Goal: Task Accomplishment & Management: Use online tool/utility

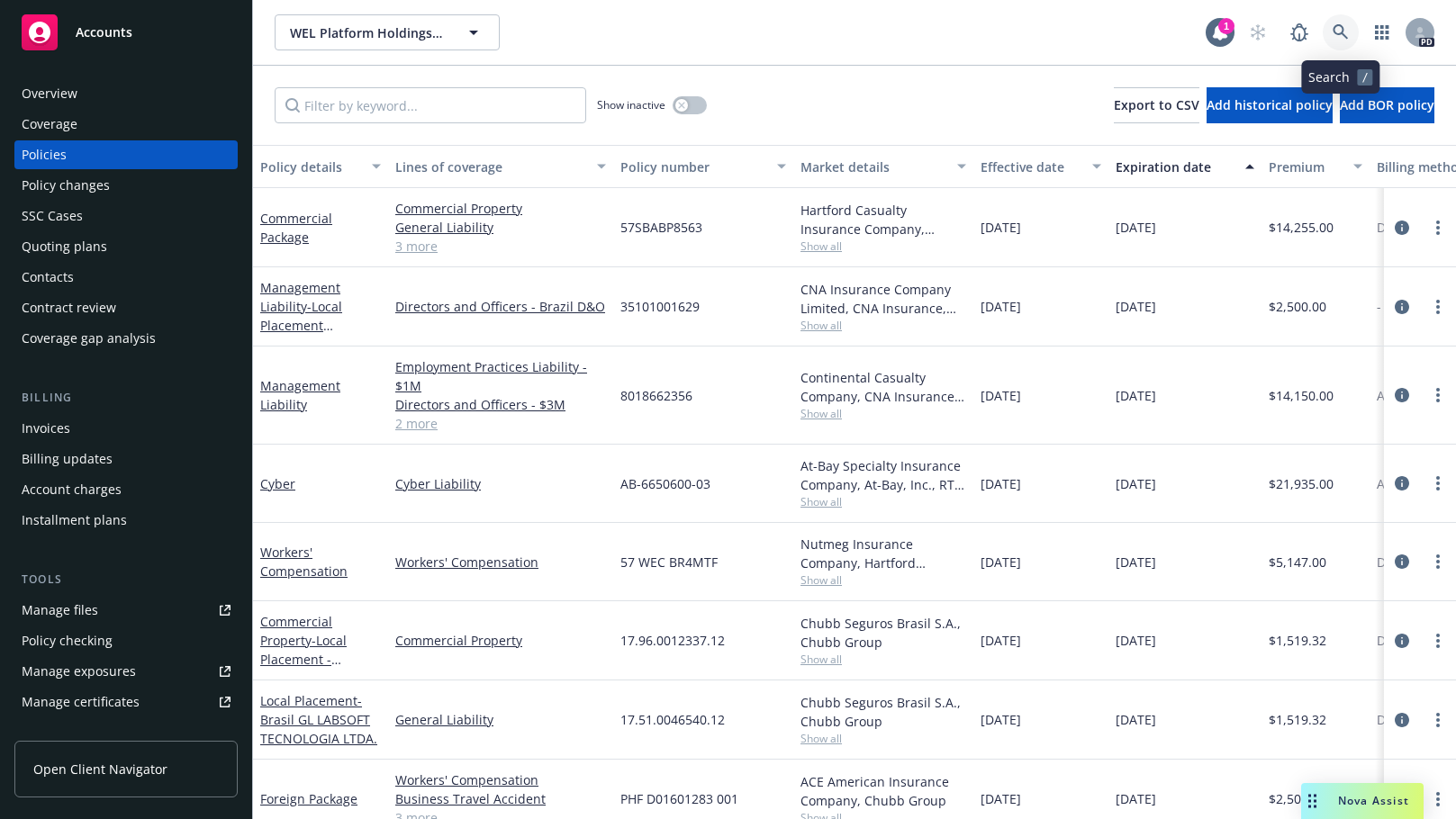
click at [1338, 23] on link at bounding box center [1340, 32] width 36 height 36
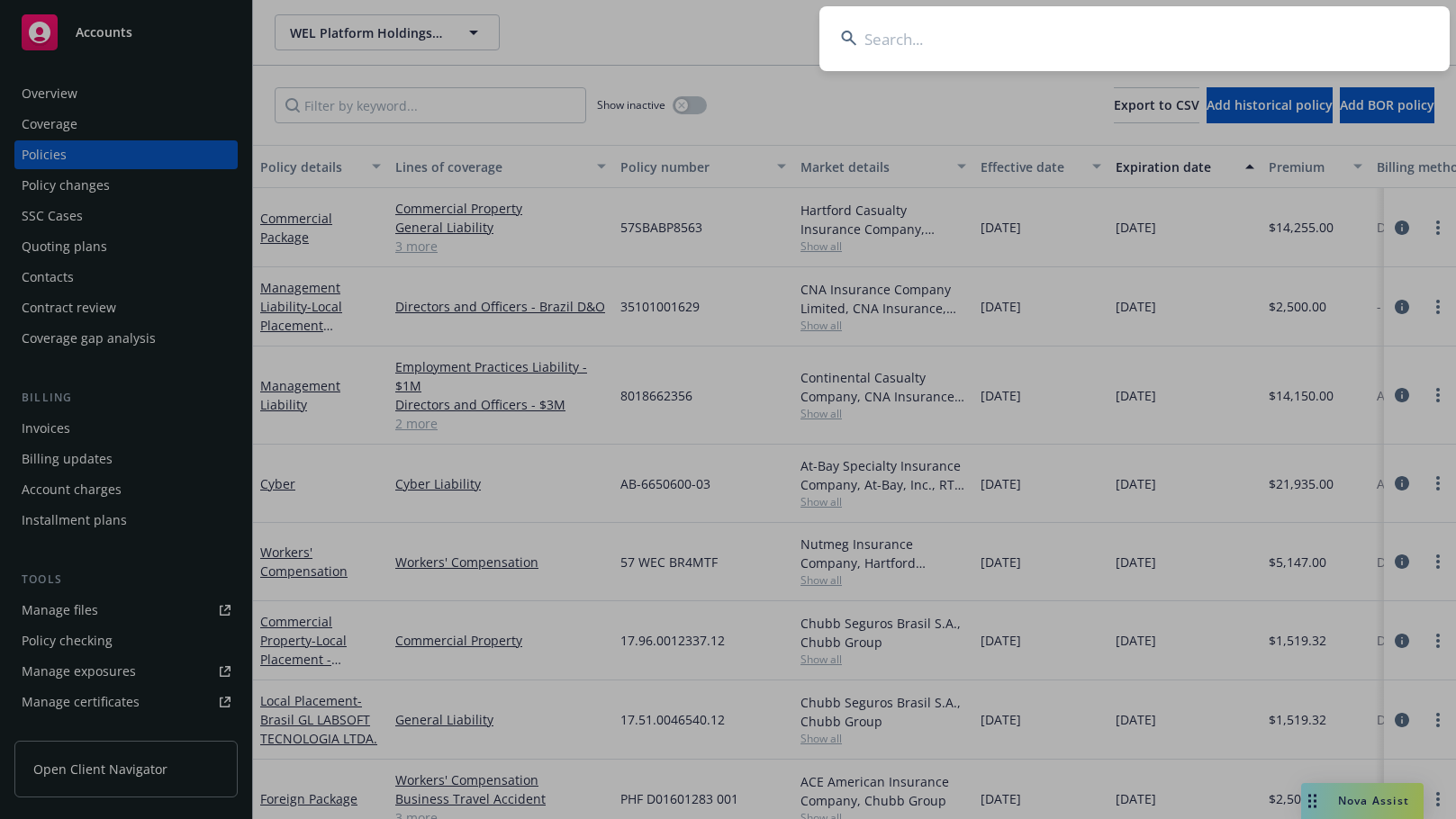
click at [887, 42] on input at bounding box center [1134, 39] width 630 height 65
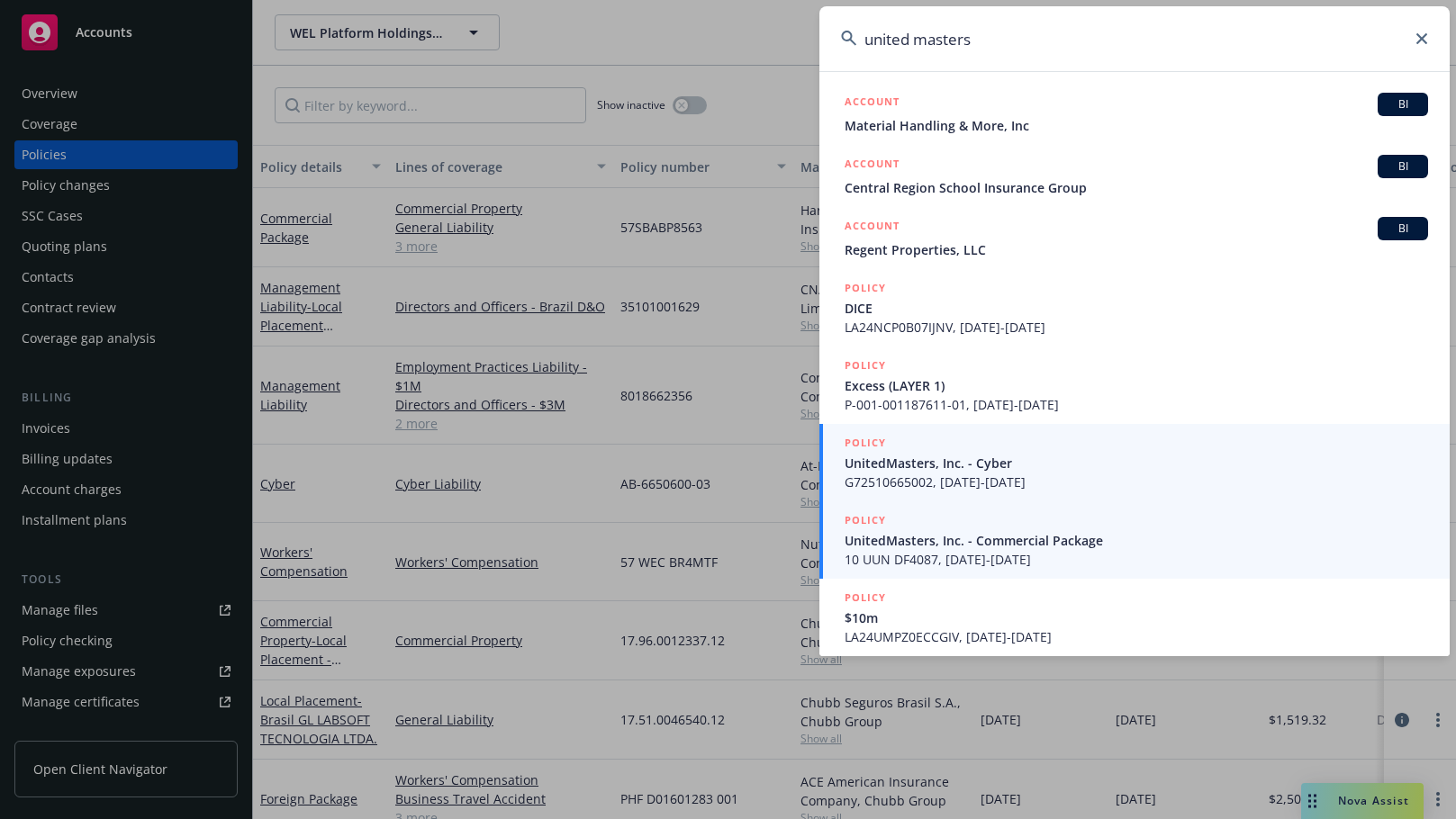
type input "united masters"
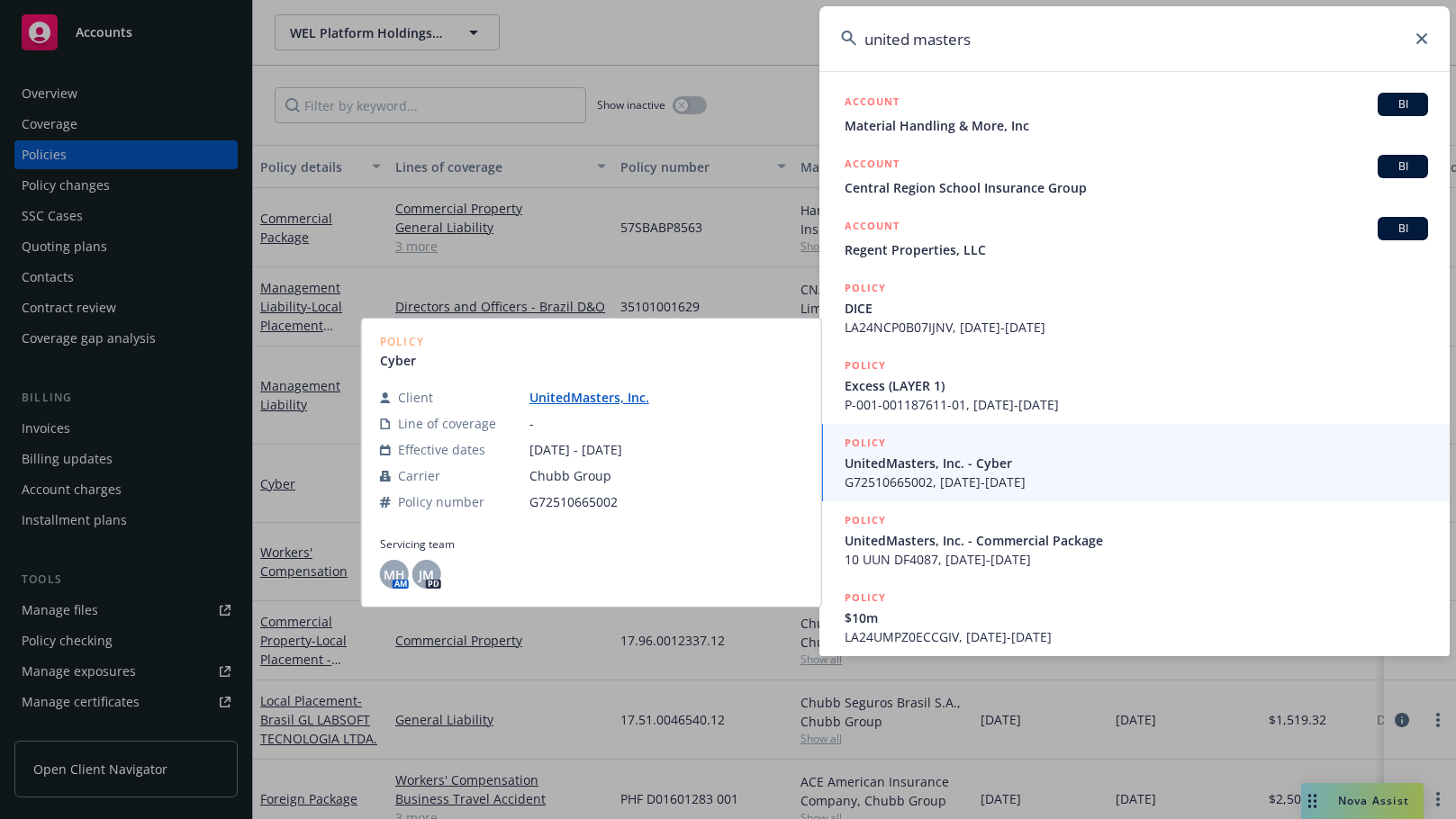
click at [902, 527] on div "POLICY" at bounding box center [1136, 520] width 583 height 20
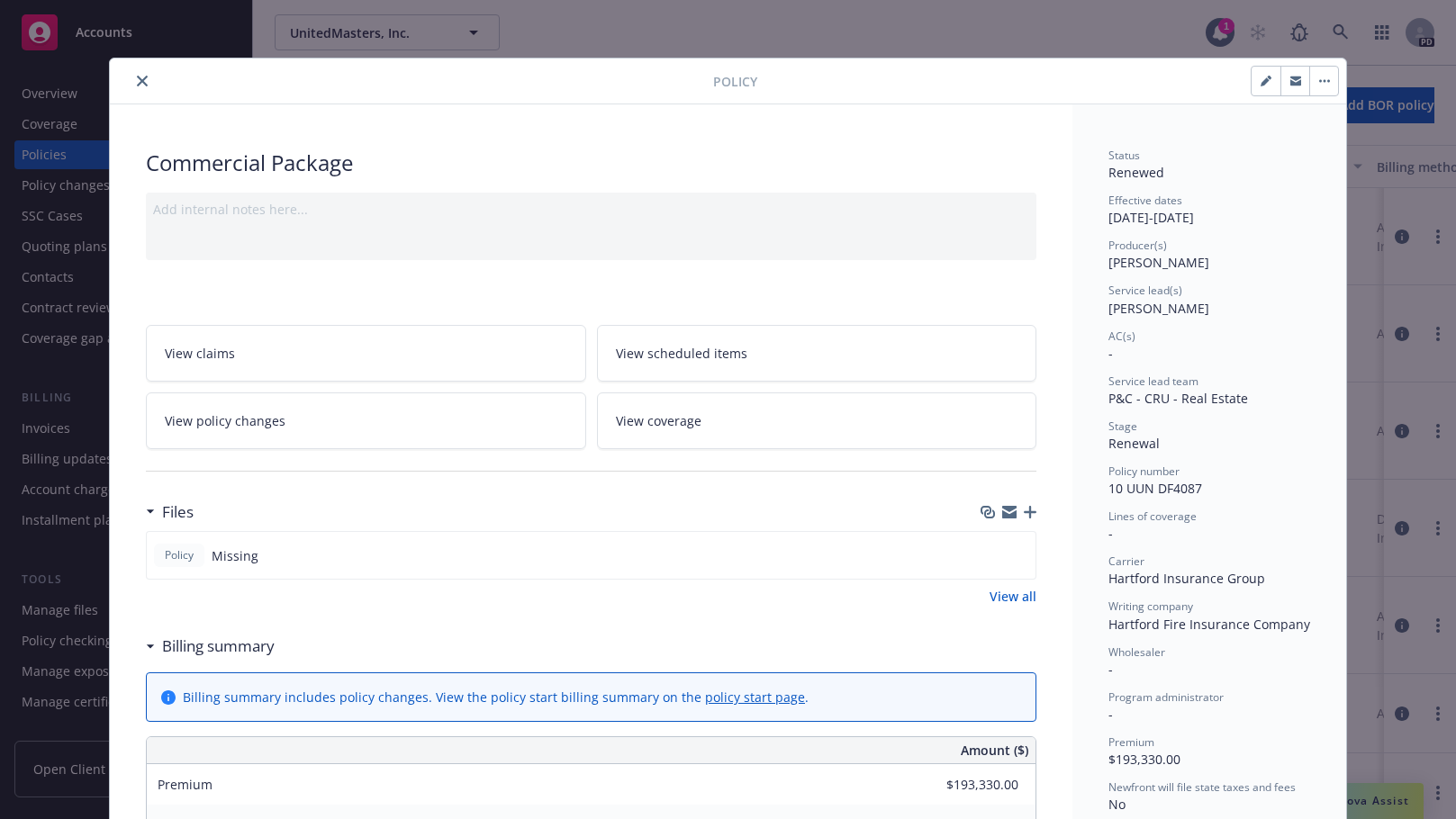
click at [139, 76] on icon "close" at bounding box center [143, 82] width 11 height 11
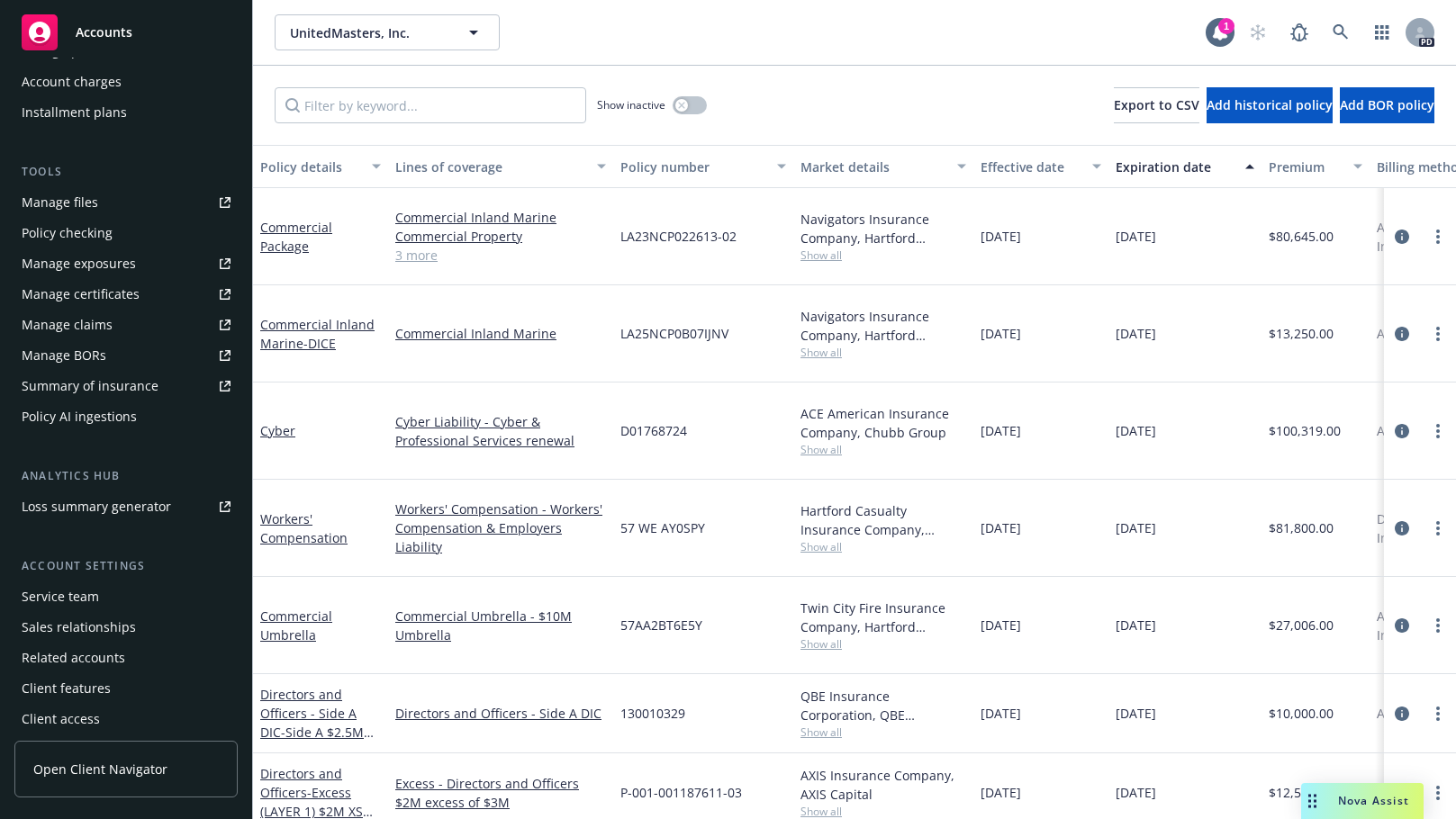
scroll to position [415, 0]
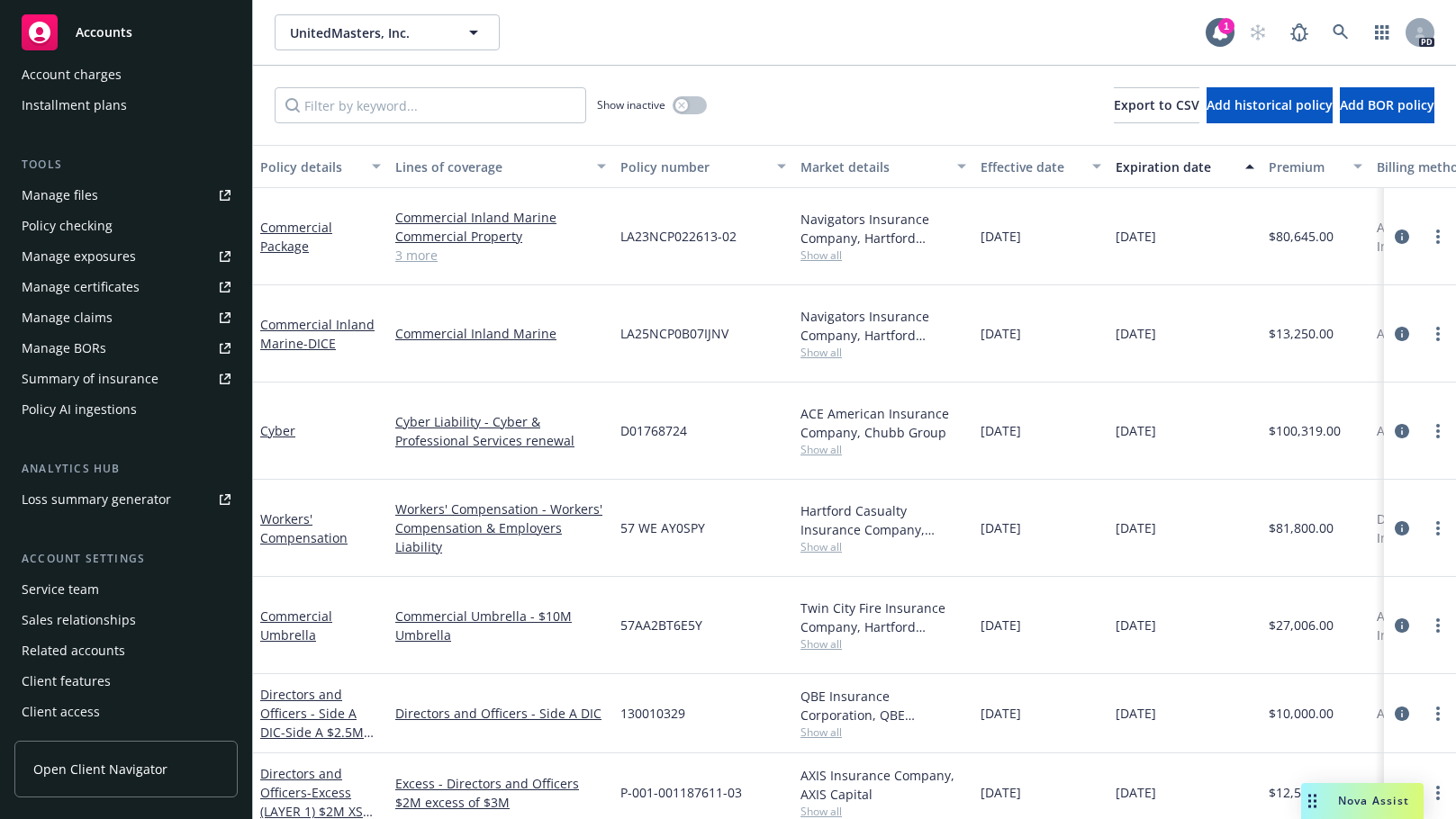
click at [67, 189] on div "Manage files" at bounding box center [59, 195] width 76 height 29
click at [1222, 31] on div "1" at bounding box center [1226, 25] width 16 height 16
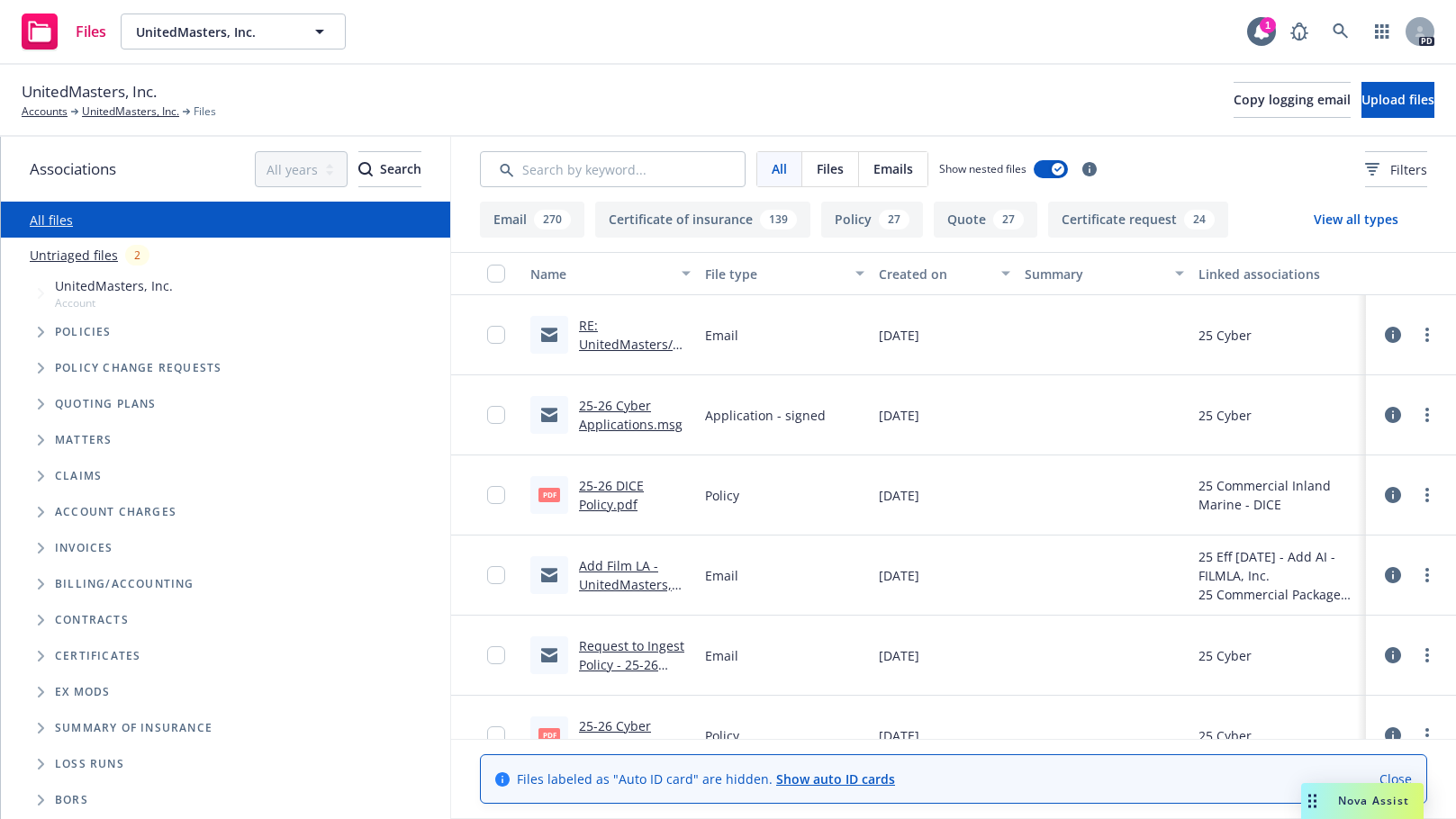
click at [39, 332] on icon "Tree Example" at bounding box center [41, 332] width 8 height 11
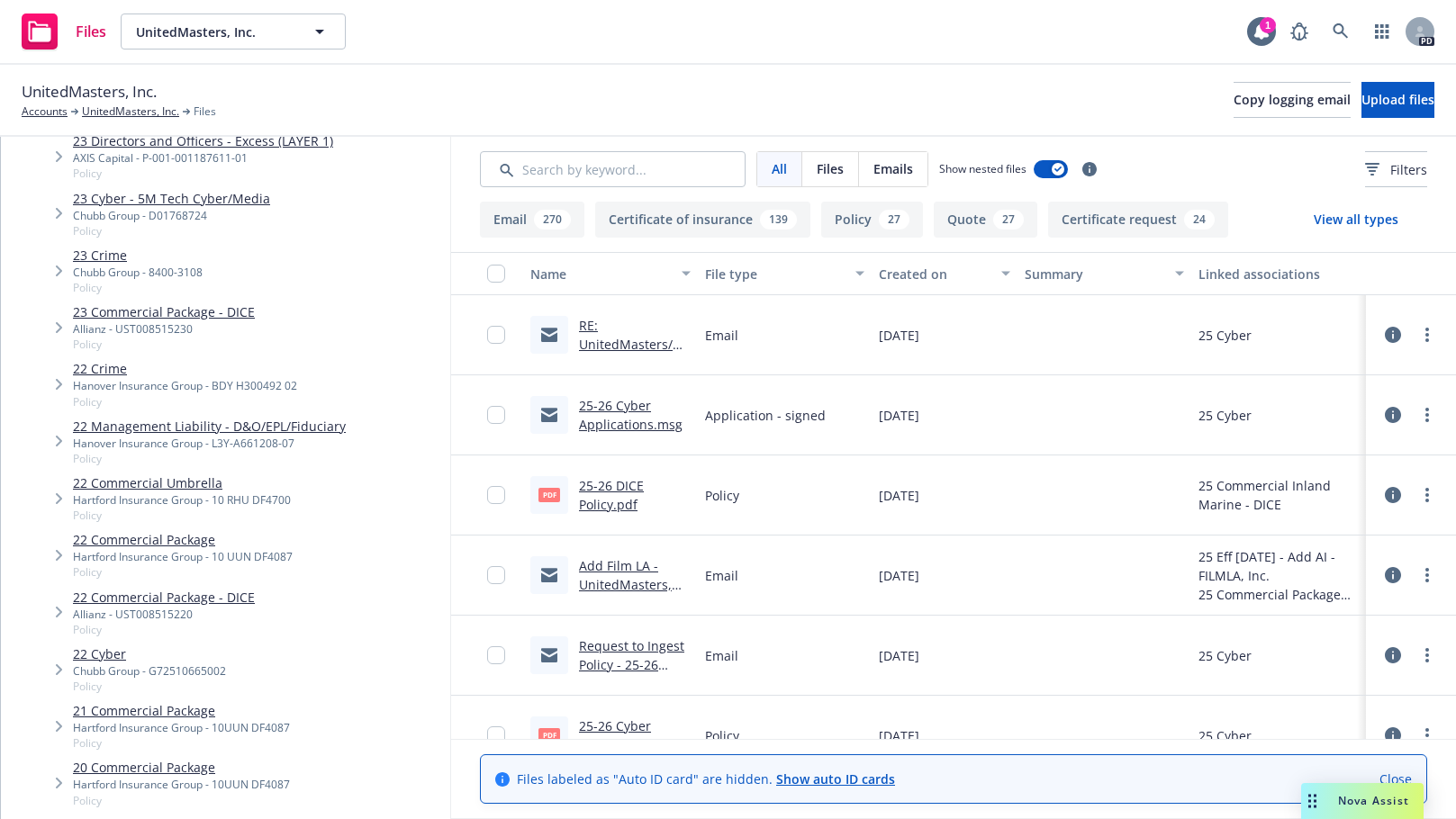
scroll to position [1503, 0]
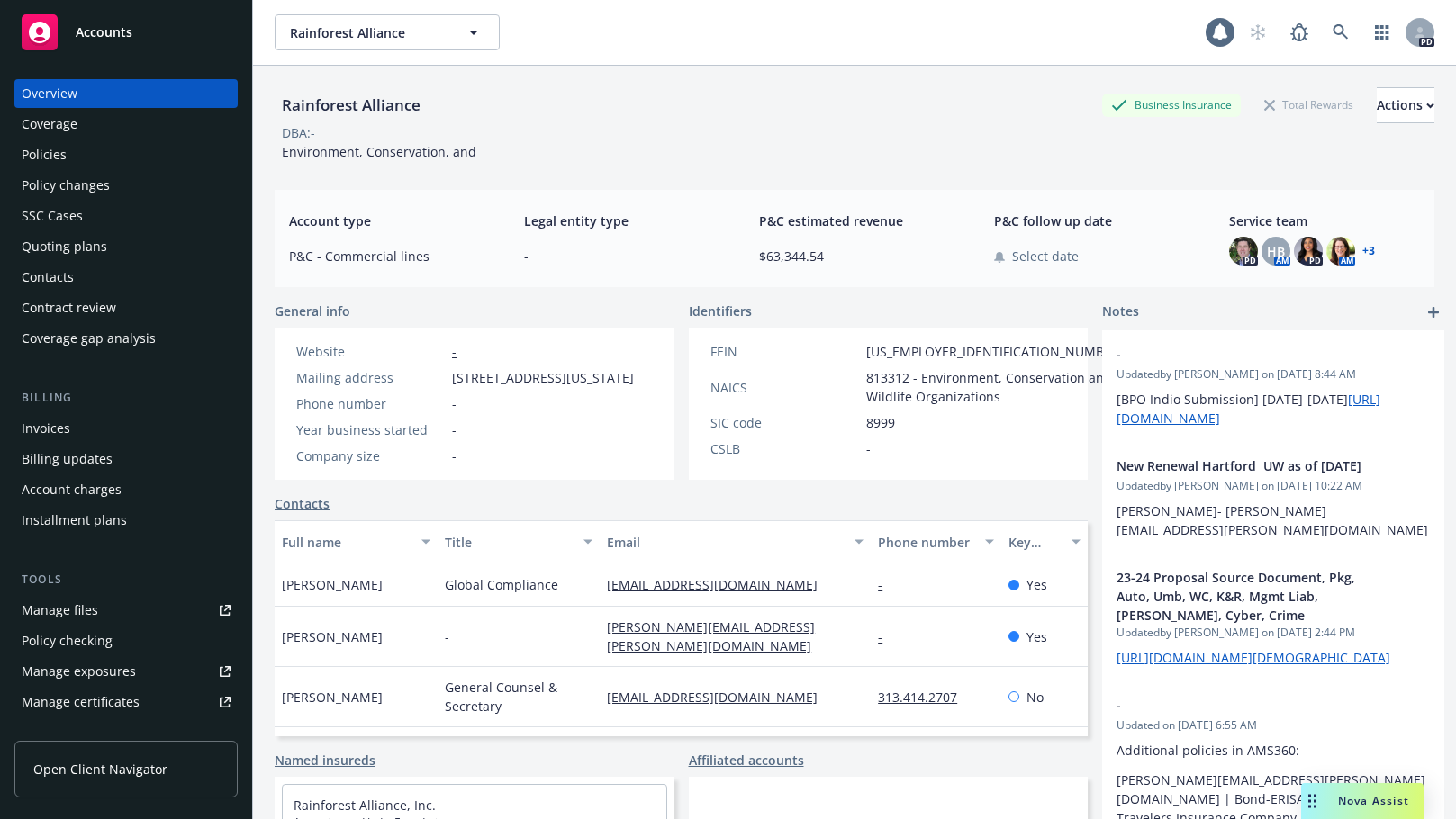
click at [46, 147] on div "Policies" at bounding box center [44, 155] width 45 height 29
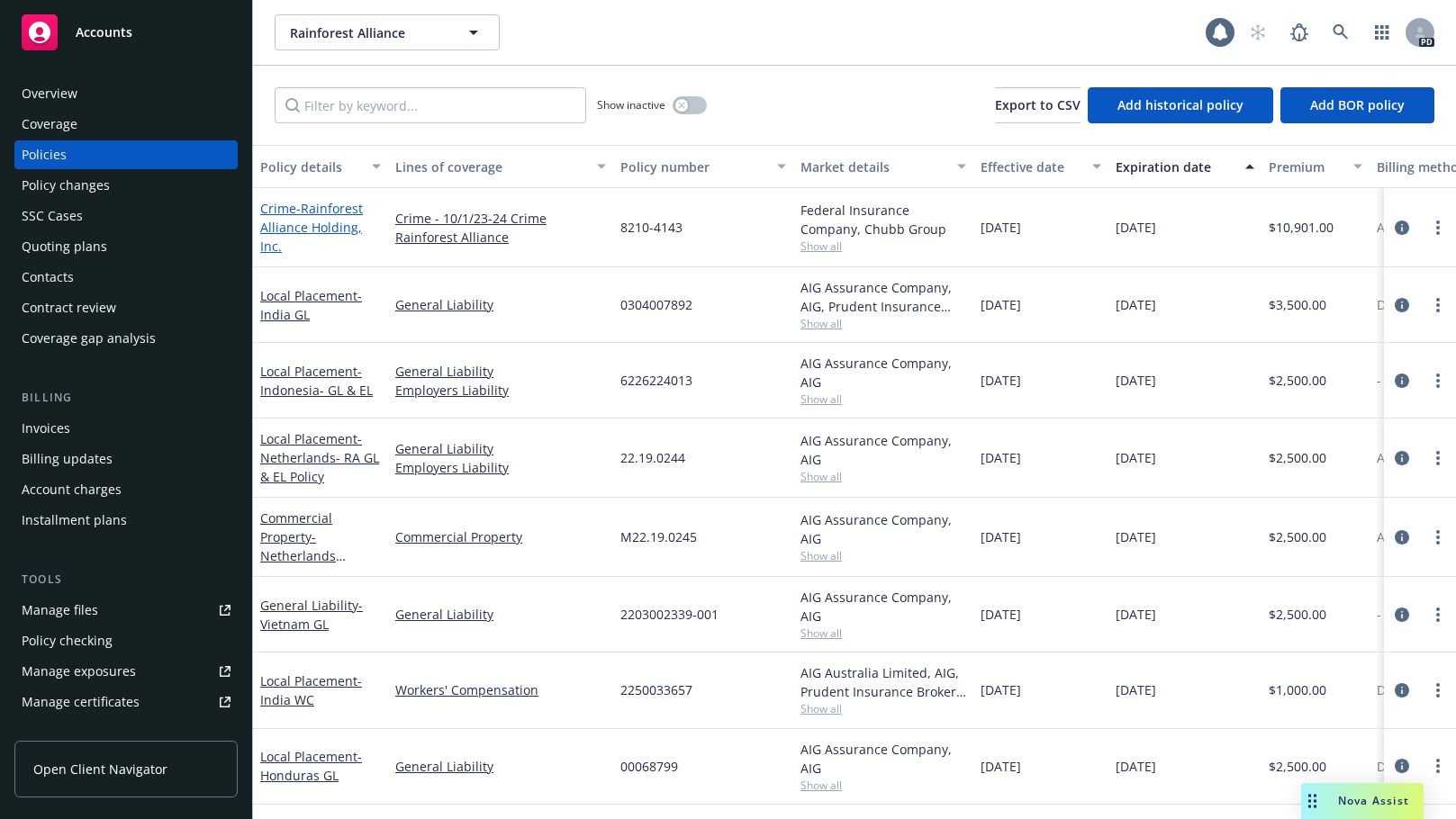
click at [297, 209] on span "- Rainforest Alliance Holding, Inc." at bounding box center [311, 227] width 102 height 54
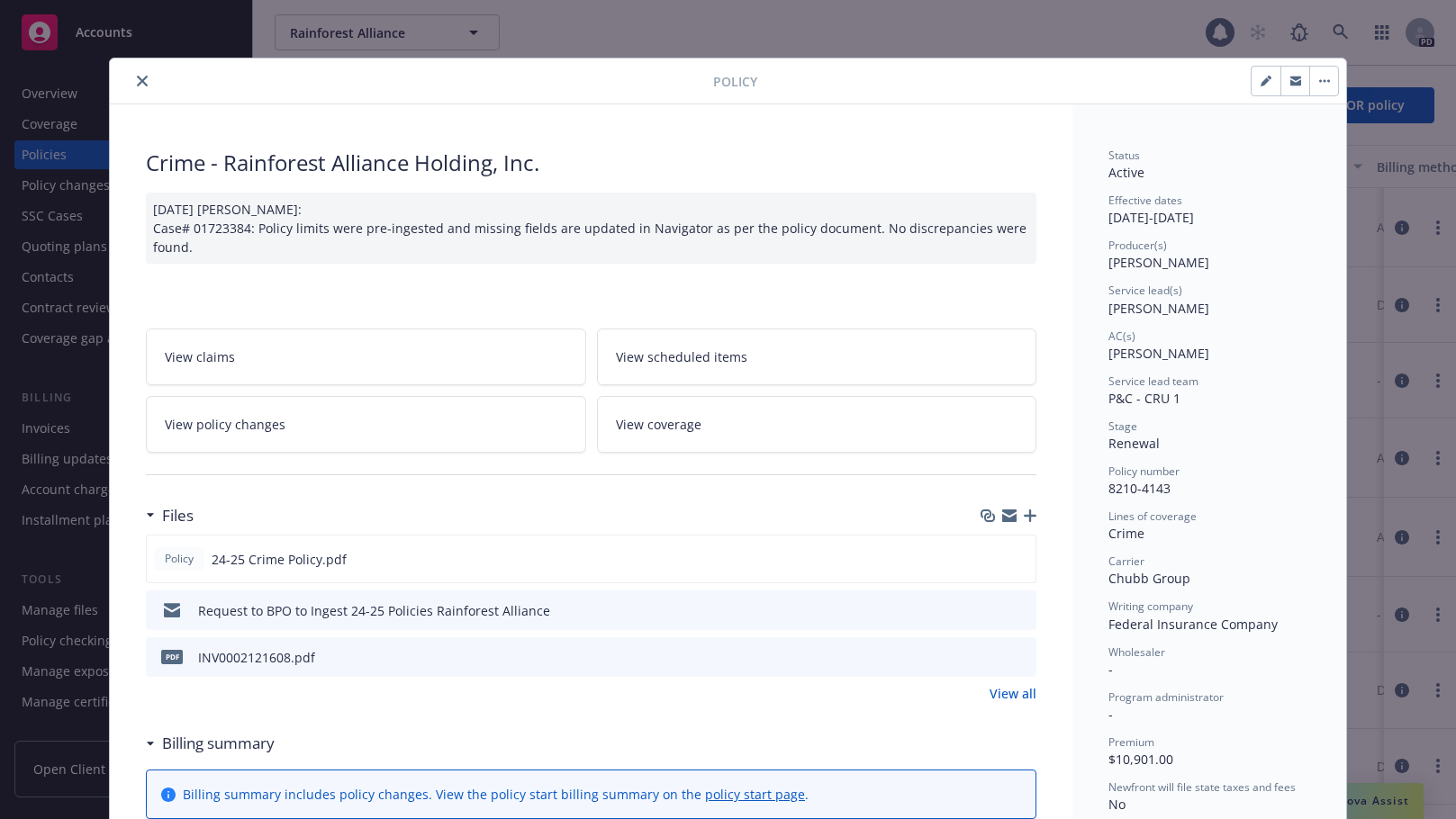
click at [1024, 512] on icon "button" at bounding box center [1030, 516] width 12 height 12
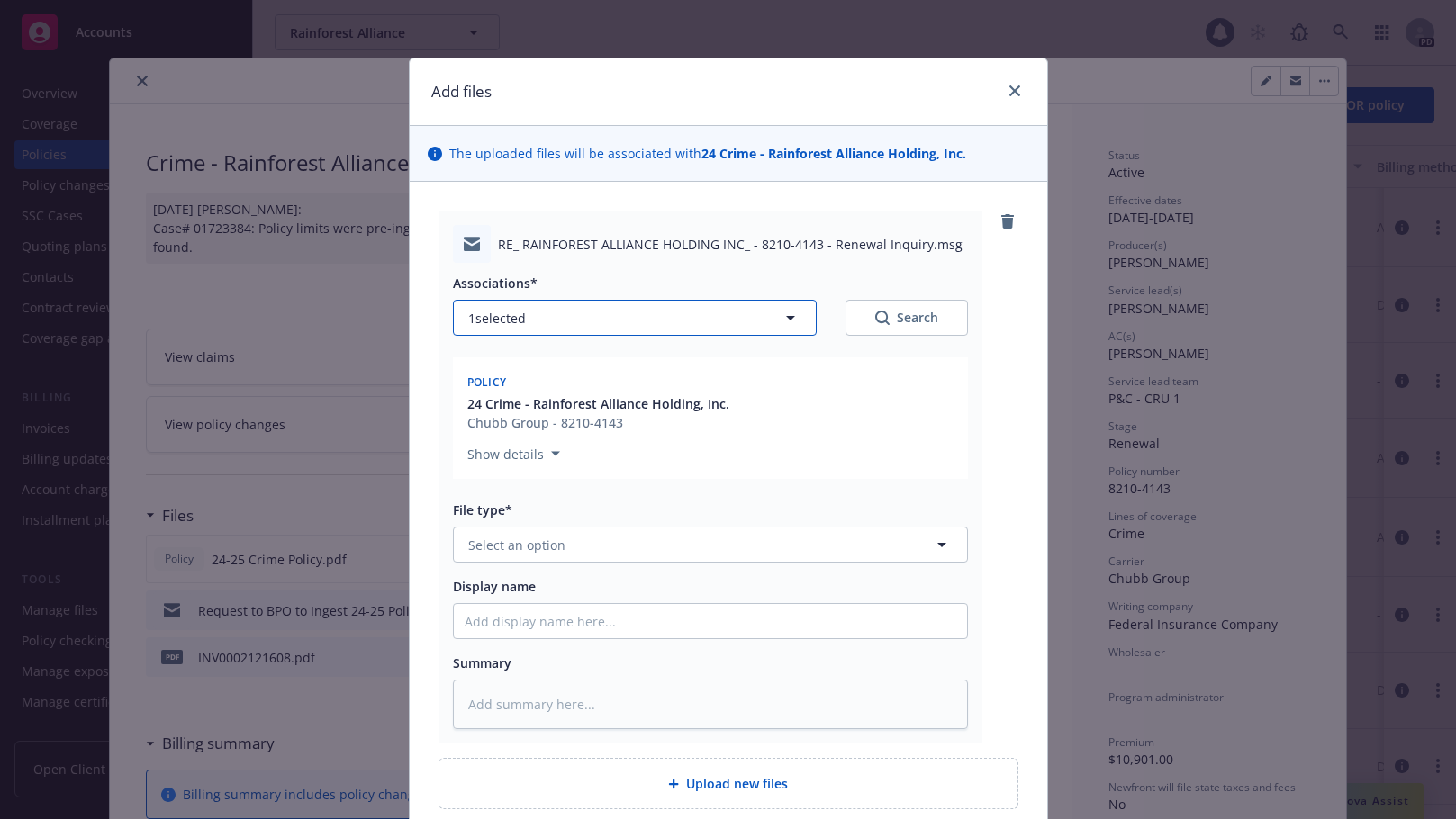
click at [786, 317] on icon "button" at bounding box center [791, 317] width 9 height 5
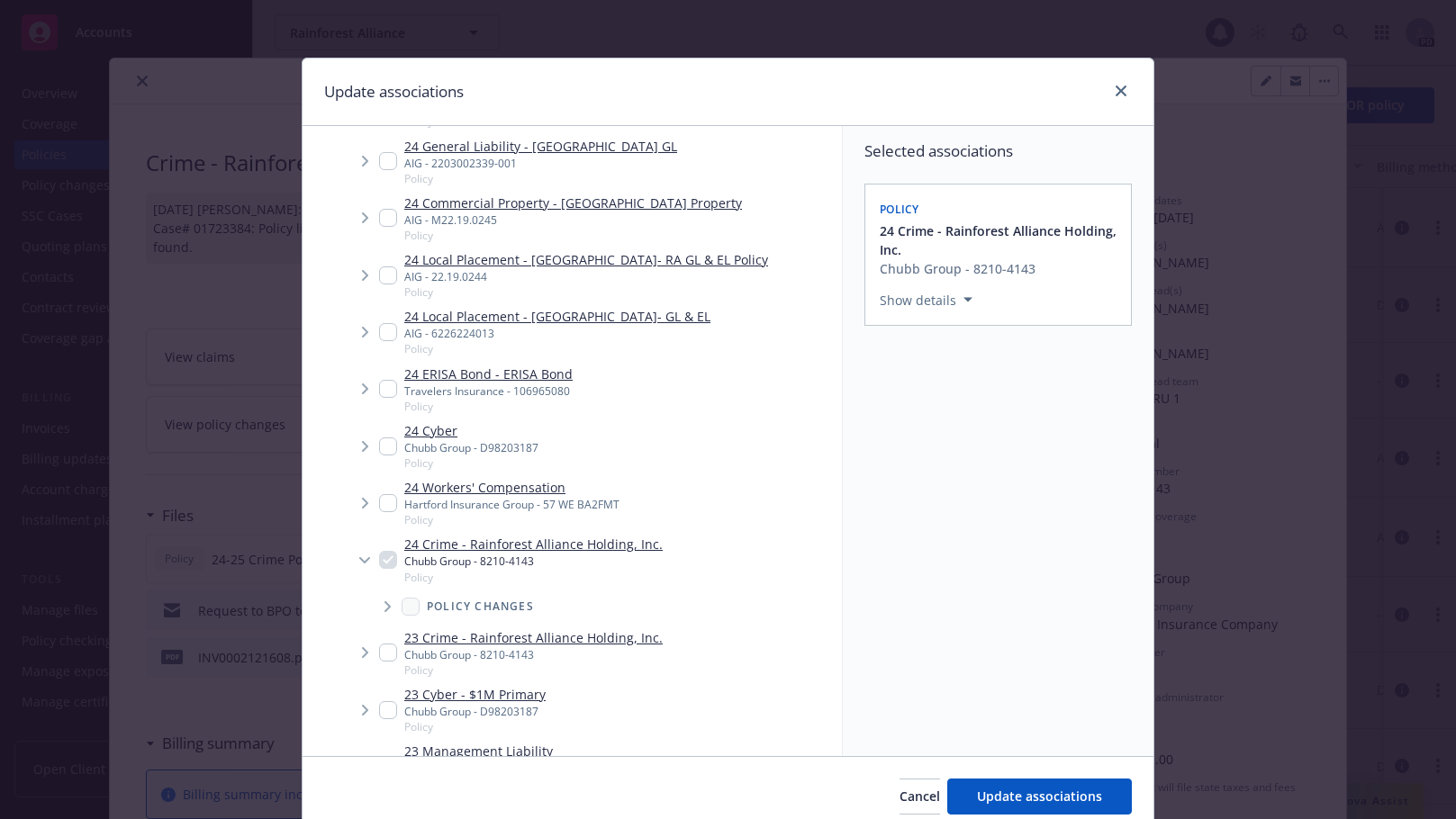
scroll to position [1074, 0]
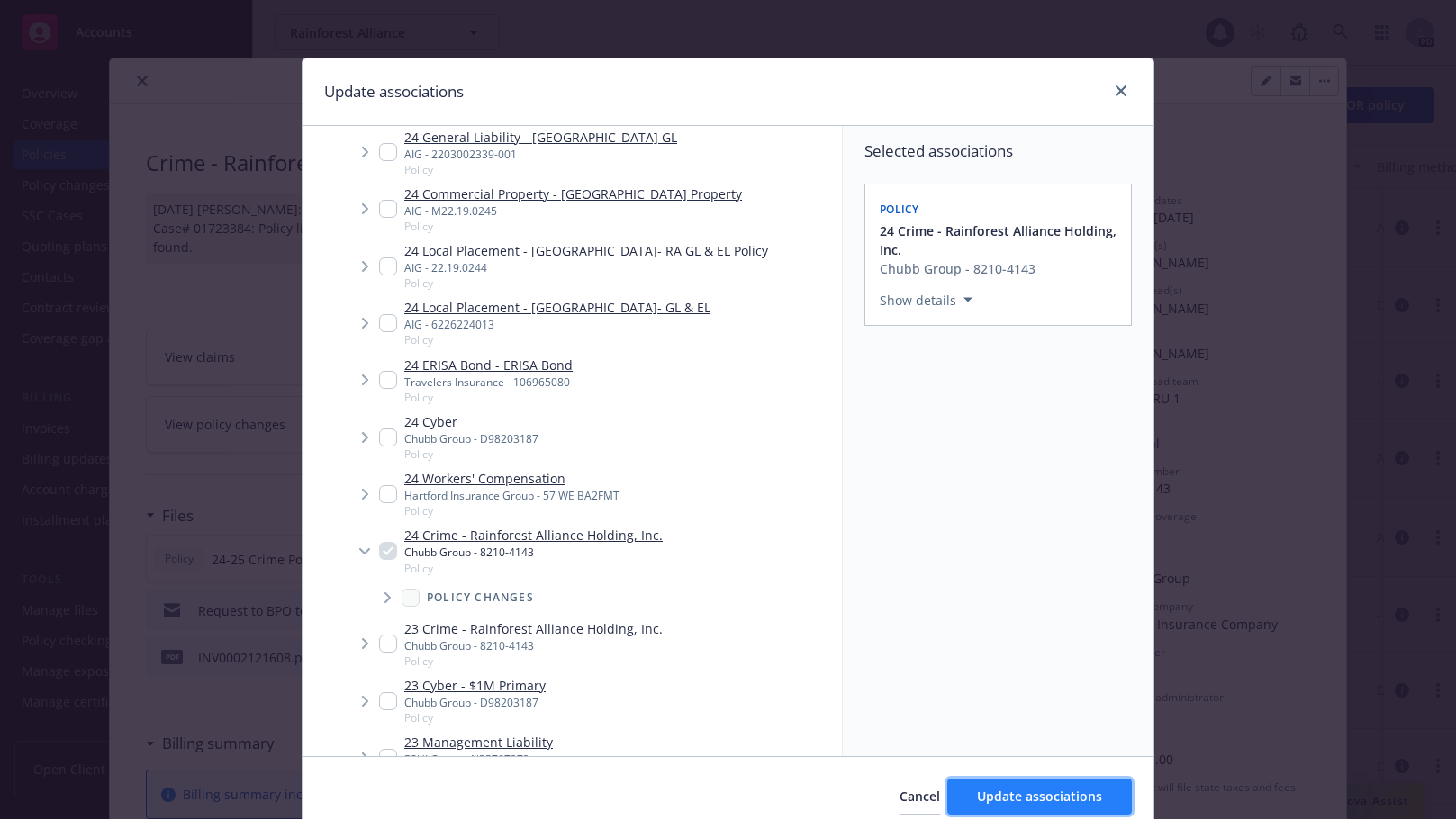
click at [1023, 791] on span "Update associations" at bounding box center [1039, 796] width 125 height 17
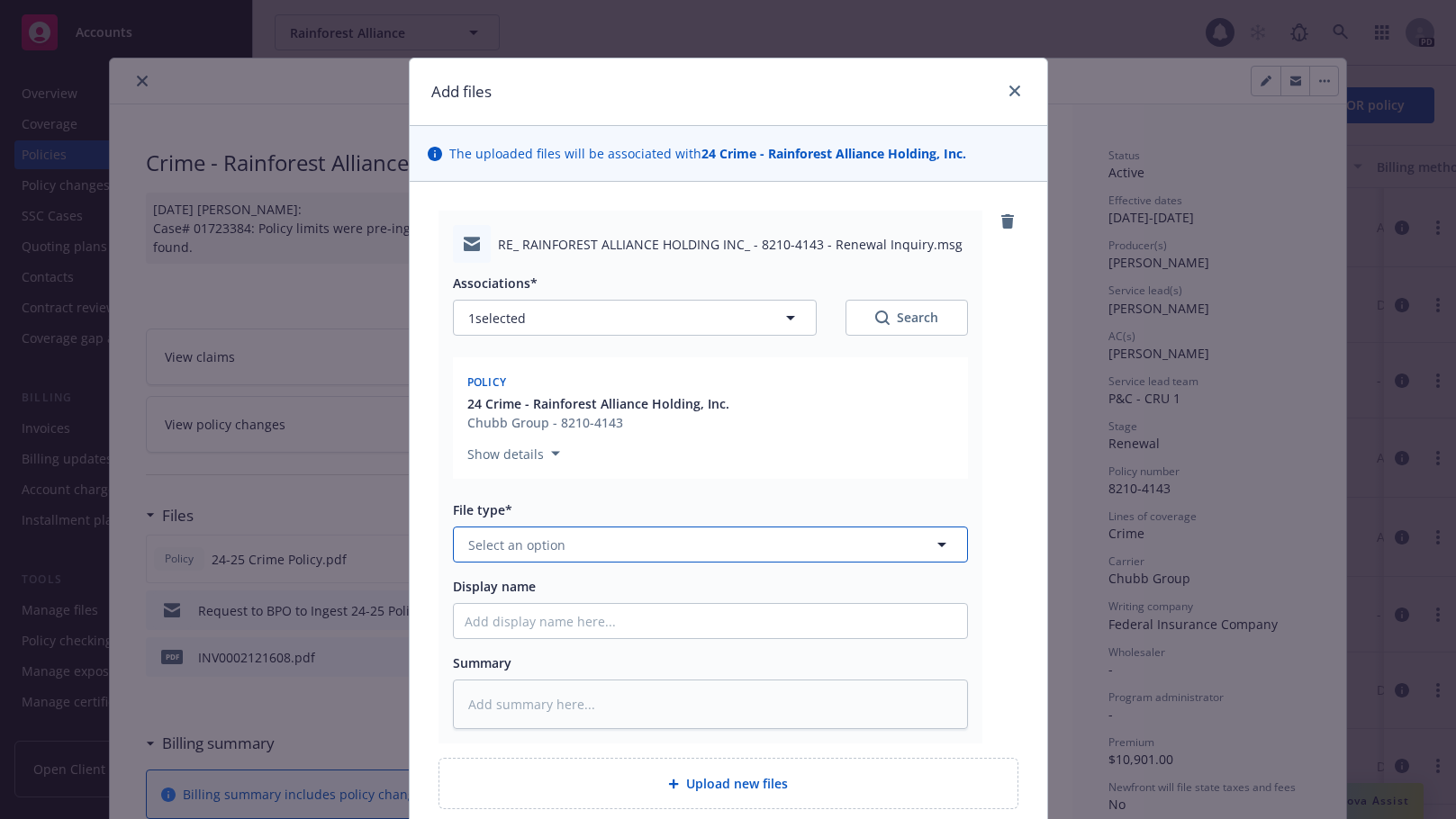
click at [612, 553] on button "Select an option" at bounding box center [710, 545] width 515 height 36
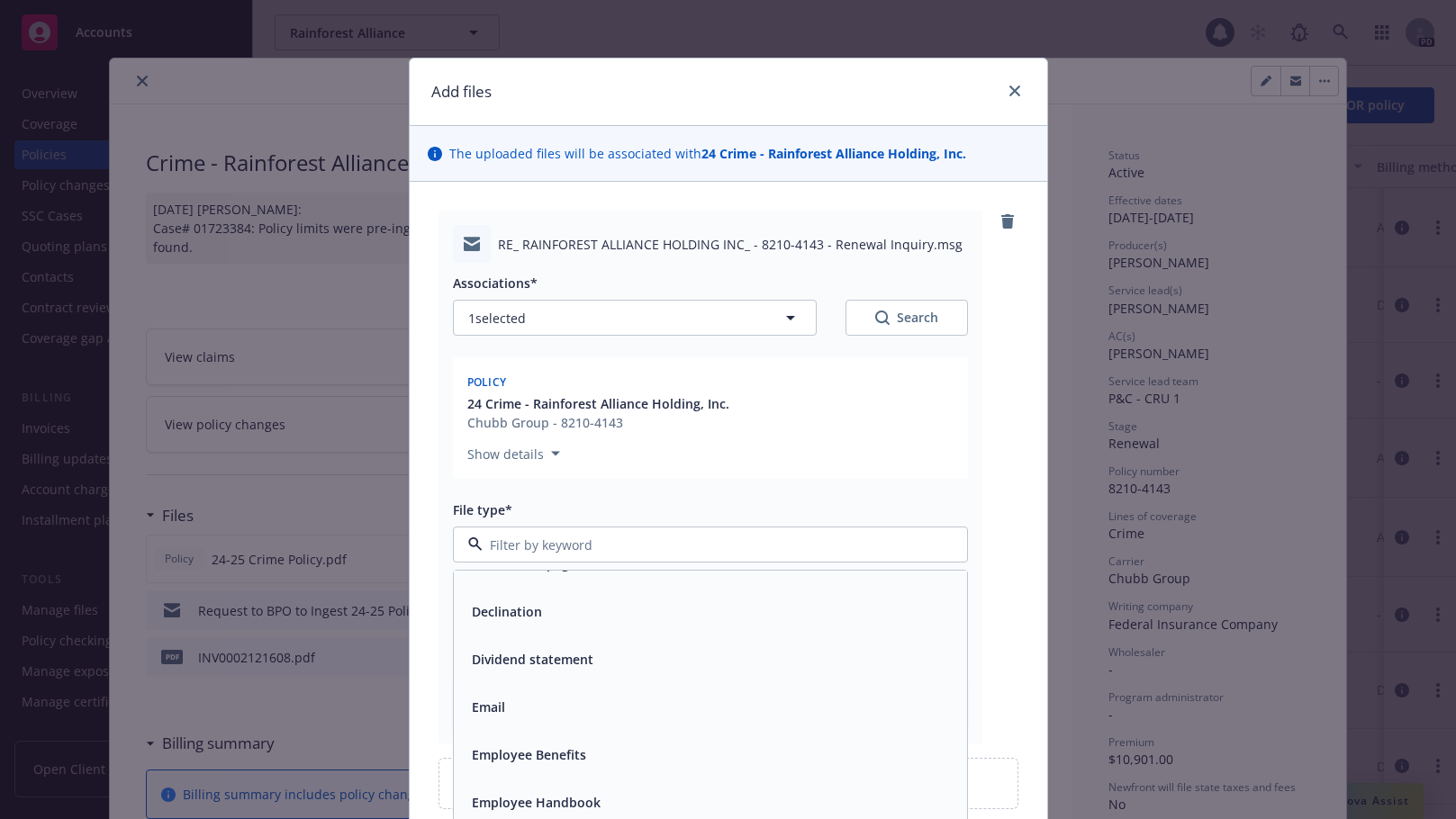
scroll to position [2876, 0]
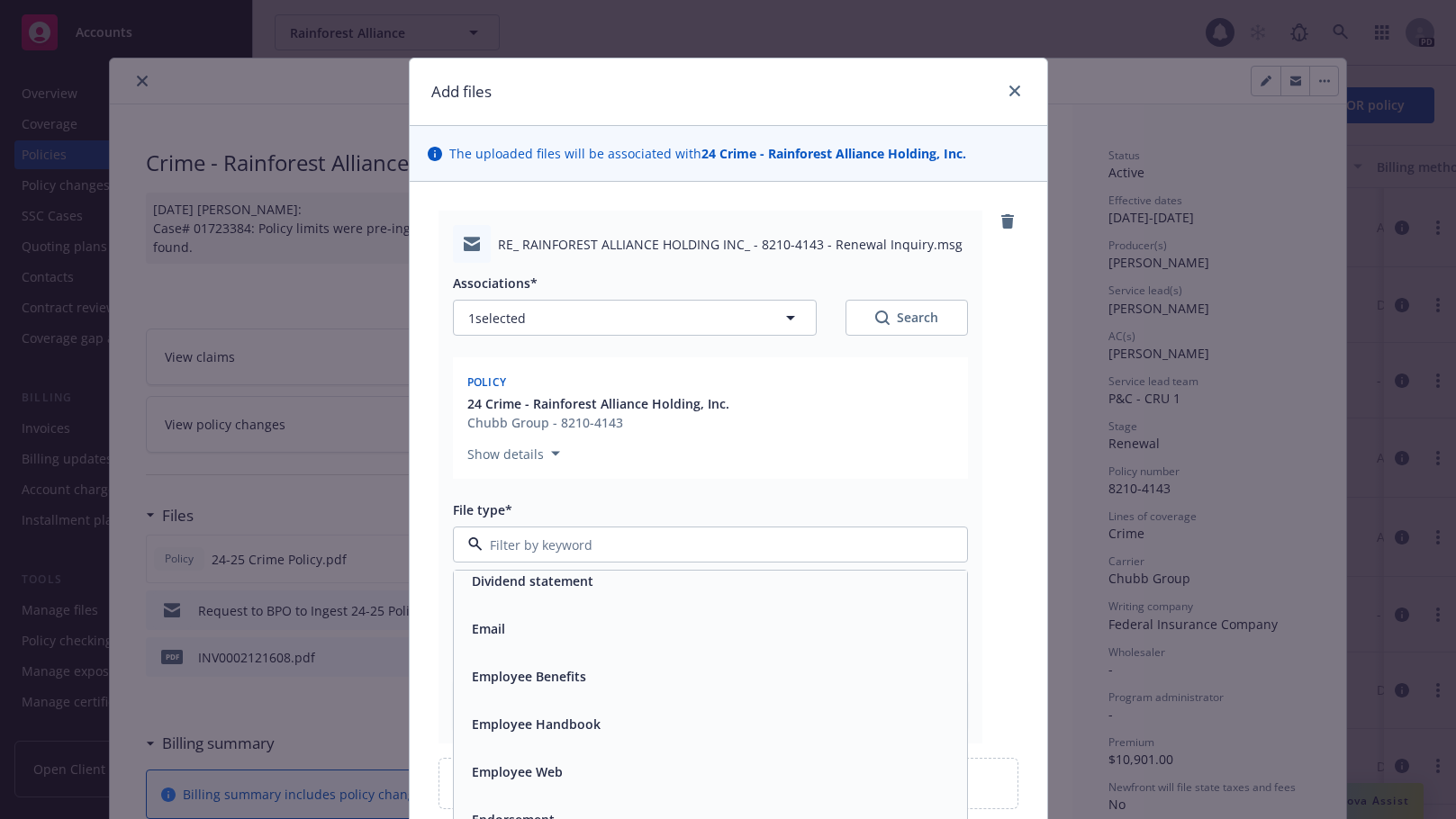
click at [510, 625] on div "Email" at bounding box center [710, 629] width 491 height 26
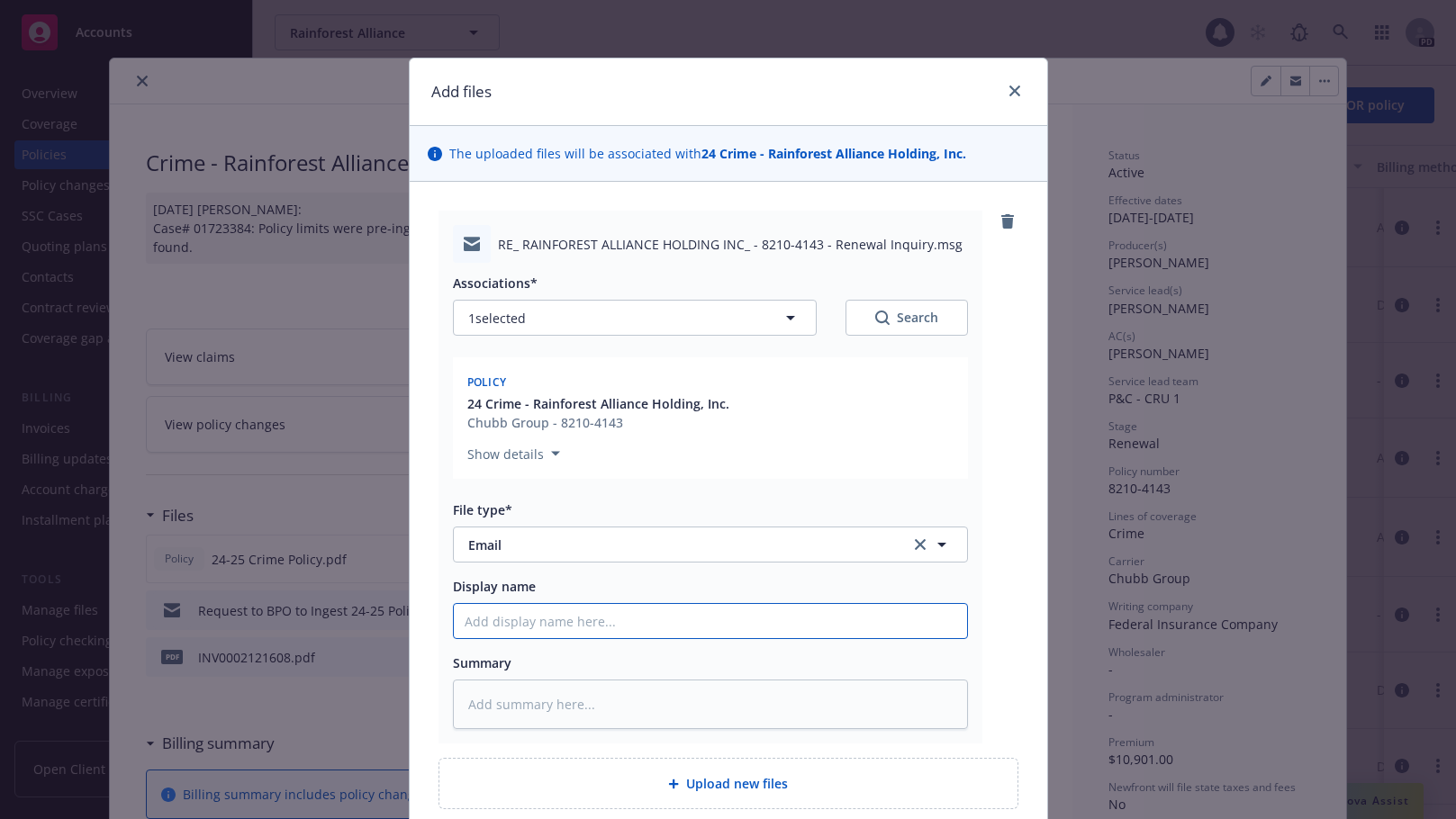
click at [491, 619] on input "Display name" at bounding box center [710, 621] width 513 height 34
type textarea "x"
type input "E"
type textarea "x"
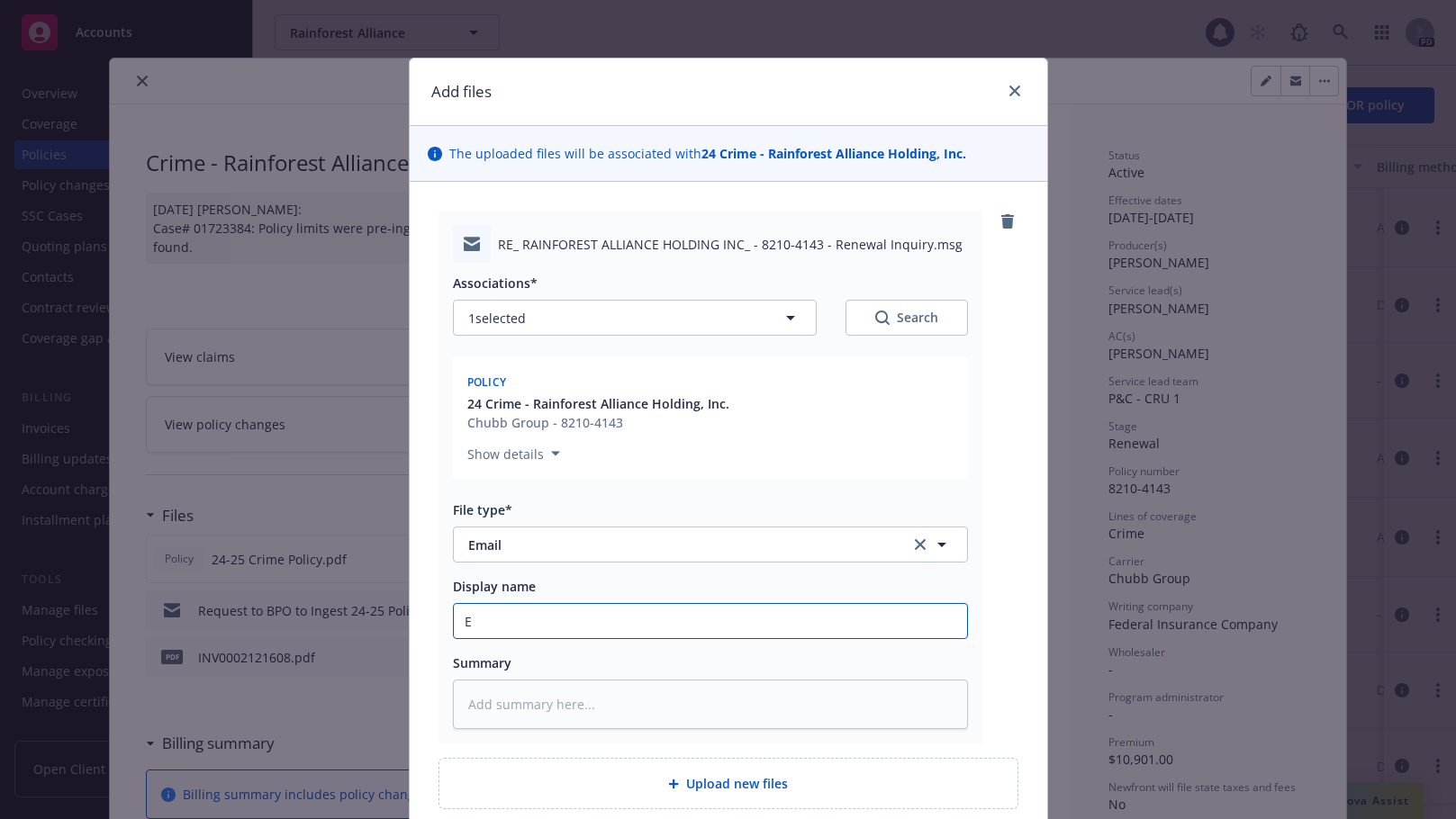
type input "Ex"
type textarea "x"
type input "Ext"
type textarea "x"
type input "Exte"
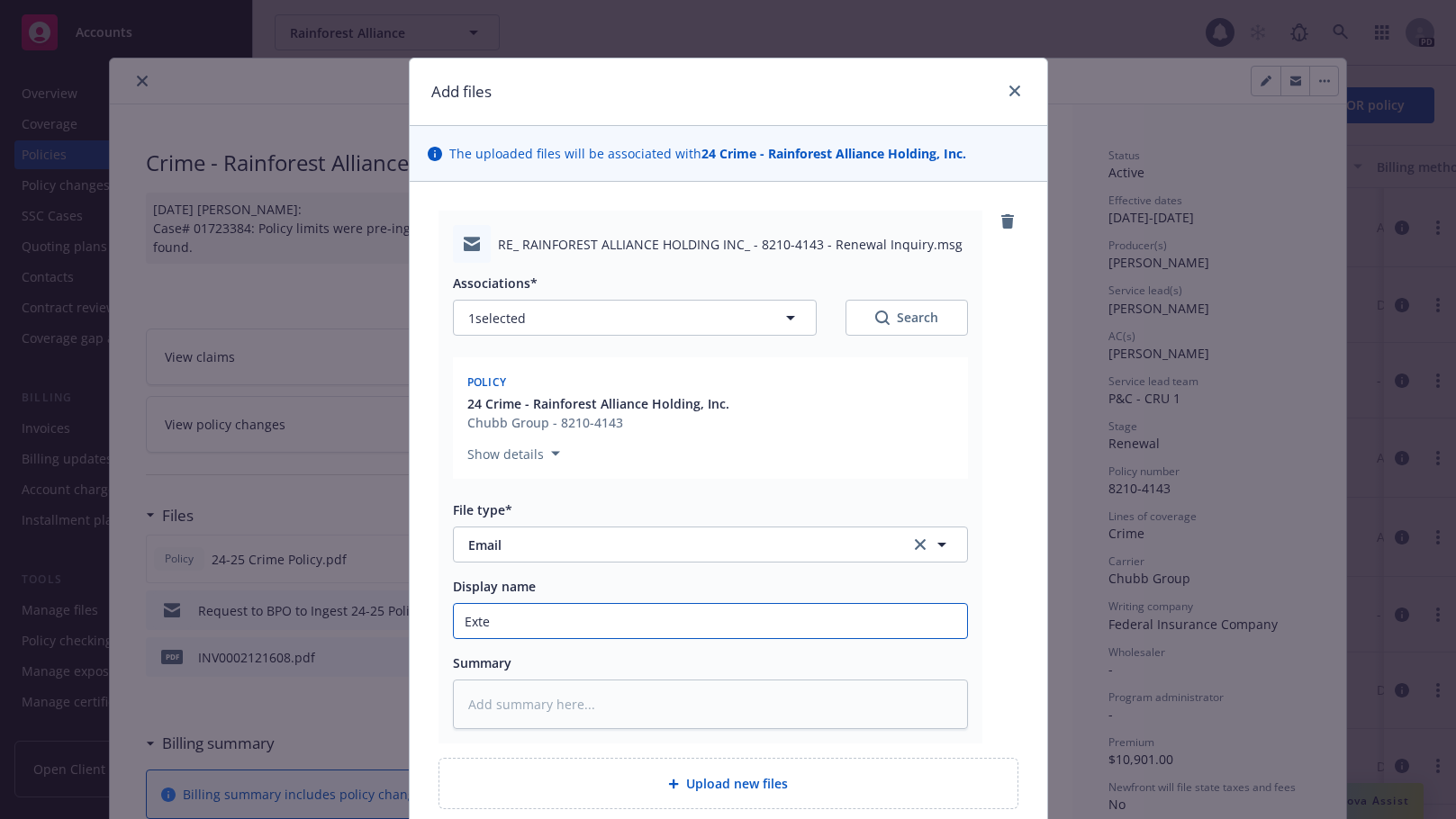
type textarea "x"
type input "Exten"
type textarea "x"
type input "Extend"
type textarea "x"
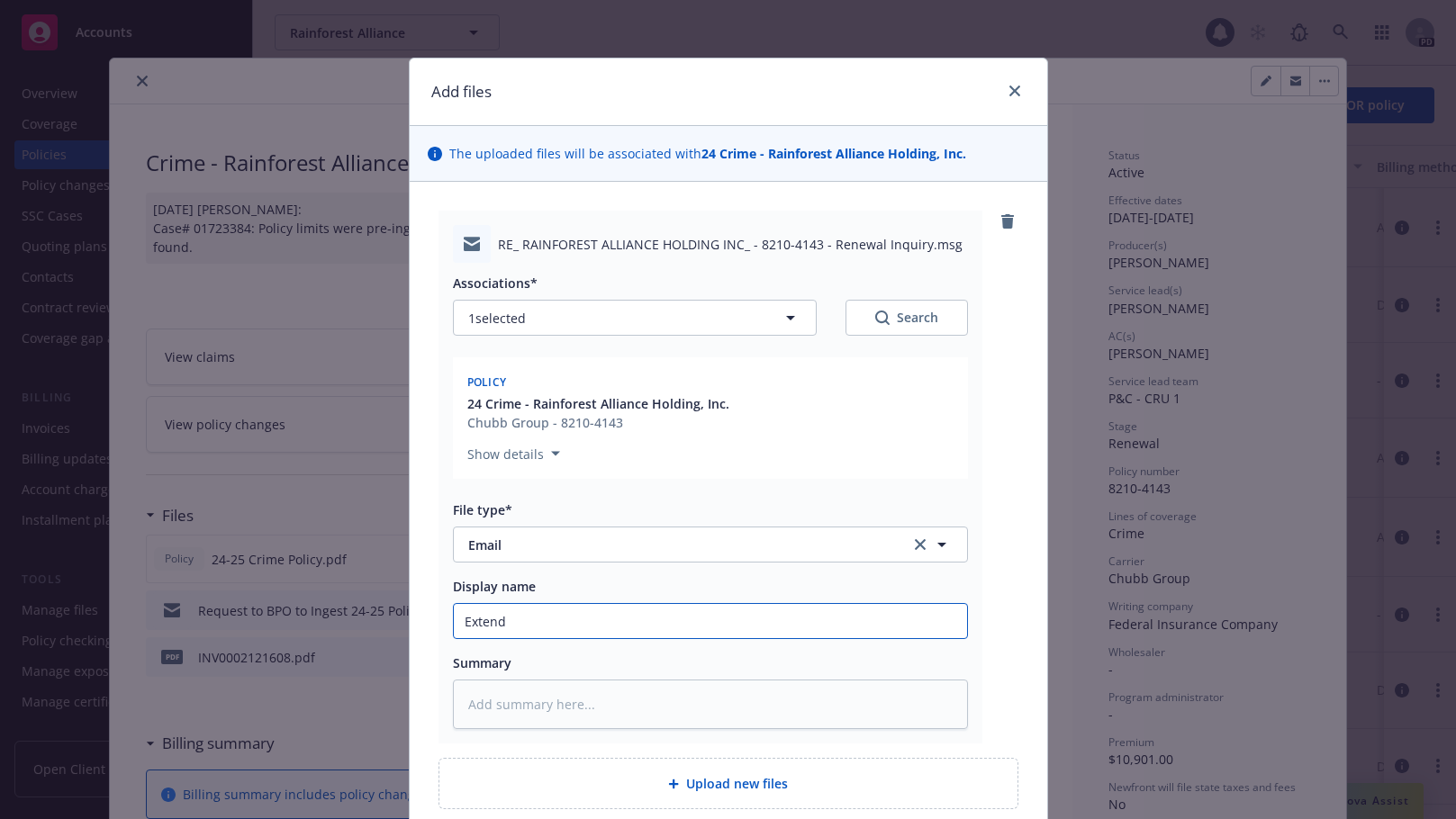
type input "Extendi"
type textarea "x"
type input "Extendin"
type textarea "x"
type input "Extending"
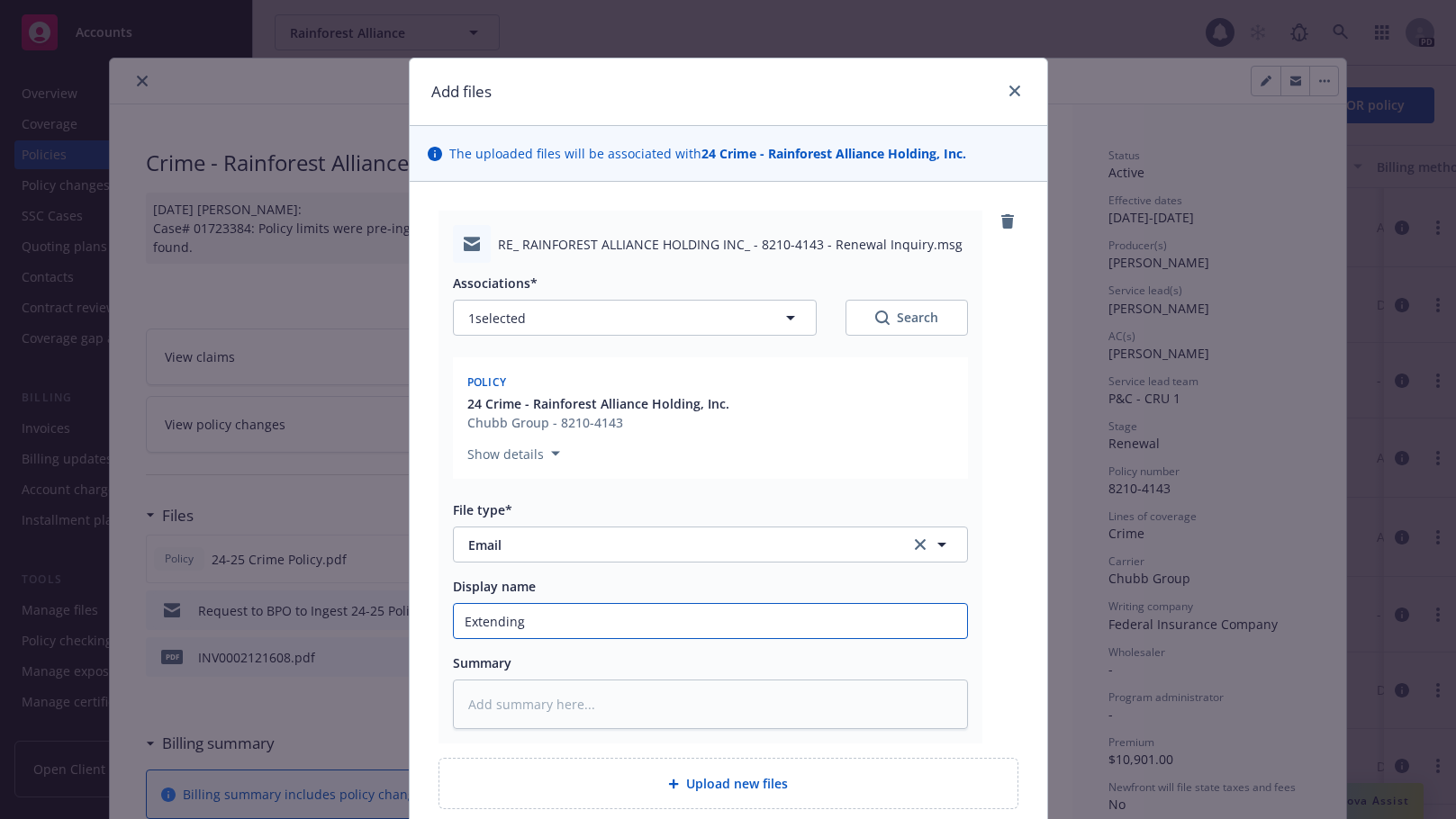
type textarea "x"
type input "Extending"
type textarea "x"
type input "Extending"
type textarea "x"
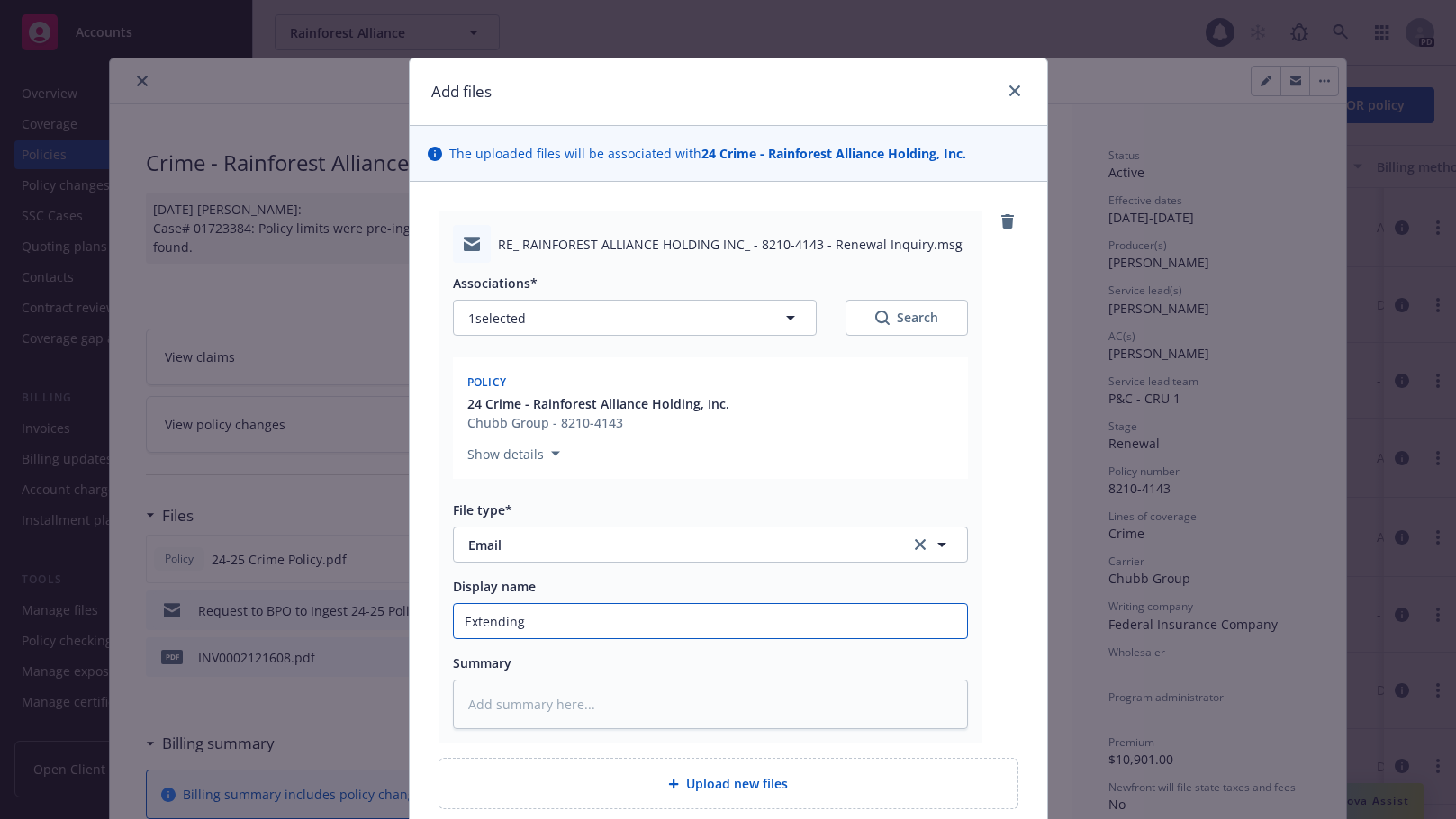
type input "Extendin"
type textarea "x"
type input "Extendi"
type textarea "x"
type input "Extend"
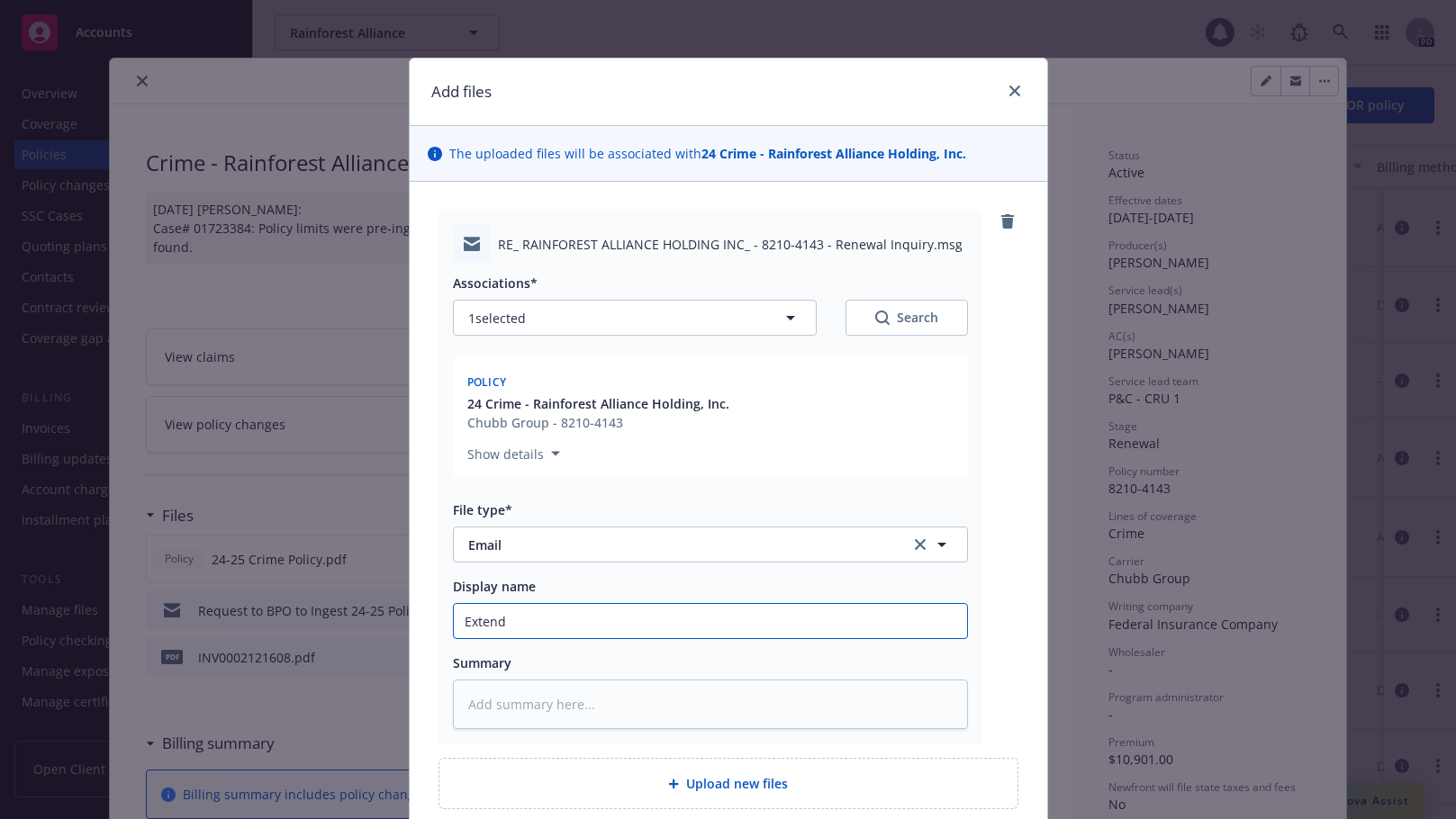
type textarea "x"
type input "Exten"
type textarea "x"
type input "Exte"
type textarea "x"
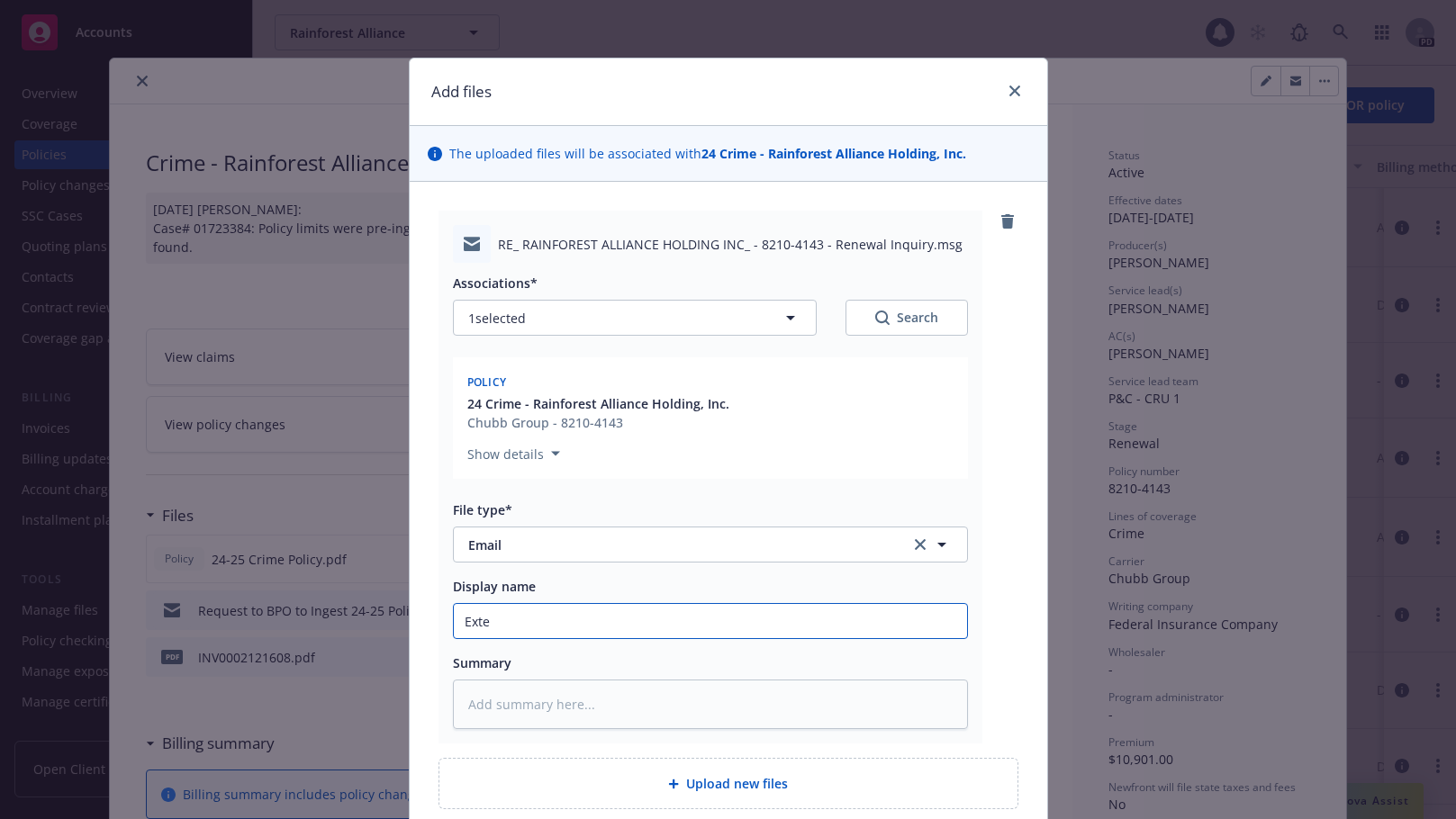
type input "Ext"
type textarea "x"
type input "Ex"
type textarea "x"
type input "E"
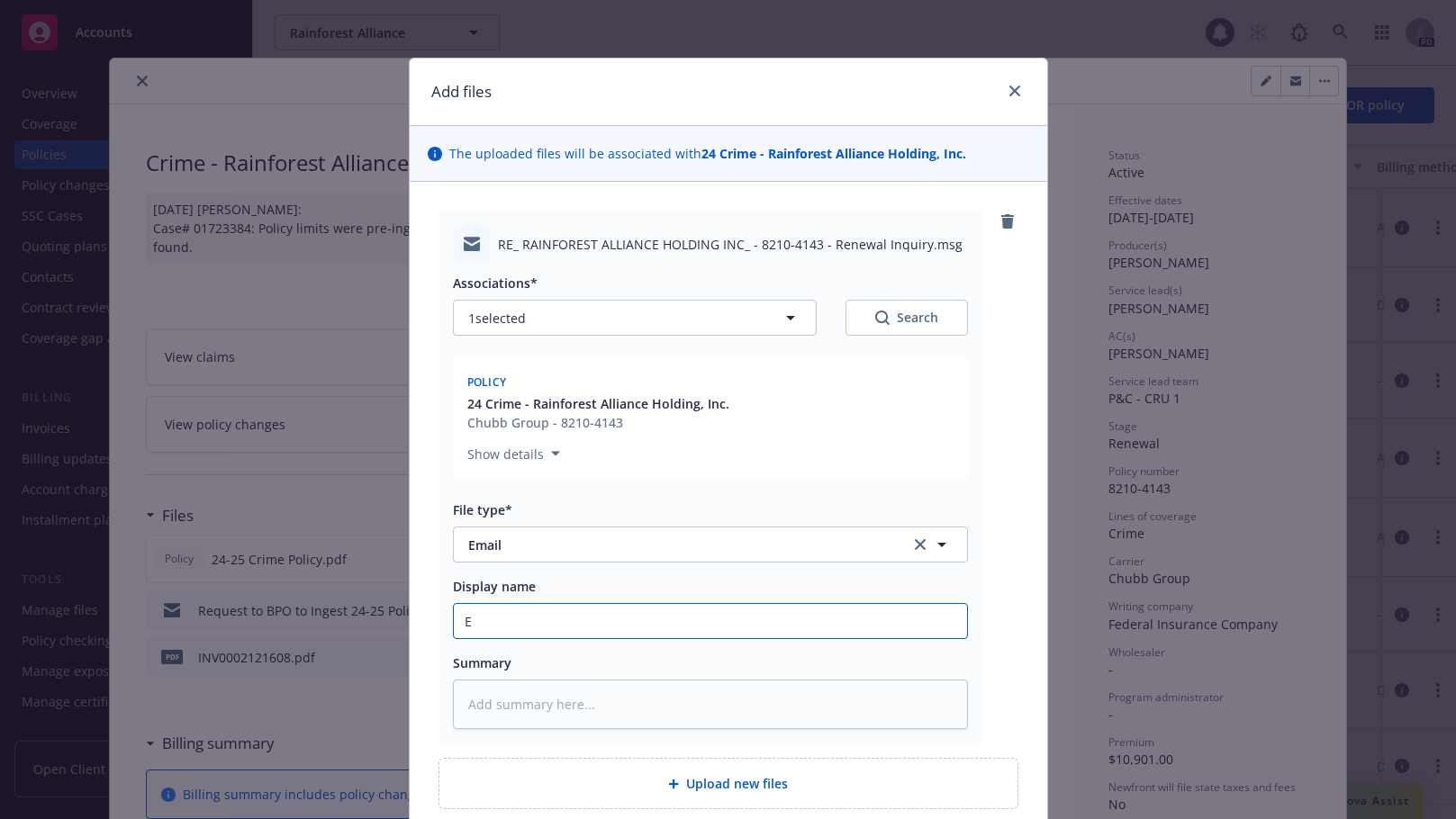
type textarea "x"
type input "R"
type textarea "x"
type input "Re"
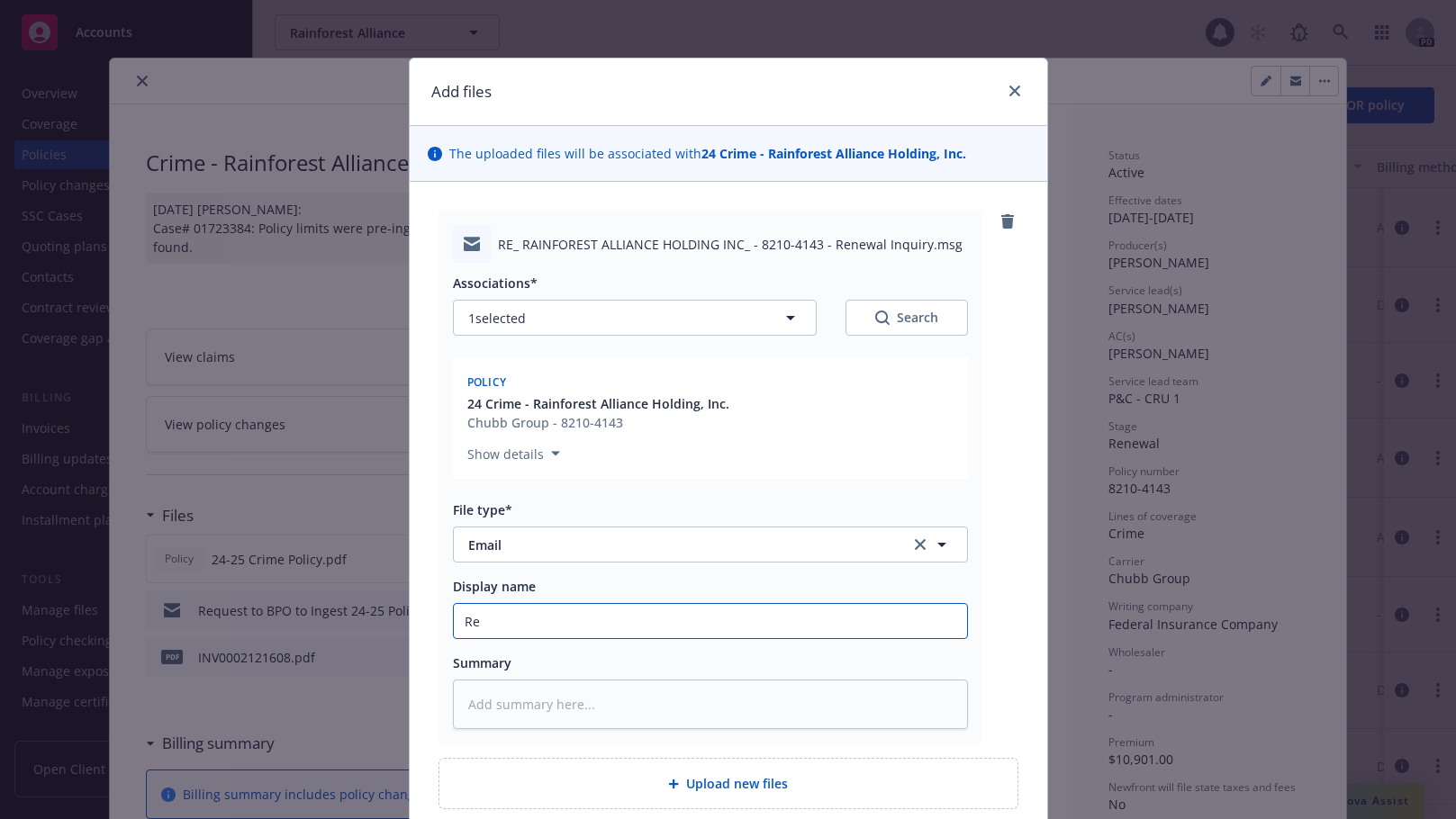
type textarea "x"
type input "Req"
type textarea "x"
type input "Req"
type textarea "x"
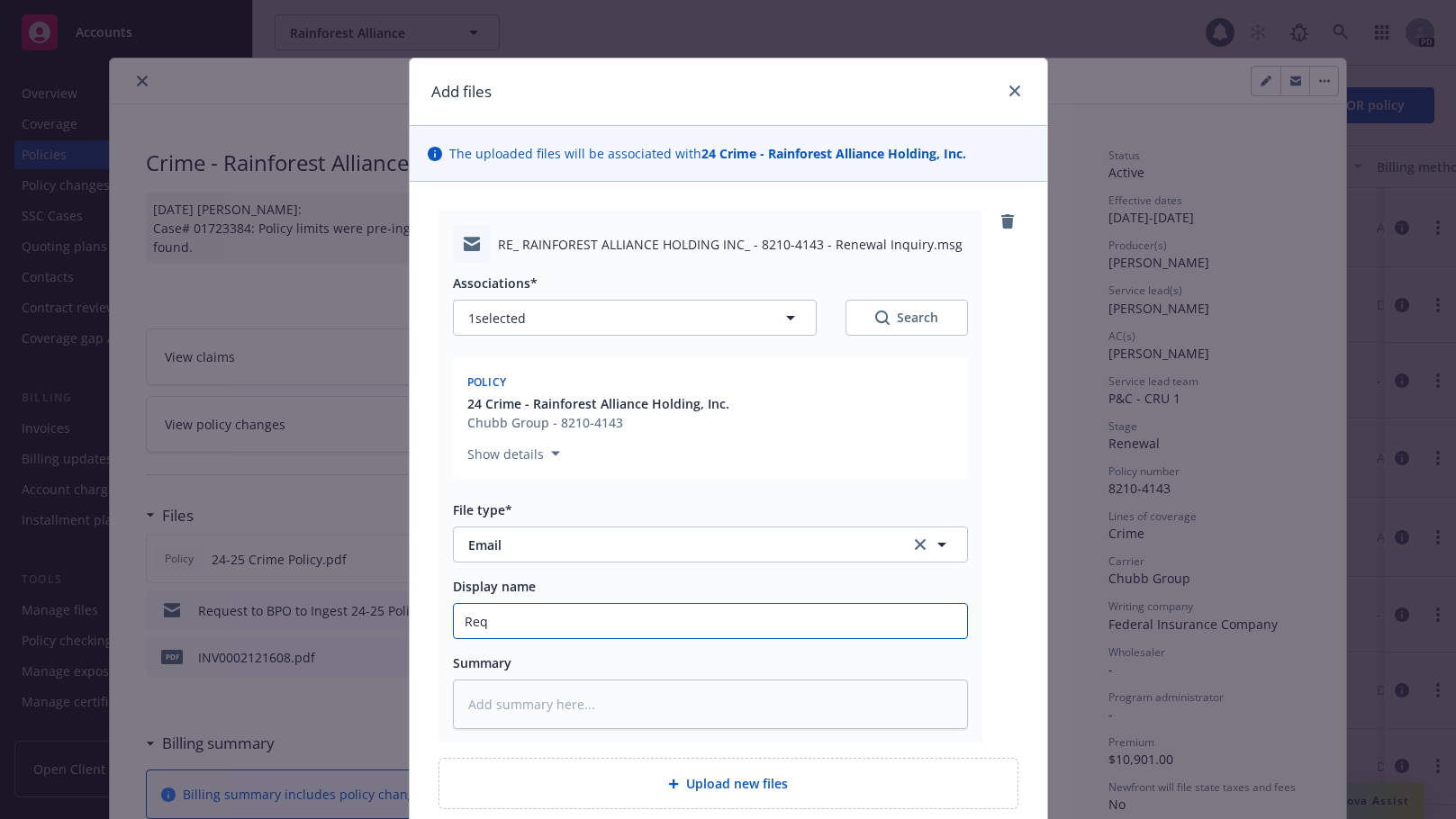
type input "Req e"
type textarea "x"
type input "Req"
type textarea "x"
type input "Req t"
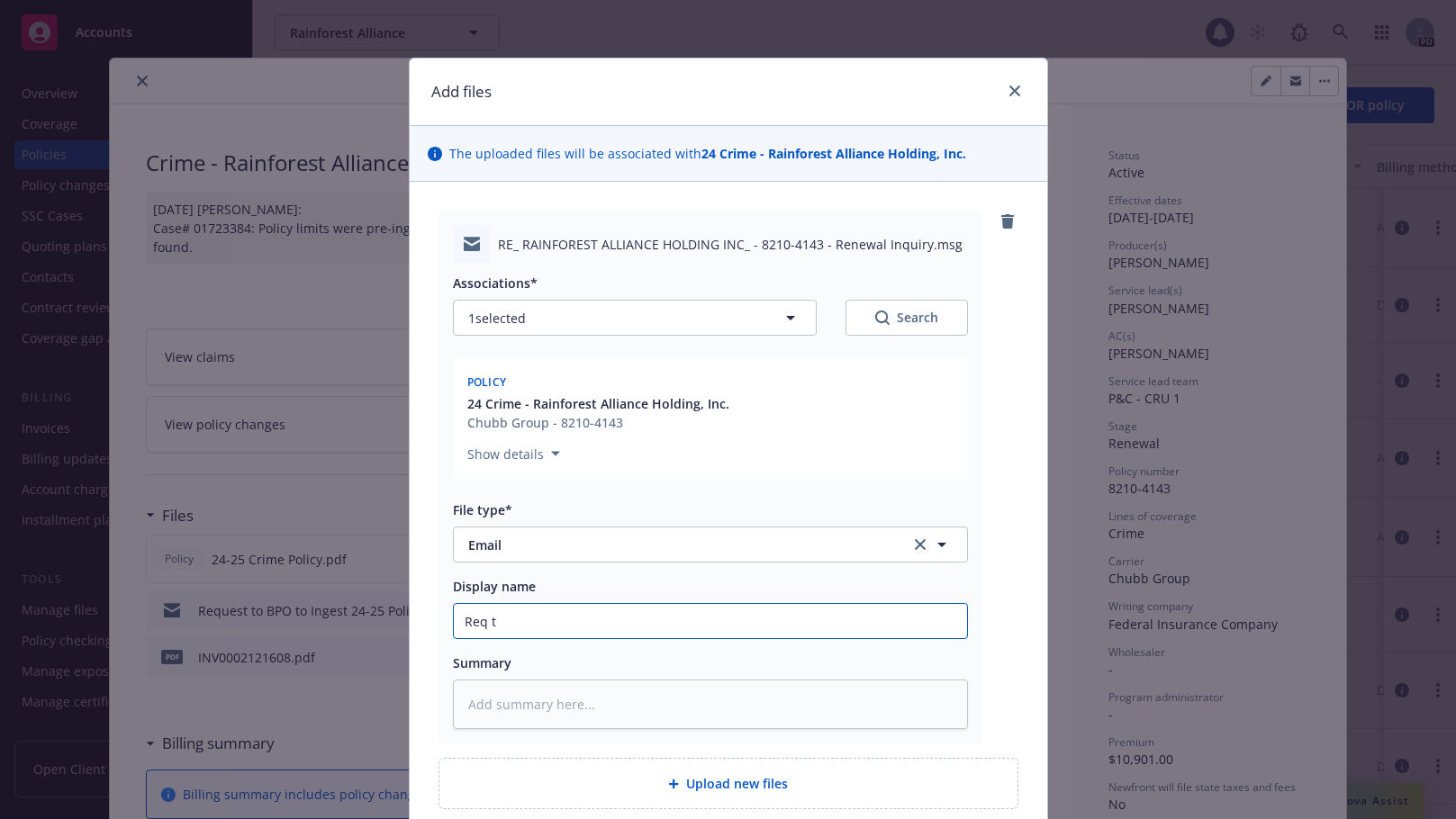
type textarea "x"
type input "Req to"
type textarea "x"
type input "Req to"
type textarea "x"
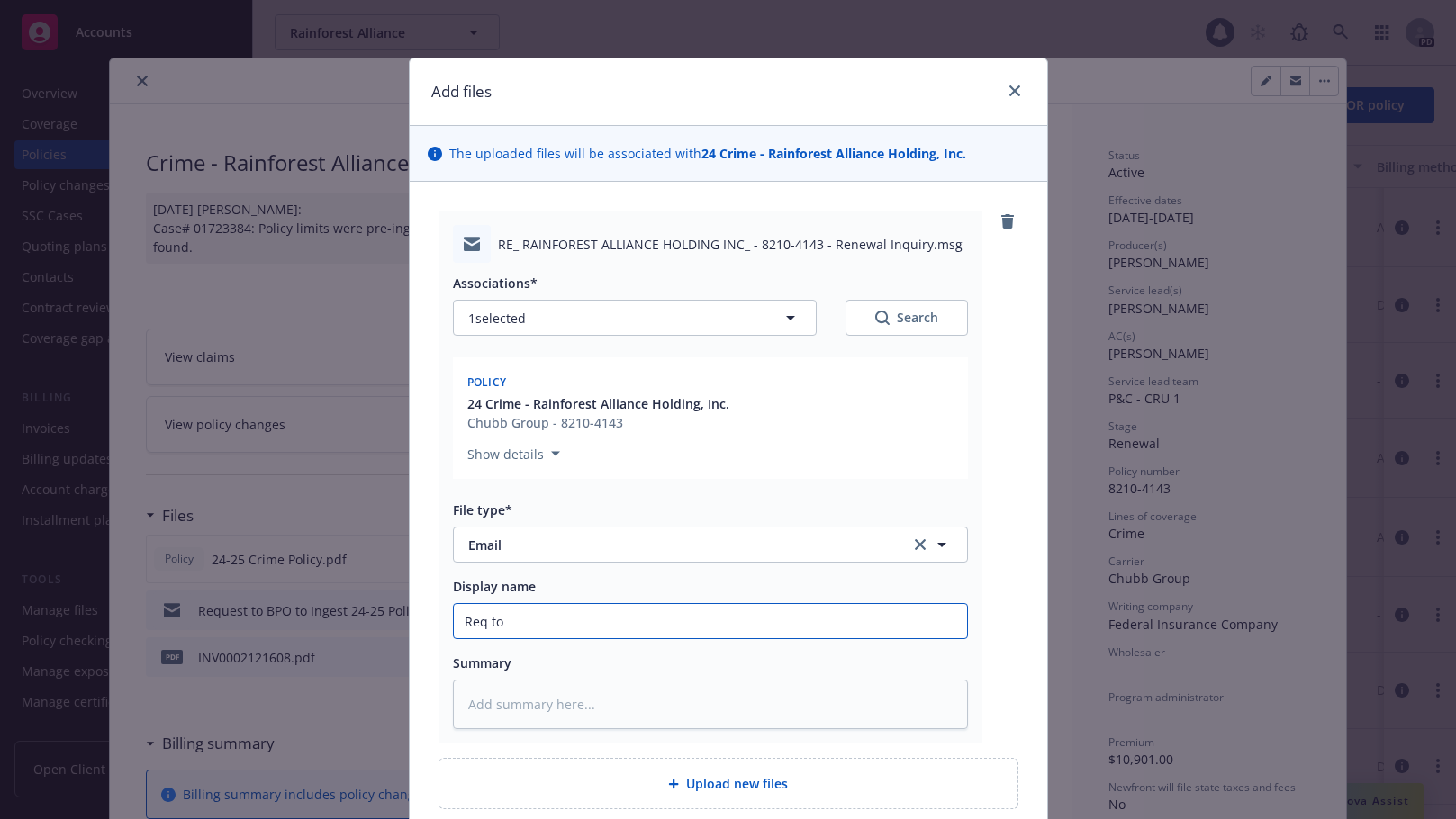
type input "Req to e"
type textarea "x"
type input "Req to ex"
type textarea "x"
type input "Req to exc"
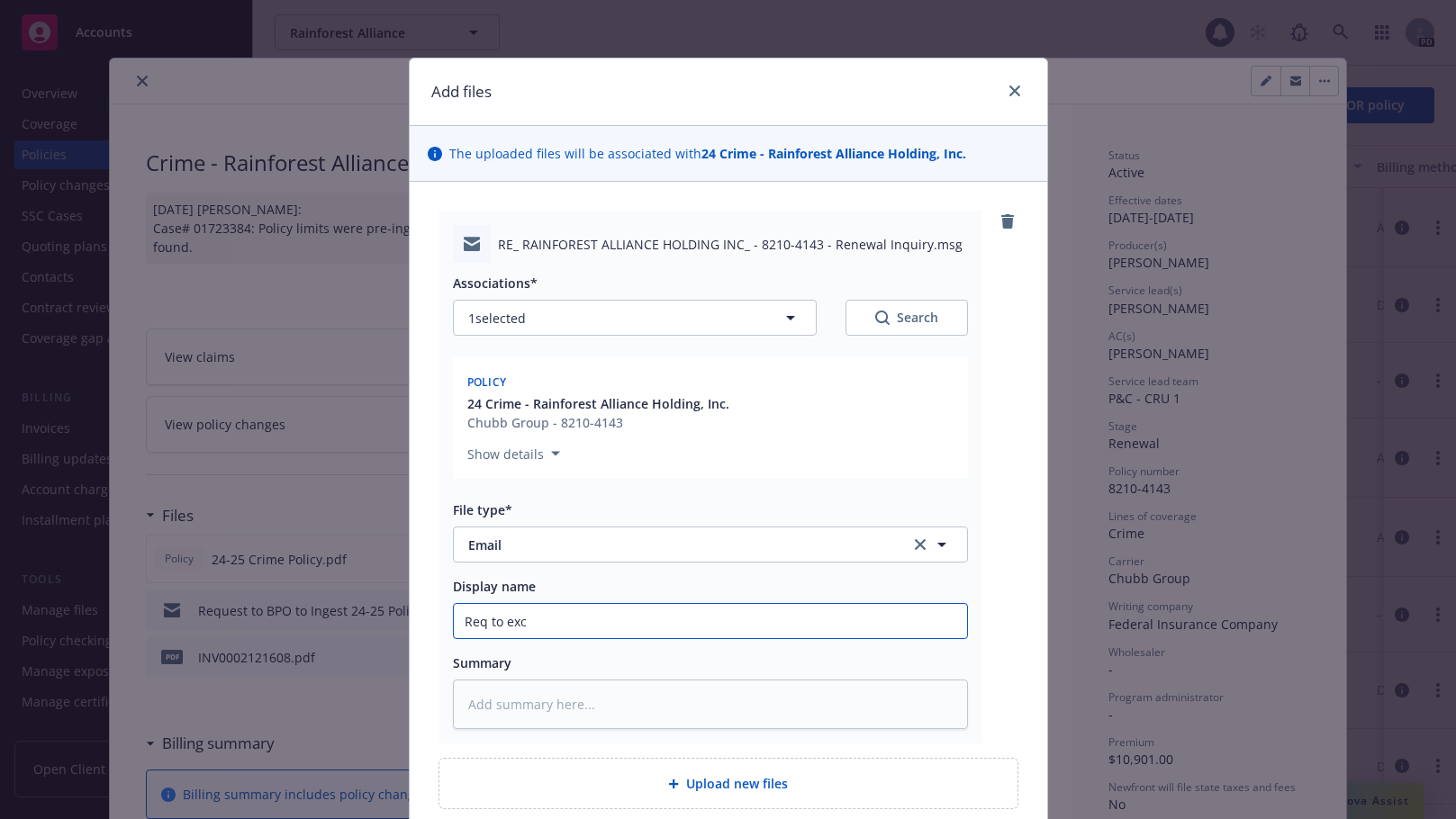
type textarea "x"
type input "Req to ext"
type textarea "x"
type input "Req to exte"
type textarea "x"
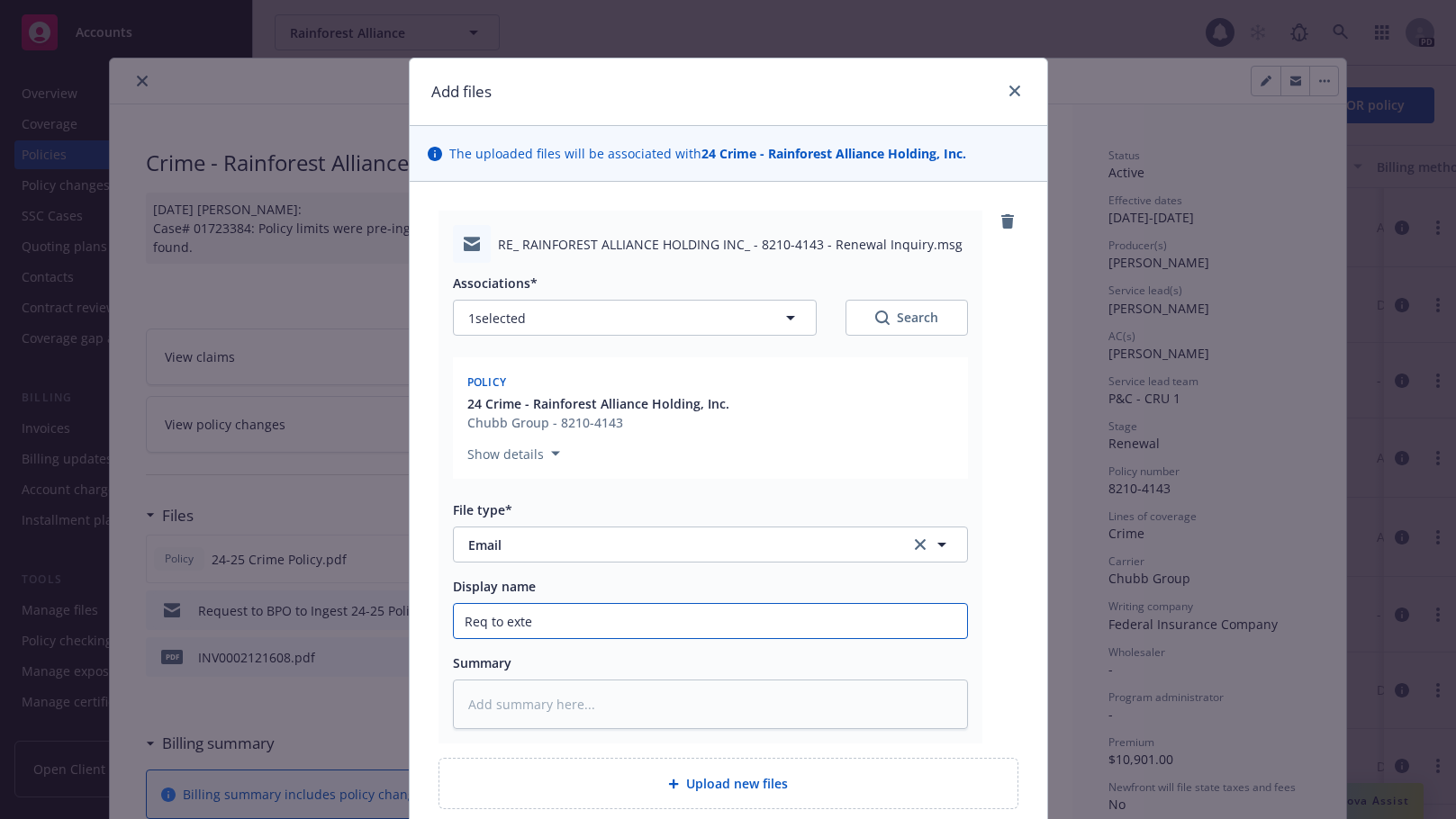
type input "Req to exten"
type textarea "x"
type input "Req to extend"
type textarea "x"
type input "Req to extend"
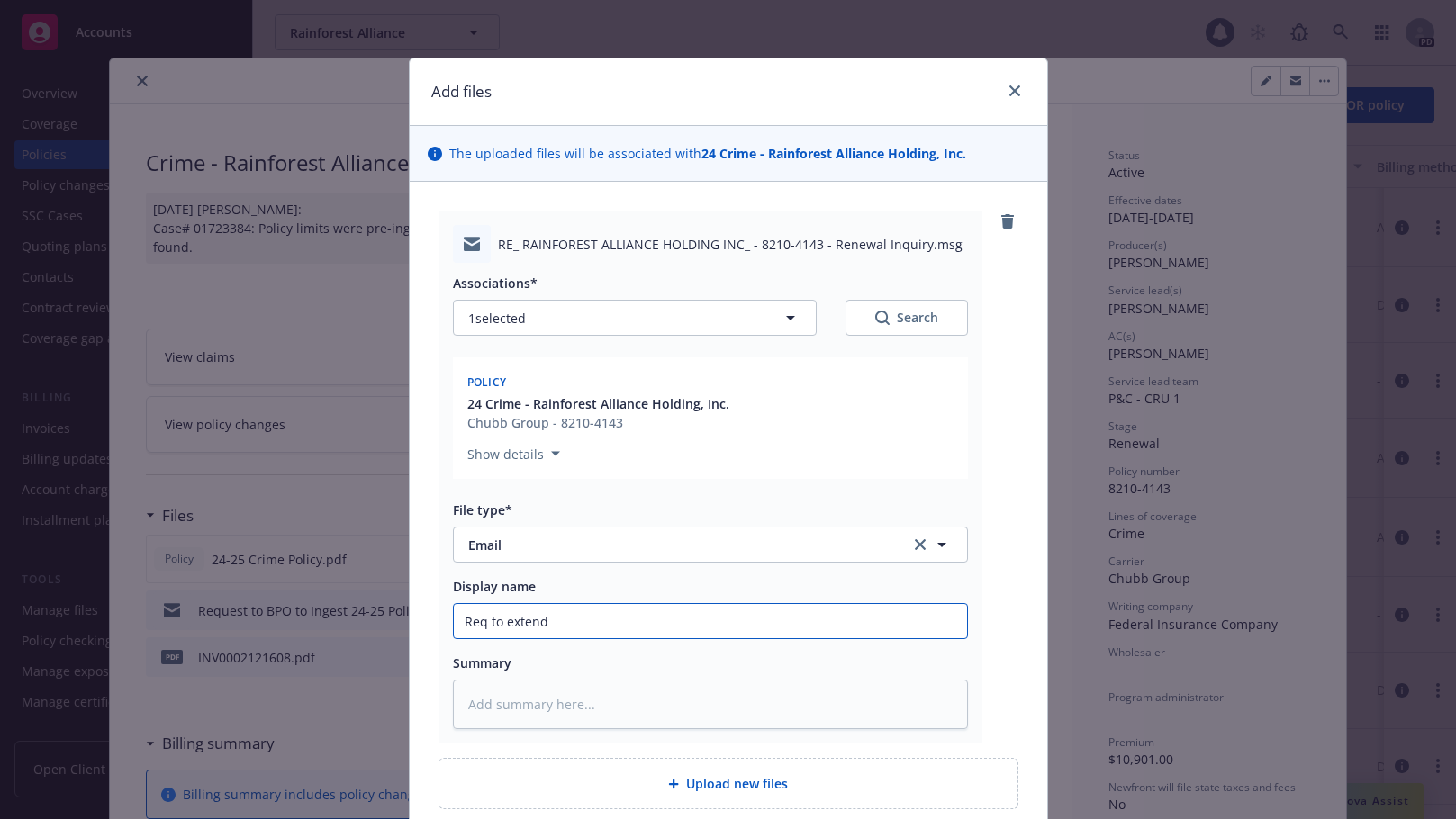
type textarea "x"
type input "Req to extend p"
type textarea "x"
type input "Req to extend po"
type textarea "x"
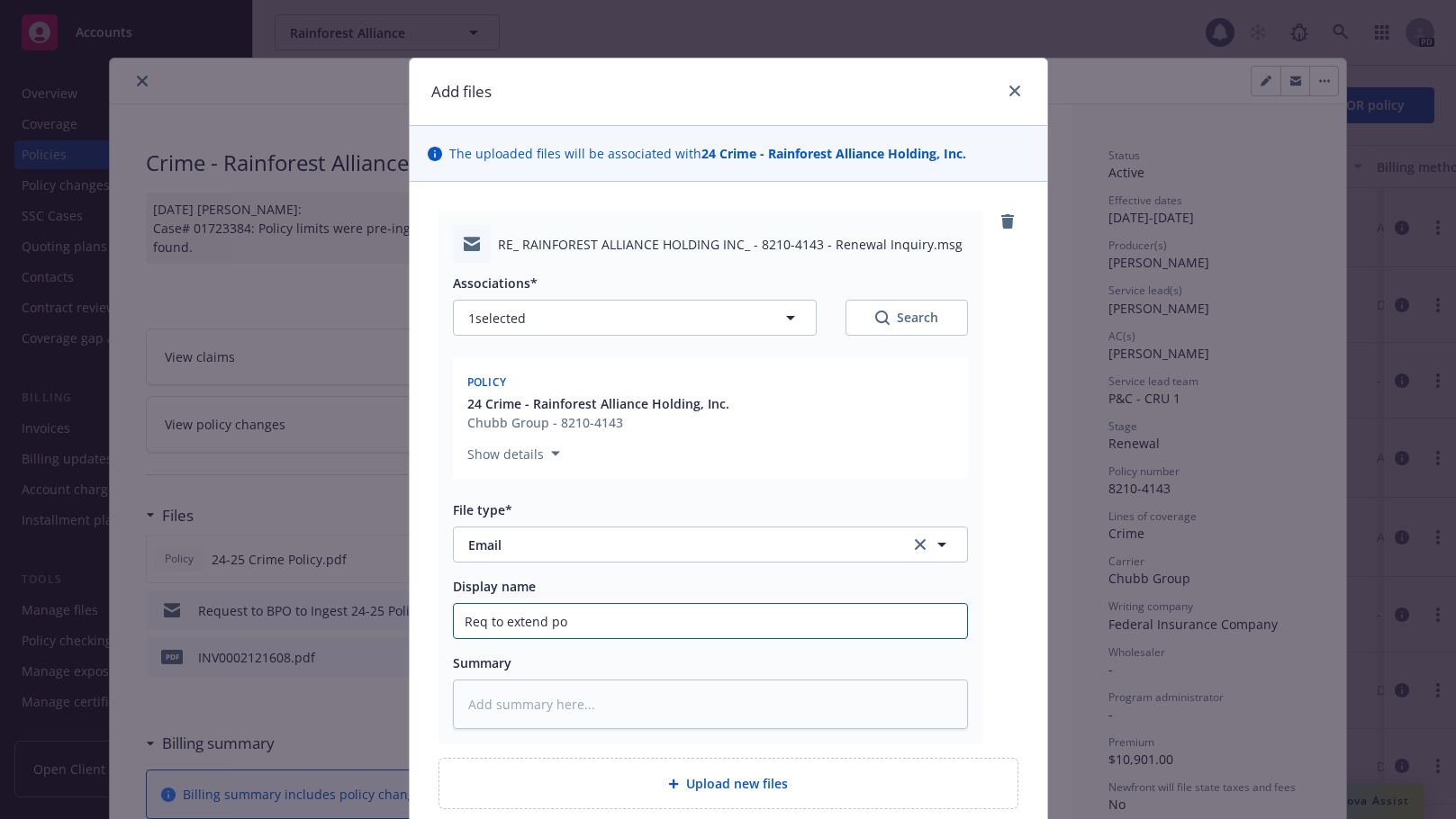
type input "Req to extend poi"
type textarea "x"
type input "Req to extend poic"
type textarea "x"
type input "Req to extend poi"
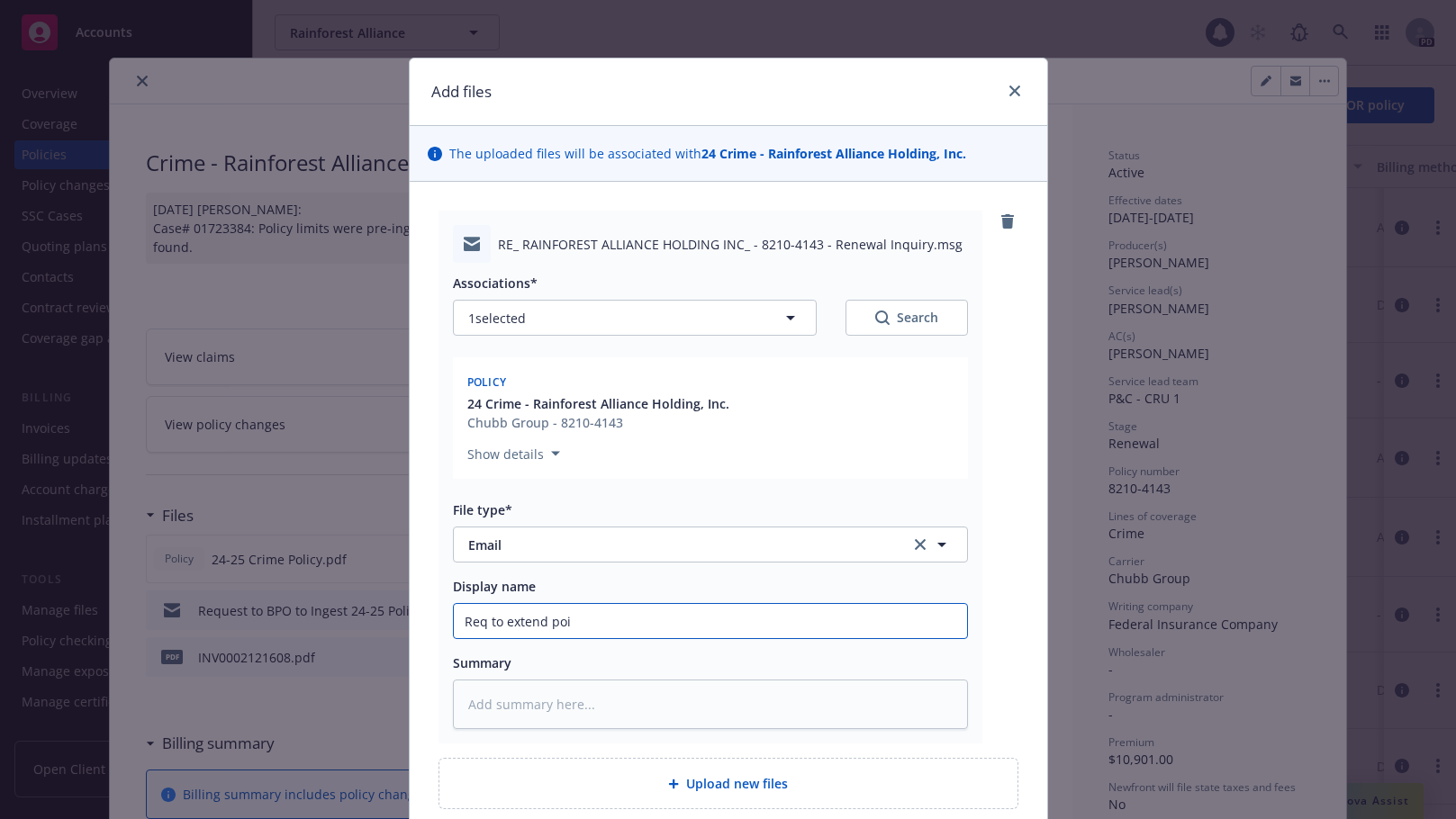
type textarea "x"
type input "Req to extend po"
type textarea "x"
type input "Req to extend pol"
type textarea "x"
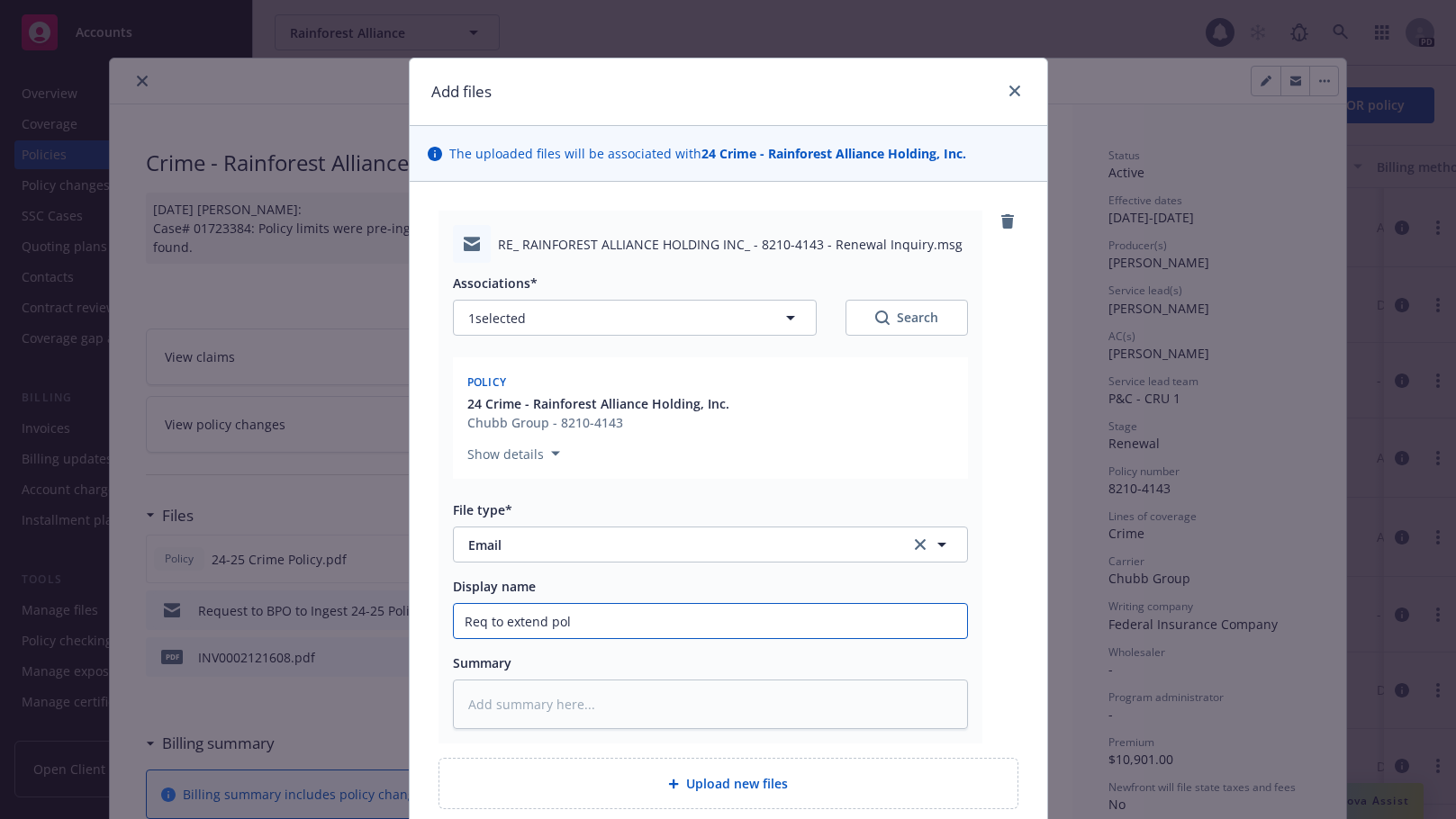
type input "Req to extend poli"
type textarea "x"
type input "Req to extend polic"
type textarea "x"
type input "Req to extend policy"
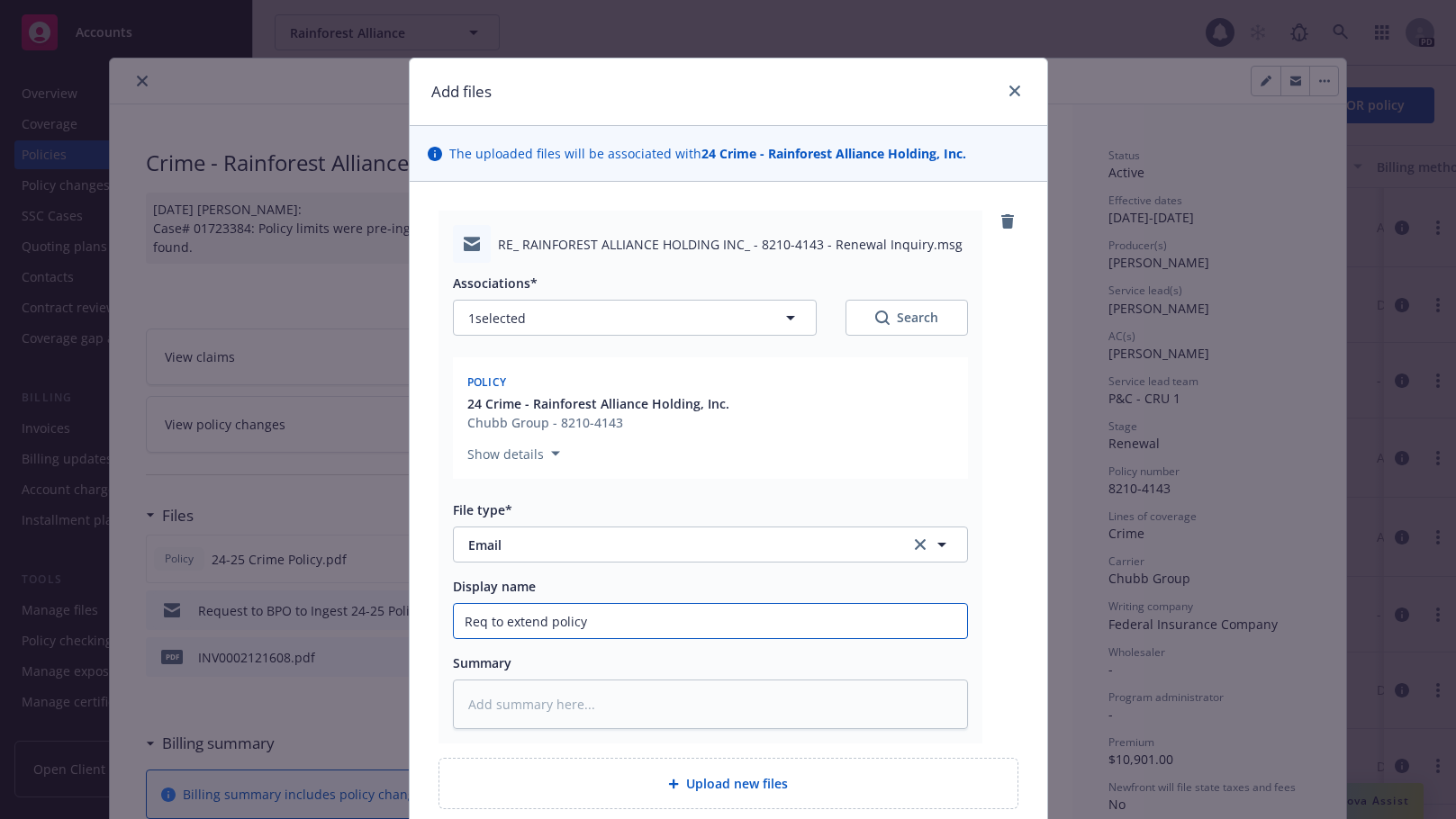
type textarea "x"
type input "Req to extend policy"
type textarea "x"
type input "Req to extend policy t"
type textarea "x"
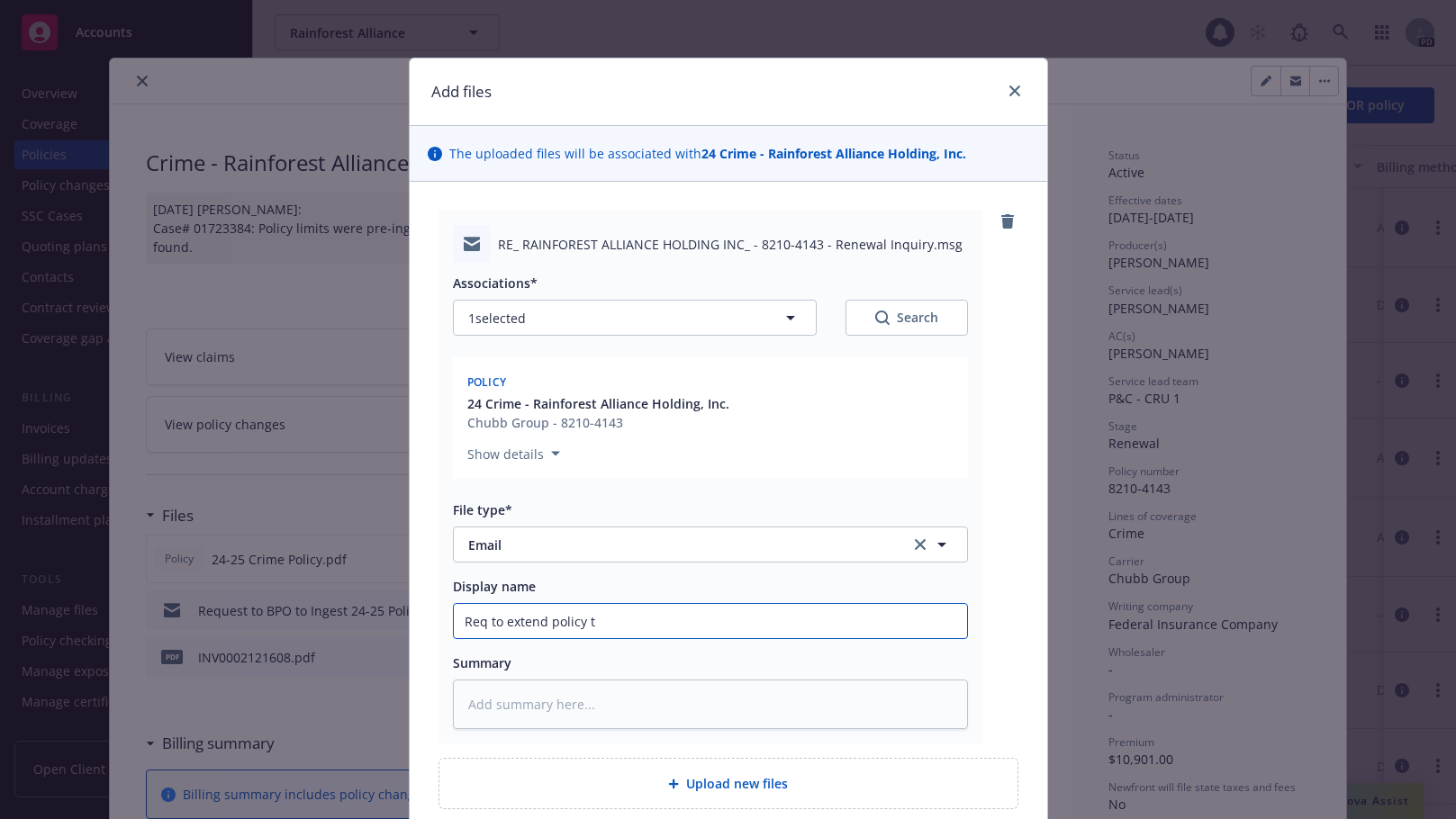
type input "Req to extend policy to"
type textarea "x"
type input "Req to extend policy to"
type textarea "x"
type input "Req to extend policy to 1"
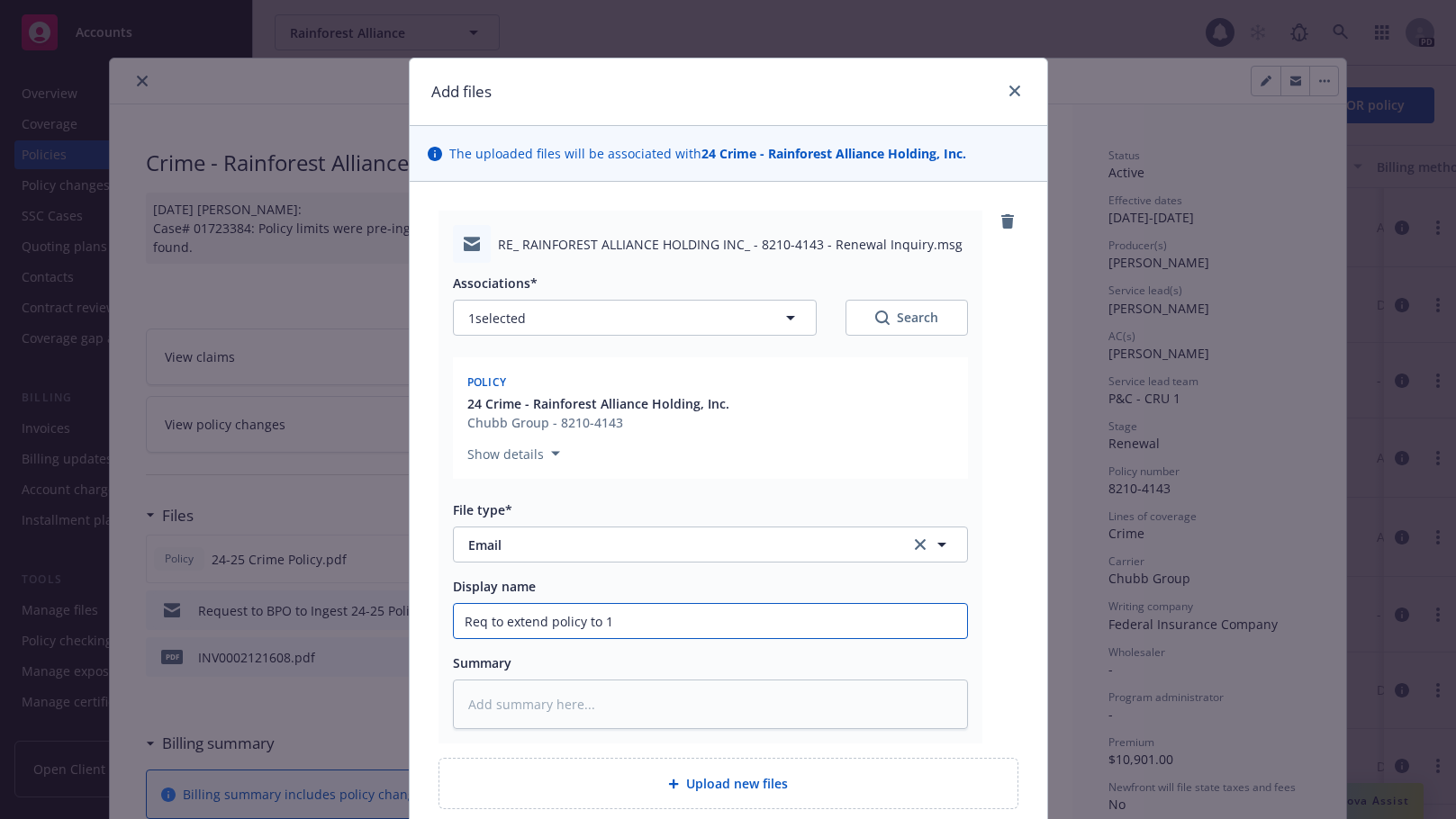
type textarea "x"
type input "Req to extend policy to 11"
type textarea "x"
type input "Req to extend policy to 11/"
type textarea "x"
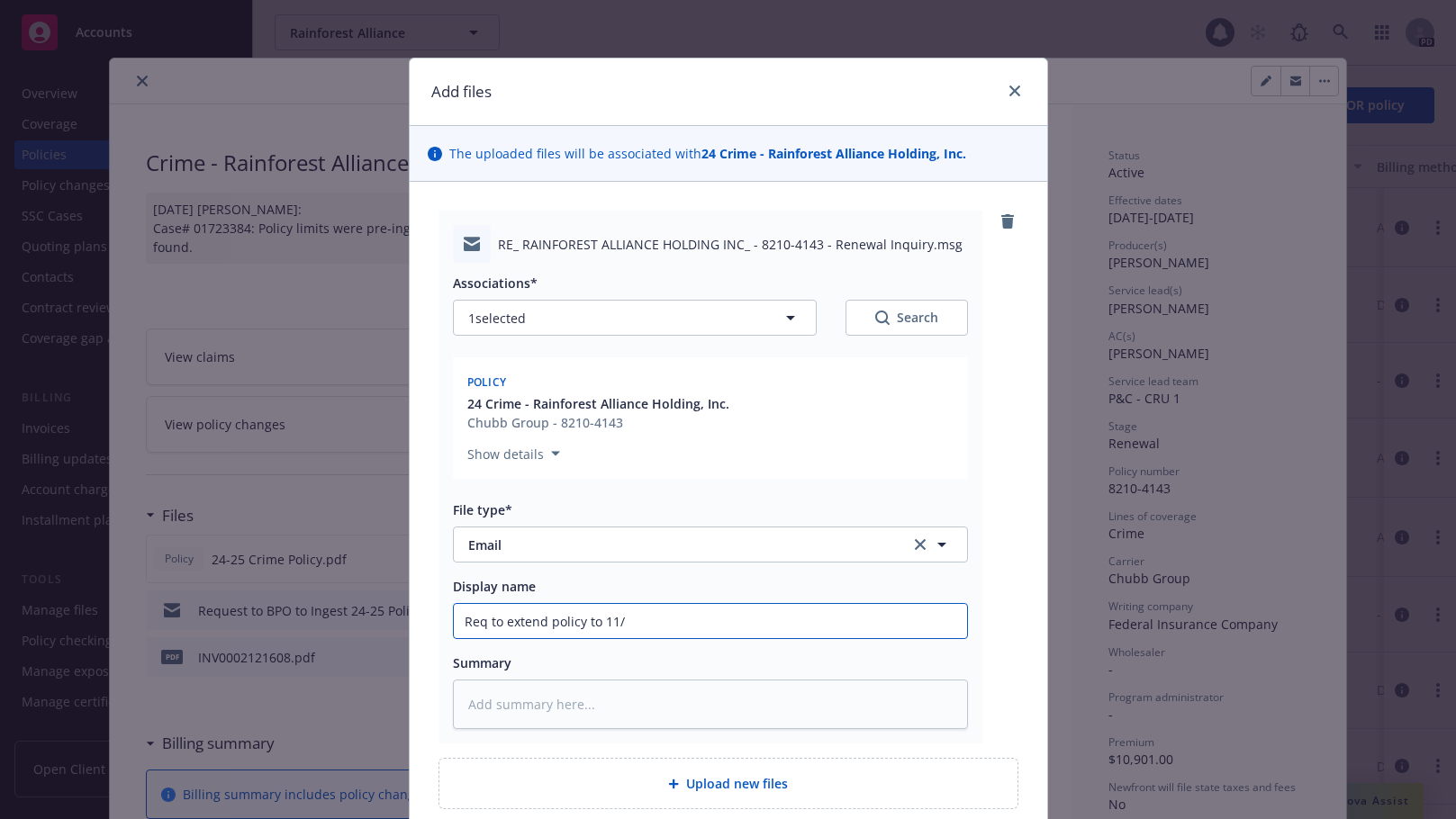
type input "Req to extend policy to 11/1"
type textarea "x"
type input "Req to extend policy to 11/12"
type textarea "x"
type input "Req to extend policy to 11/120"
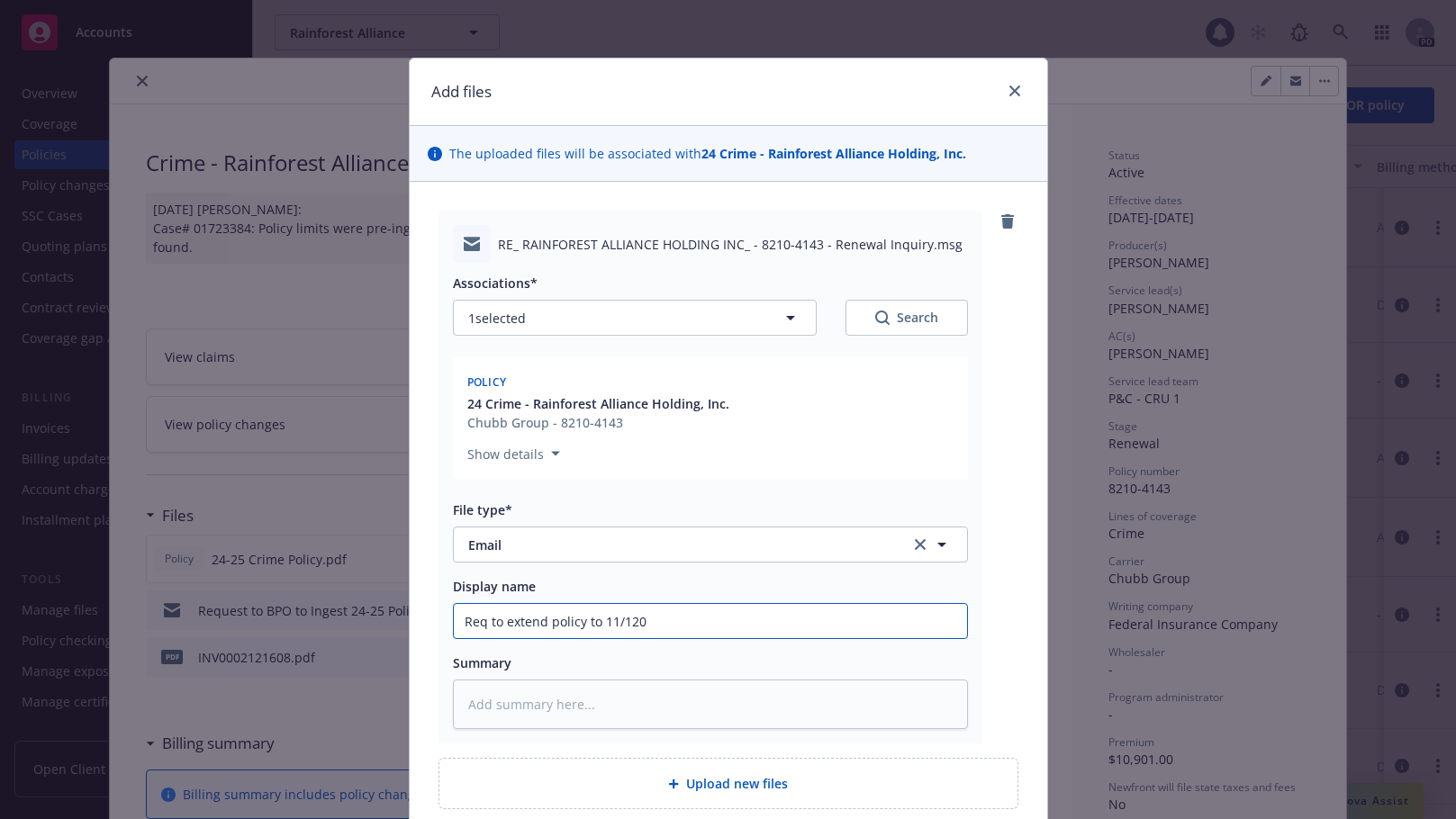
type textarea "x"
type input "Req to extend policy to 11/12"
type textarea "x"
type input "Req to extend policy to 11/1"
type textarea "x"
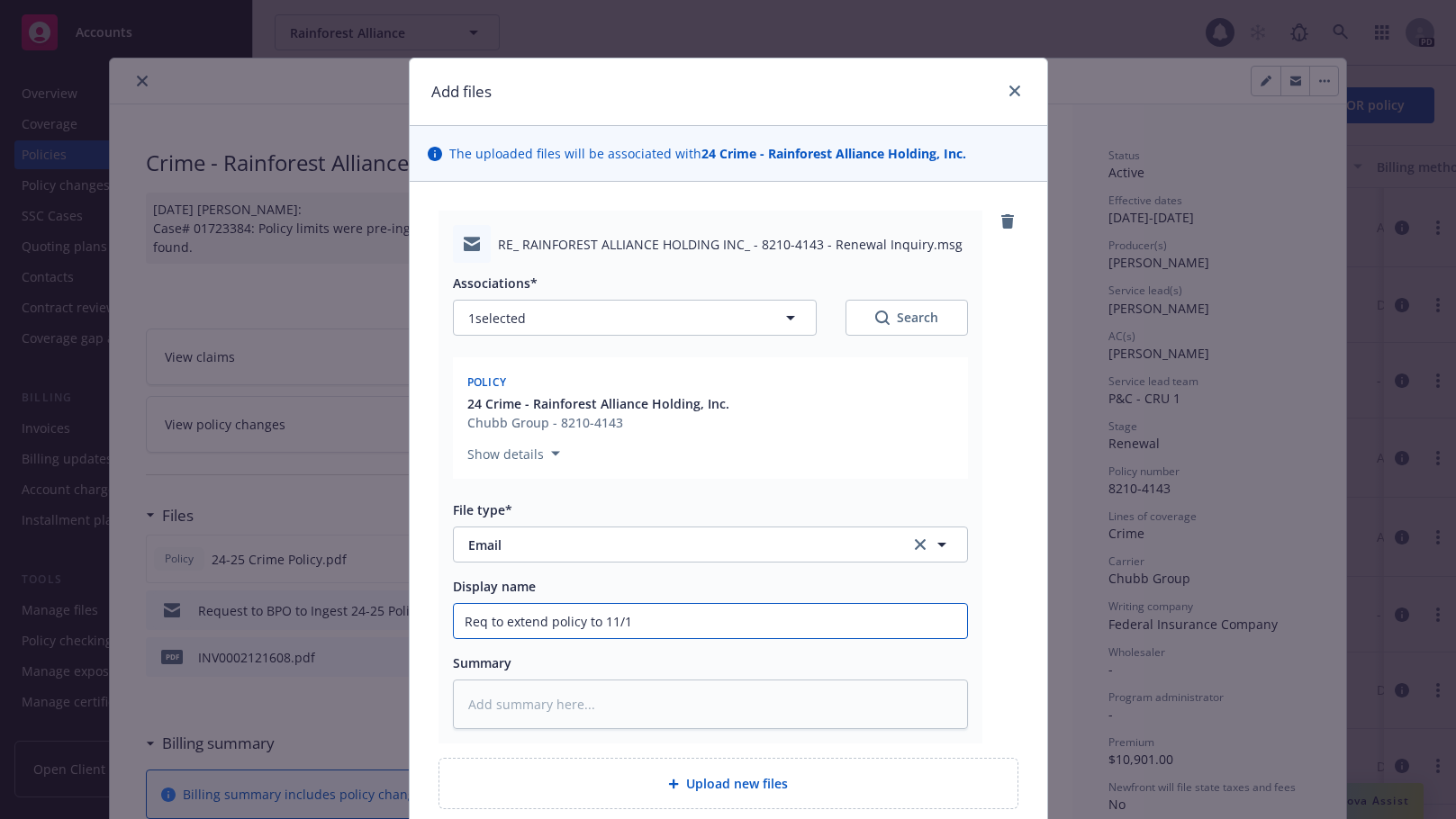
type input "Req to extend policy to 11/1/"
type textarea "x"
type input "Req to extend policy to 11/1/2"
type textarea "x"
drag, startPoint x: 620, startPoint y: 619, endPoint x: 446, endPoint y: 626, distance: 174.1
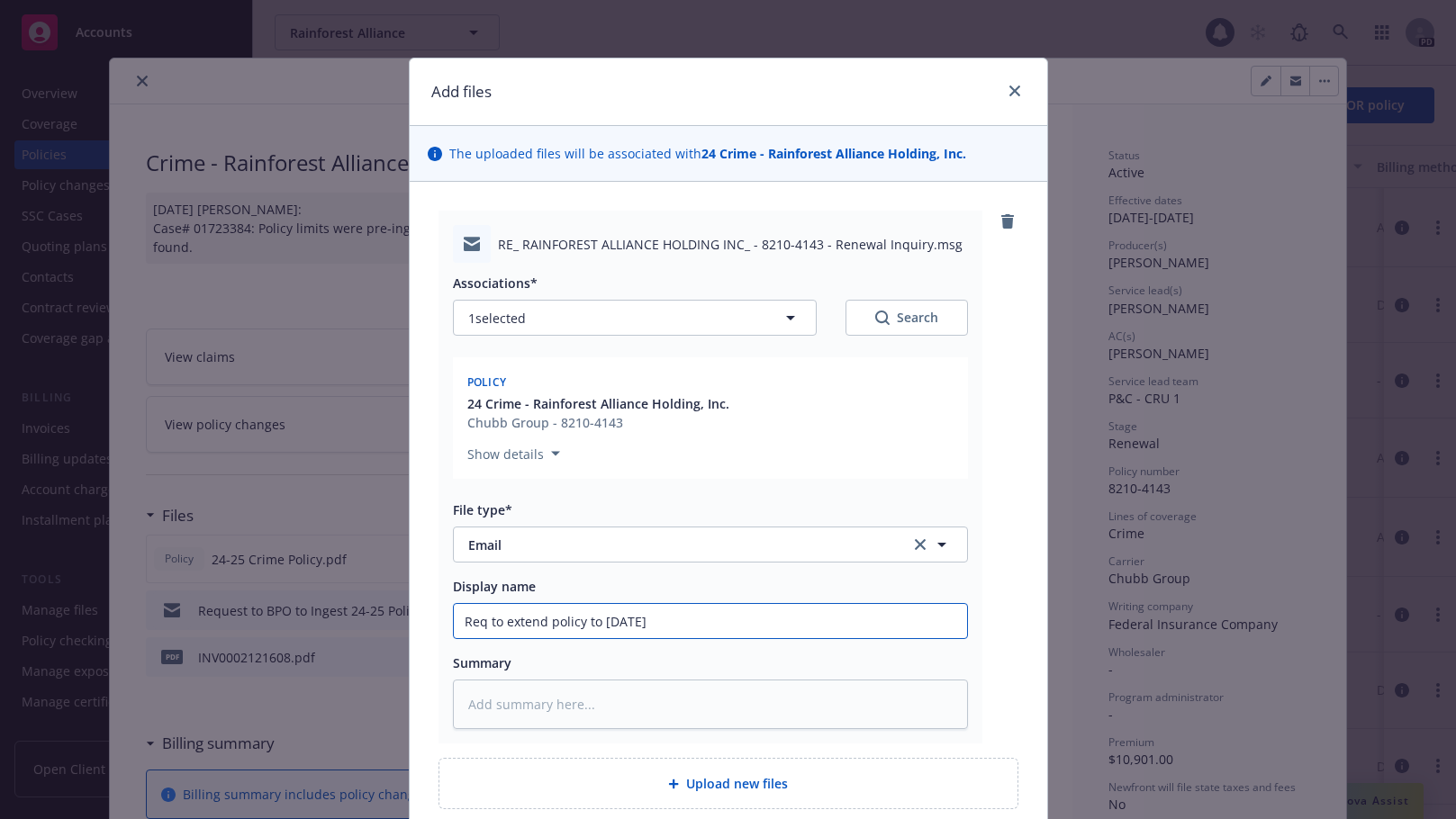
click at [429, 621] on div "RE_ RAINFOREST ALLIANCE HOLDING INC_ - 8210-4143 - Renewal Inquiry.msg Associat…" at bounding box center [728, 510] width 638 height 657
type input "Req to extend policy to 11/1/25"
click at [479, 700] on textarea at bounding box center [710, 704] width 515 height 50
paste textarea "Req to extend policy to 11/1/25"
type textarea "x"
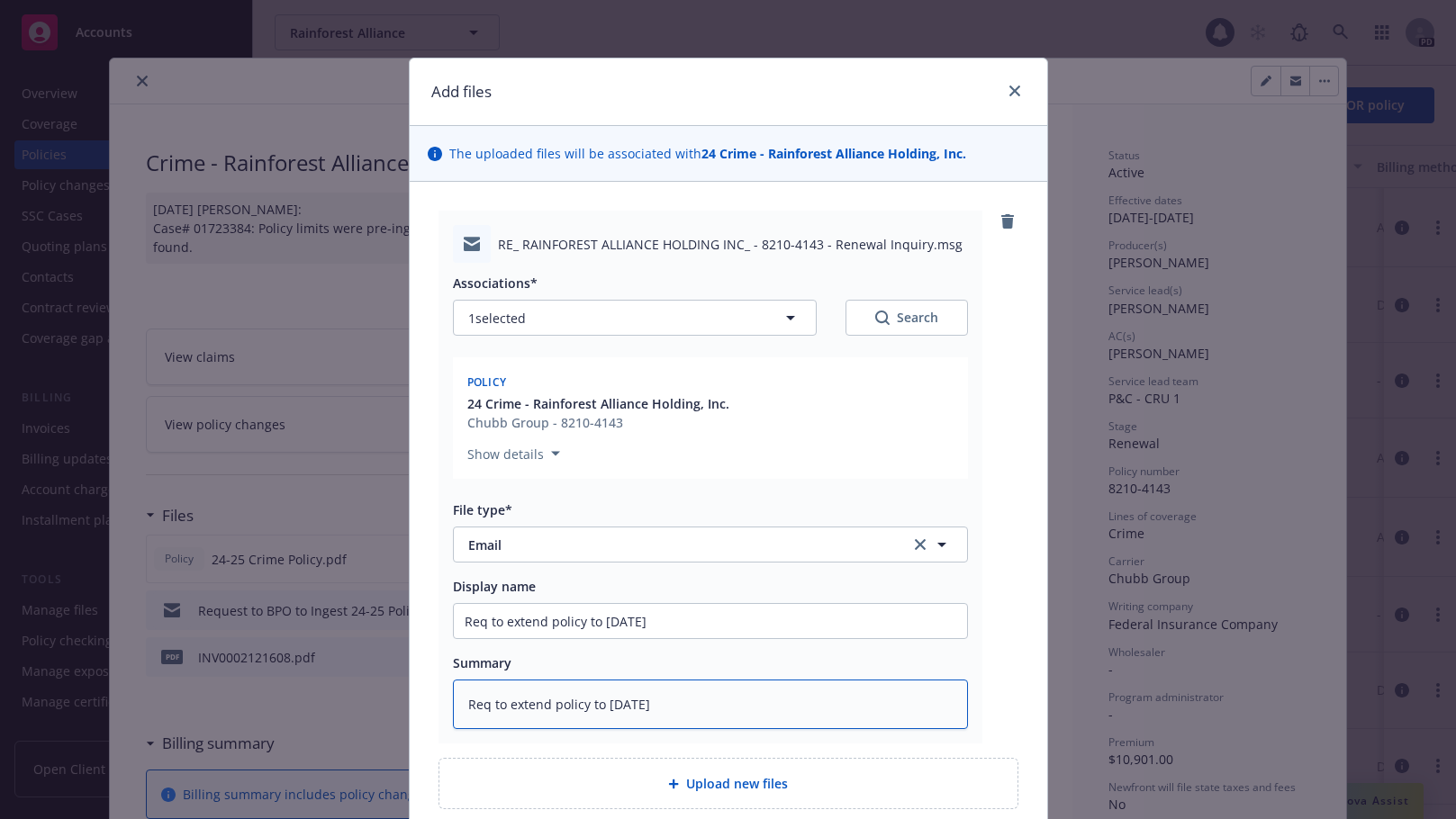
scroll to position [158, 0]
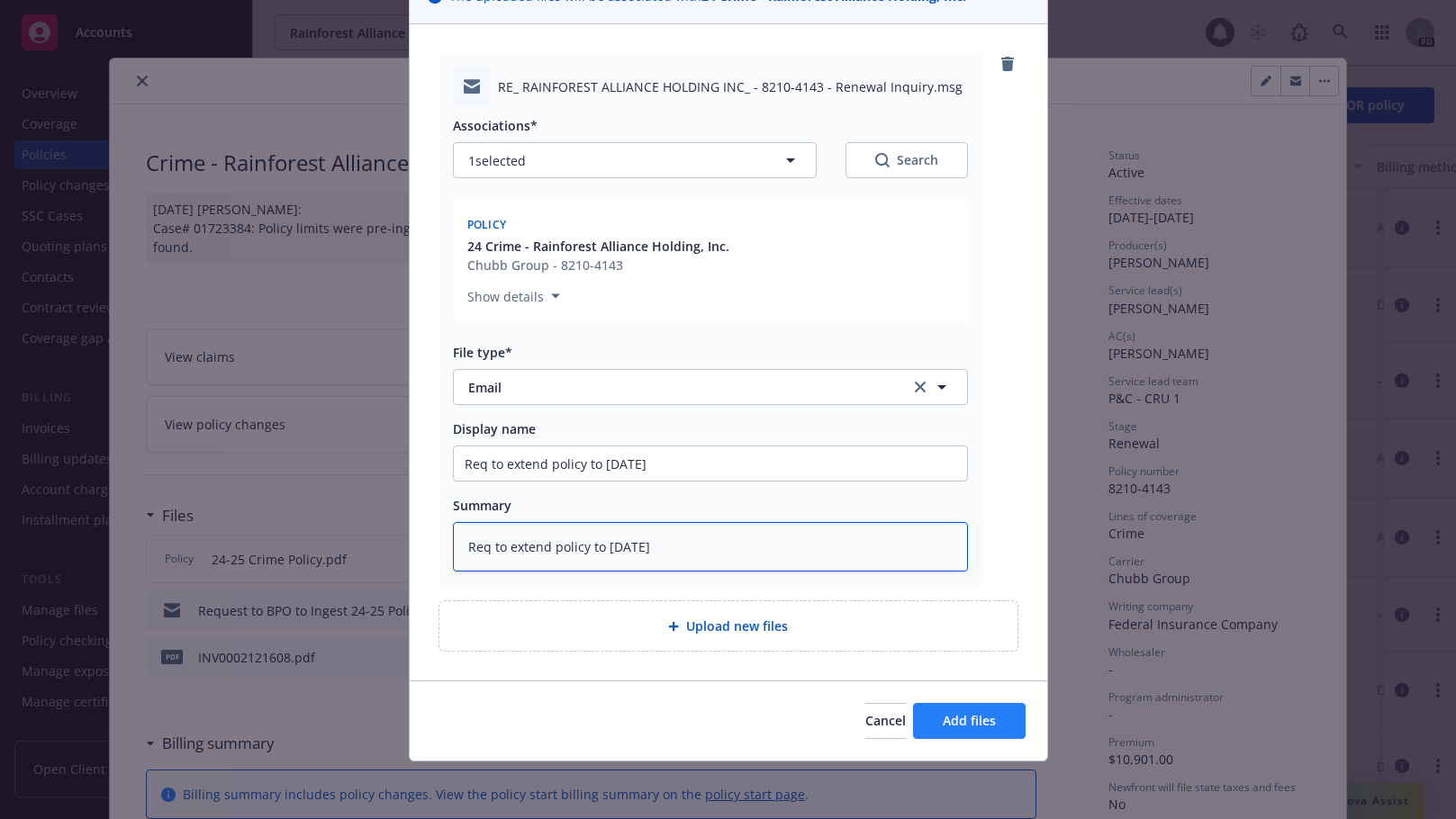
type textarea "Req to extend policy to 11/1/25"
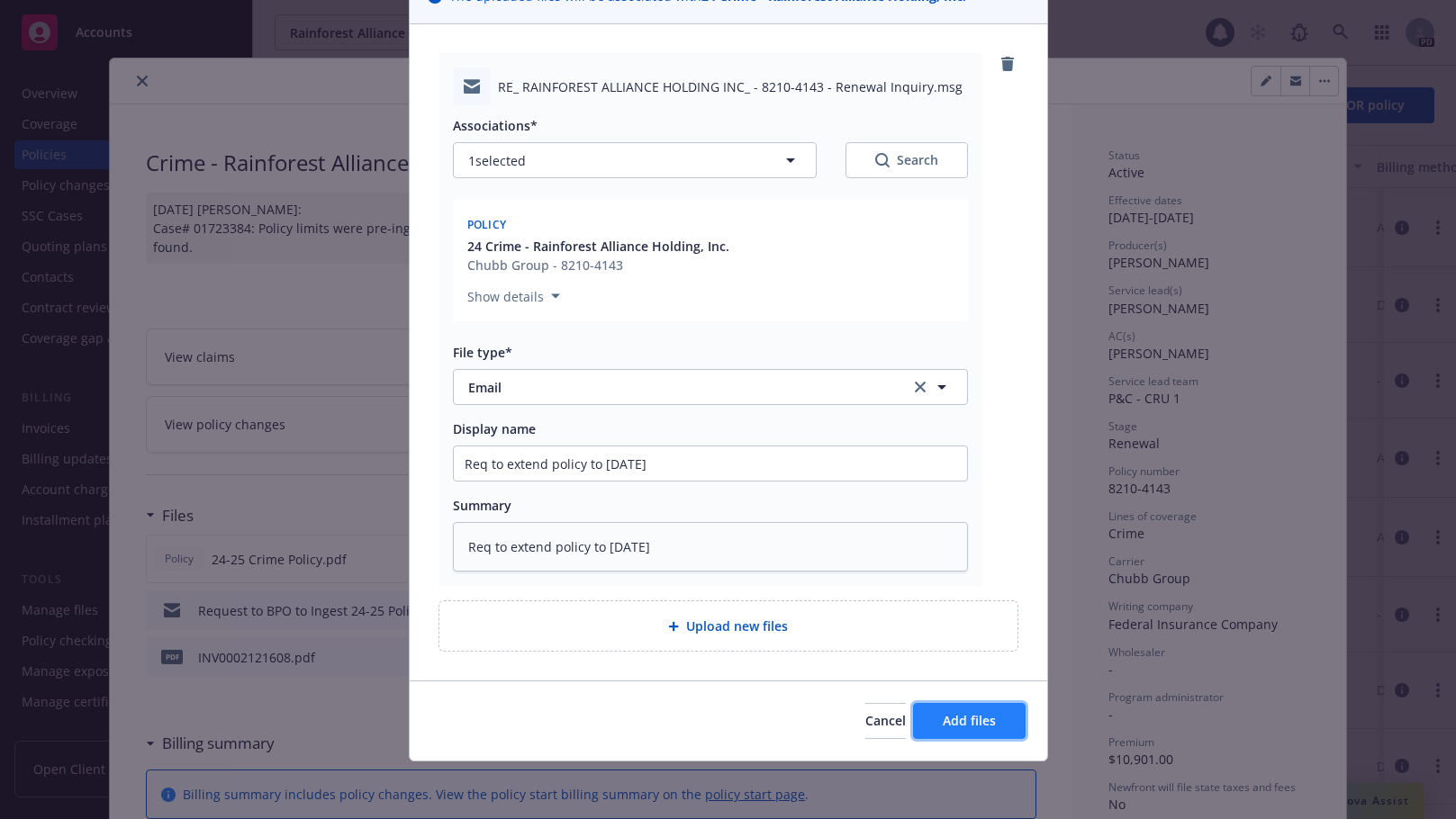
click at [969, 721] on span "Add files" at bounding box center [969, 720] width 54 height 17
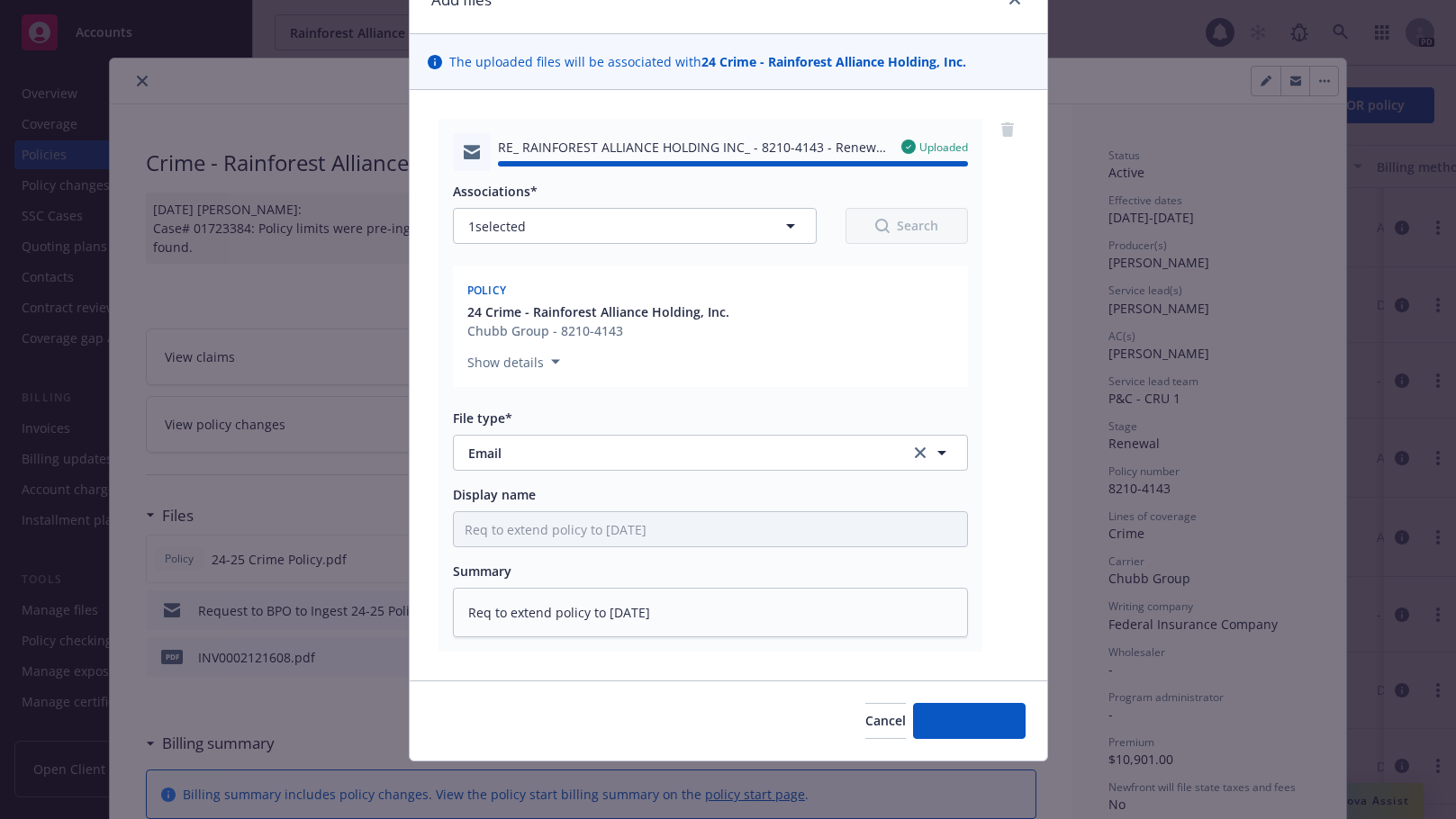
type textarea "x"
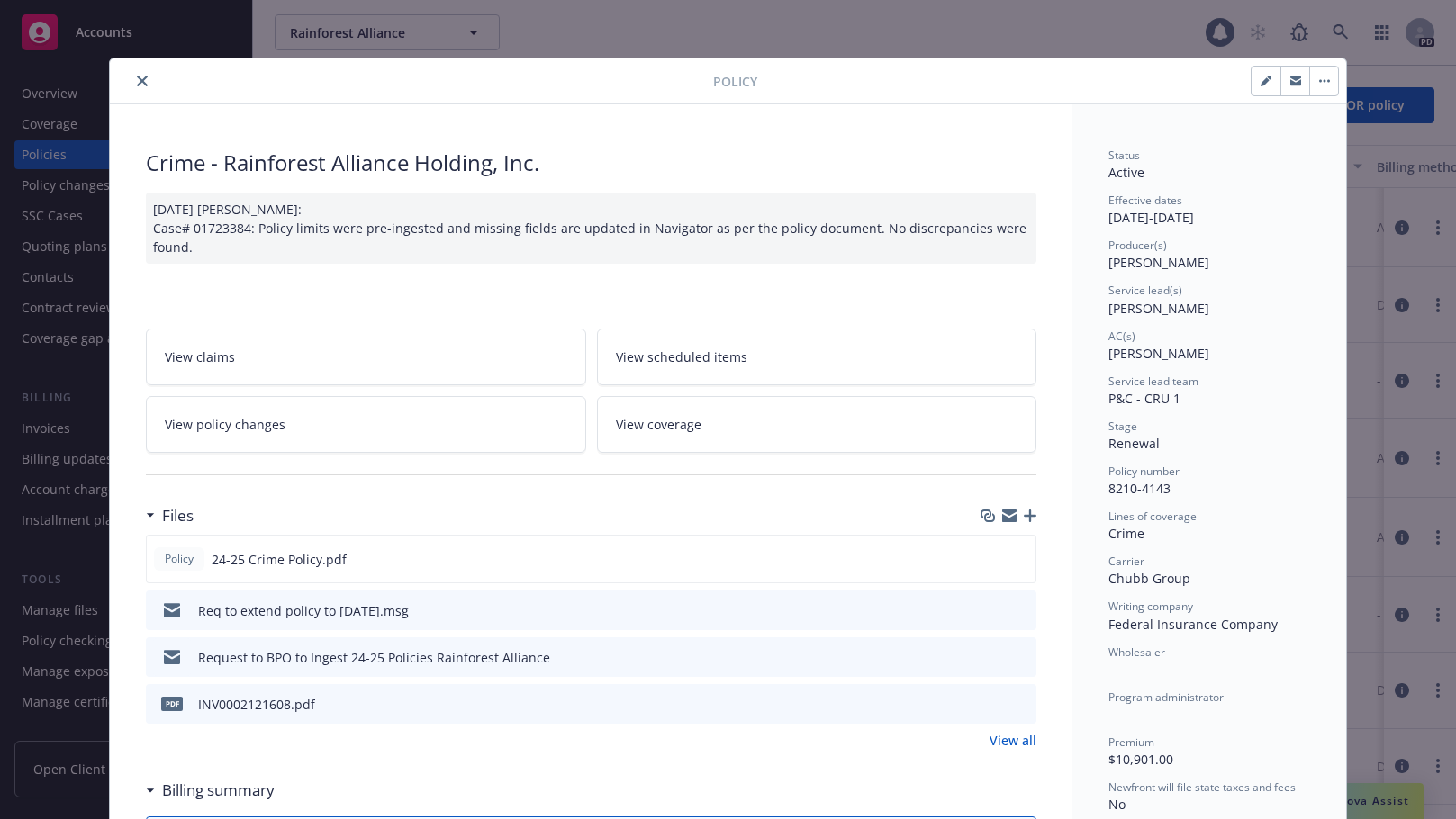
click at [132, 74] on button "close" at bounding box center [142, 81] width 22 height 22
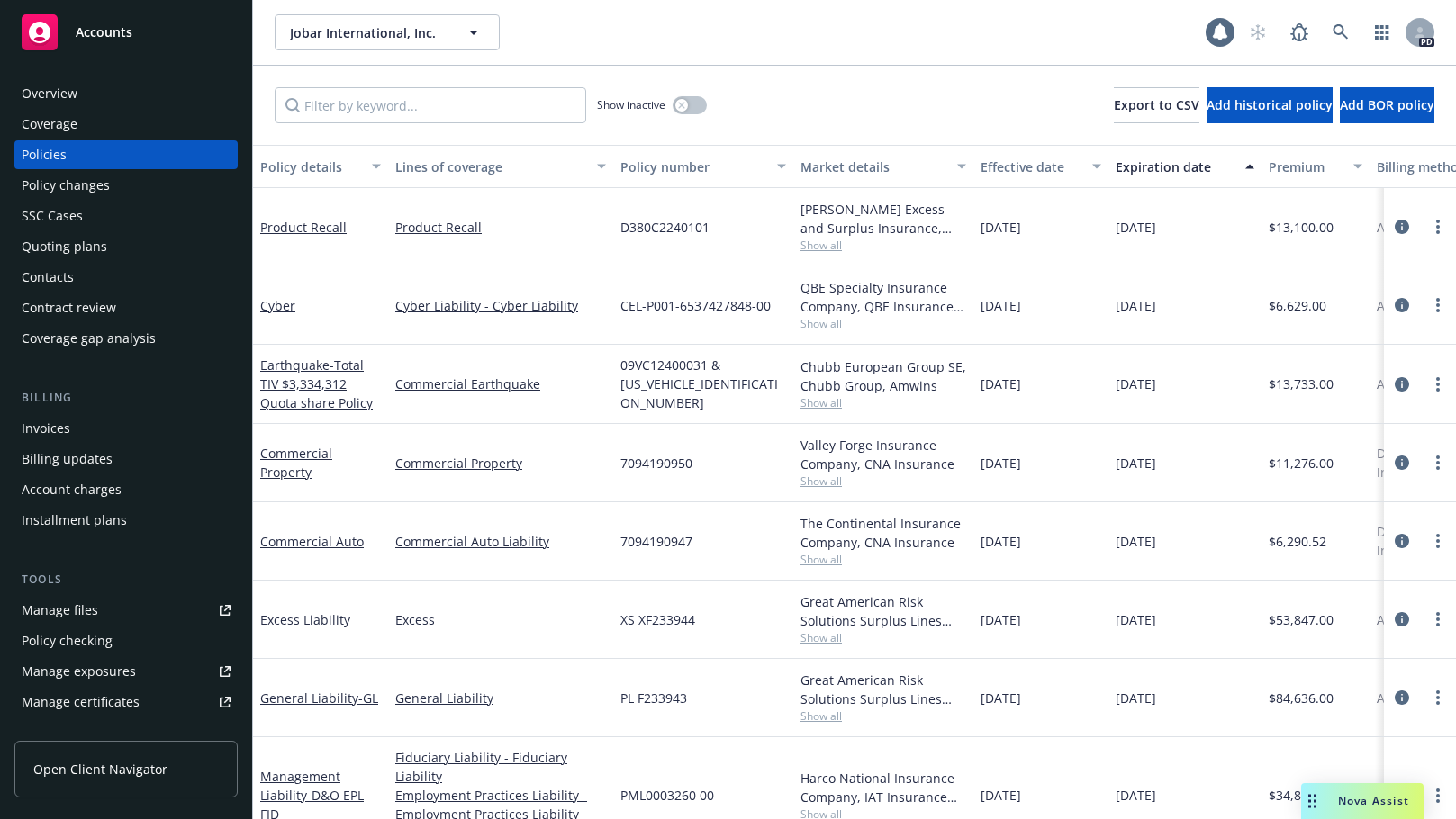
click at [54, 245] on div "Quoting plans" at bounding box center [64, 246] width 85 height 29
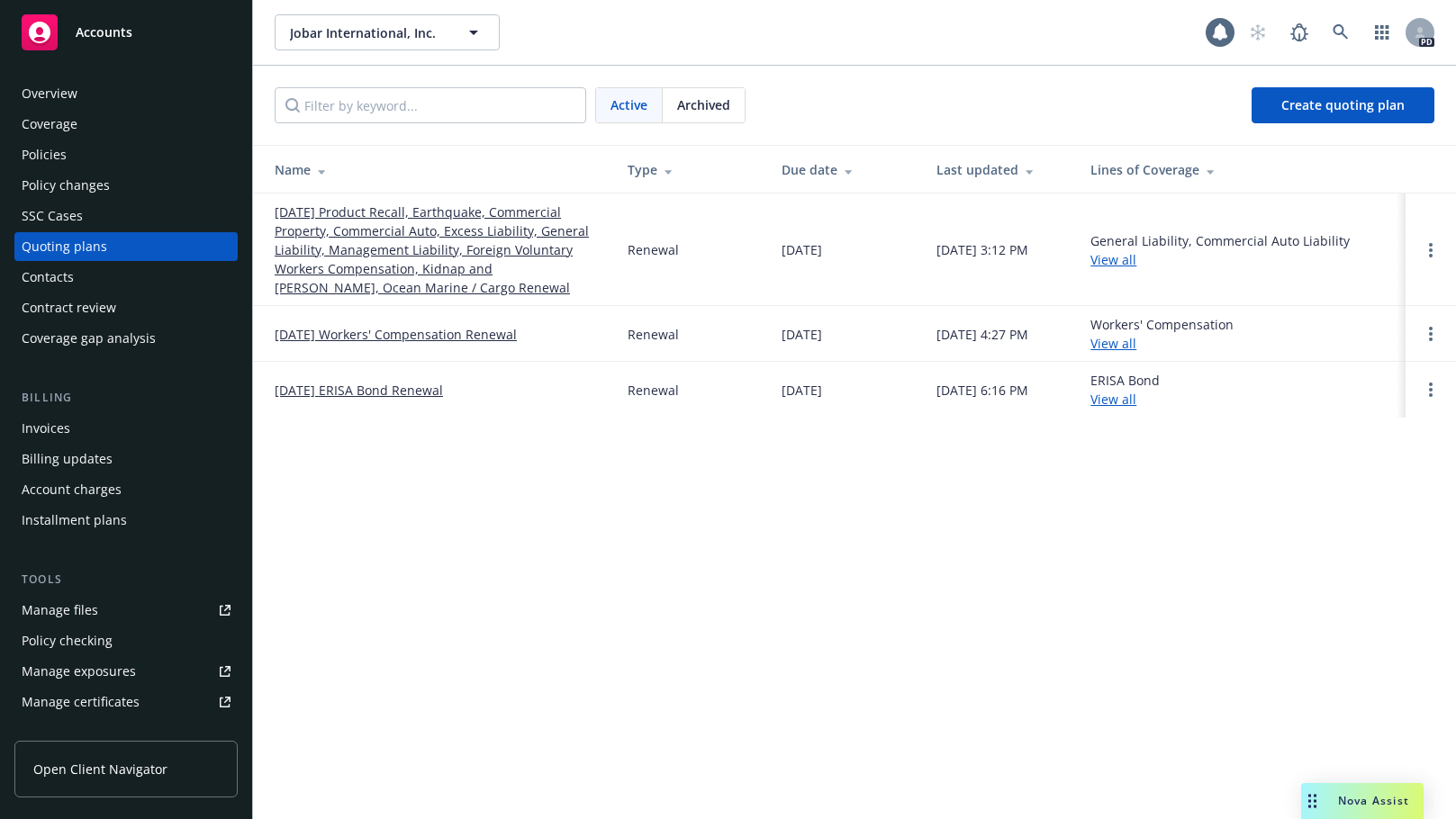
click at [336, 237] on link "[DATE] Product Recall, Earthquake, Commercial Property, Commercial Auto, Excess…" at bounding box center [436, 250] width 324 height 95
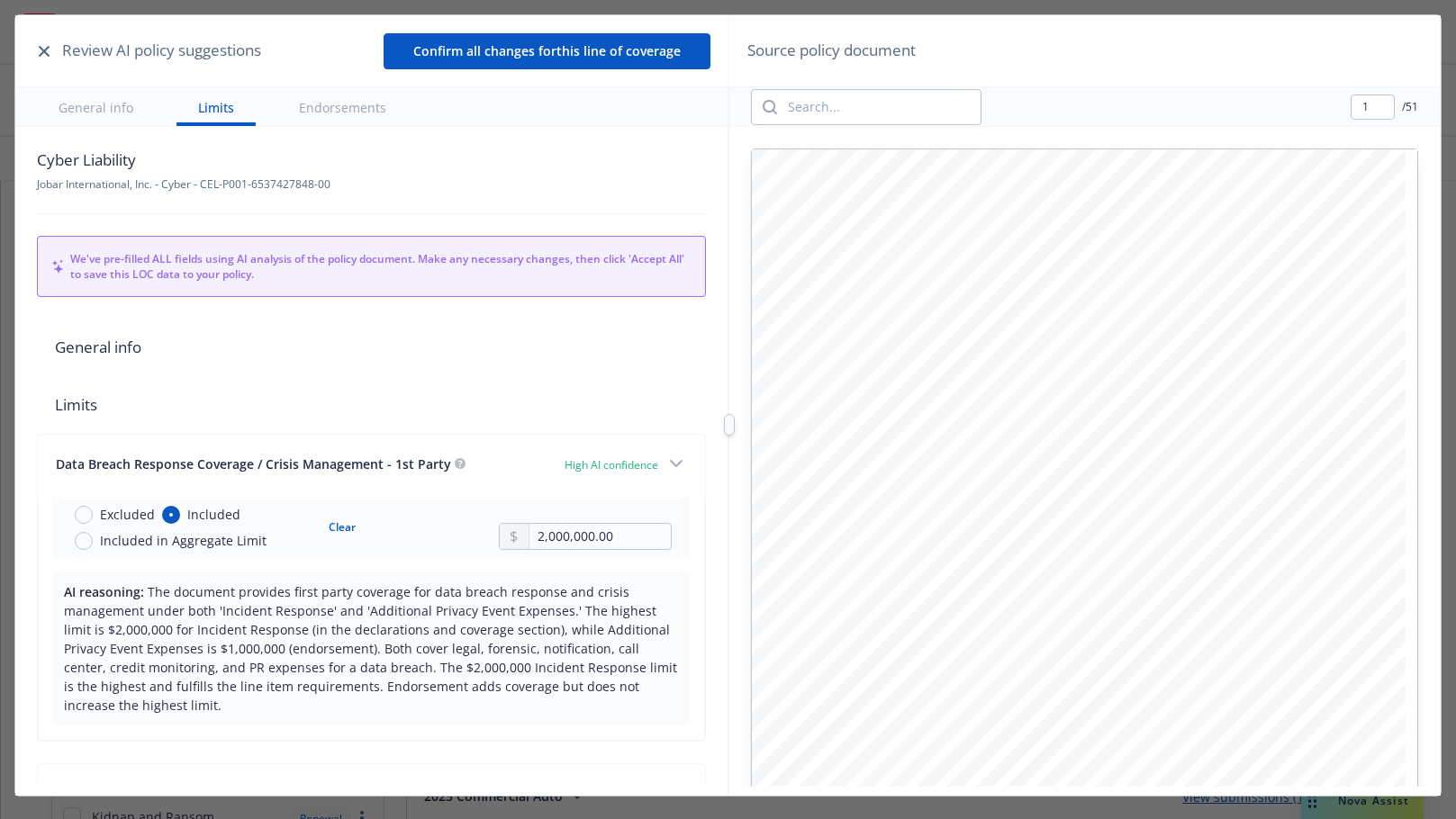
click at [40, 52] on icon "button" at bounding box center [44, 52] width 11 height 11
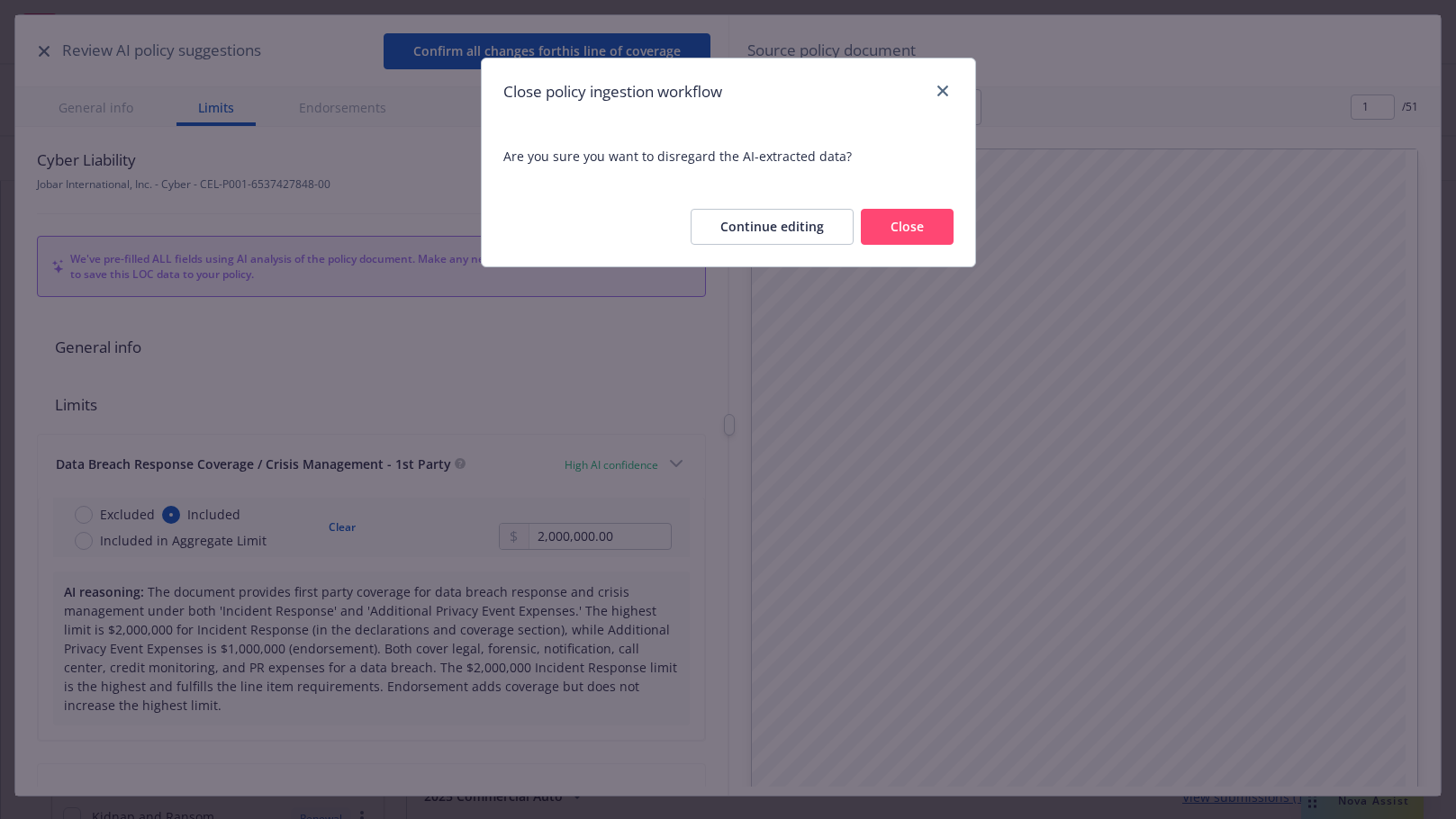
click at [903, 224] on button "Close" at bounding box center [906, 226] width 93 height 36
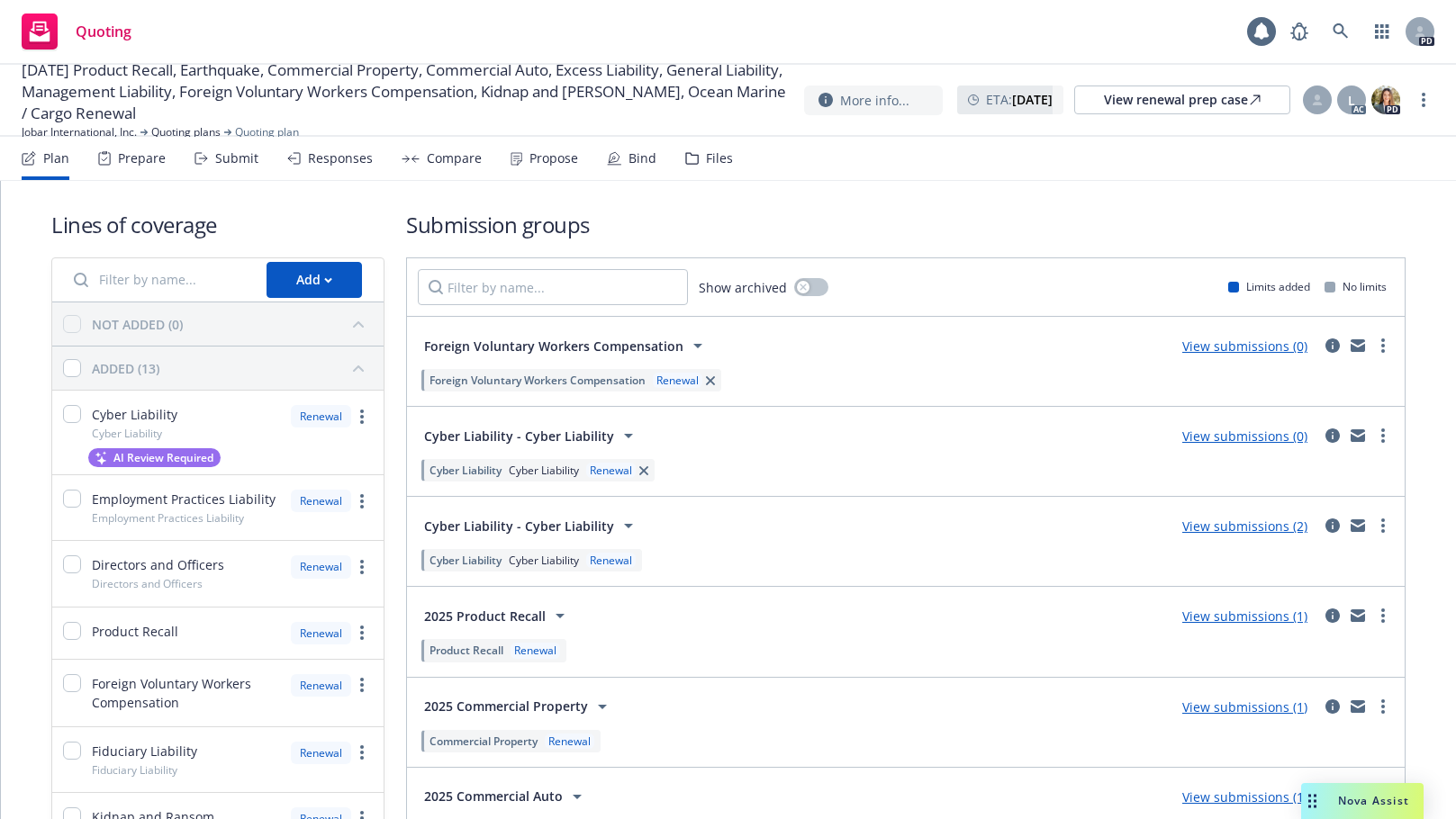
click at [533, 159] on div "Propose" at bounding box center [554, 158] width 49 height 14
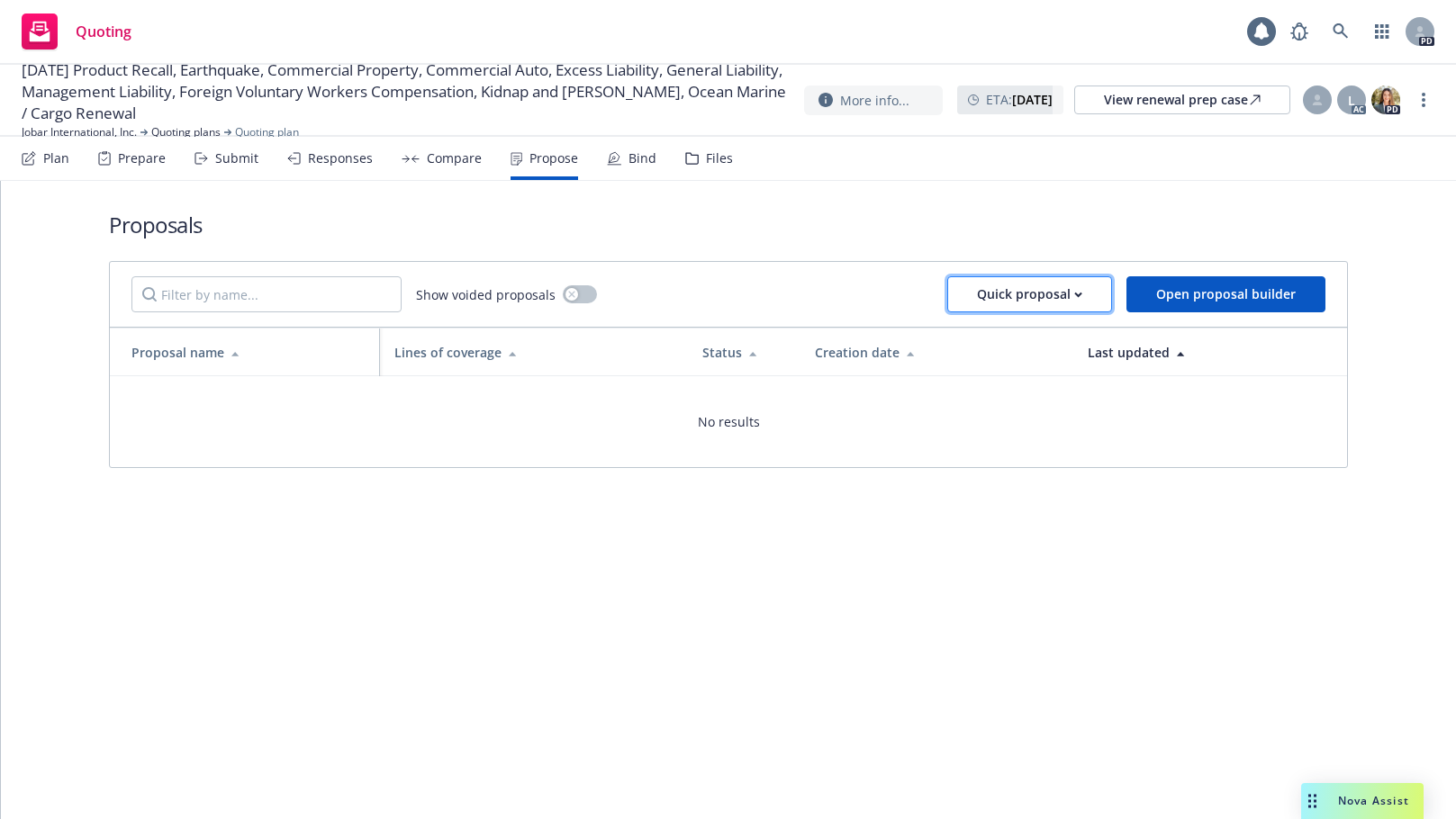
click at [1065, 294] on div "Quick proposal" at bounding box center [1030, 294] width 105 height 34
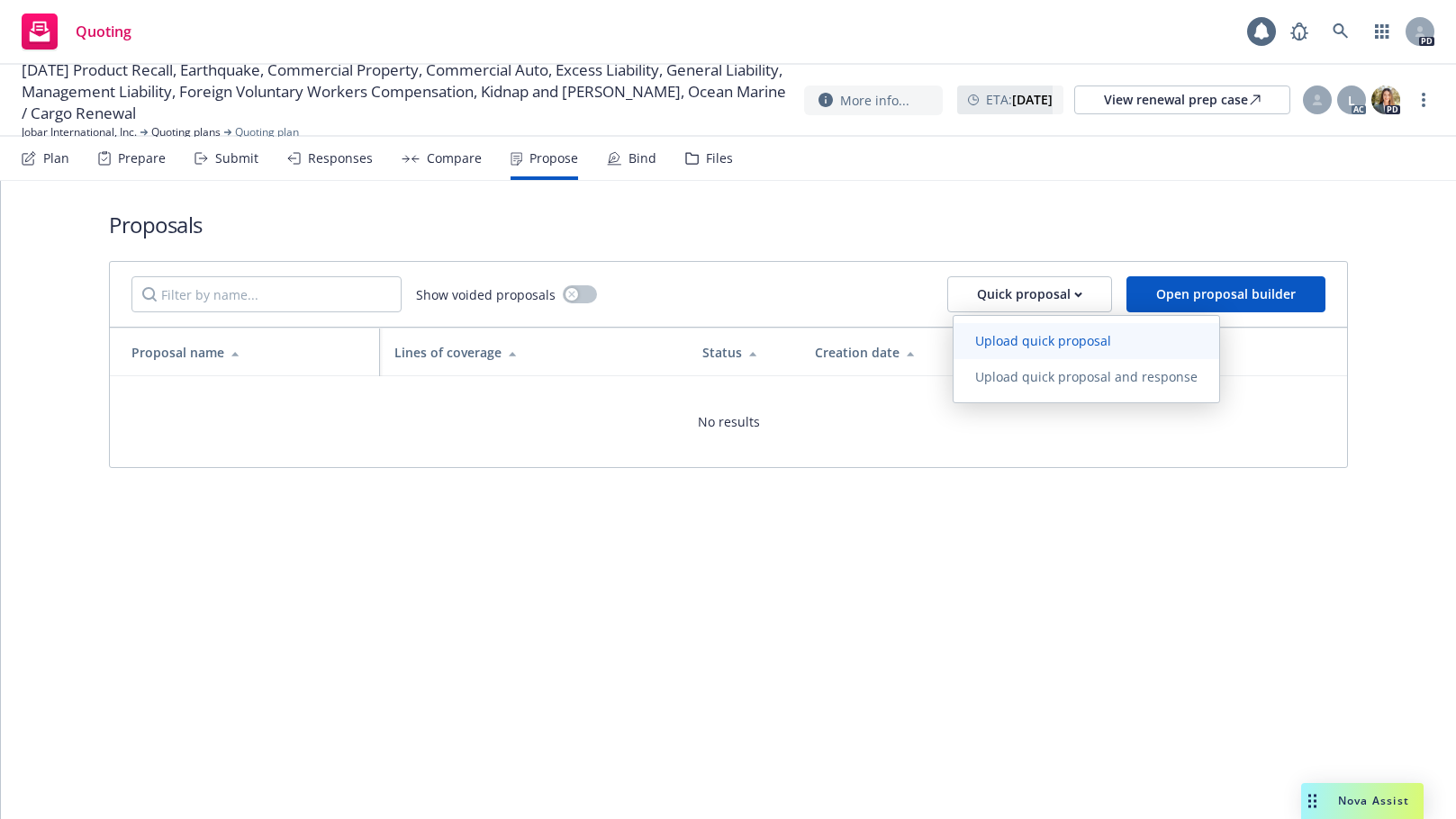
click at [1015, 338] on span "Upload quick proposal" at bounding box center [1043, 341] width 179 height 17
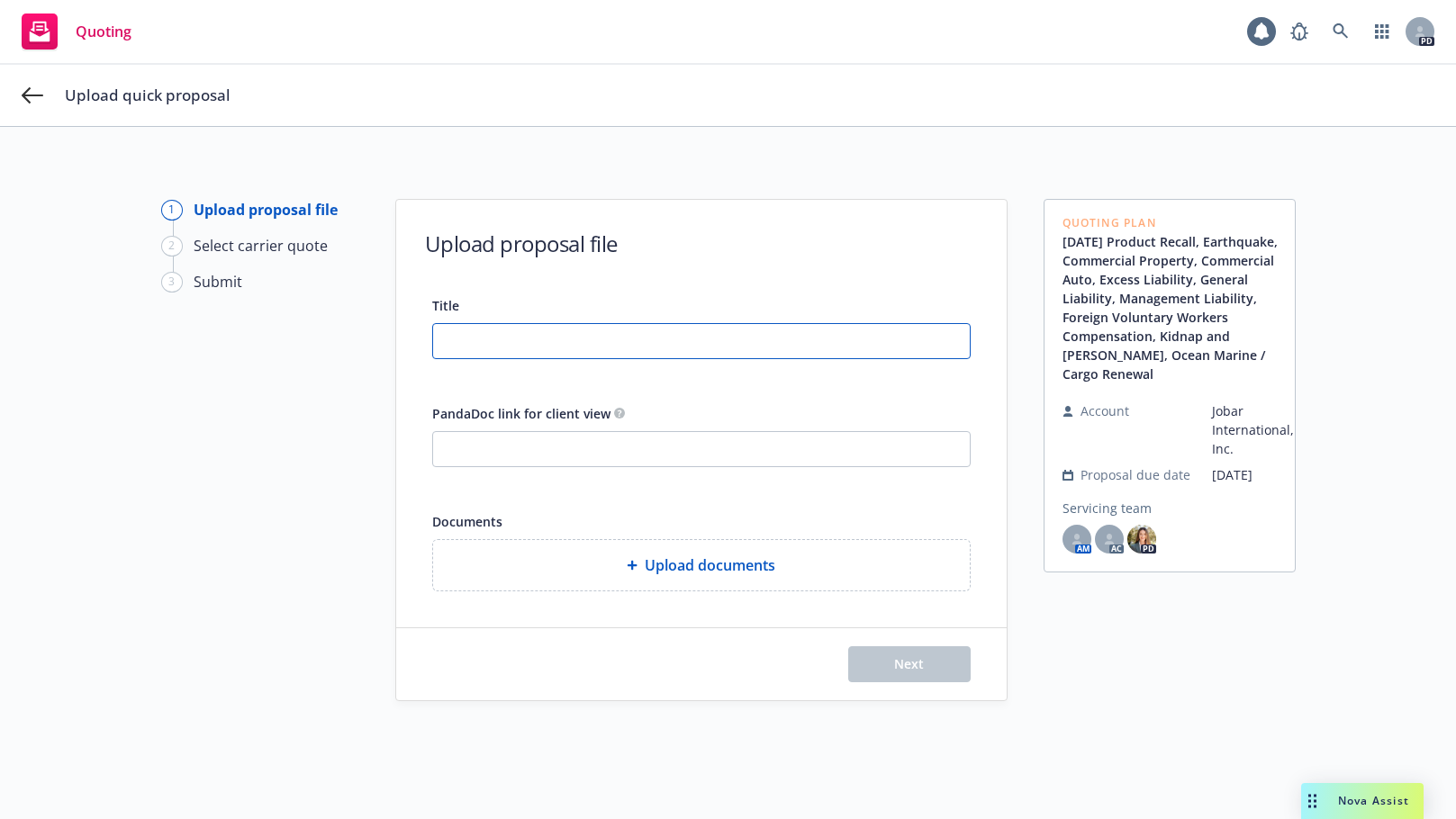
click at [465, 344] on input "Title" at bounding box center [701, 341] width 536 height 34
click at [584, 345] on input "2025-26 Proposal" at bounding box center [701, 341] width 536 height 34
click at [488, 339] on input "2025-26 Proposal to client" at bounding box center [701, 341] width 536 height 34
click at [617, 345] on input "2025-26 Proposal to client" at bounding box center [701, 341] width 536 height 34
click at [293, 450] on div "1 Upload proposal file 2 Select carrier quote 3 Submit" at bounding box center [260, 505] width 198 height 613
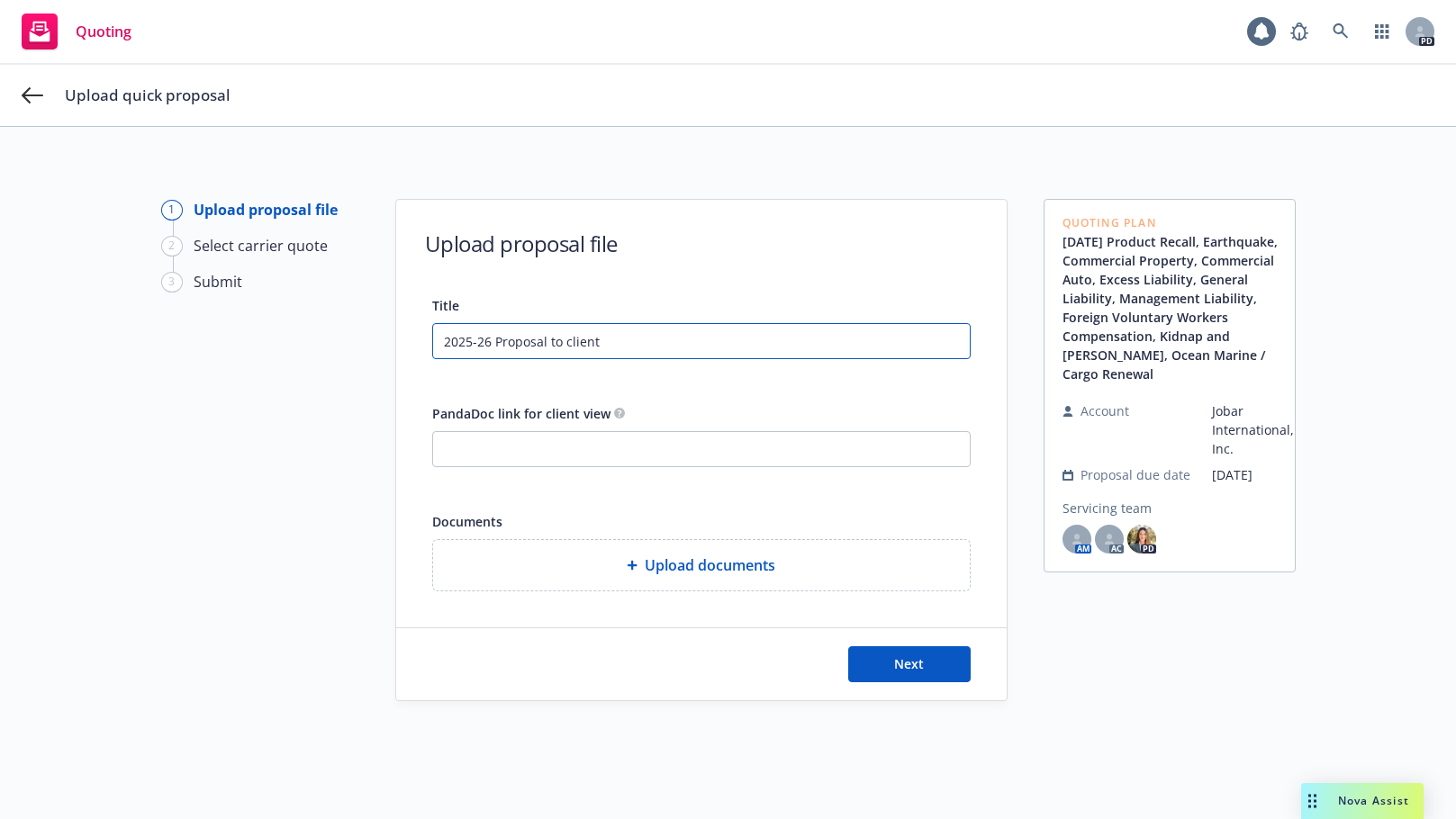
click at [487, 339] on input "2025-26 Proposal to client" at bounding box center [701, 341] width 536 height 34
drag, startPoint x: 512, startPoint y: 340, endPoint x: 488, endPoint y: 339, distance: 24.0
click at [488, 339] on input "2025-26 Rev Proposal to client" at bounding box center [701, 341] width 536 height 34
type input "2025-26 Proposal to client"
click at [622, 336] on input "2025-26 Proposal to client" at bounding box center [701, 341] width 536 height 34
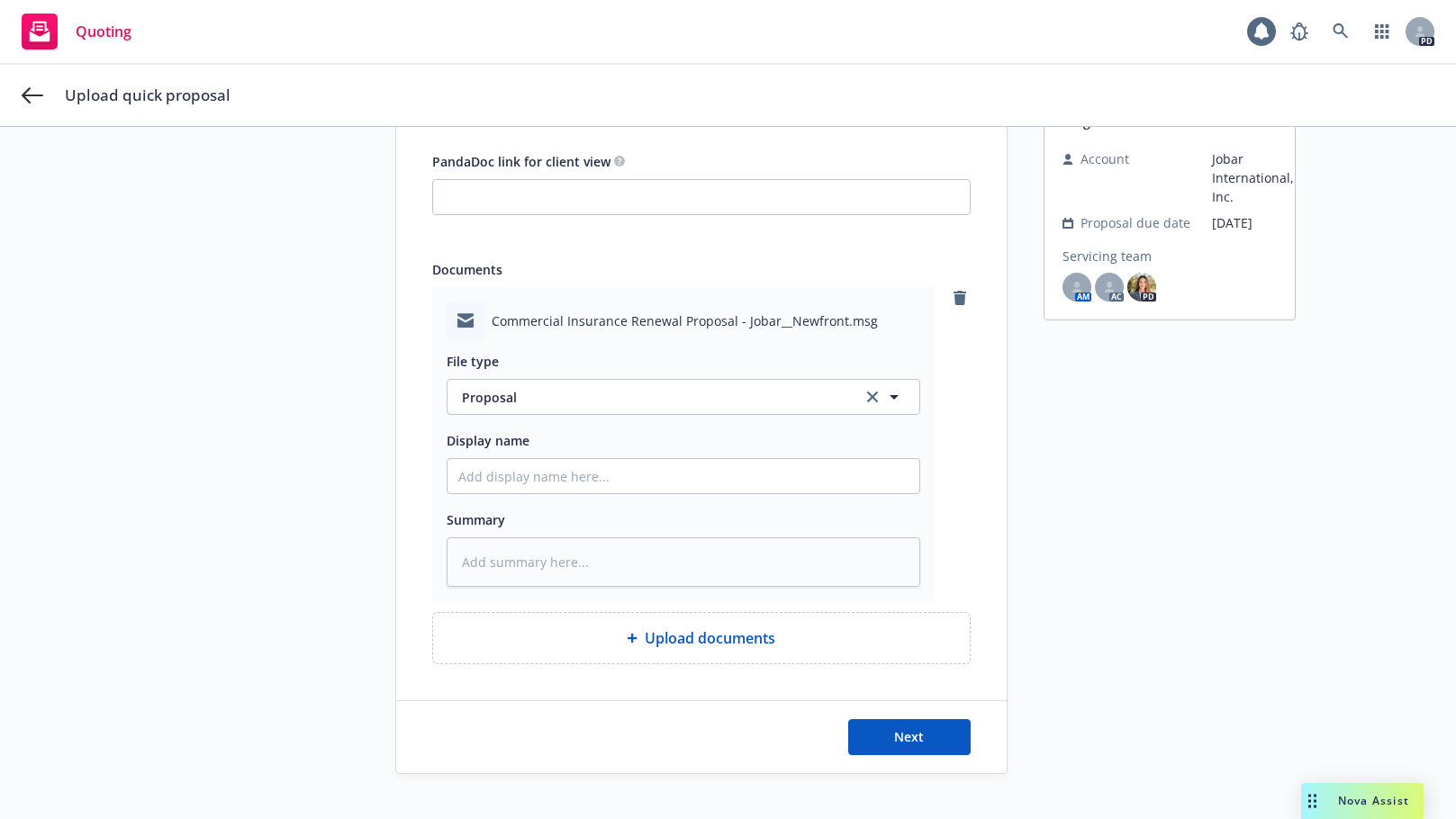
scroll to position [279, 0]
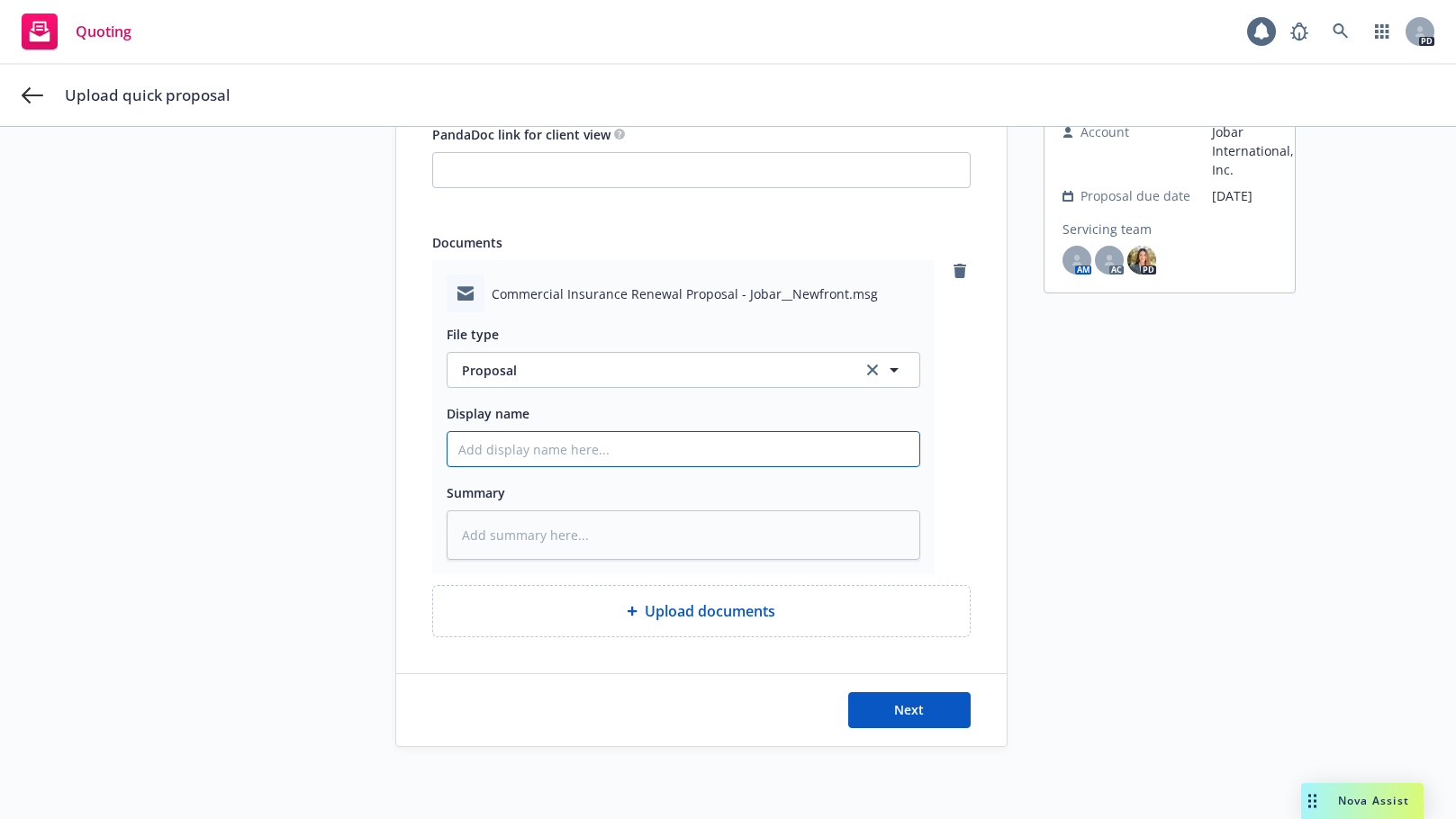
click at [476, 440] on input "Display name" at bounding box center [683, 449] width 472 height 34
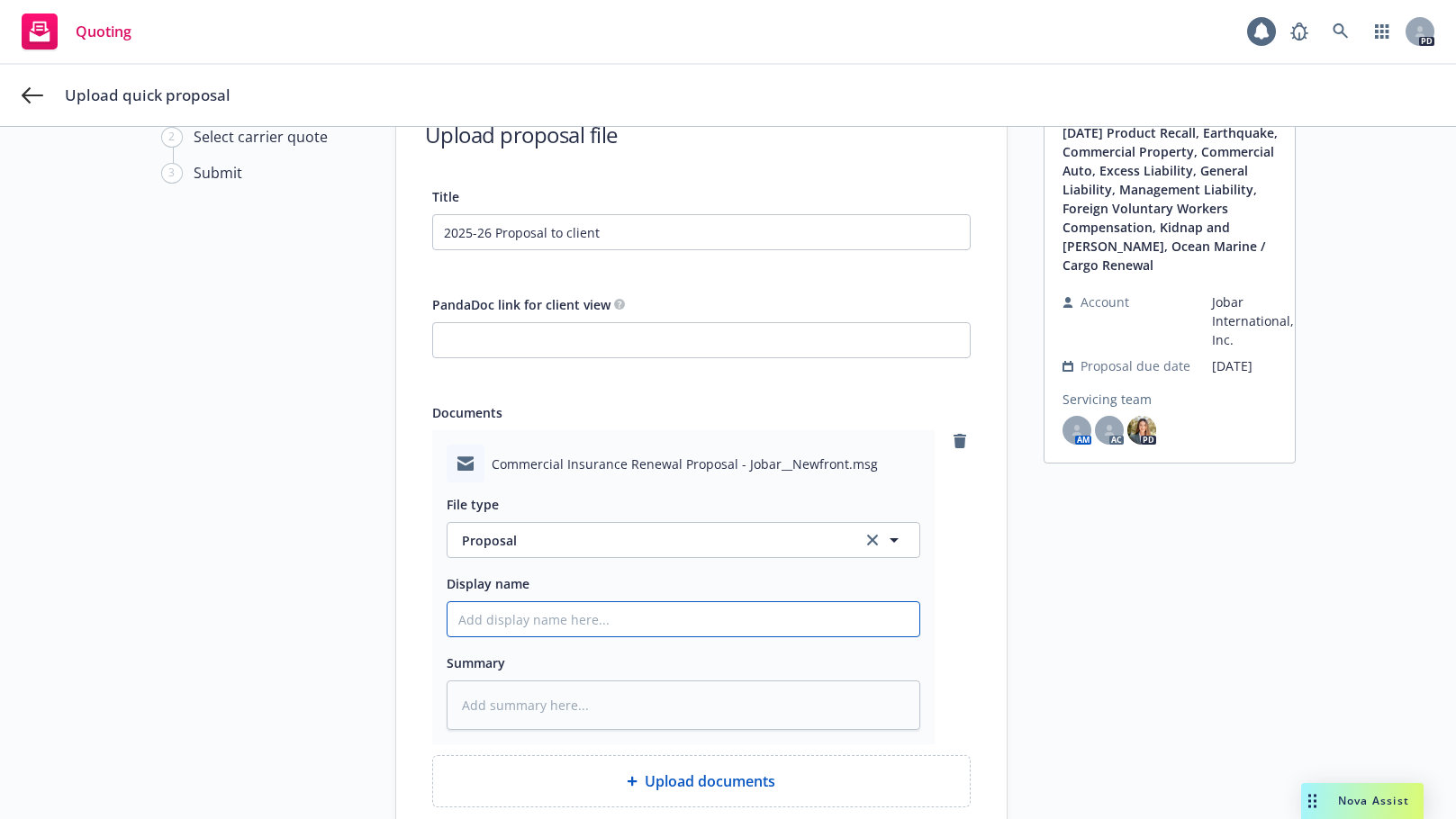
scroll to position [108, 0]
drag, startPoint x: 596, startPoint y: 234, endPoint x: 430, endPoint y: 226, distance: 166.2
click at [433, 226] on input "2025-26 Proposal to client" at bounding box center [701, 233] width 536 height 34
click at [474, 618] on input "Display name" at bounding box center [683, 620] width 472 height 34
paste input "2025-26 Proposal to client"
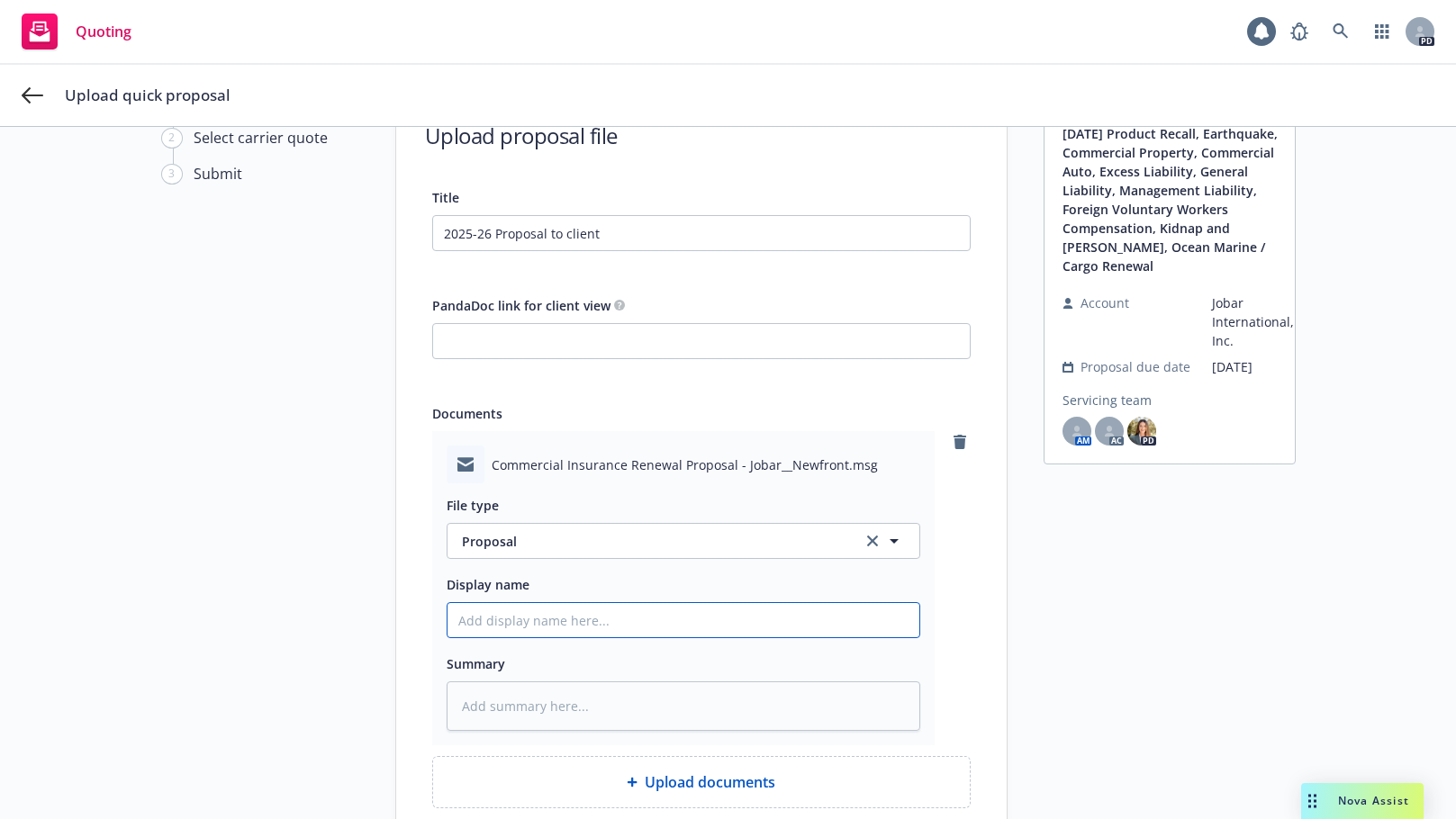
type textarea "x"
type input "2025-26 Proposal to client"
click at [468, 701] on textarea at bounding box center [683, 706] width 473 height 50
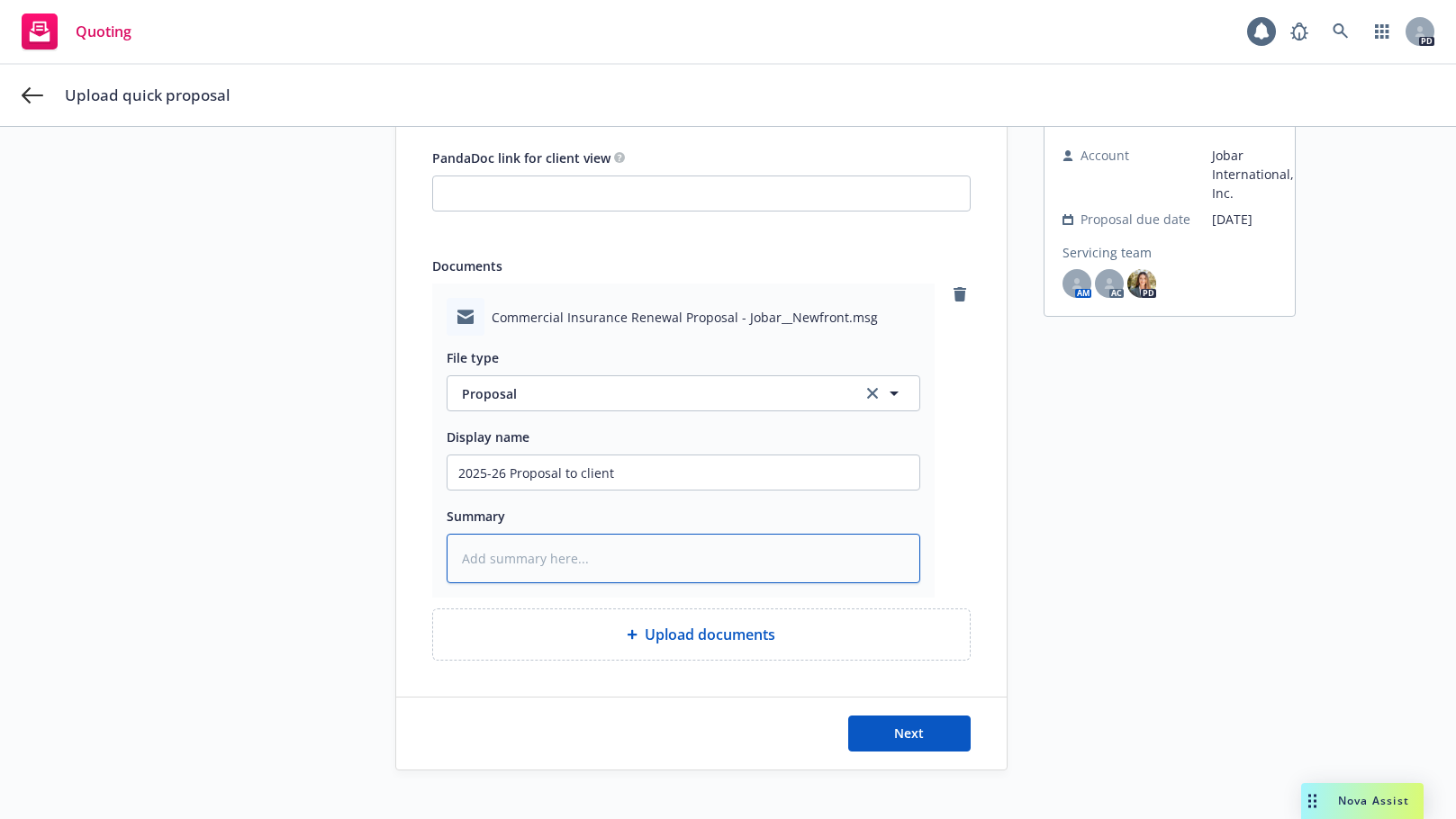
scroll to position [279, 0]
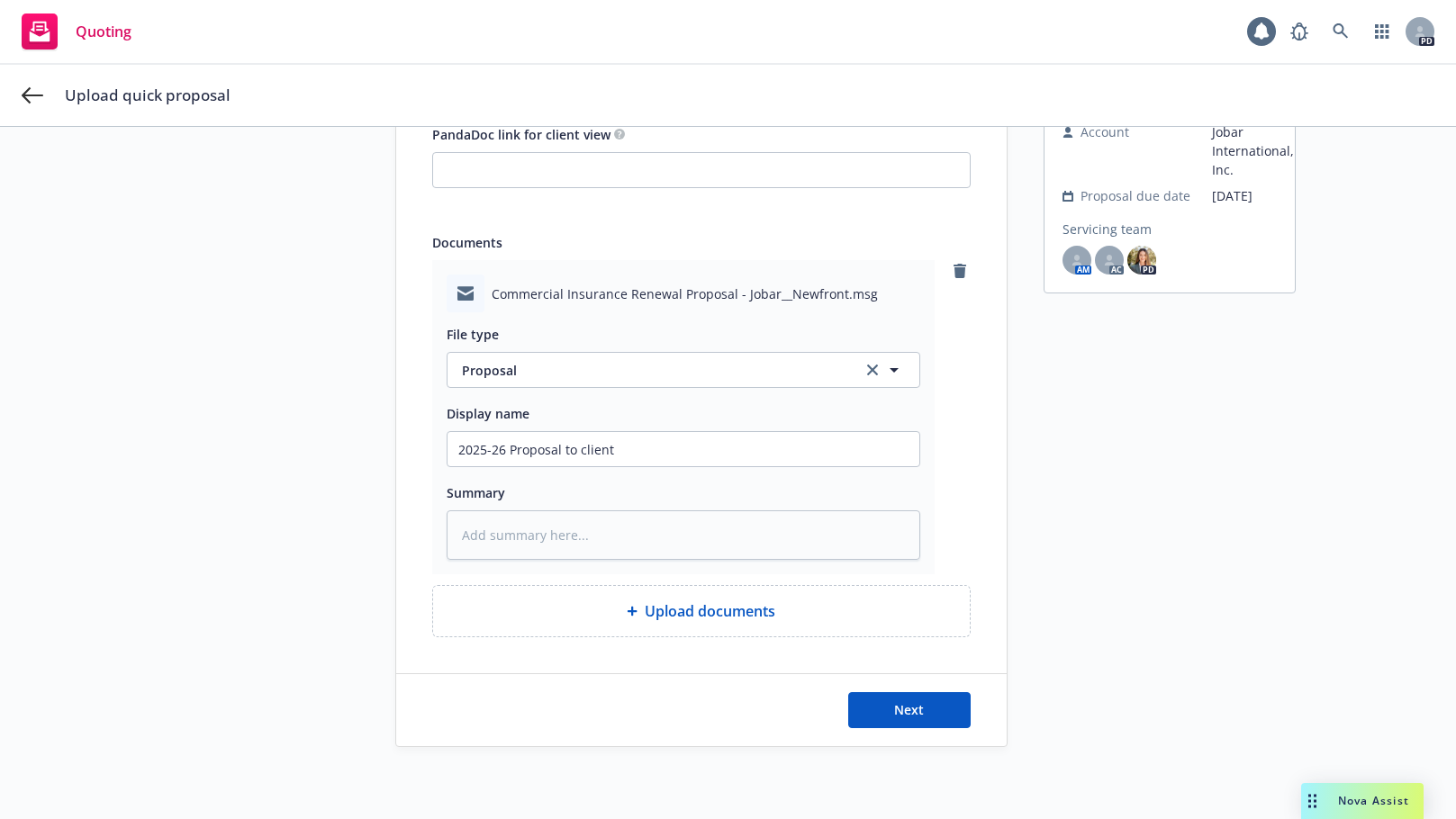
click at [627, 610] on icon at bounding box center [632, 611] width 10 height 10
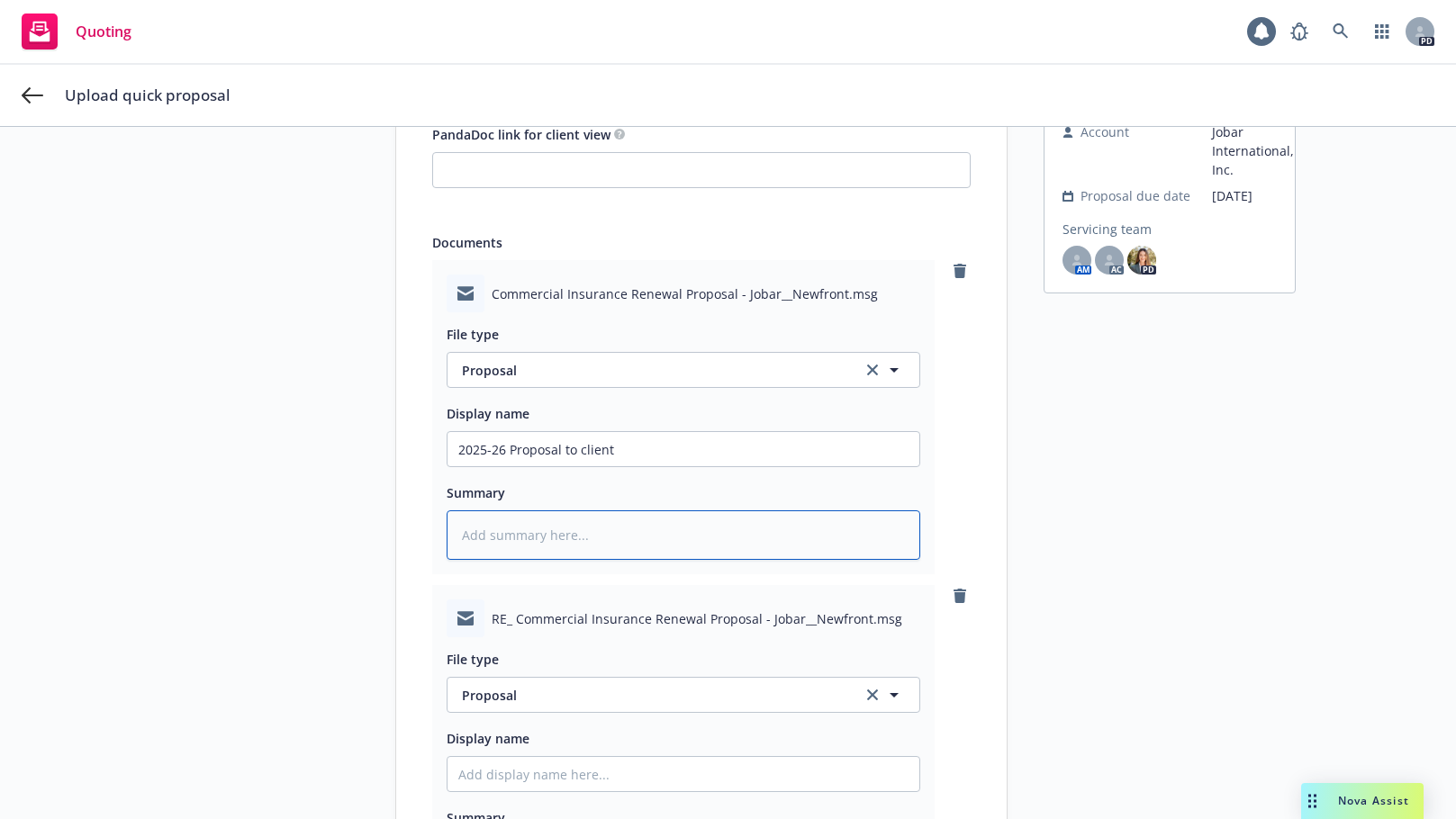
click at [466, 527] on textarea at bounding box center [683, 534] width 473 height 50
type textarea "x"
type textarea "O"
type textarea "x"
type textarea "Or"
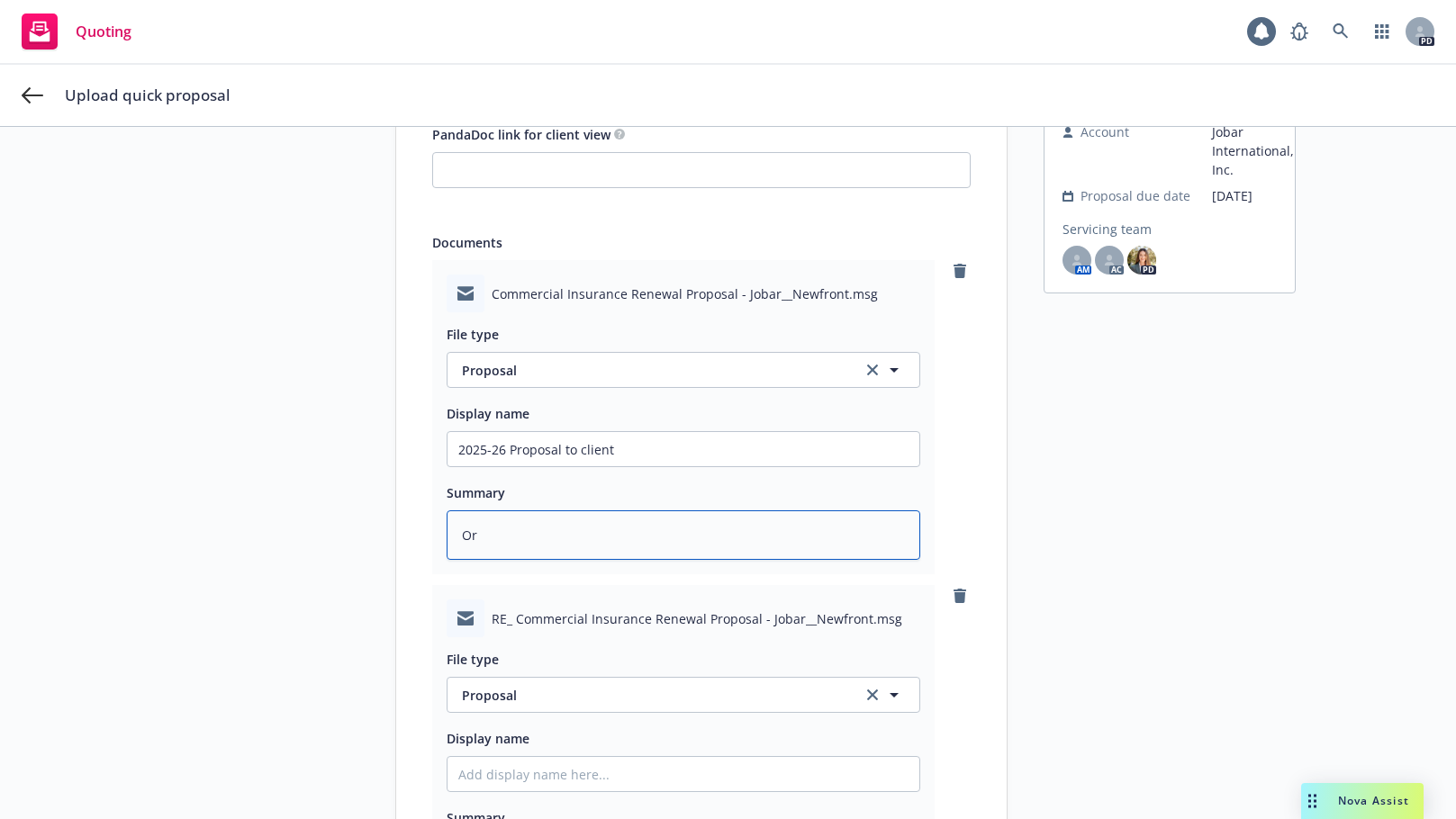
type textarea "x"
type textarea "Ori"
type textarea "x"
type textarea "Orig"
type textarea "x"
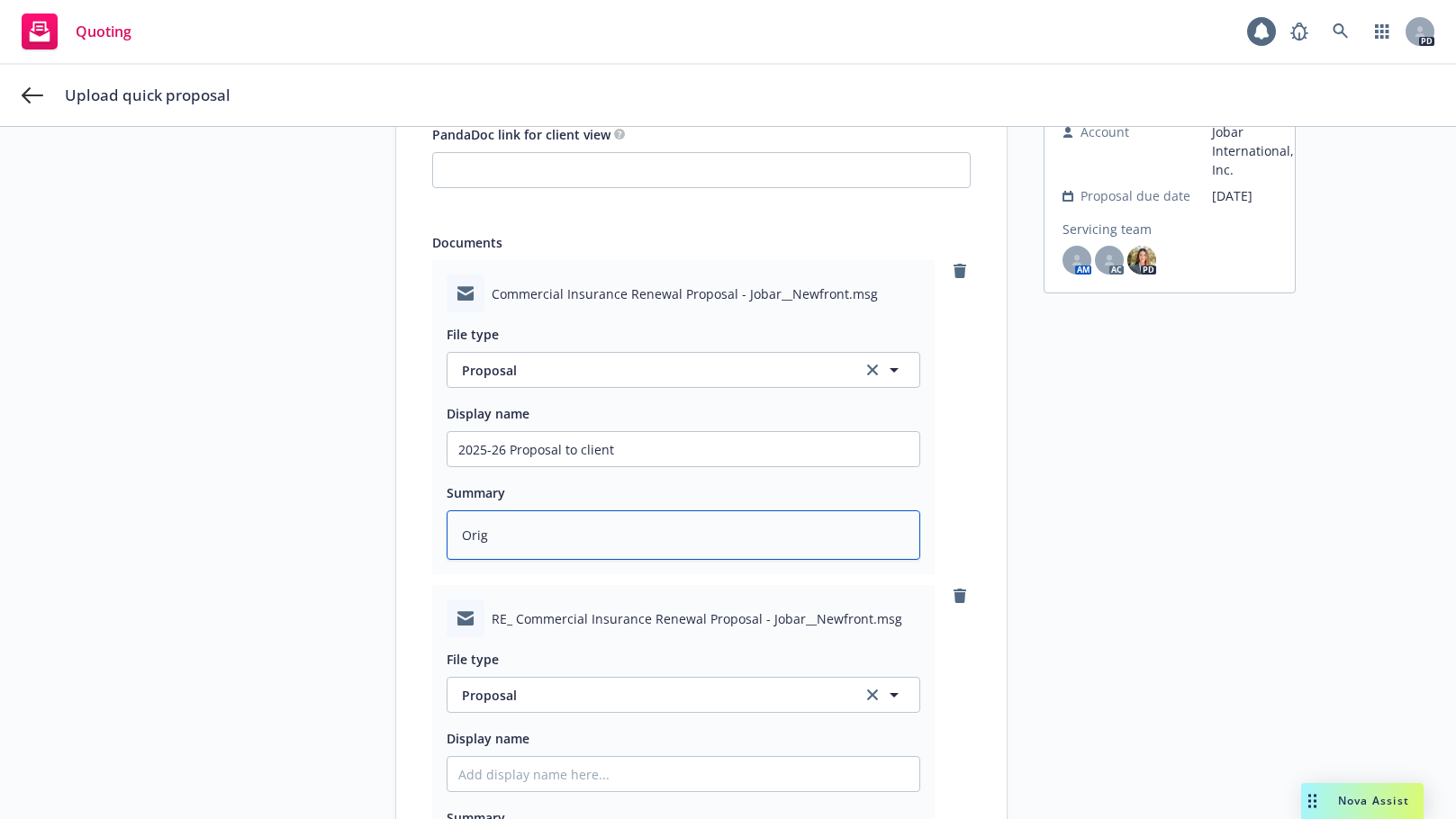
type textarea "Origi"
type textarea "x"
type textarea "Origin"
type textarea "x"
type textarea "Origina"
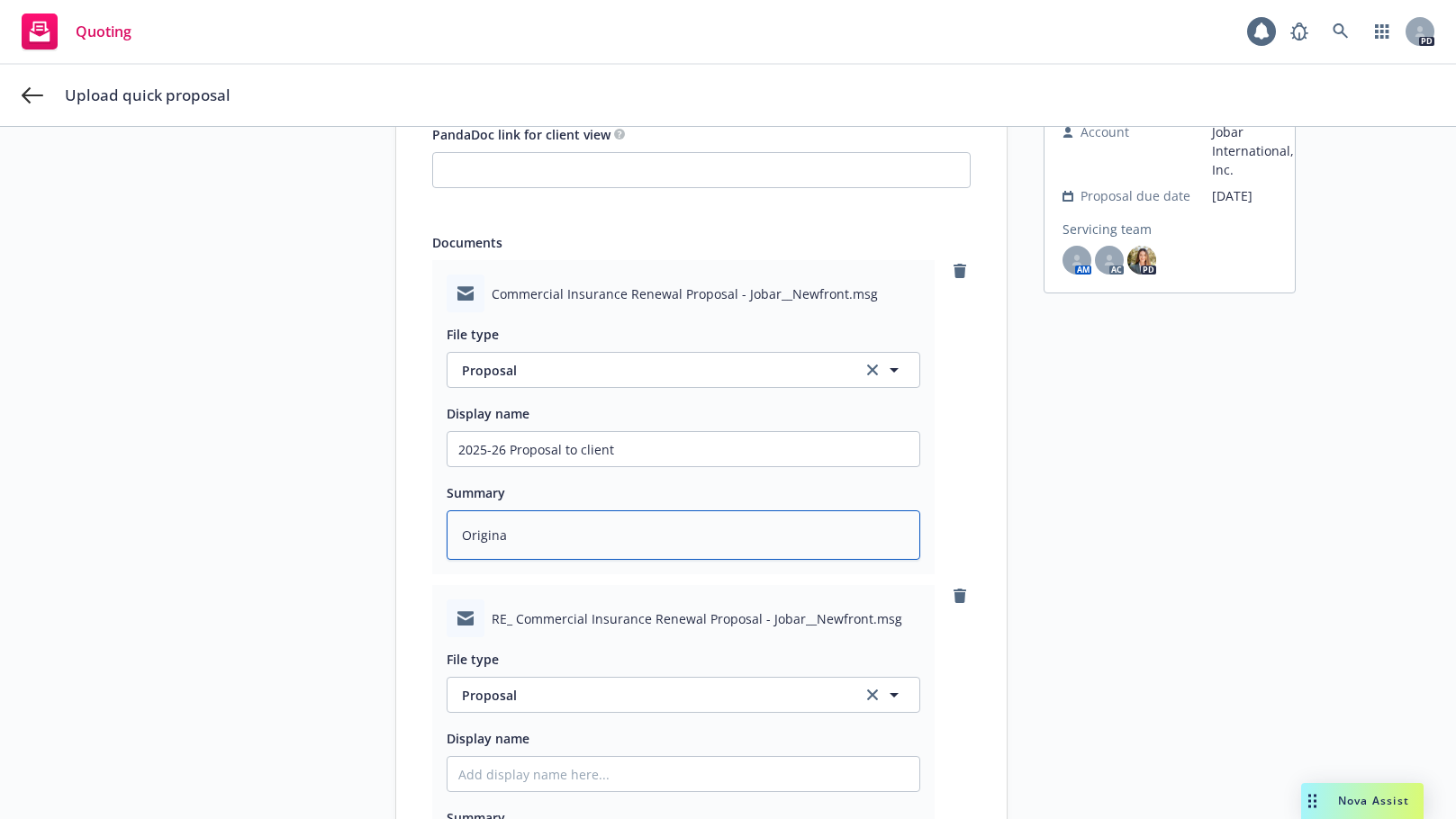
type textarea "x"
type textarea "Original"
type textarea "x"
type textarea "Original"
type textarea "x"
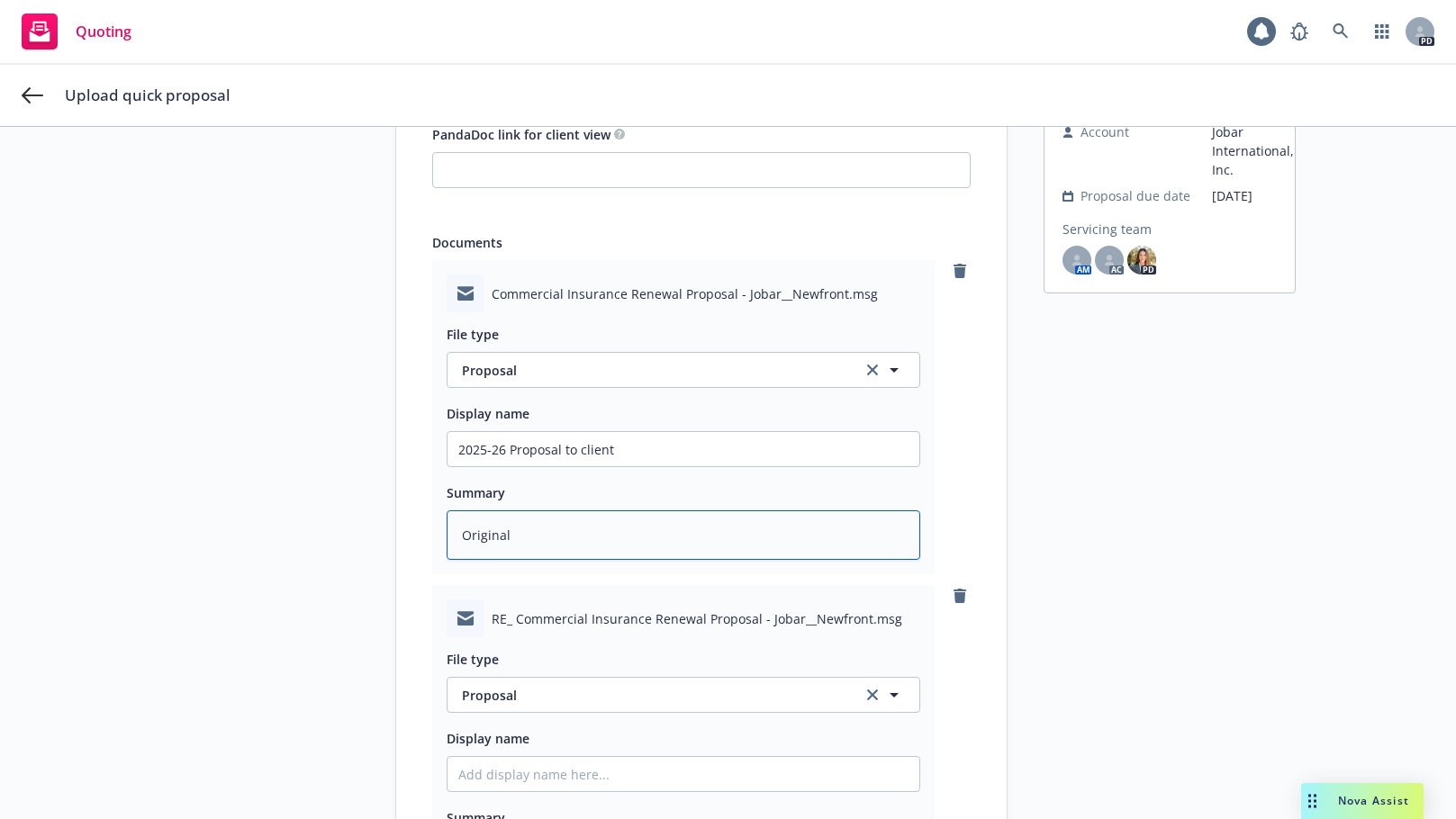
type textarea "Original P"
type textarea "x"
type textarea "Original Pr"
type textarea "x"
type textarea "Original Pro"
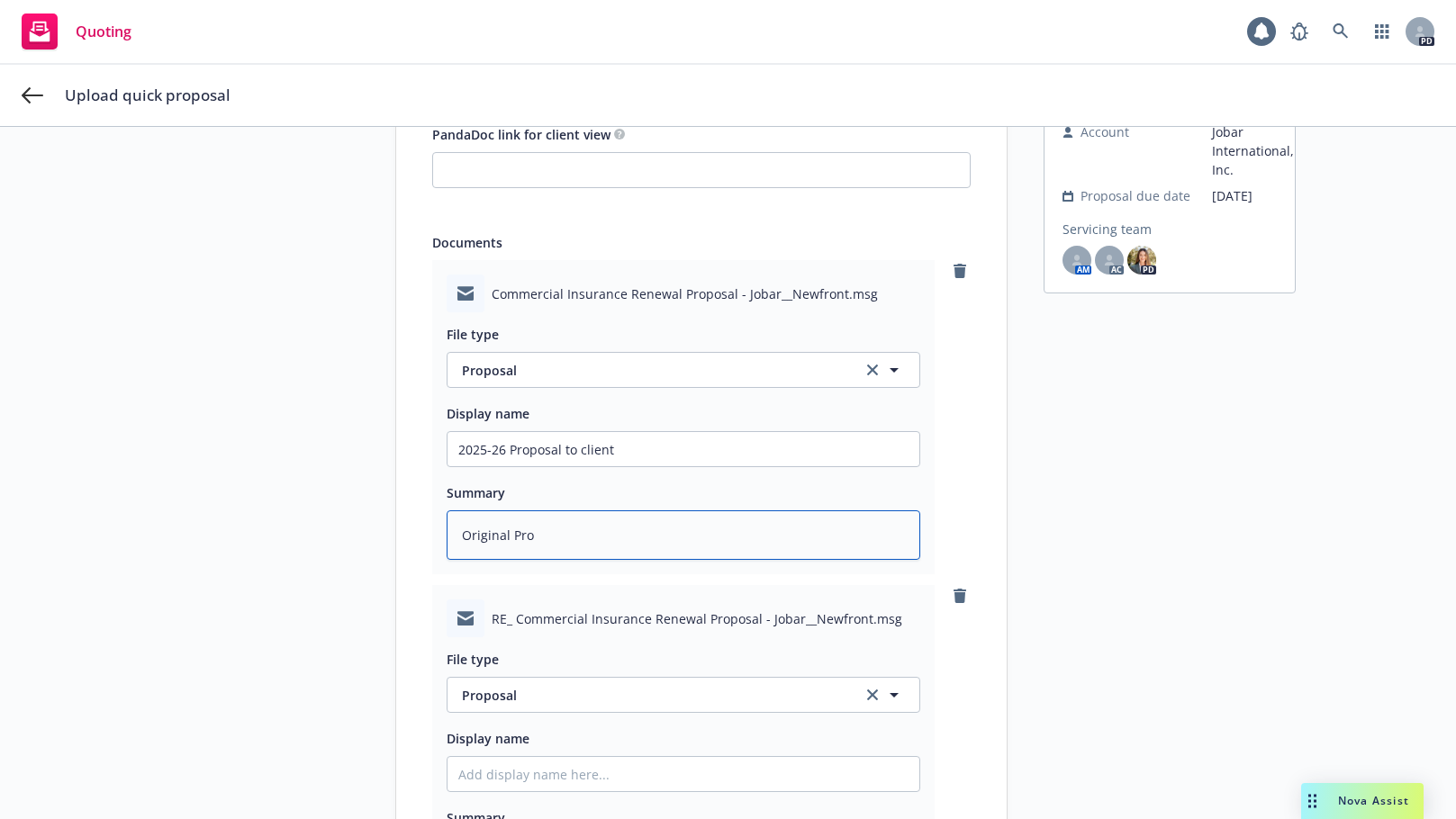
type textarea "x"
type textarea "Original Prop"
type textarea "x"
type textarea "Original Propo"
type textarea "x"
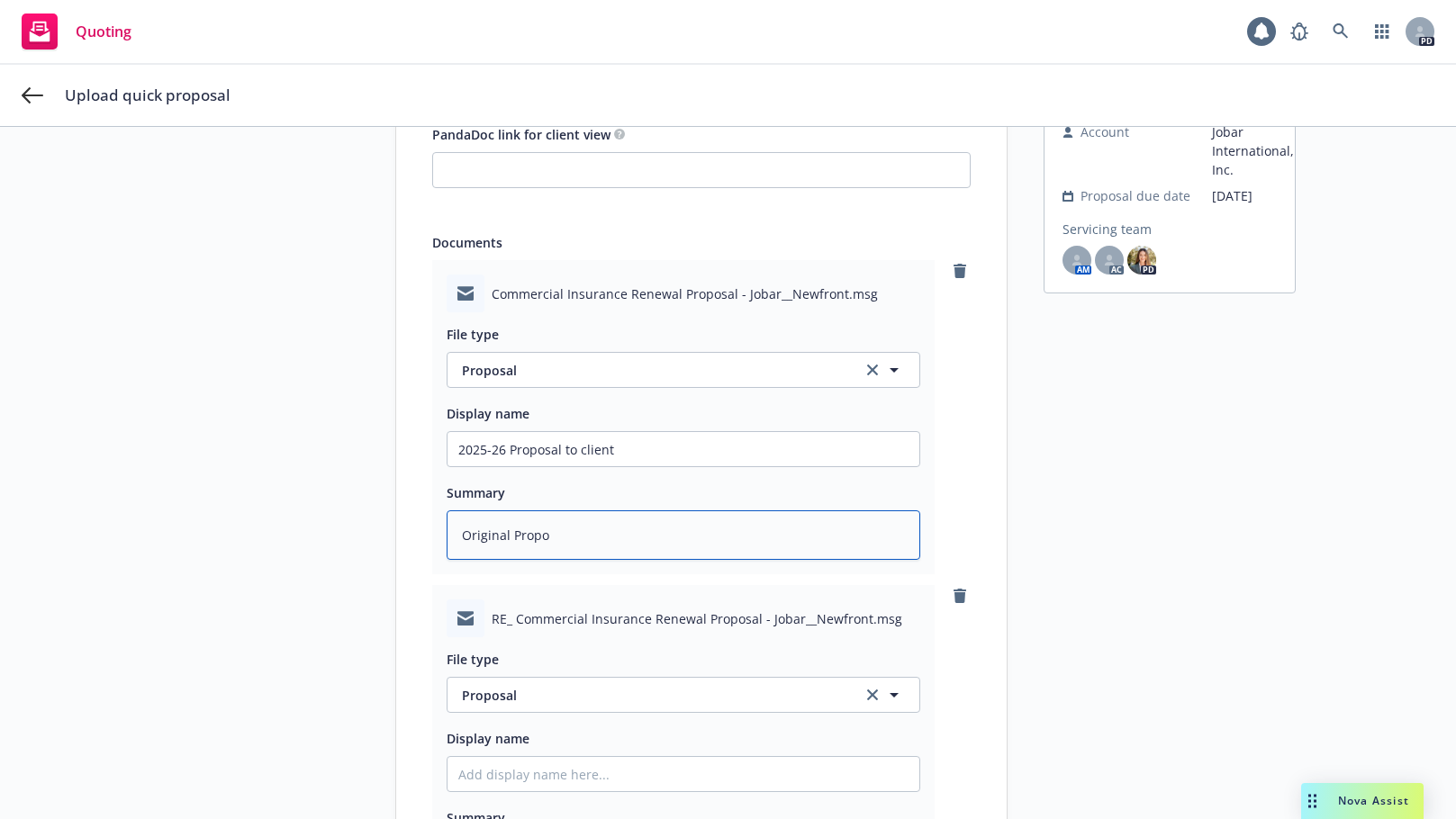
type textarea "Original Propos"
type textarea "x"
type textarea "Original Proposa"
type textarea "x"
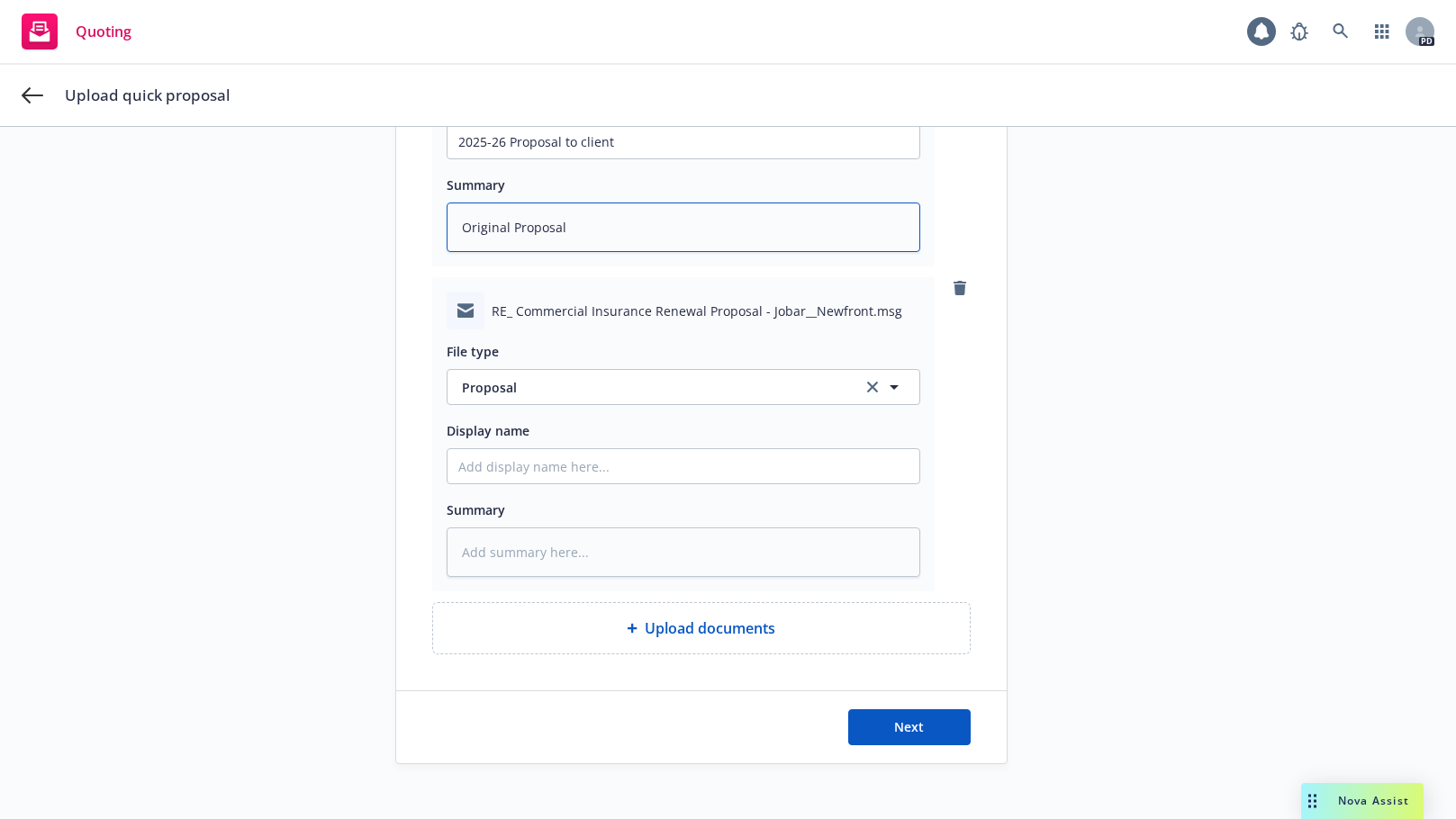
scroll to position [589, 0]
type textarea "Original Proposal"
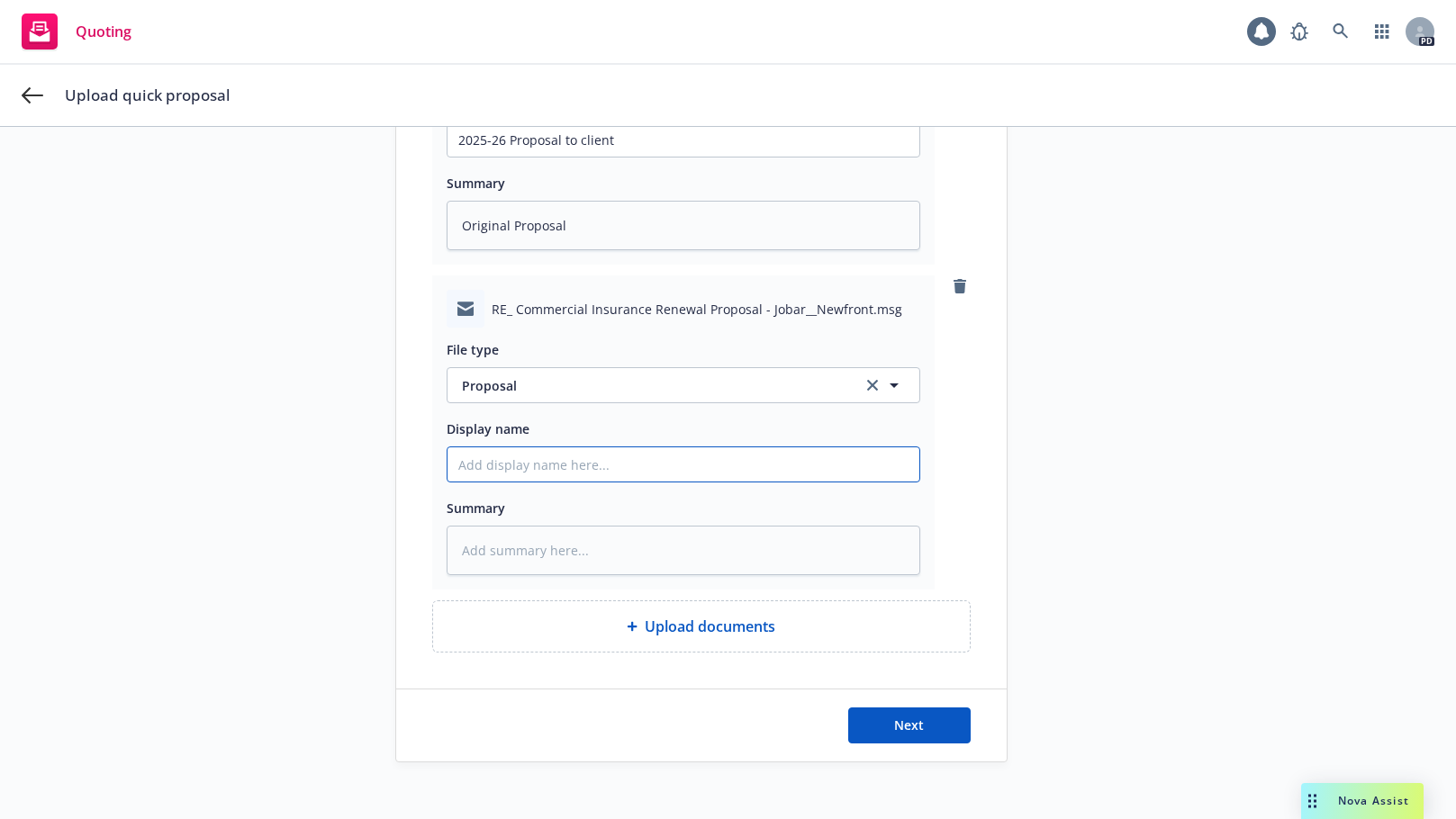
click at [458, 465] on input "Display name" at bounding box center [683, 464] width 472 height 34
drag, startPoint x: 608, startPoint y: 142, endPoint x: 441, endPoint y: 135, distance: 167.1
click at [447, 135] on input "2025-26 Proposal to client" at bounding box center [683, 139] width 472 height 34
click at [471, 467] on input "Display name" at bounding box center [683, 464] width 472 height 34
paste input "2025-26 Proposal to client"
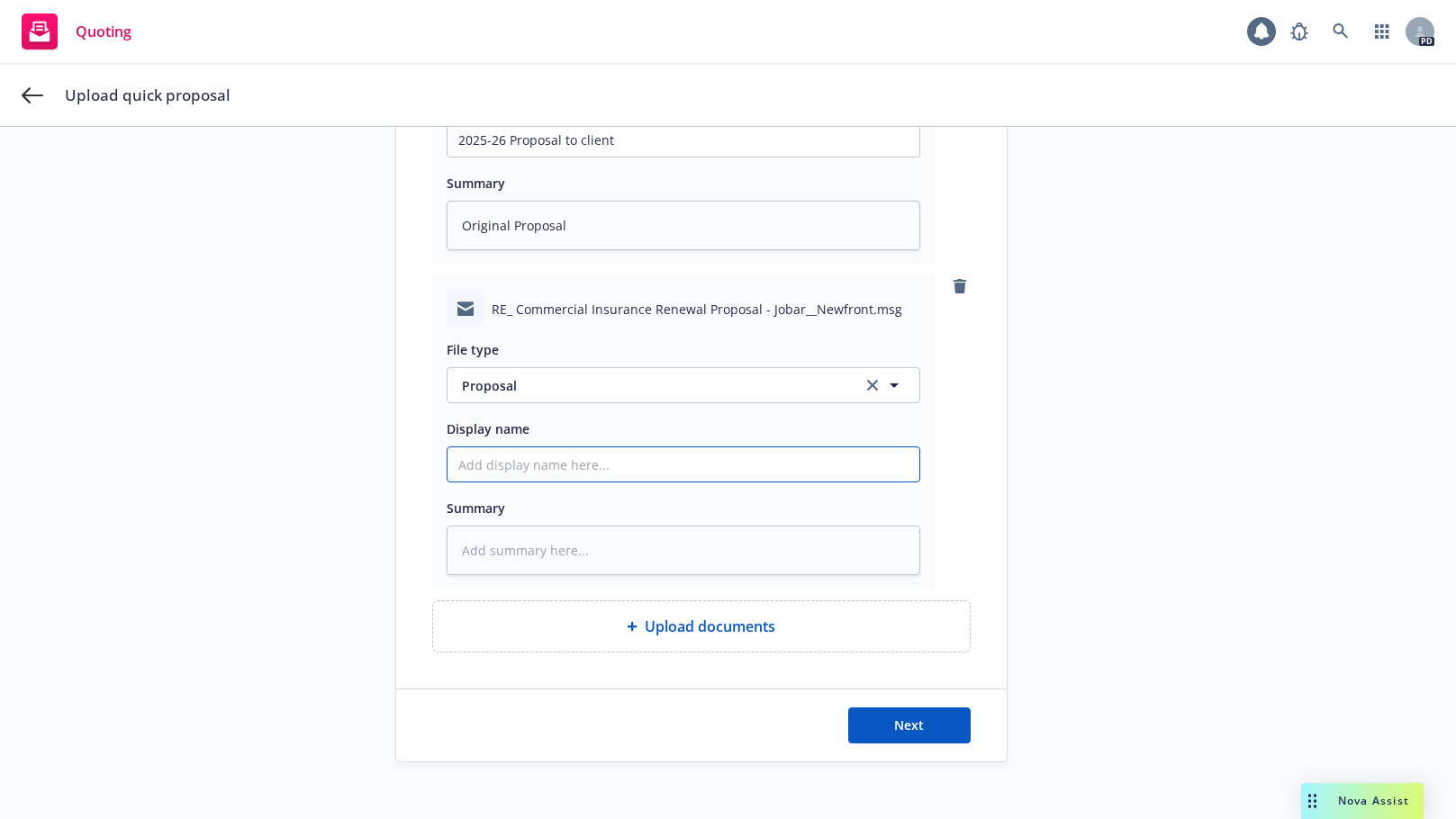
type textarea "x"
type input "2025-26 Proposal to client"
click at [503, 461] on input "2025-26 Proposal to client" at bounding box center [683, 464] width 472 height 34
type textarea "x"
type input "2025-26 Proposal to client"
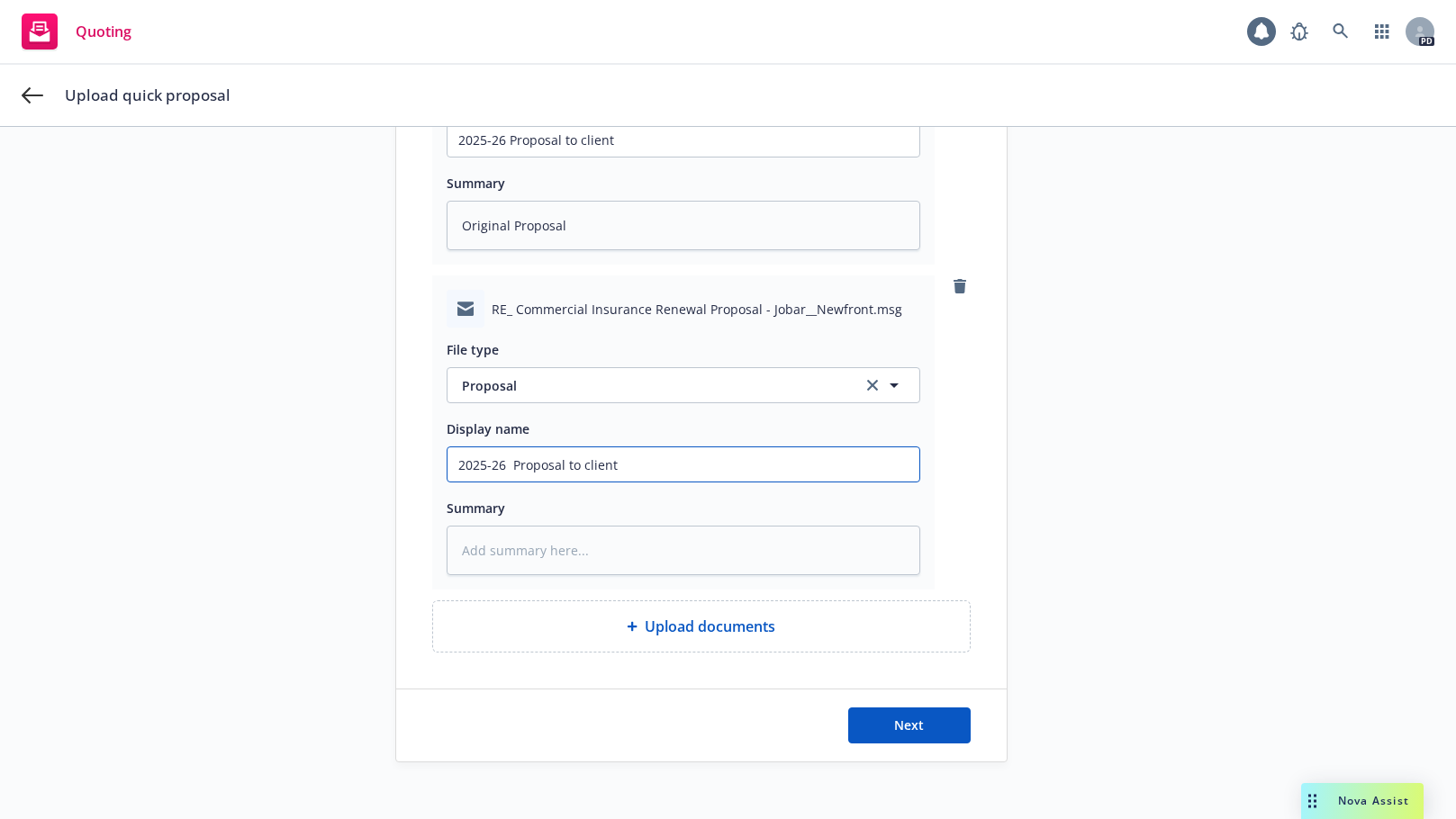
type textarea "x"
type input "2025-26 RProposal to client"
type textarea "x"
type input "2025-26 ReProposal to client"
type textarea "x"
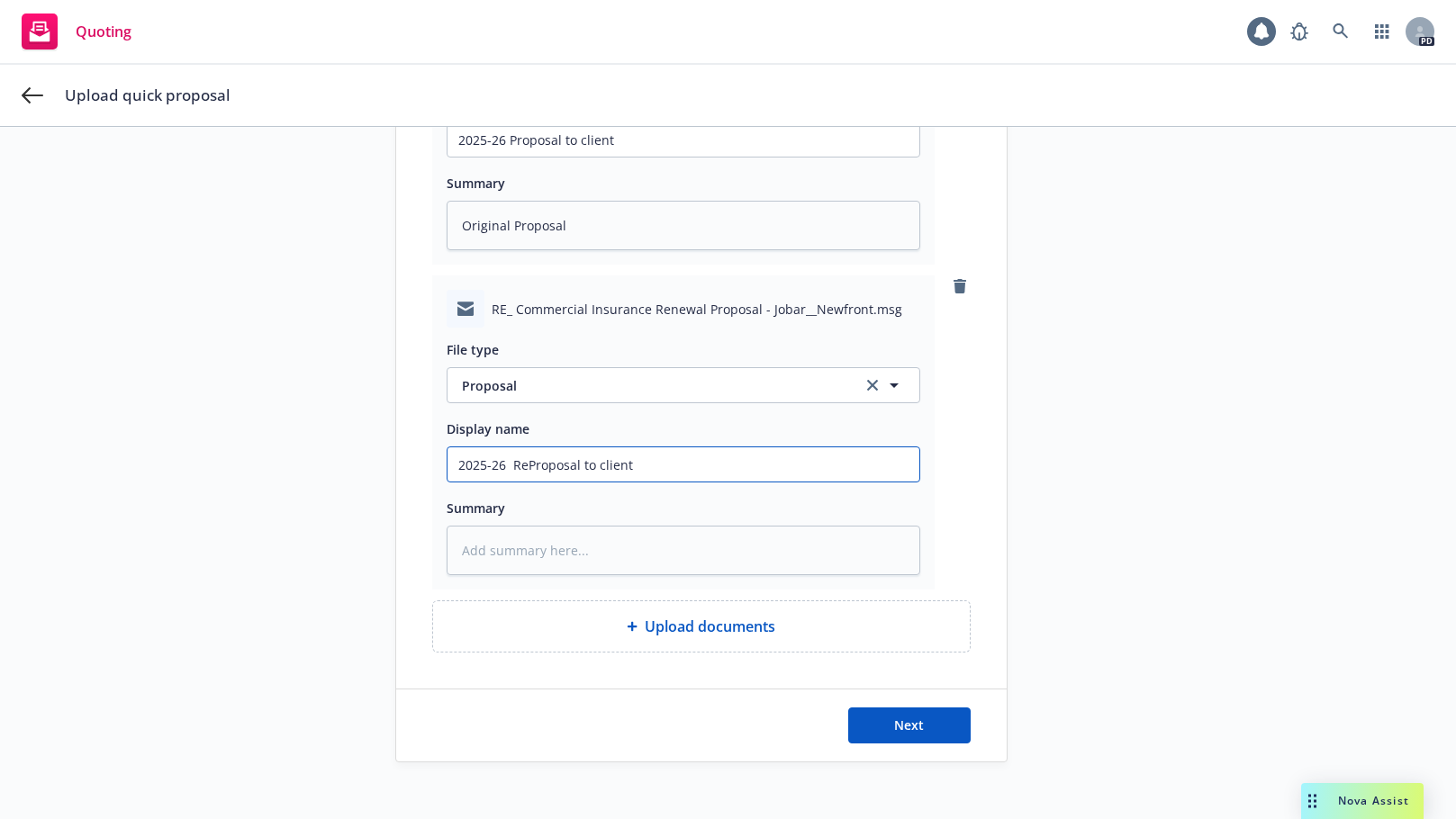
type input "2025-26 RevProposal to client"
type textarea "x"
type input "2025-26 ReviProposal to client"
type textarea "x"
type input "2025-26 RevisProposal to client"
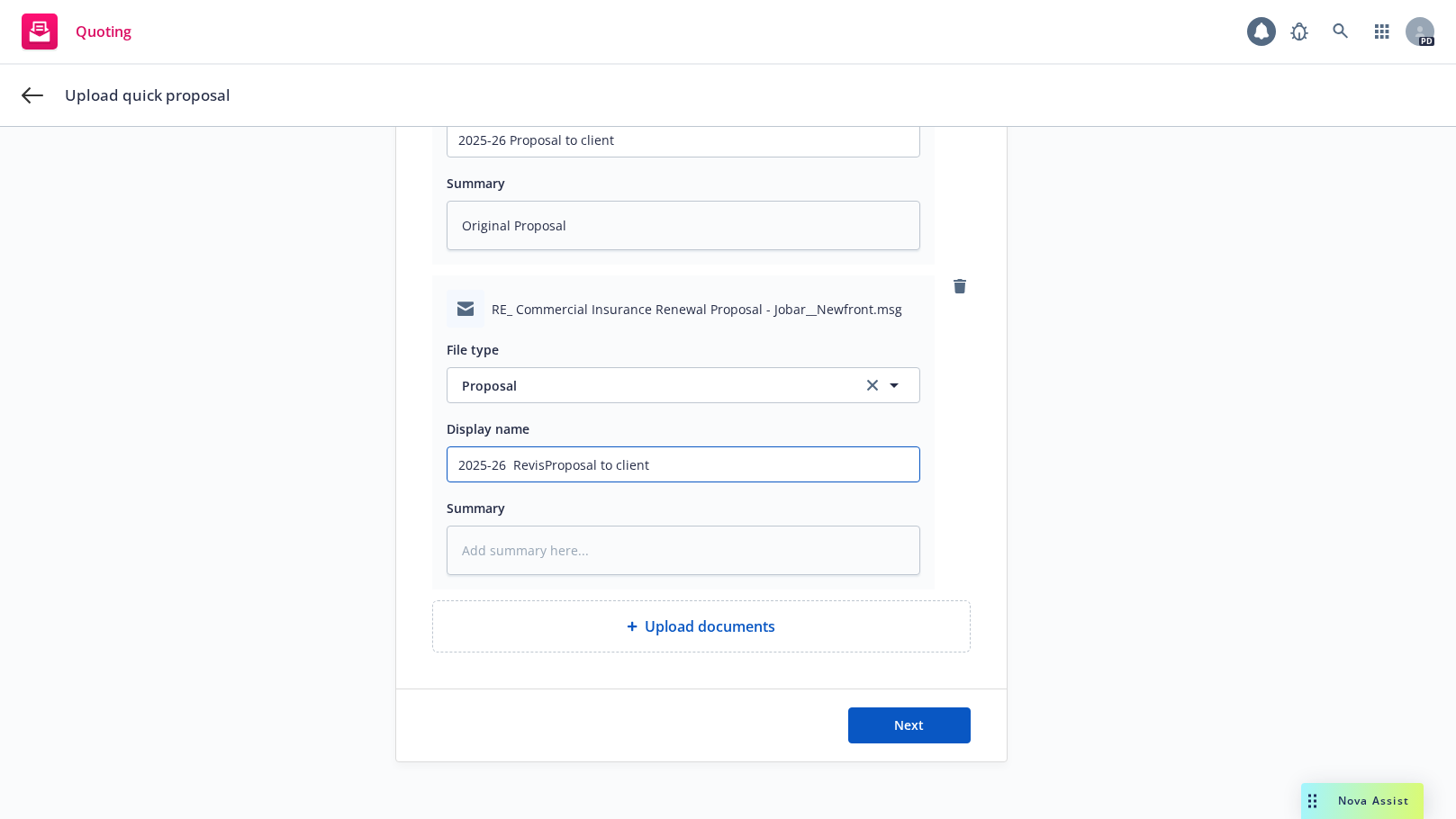
type textarea "x"
type input "2025-26 ReviseProposal to client"
type textarea "x"
type input "2025-26 RevisedProposal to client"
type textarea "x"
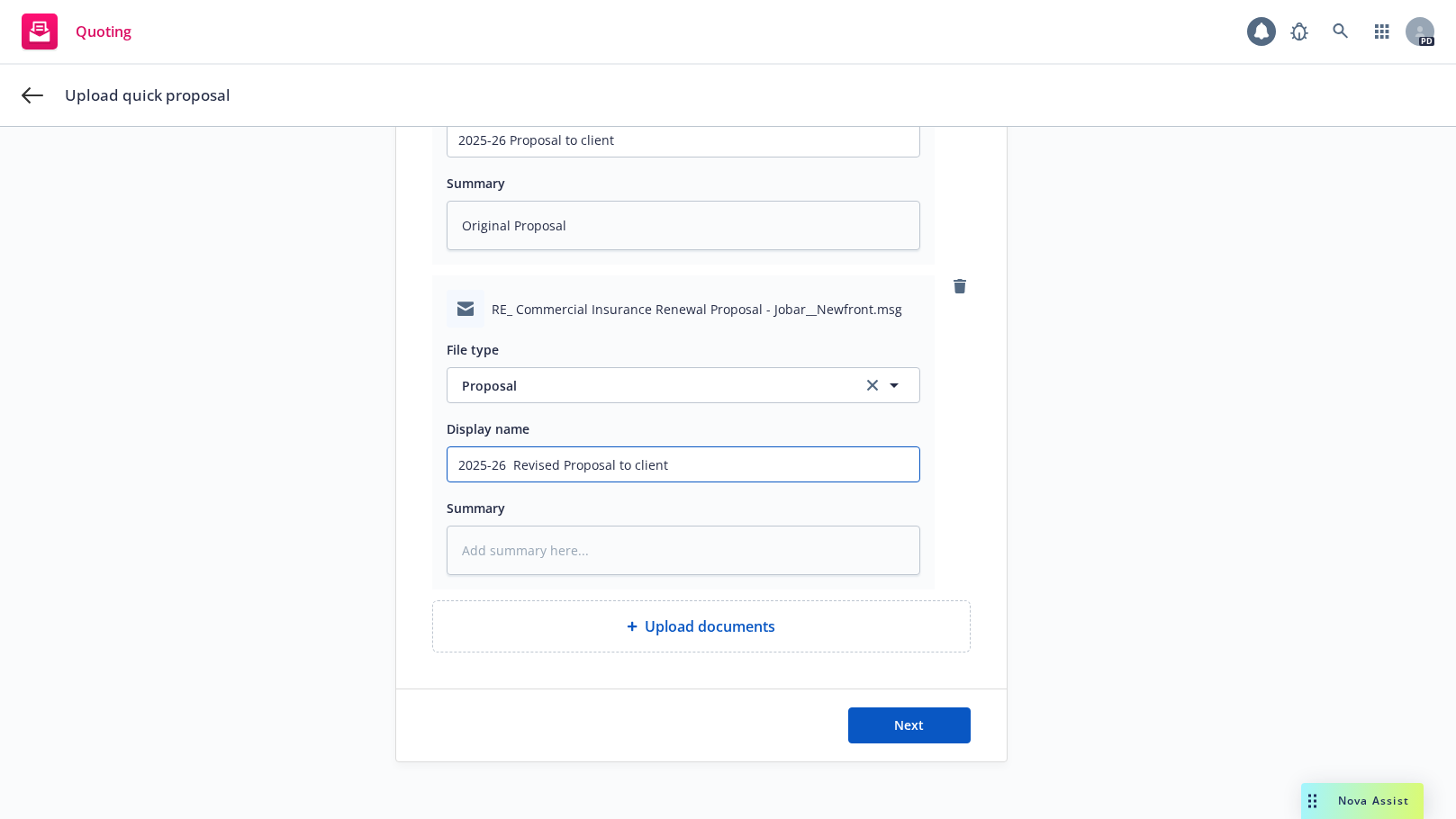
type input "2025-26 Revised Proposal to client"
click at [458, 550] on textarea at bounding box center [683, 550] width 473 height 50
type textarea "x"
type textarea "P"
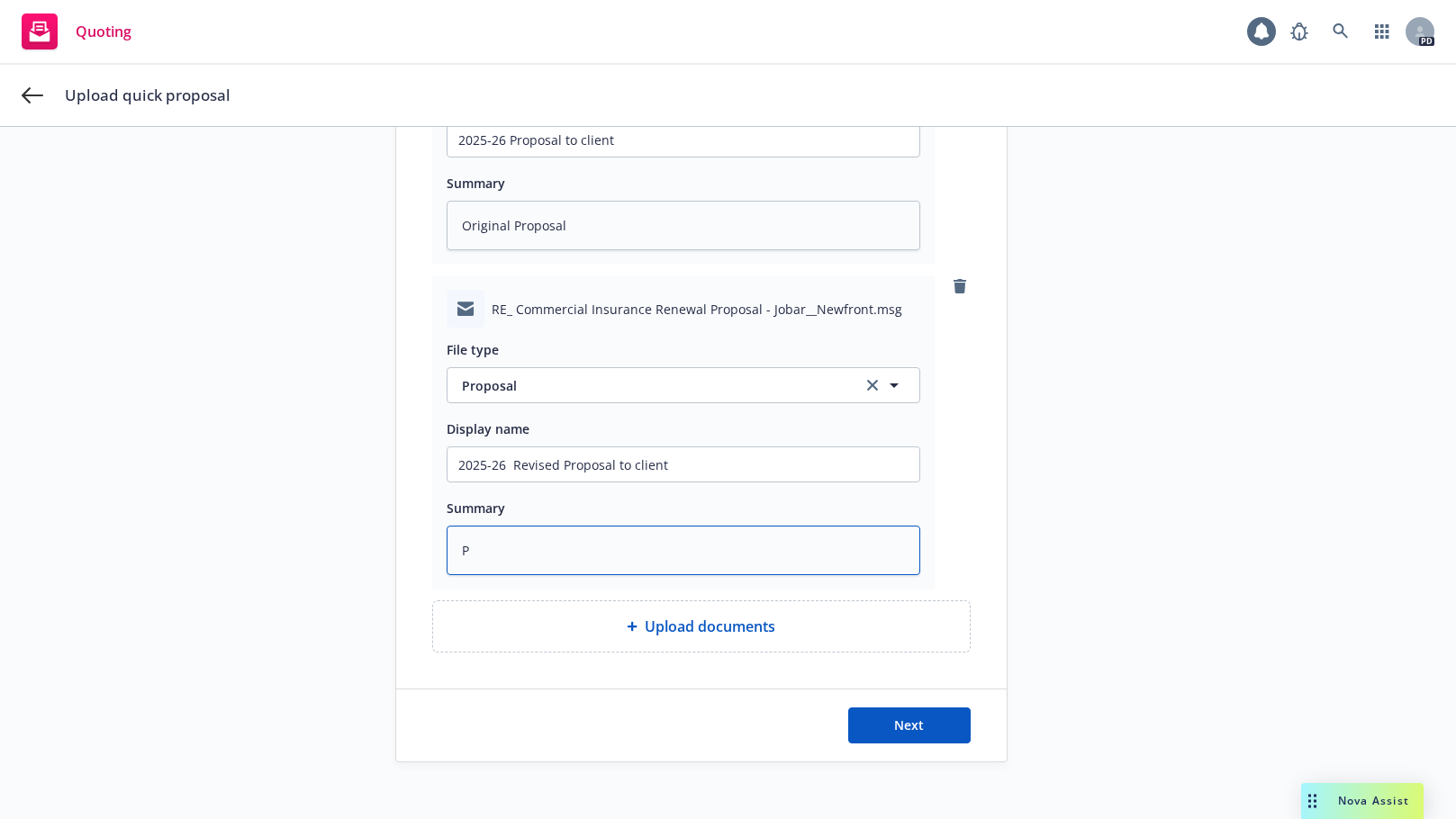
type textarea "x"
type textarea "Pr"
type textarea "x"
type textarea "Pro"
type textarea "x"
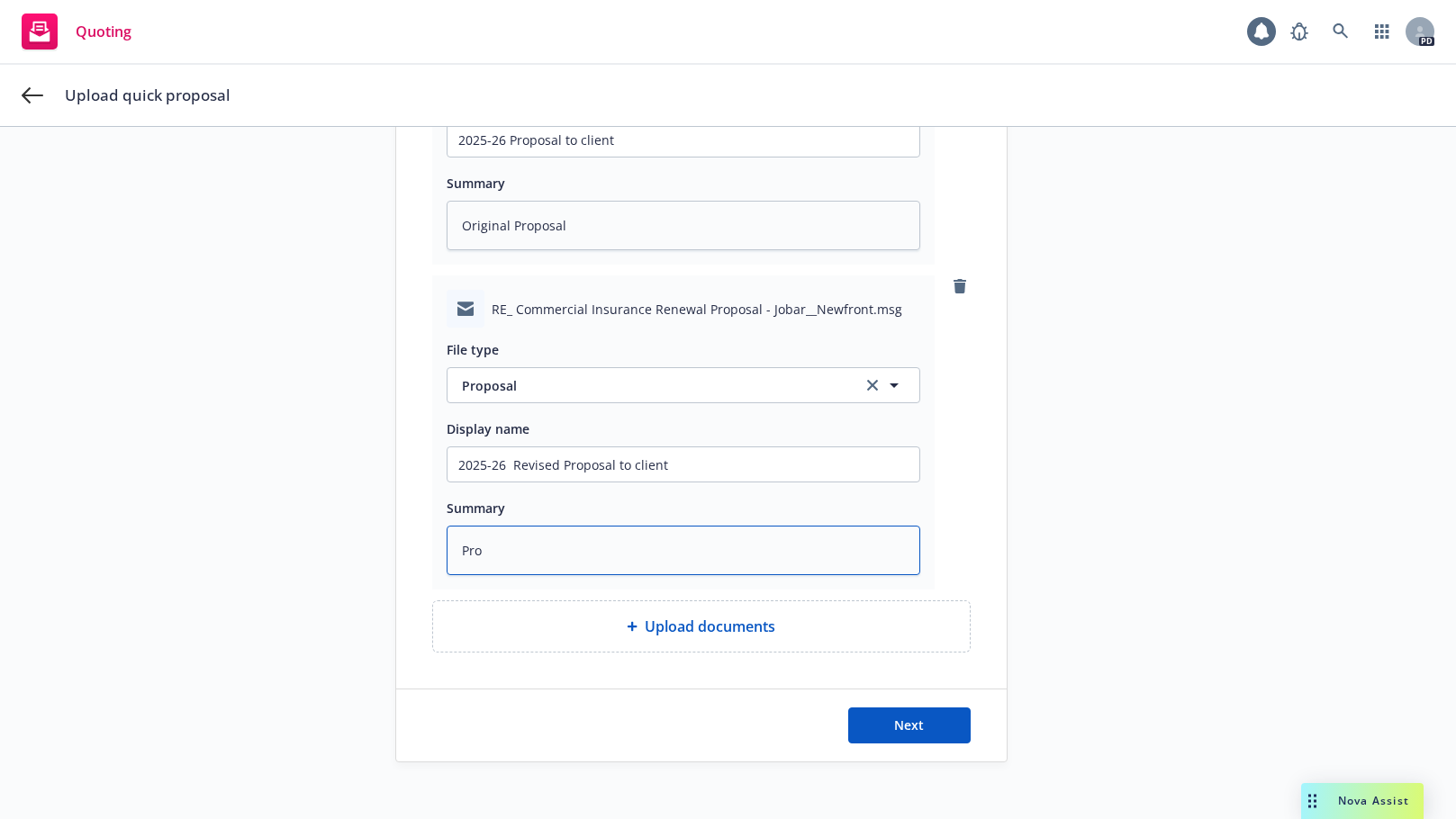
type textarea "Prop"
type textarea "x"
type textarea "Propo"
type textarea "x"
type textarea "Propos"
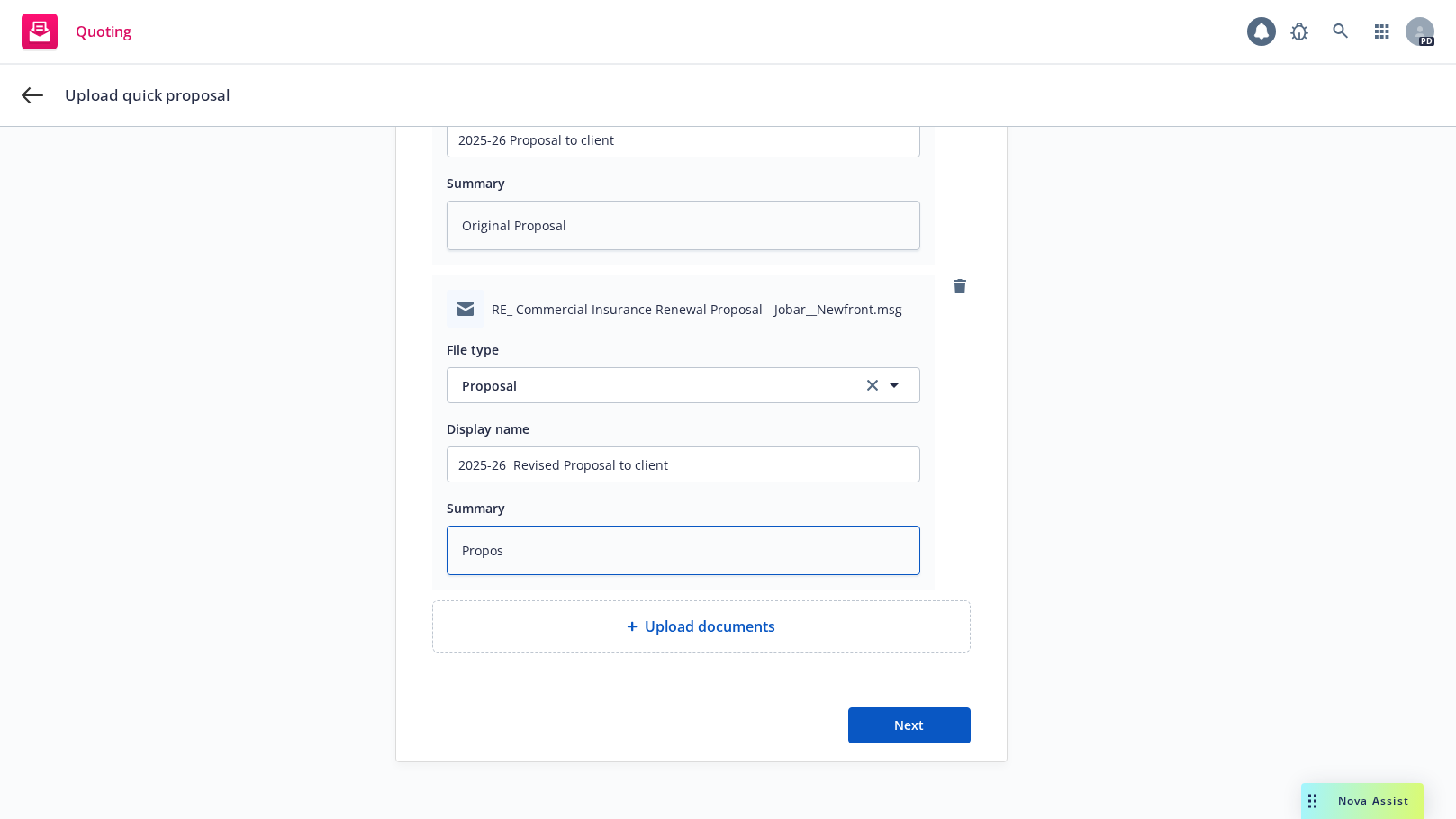
type textarea "x"
type textarea "Proposa"
type textarea "x"
type textarea "Proposal"
type textarea "x"
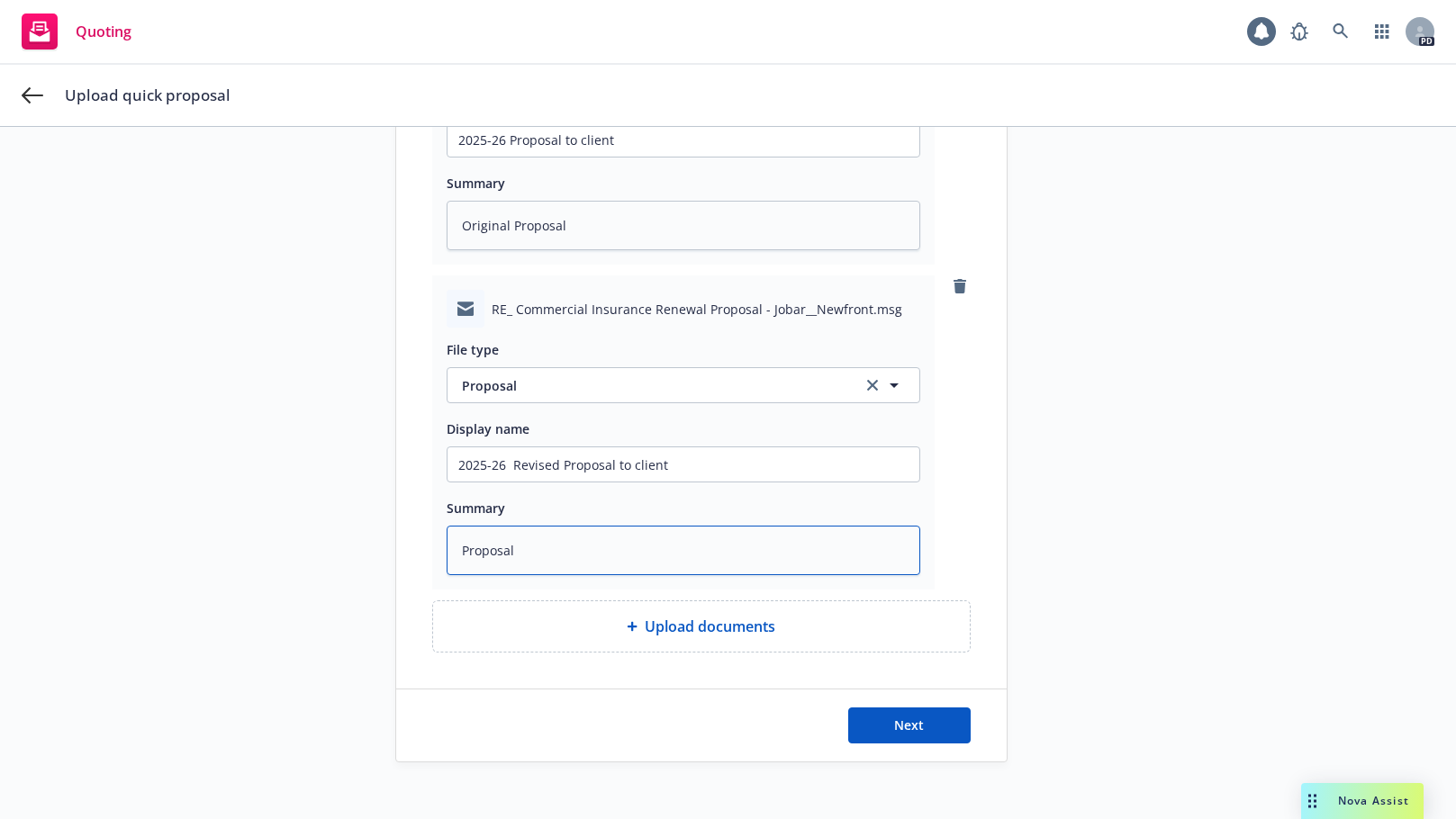
type textarea "Proposal"
type textarea "x"
type textarea "Proposal a"
type textarea "x"
type textarea "Proposal am"
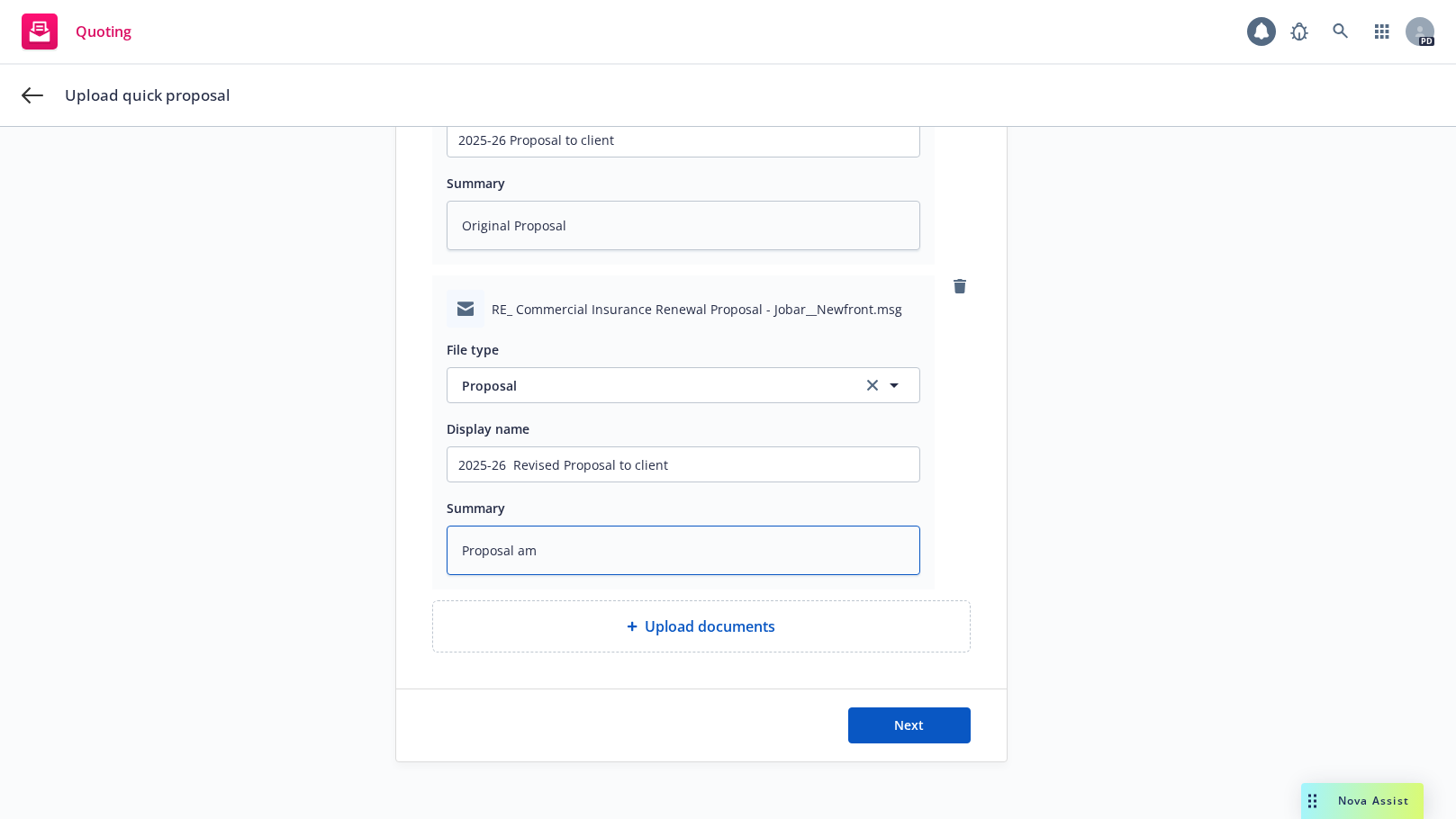
type textarea "x"
type textarea "Proposal ame"
type textarea "x"
type textarea "Proposal amen"
type textarea "x"
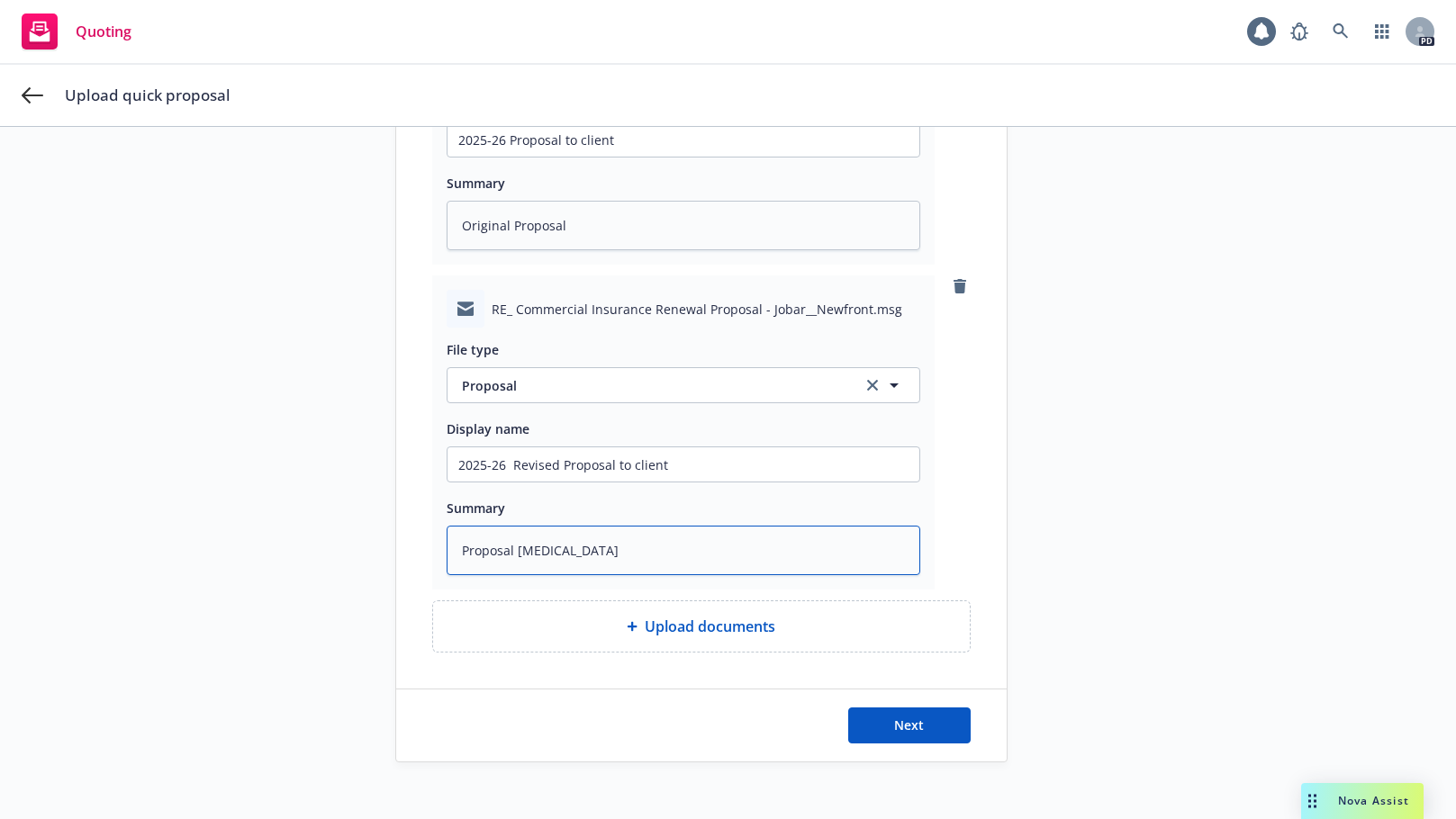
type textarea "Proposal amend"
type textarea "x"
type textarea "Proposal amende"
type textarea "x"
type textarea "Proposal amended"
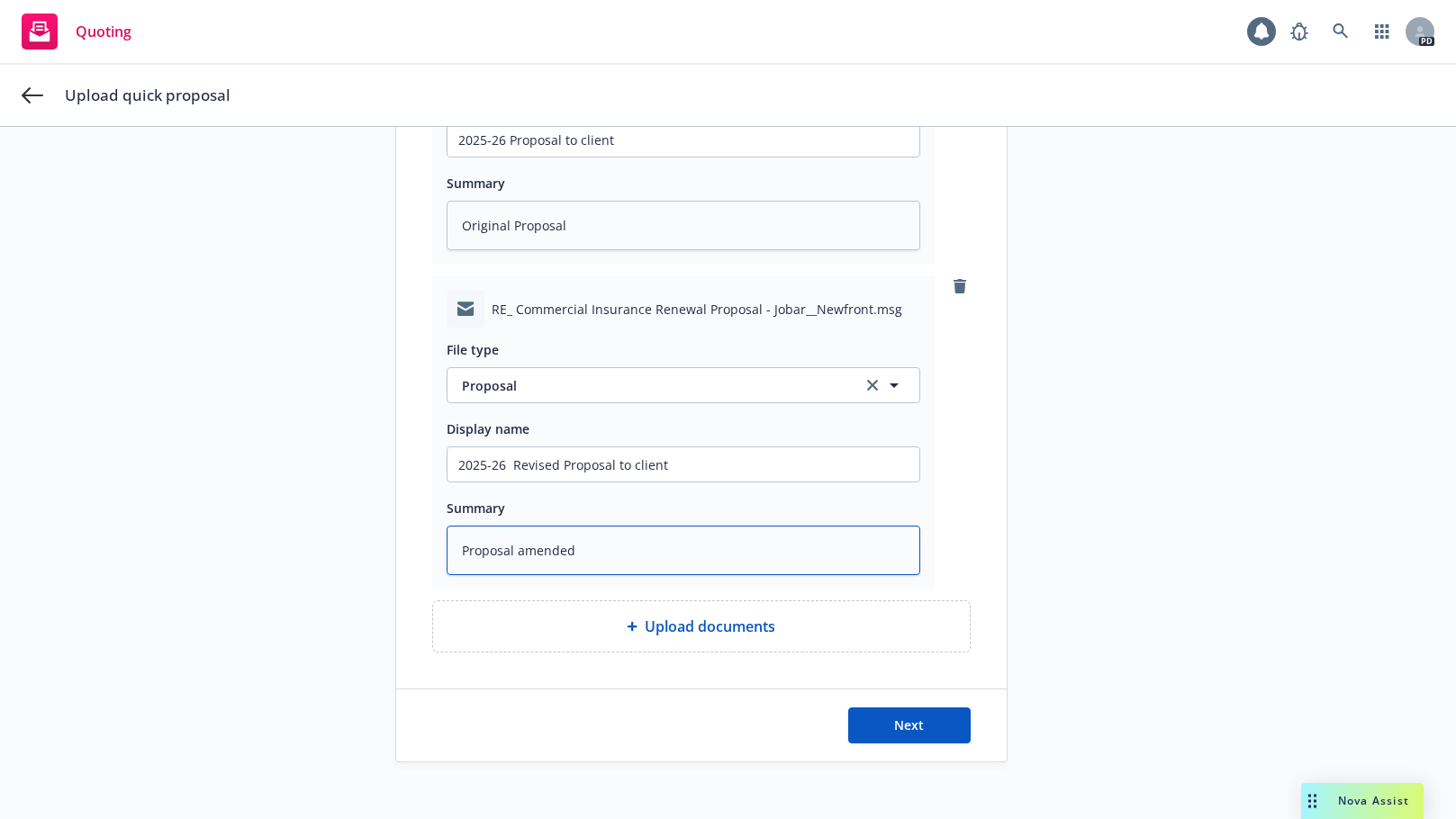
type textarea "x"
type textarea "Proposal amended"
type textarea "x"
type textarea "Proposal amended t"
type textarea "x"
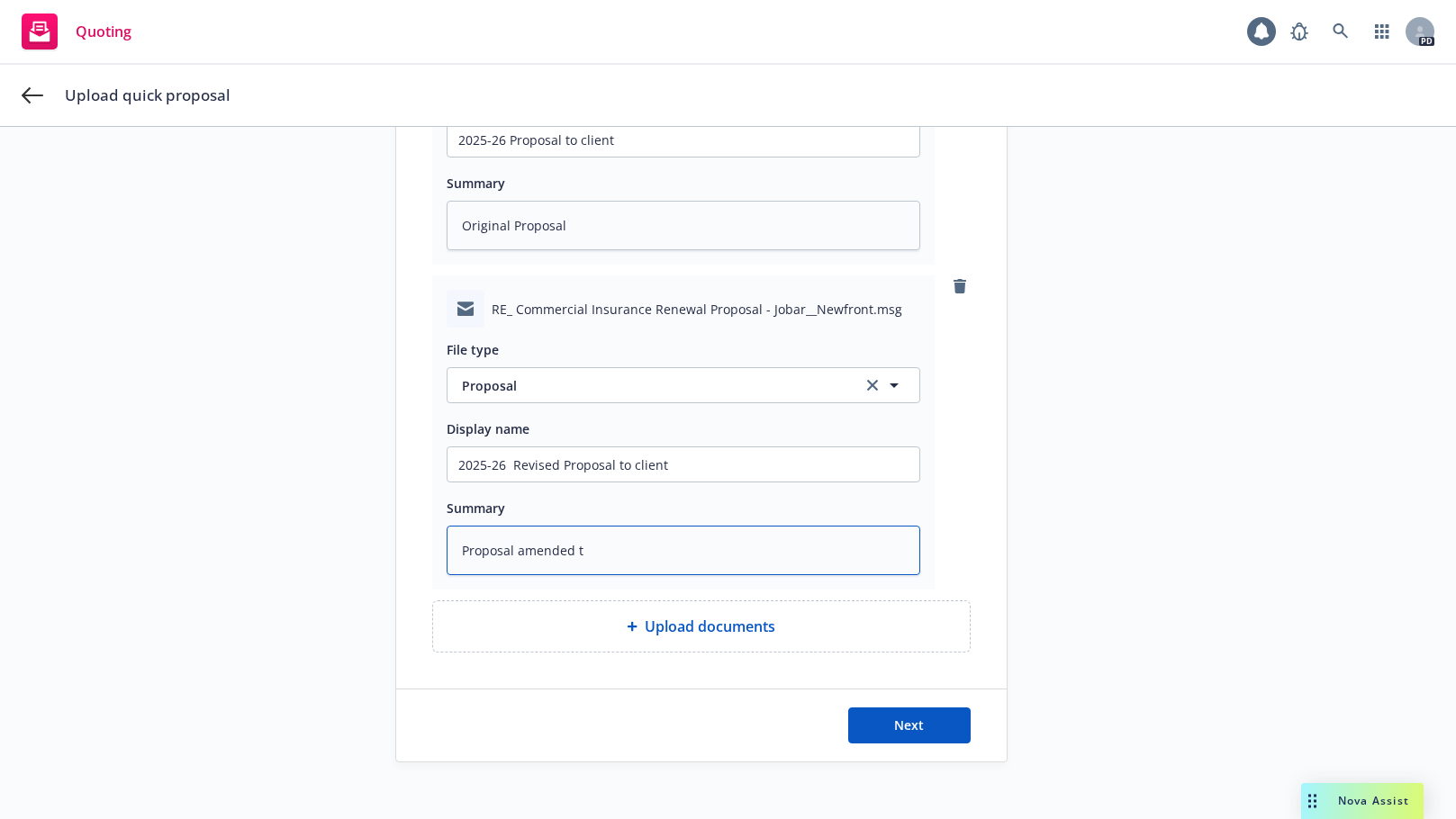
type textarea "Proposal amended to"
type textarea "x"
type textarea "Proposal amended to"
type textarea "x"
type textarea "Proposal amended to s"
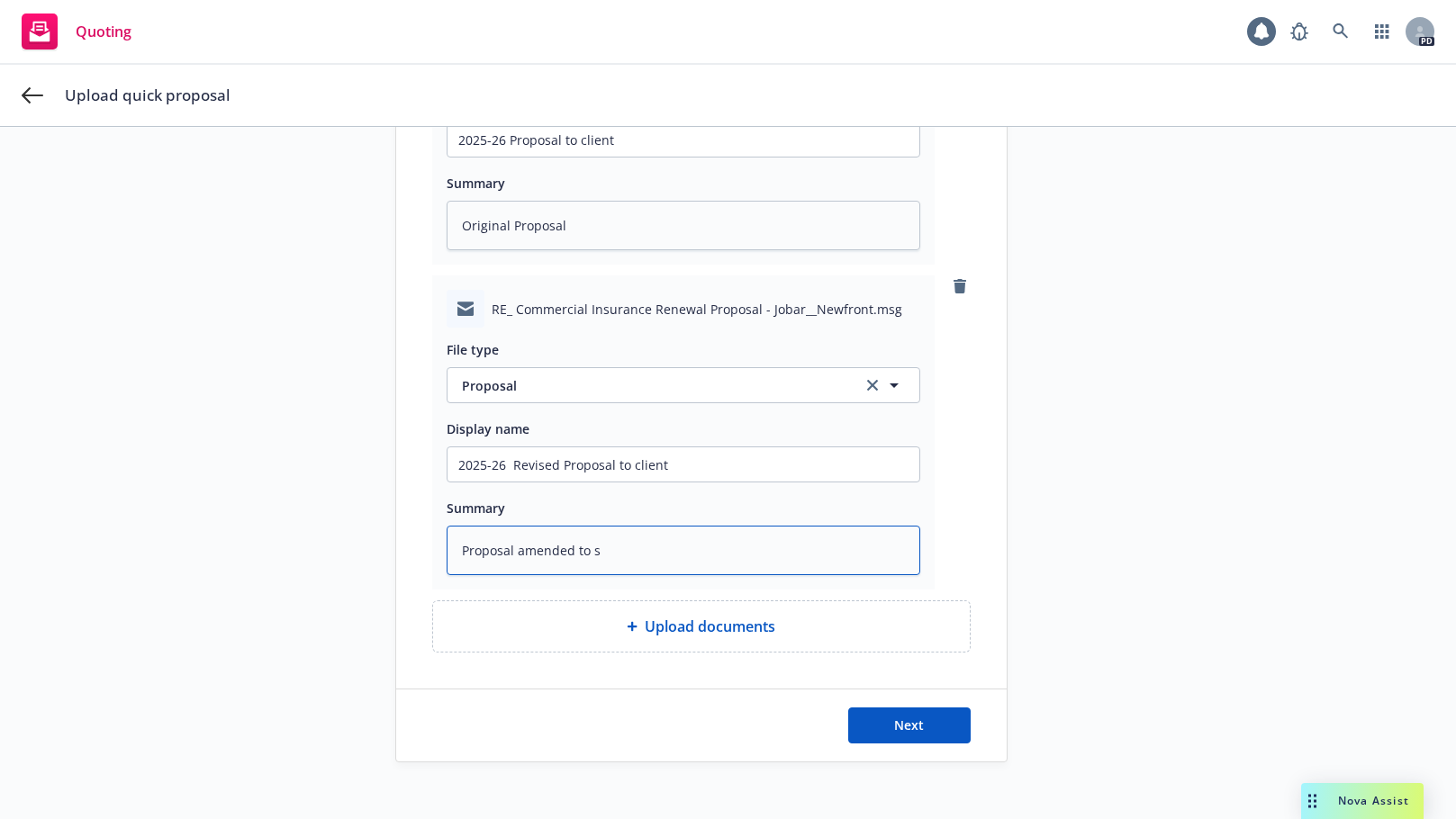
type textarea "x"
type textarea "Proposal amended to sh"
type textarea "x"
type textarea "Proposal amended to sho"
type textarea "x"
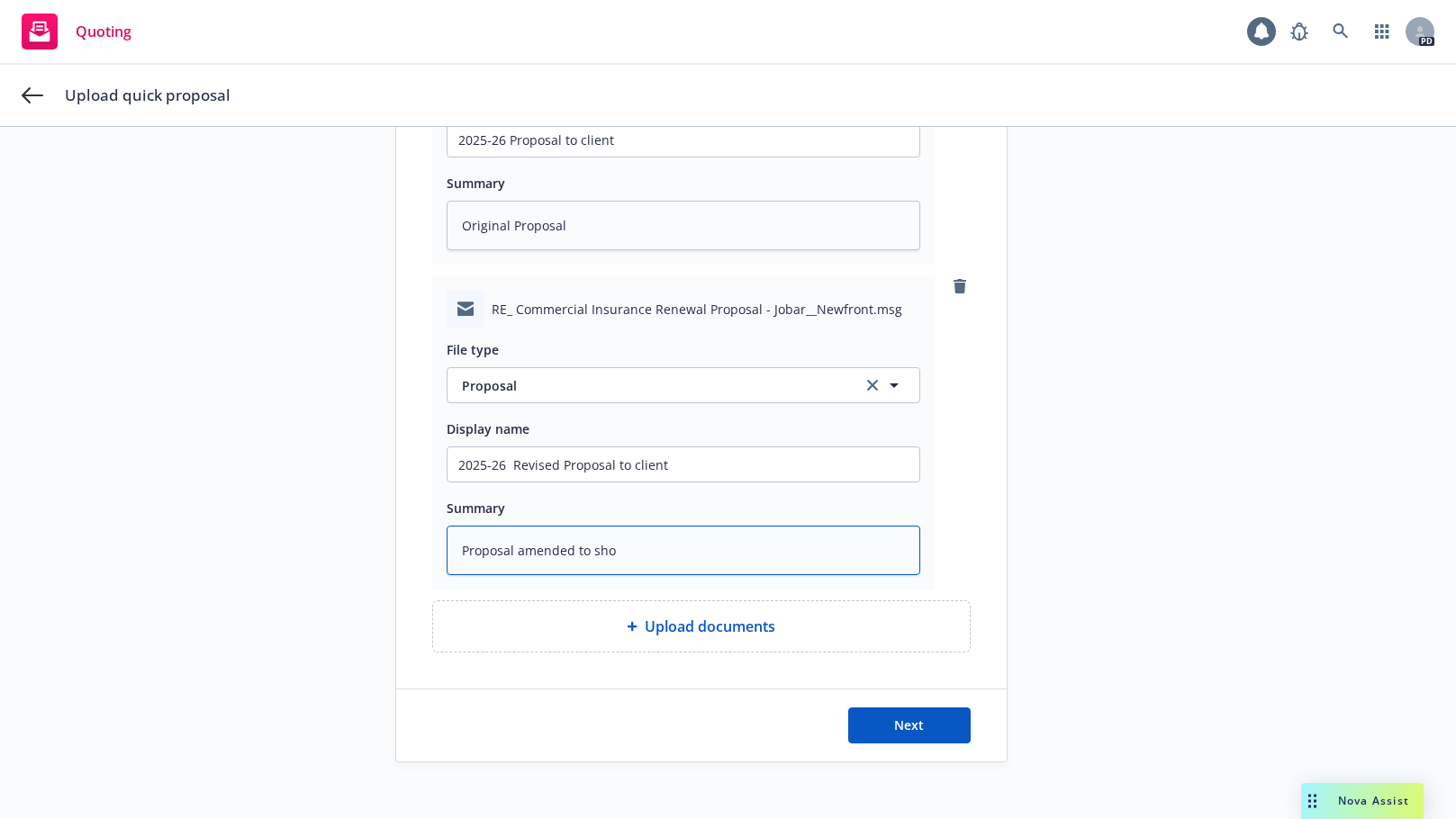
type textarea "Proposal amended to show"
type textarea "x"
type textarea "Proposal amended to show"
type textarea "x"
type textarea "Proposal amended to show u"
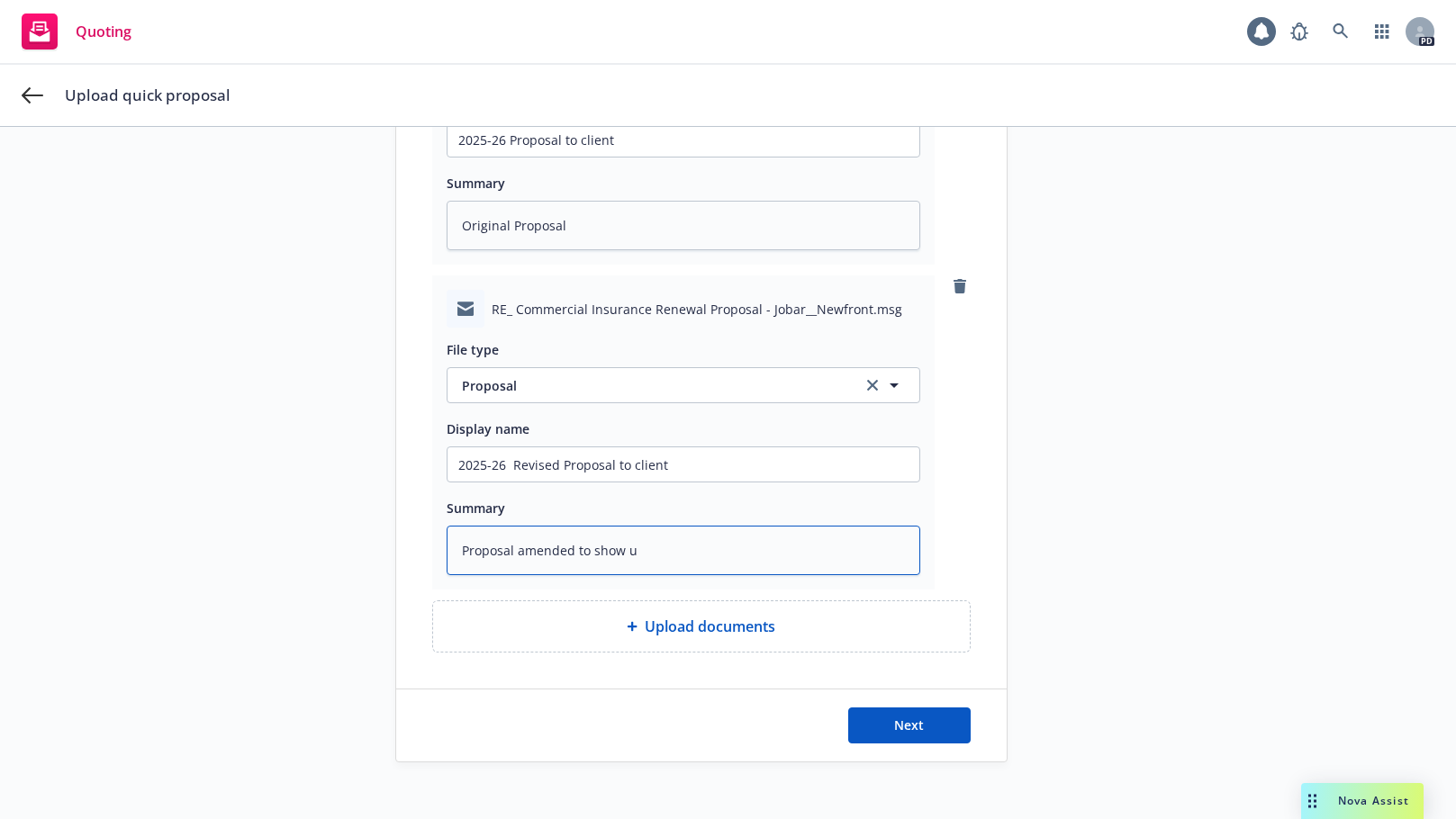
type textarea "x"
type textarea "Proposal amended to show up"
type textarea "x"
type textarea "Proposal amended to show upd"
type textarea "x"
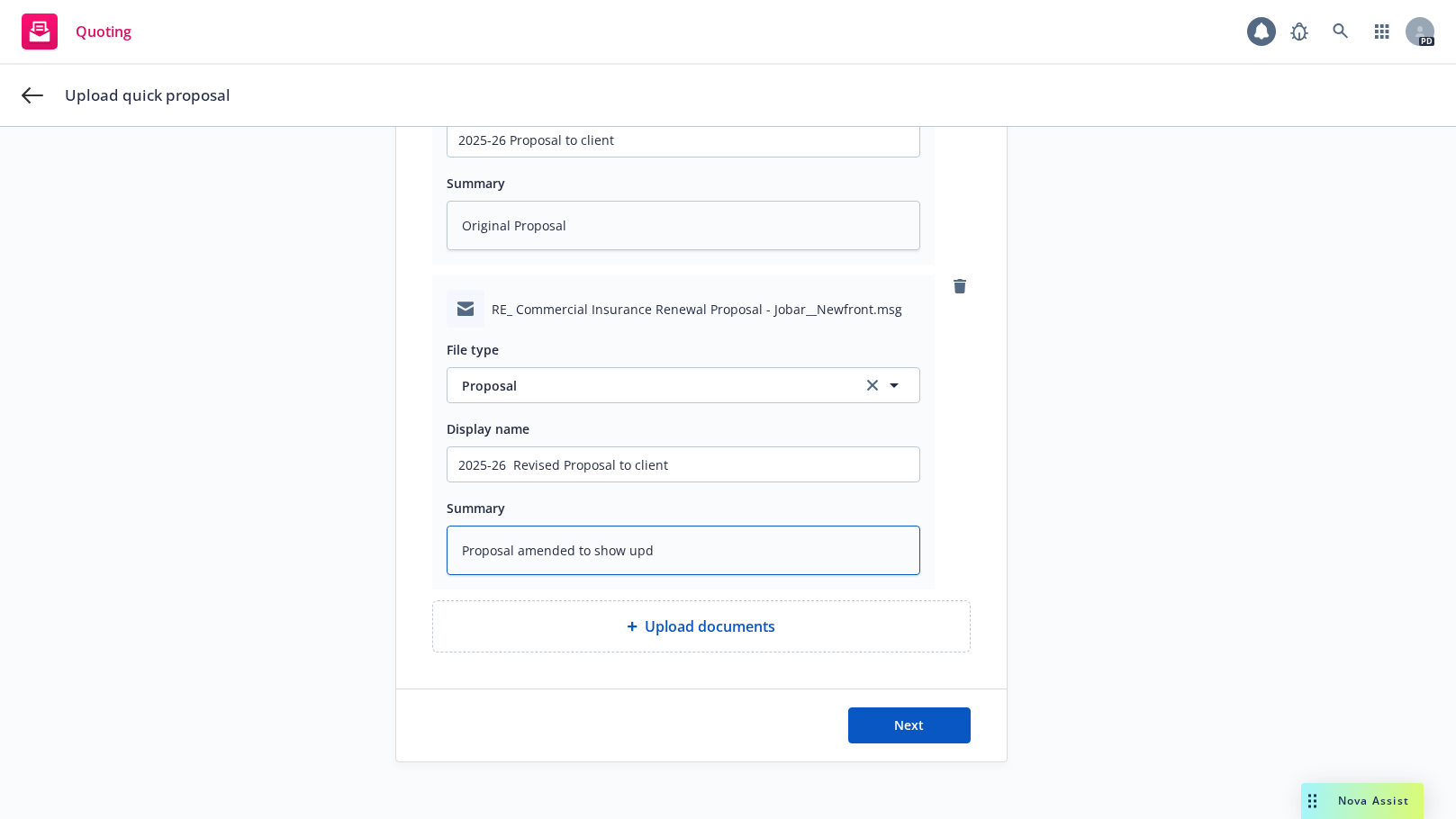
type textarea "Proposal amended to show upda"
type textarea "x"
type textarea "Proposal amended to show updat"
type textarea "x"
type textarea "Proposal amended to show update"
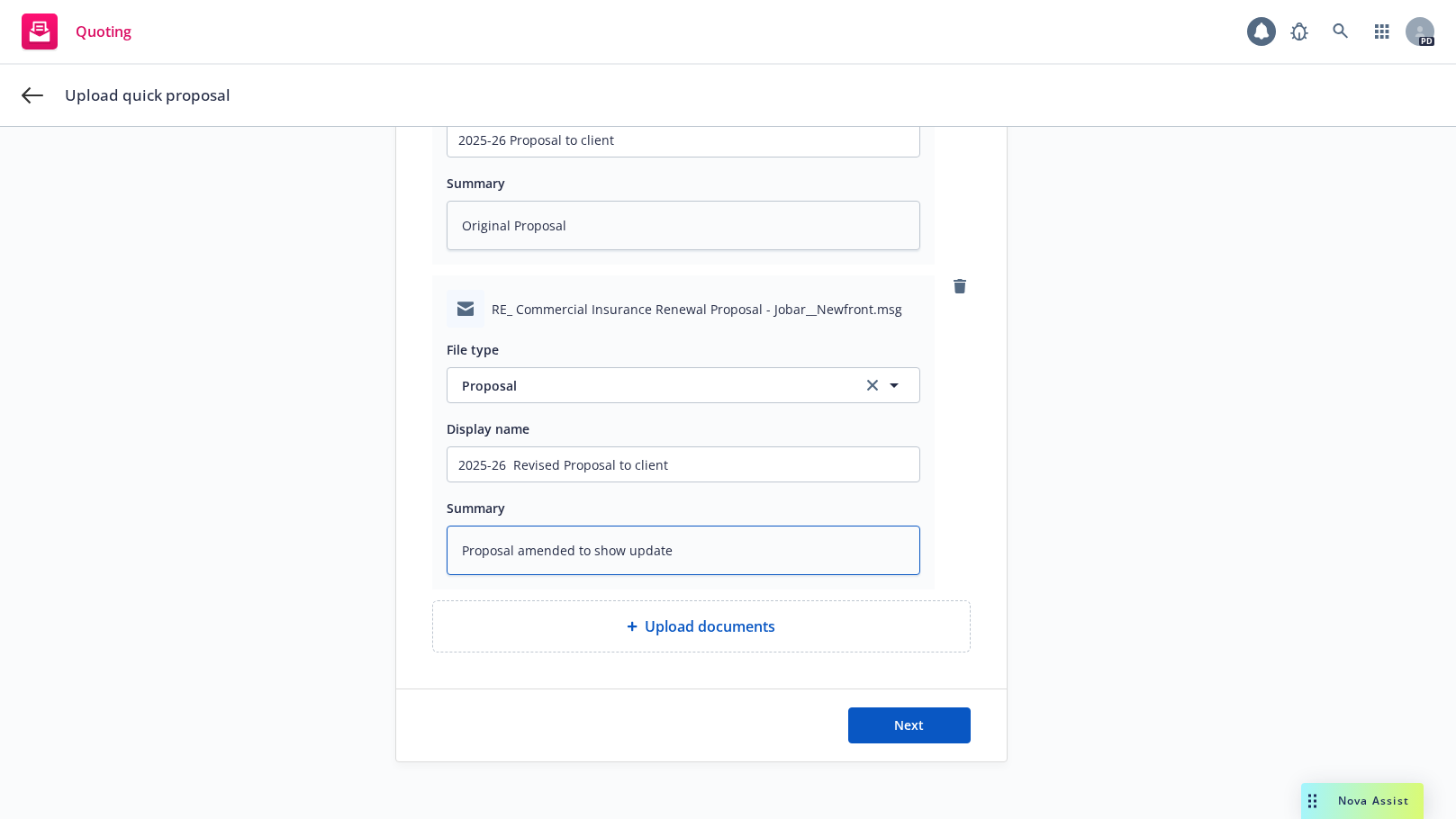
type textarea "x"
type textarea "Proposal amended to show updated"
type textarea "x"
type textarea "Proposal amended to show updated"
type textarea "x"
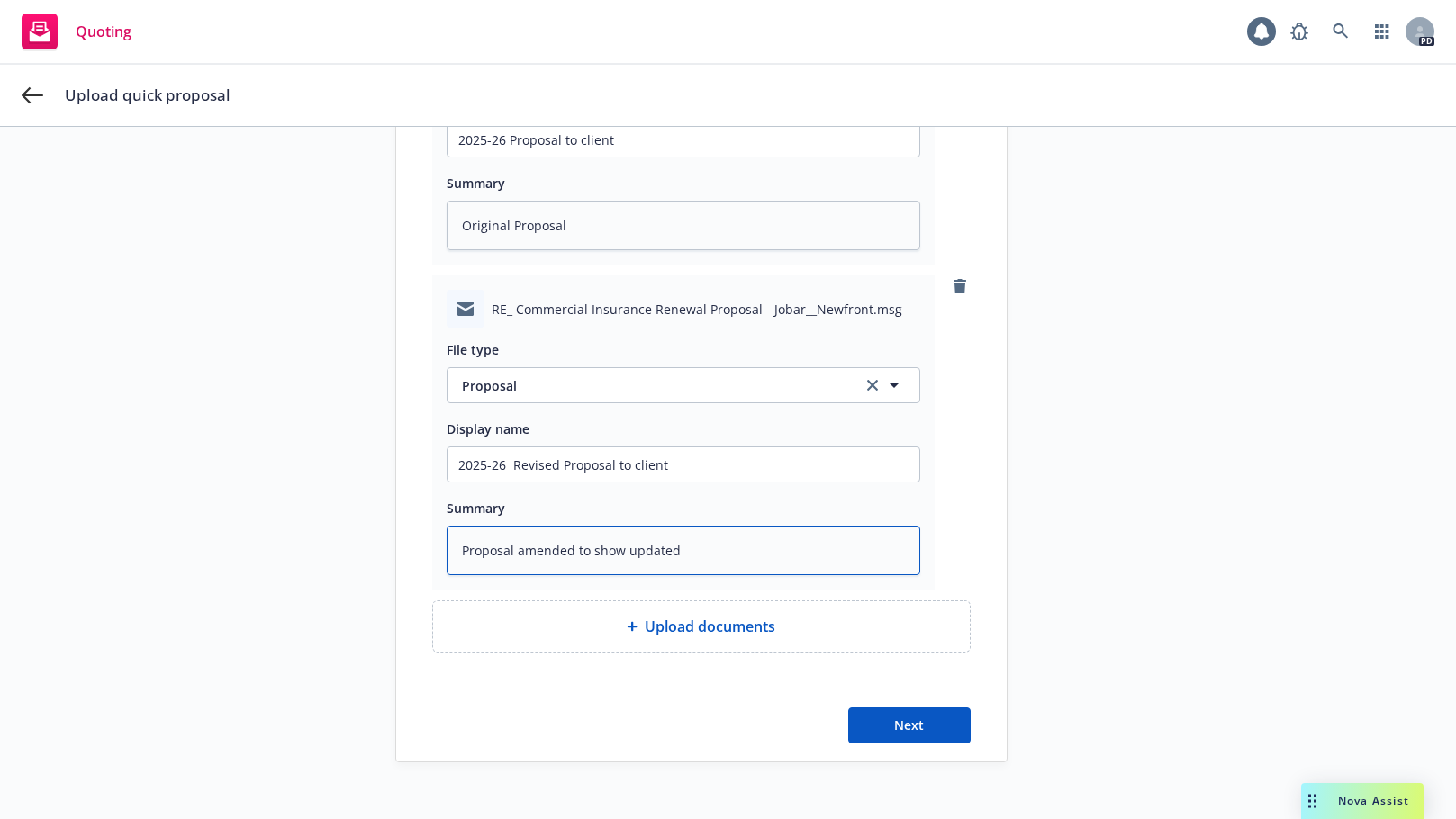
type textarea "Proposal amended to show updated p"
type textarea "x"
type textarea "Proposal amended to show updated pr"
type textarea "x"
type textarea "Proposal amended to show updated pro"
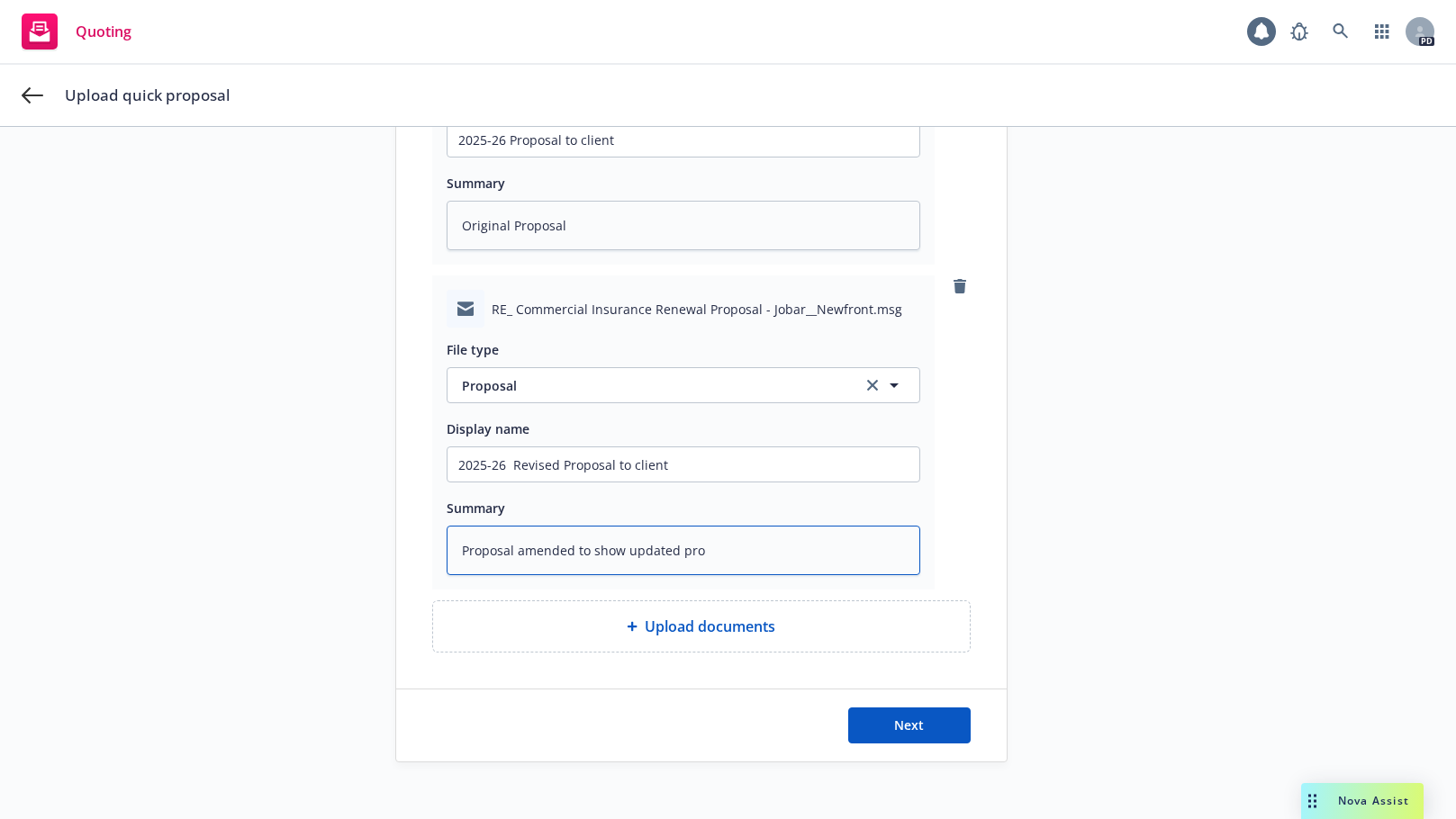
type textarea "x"
type textarea "Proposal amended to show updated prop"
type textarea "x"
type textarea "Proposal amended to show updated prope"
type textarea "x"
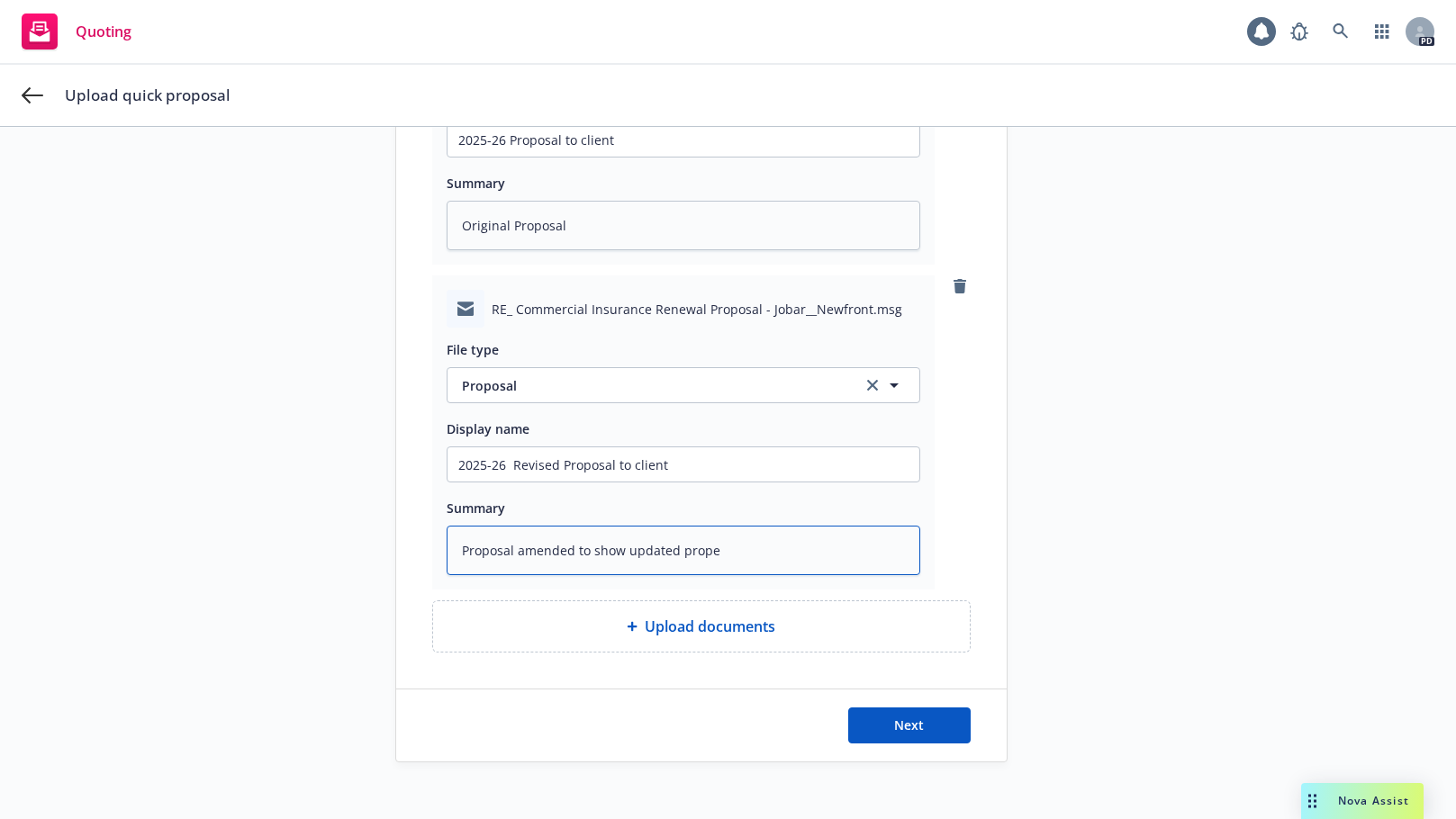
type textarea "Proposal amended to show updated proper"
type textarea "x"
type textarea "Proposal amended to show updated property"
type textarea "x"
type textarea "Proposal amended to show updated property"
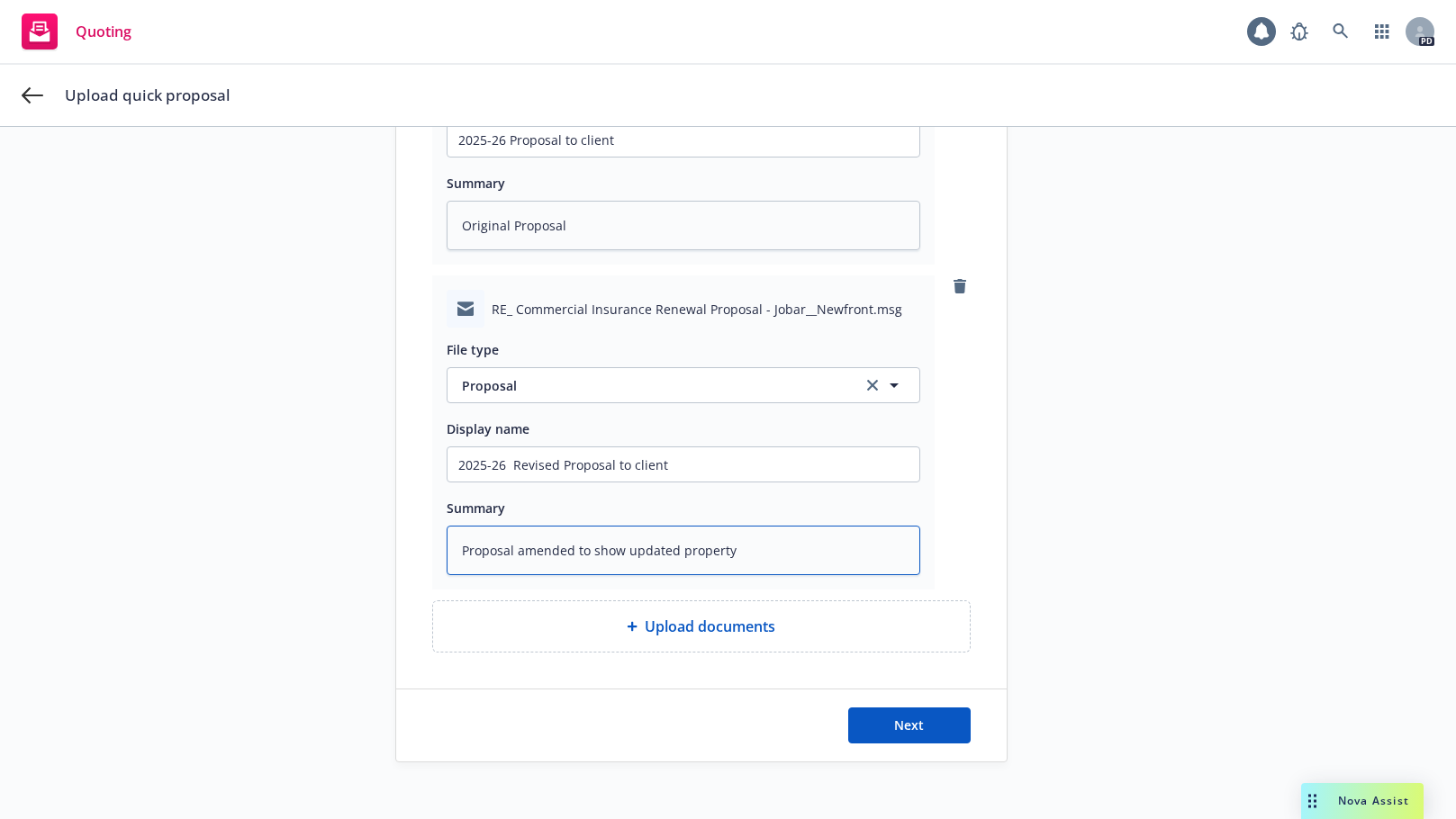
type textarea "x"
type textarea "Proposal amended to show updated property v"
type textarea "x"
type textarea "Proposal amended to show updated property va"
type textarea "x"
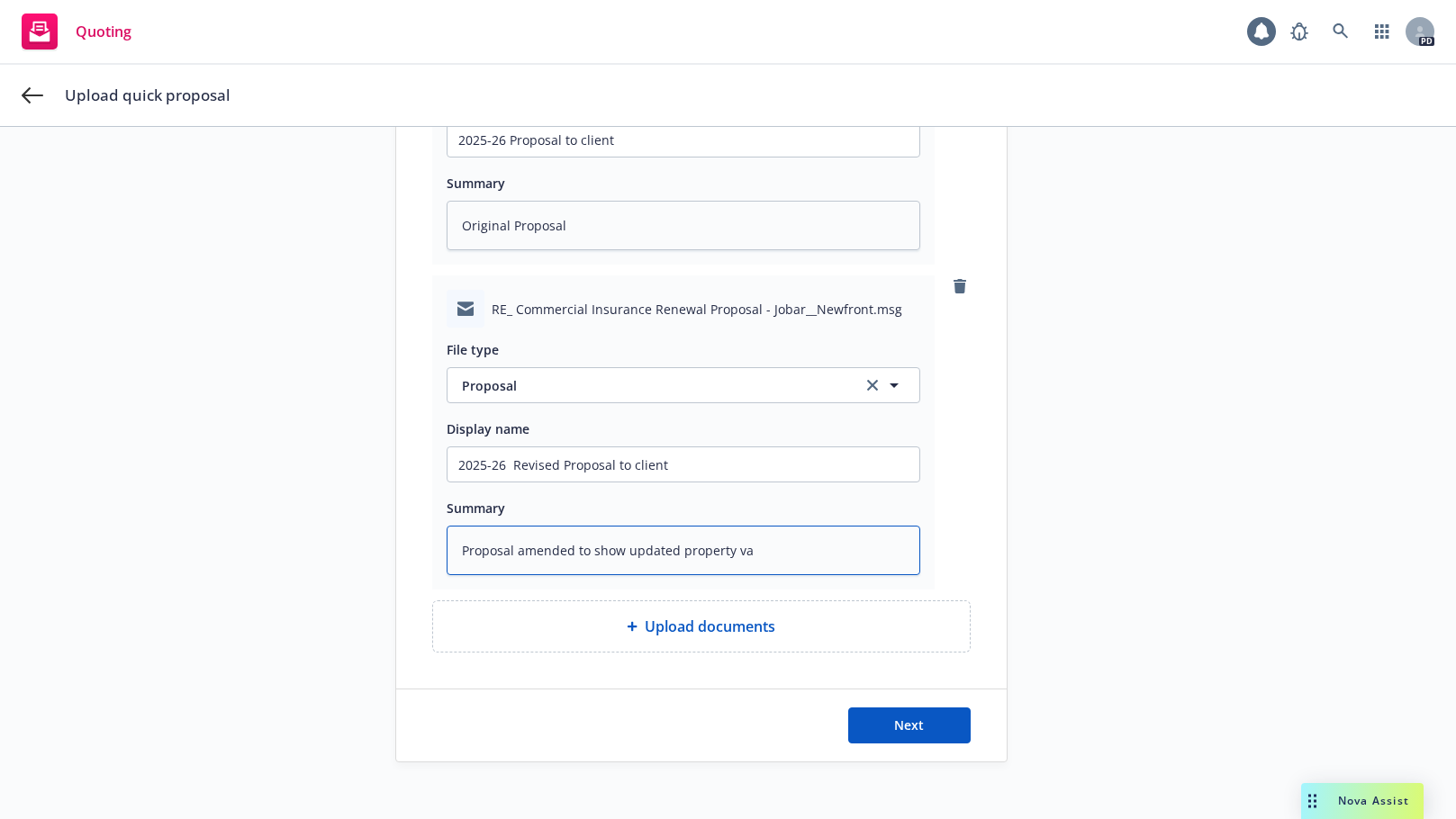
type textarea "Proposal amended to show updated property val"
type textarea "x"
type textarea "Proposal amended to show updated property valu"
type textarea "x"
type textarea "Proposal amended to show updated property value"
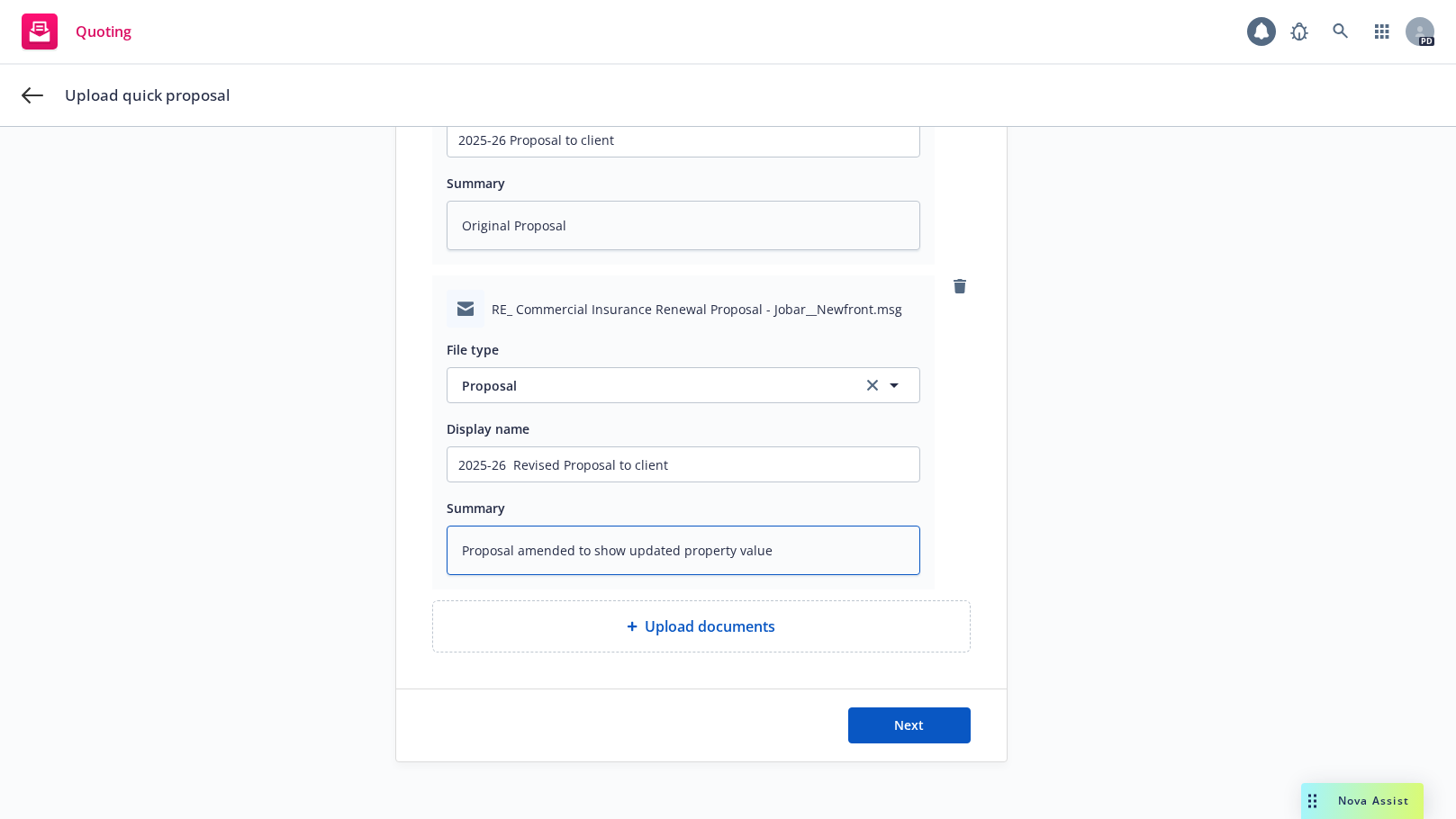
type textarea "x"
type textarea "Proposal amended to show updated property values"
type textarea "x"
type textarea "Proposal amended to show updated property valuesm"
type textarea "x"
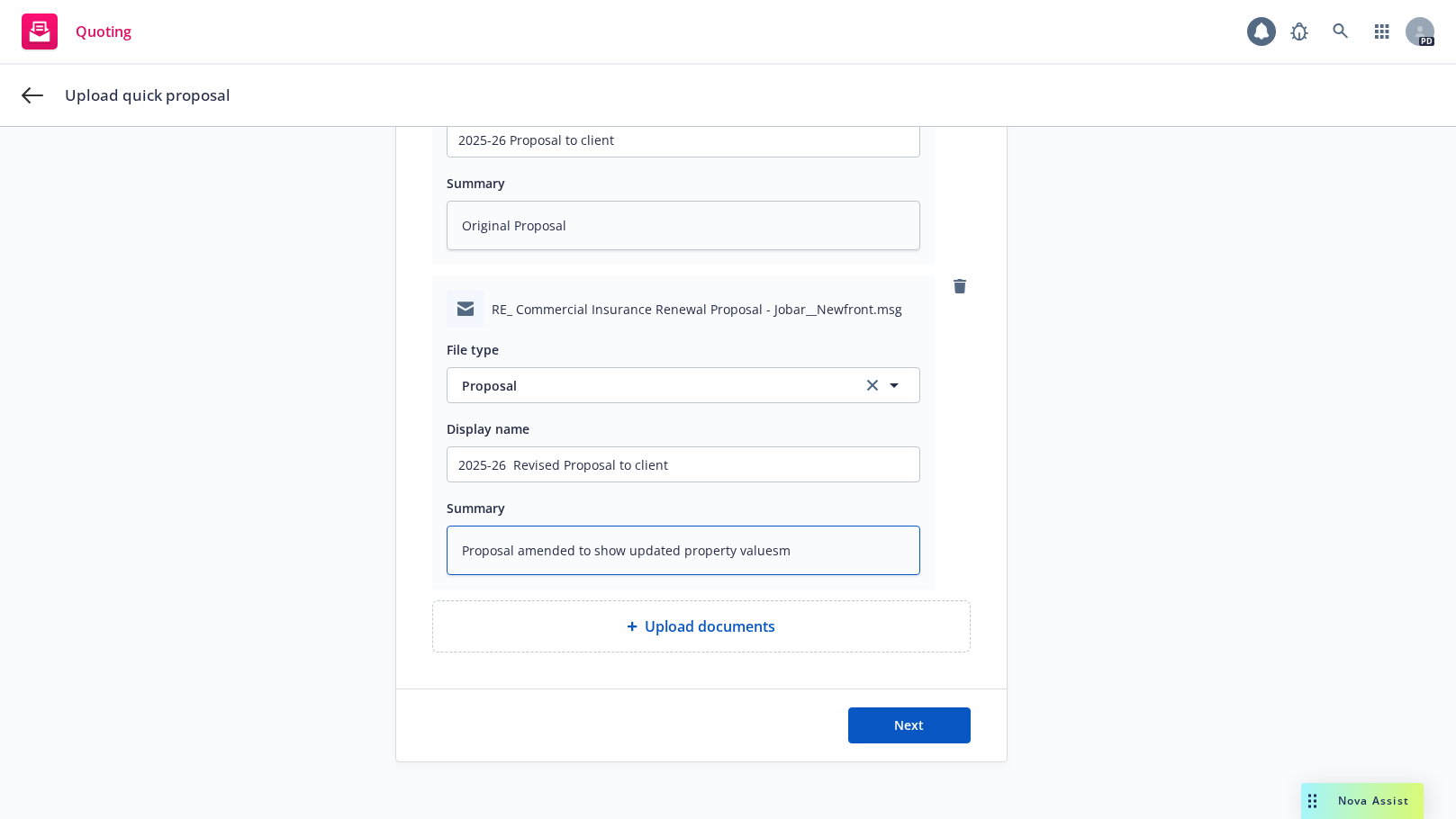
type textarea "Proposal amended to show updated property values"
type textarea "x"
type textarea "Proposal amended to show updated property values,"
type textarea "x"
type textarea "Proposal amended to show updated property values,"
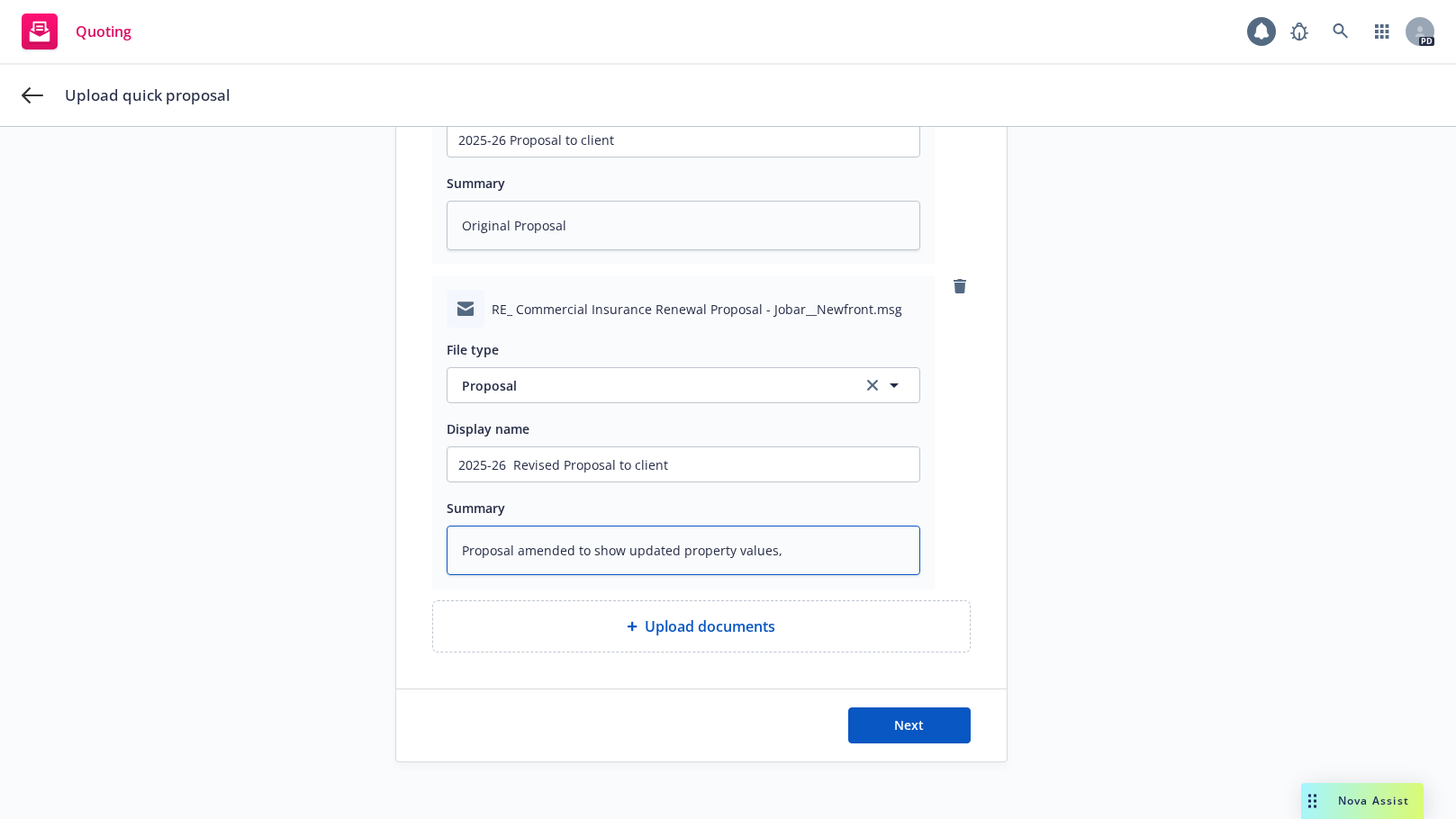
type textarea "x"
type textarea "Proposal amended to show updated property values, D"
type textarea "x"
type textarea "Proposal amended to show updated property values, DO"
type textarea "x"
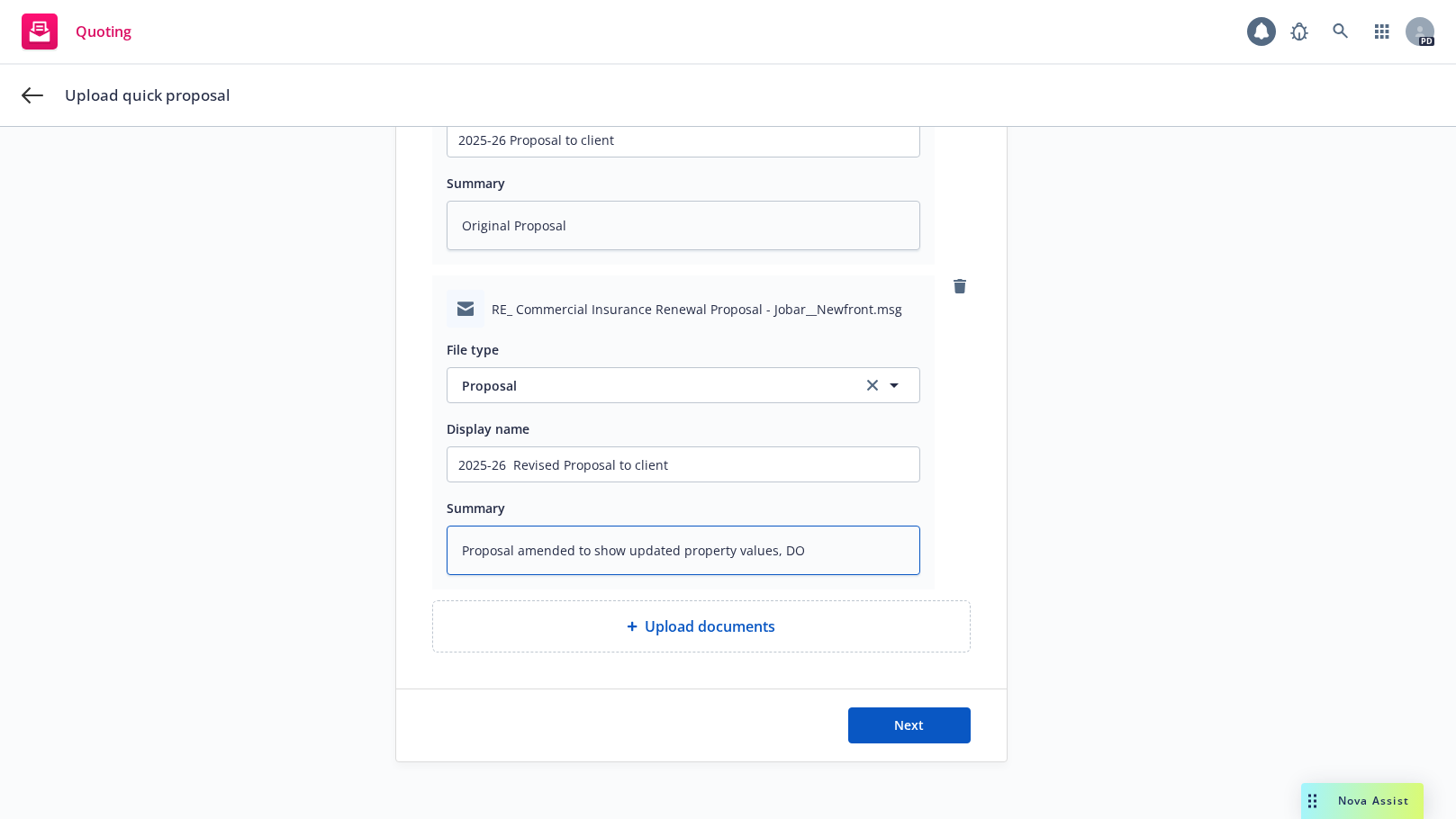
type textarea "Proposal amended to show updated property values, DOC"
type textarea "x"
type textarea "Proposal amended to show updated property values, DOC"
type textarea "x"
type textarea "Proposal amended to show updated property values, DOC a"
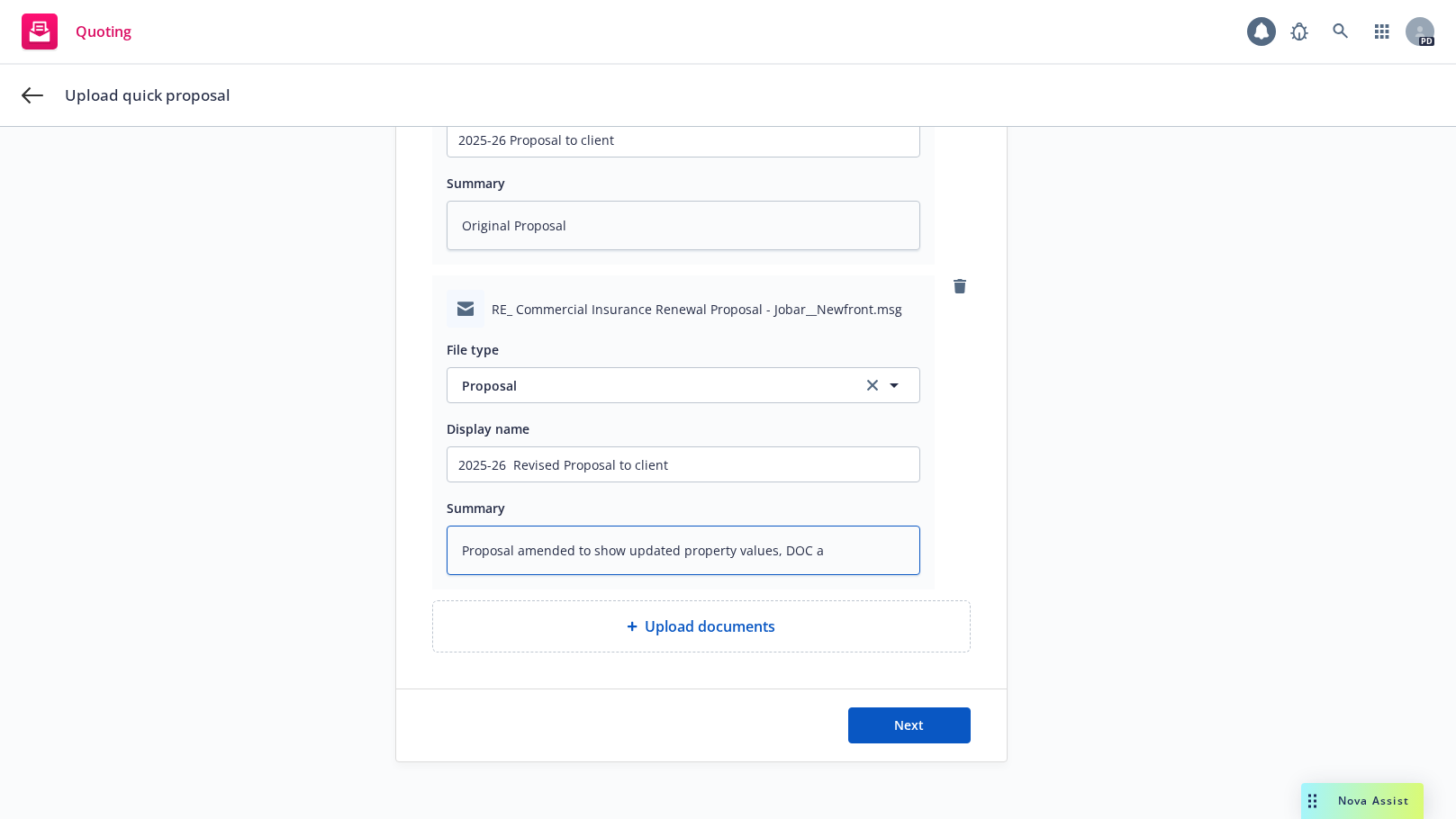
type textarea "x"
type textarea "Proposal amended to show updated property values, DOC an"
type textarea "x"
type textarea "Proposal amended to show updated property values, DOC and"
type textarea "x"
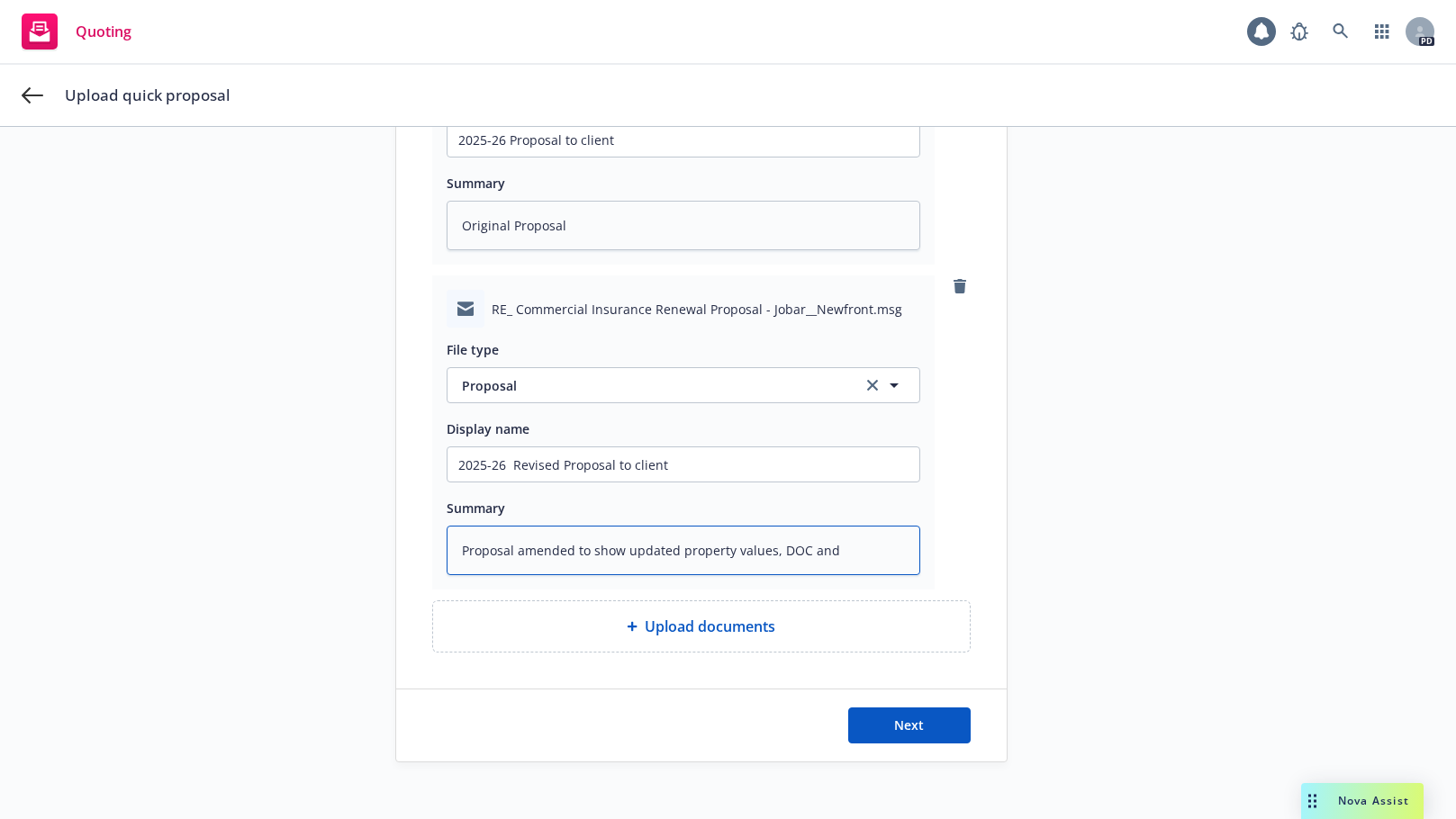
type textarea "Proposal amended to show updated property values, DOC and"
type textarea "x"
type textarea "Proposal amended to show updated property values, DOC and P"
type textarea "x"
type textarea "Proposal amended to show updated property values, DOC and Pr"
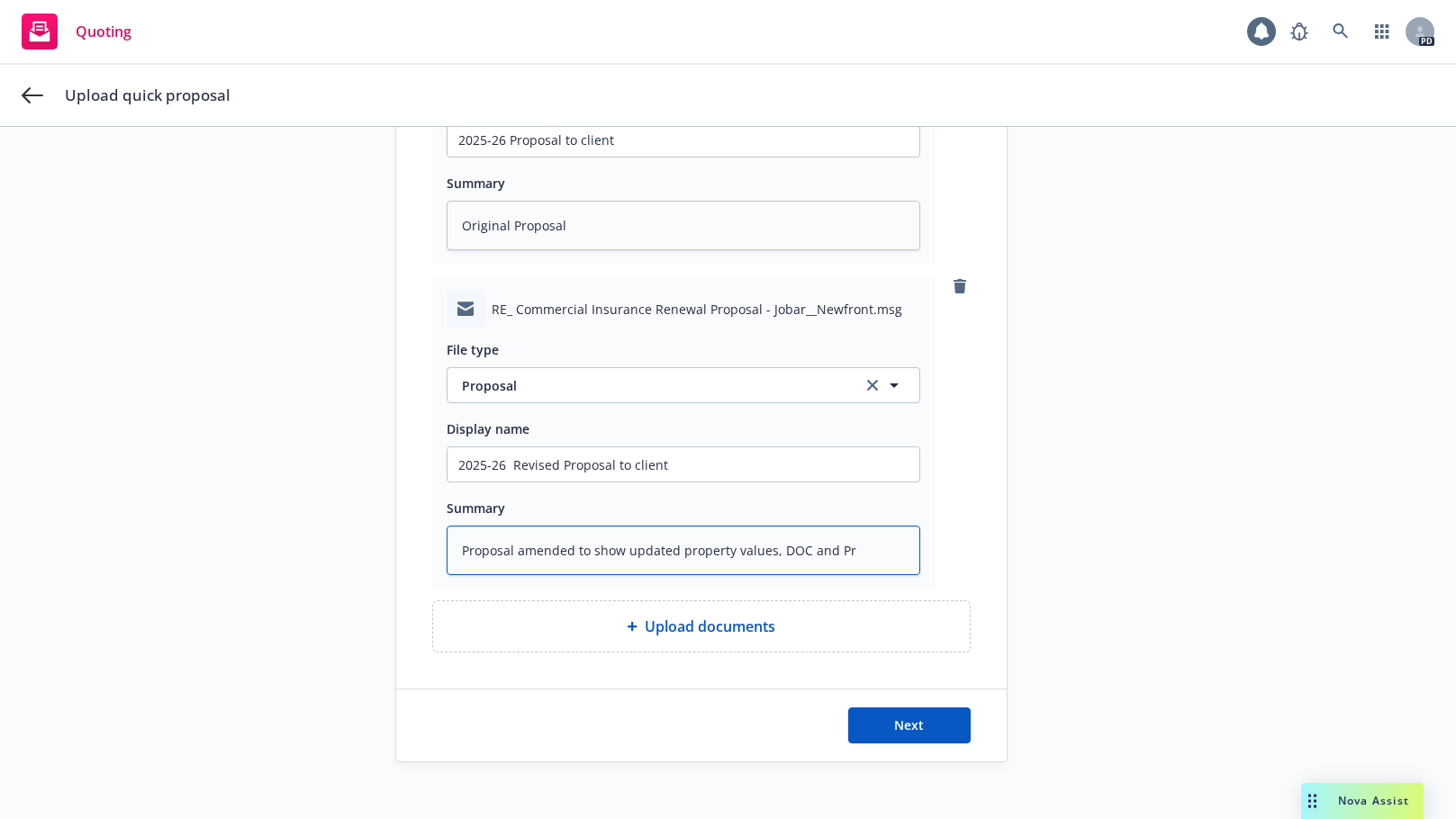
type textarea "x"
type textarea "Proposal amended to show updated property values, DOC and Pro"
type textarea "x"
type textarea "Proposal amended to show updated property values, DOC and Prop"
type textarea "x"
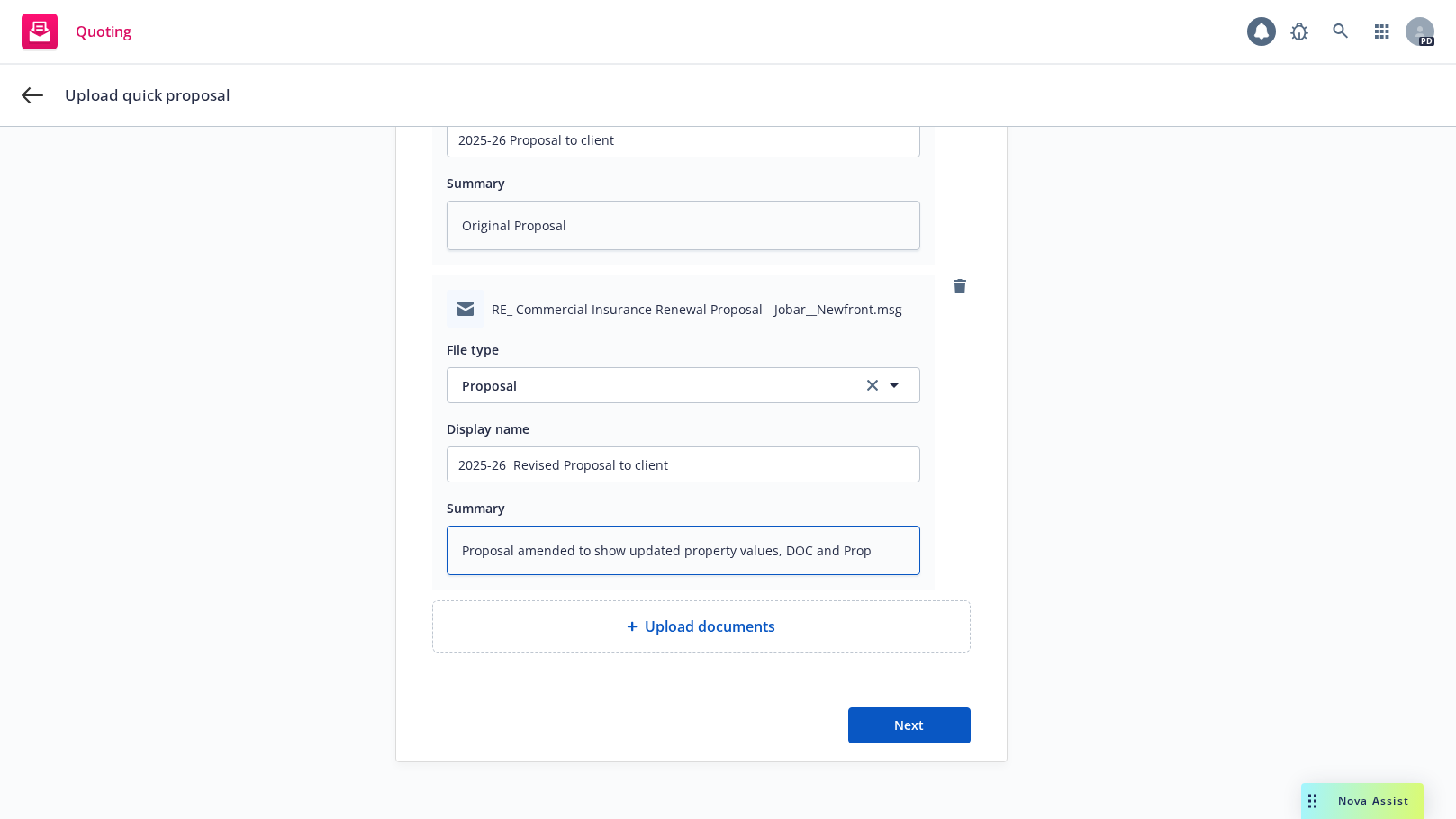
type textarea "Proposal amended to show updated property values, DOC and Prope"
type textarea "x"
type textarea "Proposal amended to show updated property values, DOC and Proper"
type textarea "x"
type textarea "Proposal amended to show updated property values, DOC and Propert"
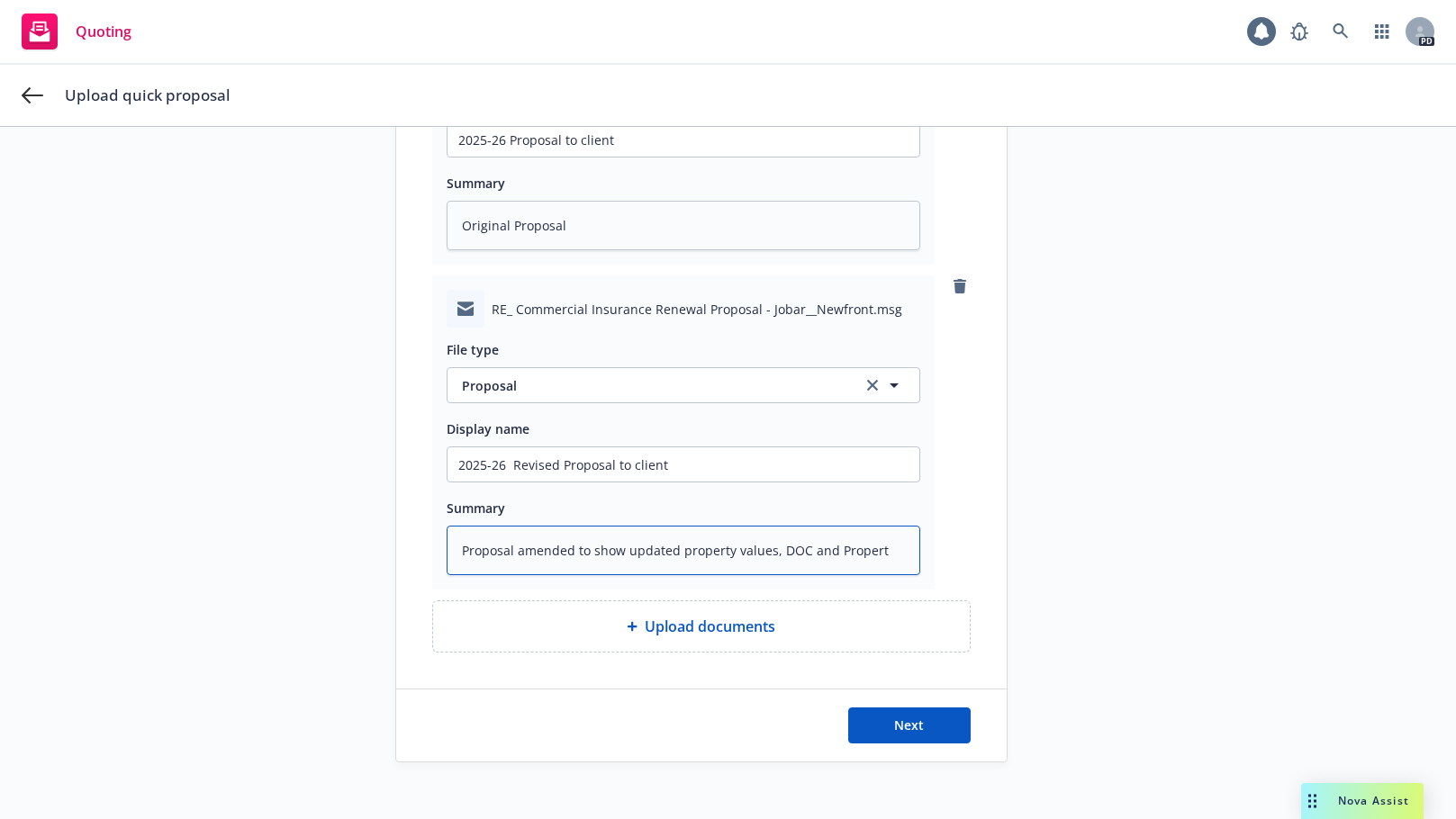
type textarea "x"
type textarea "Proposal amended to show updated property values, DOC and Property"
type textarea "x"
type textarea "Proposal amended to show updated property values, DOC and Property"
type textarea "x"
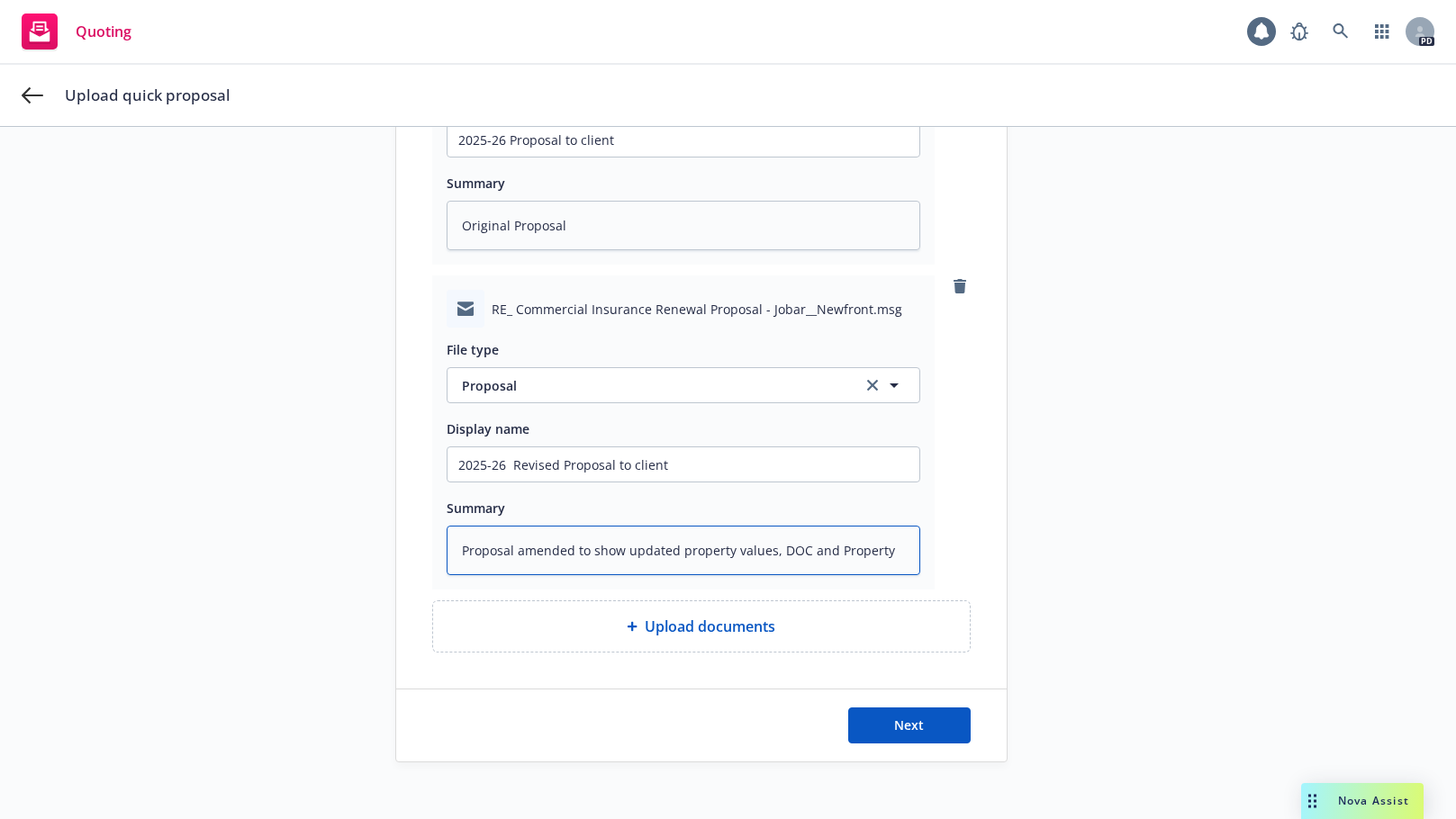
type textarea "Proposal amended to show updated property values, DOC and Property P"
type textarea "x"
type textarea "Proposal amended to show updated property values, DOC and Property Pr"
type textarea "x"
type textarea "Proposal amended to show updated property values, DOC and Property Pre"
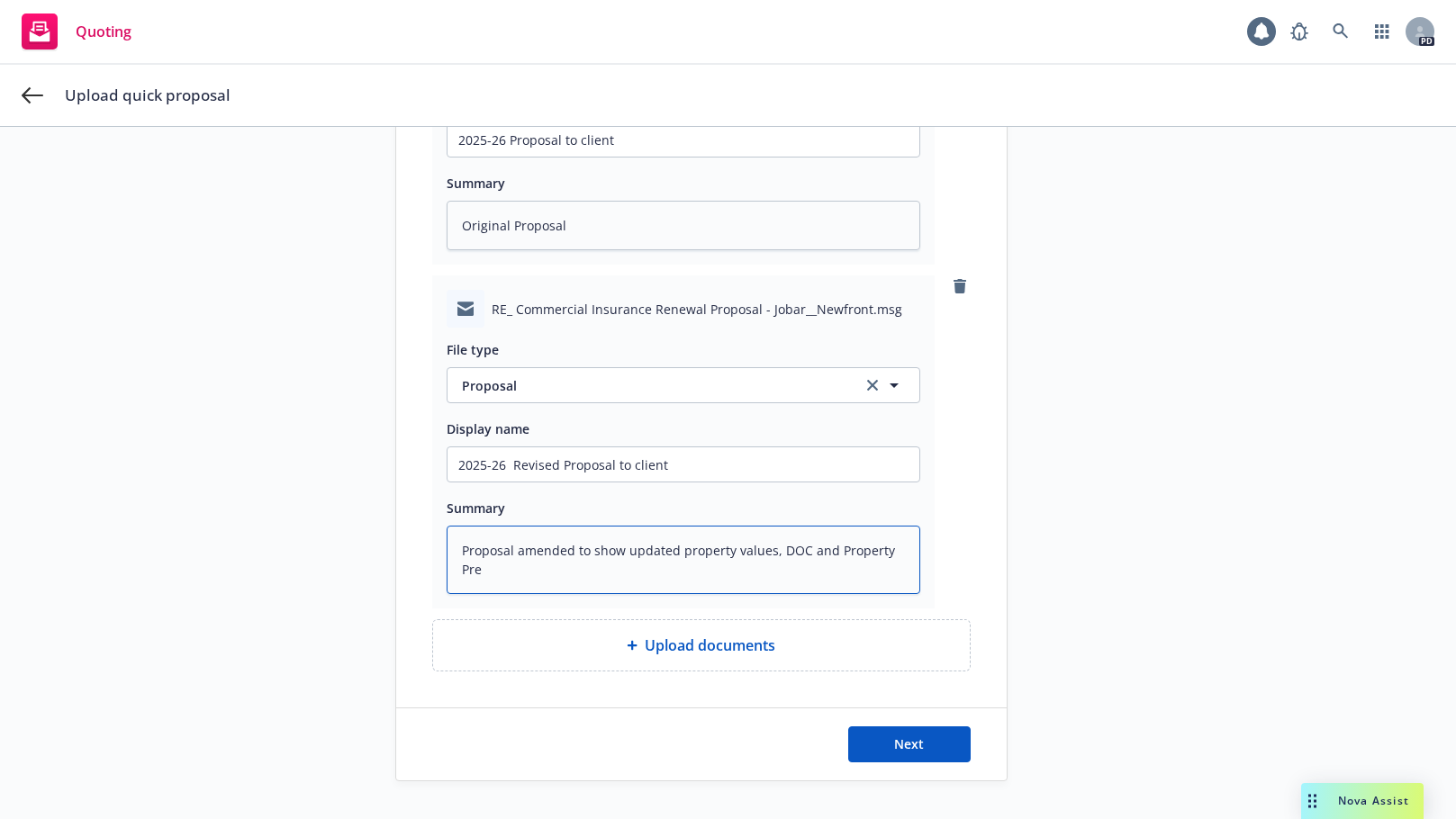
type textarea "x"
click at [909, 742] on span "Next" at bounding box center [909, 744] width 30 height 17
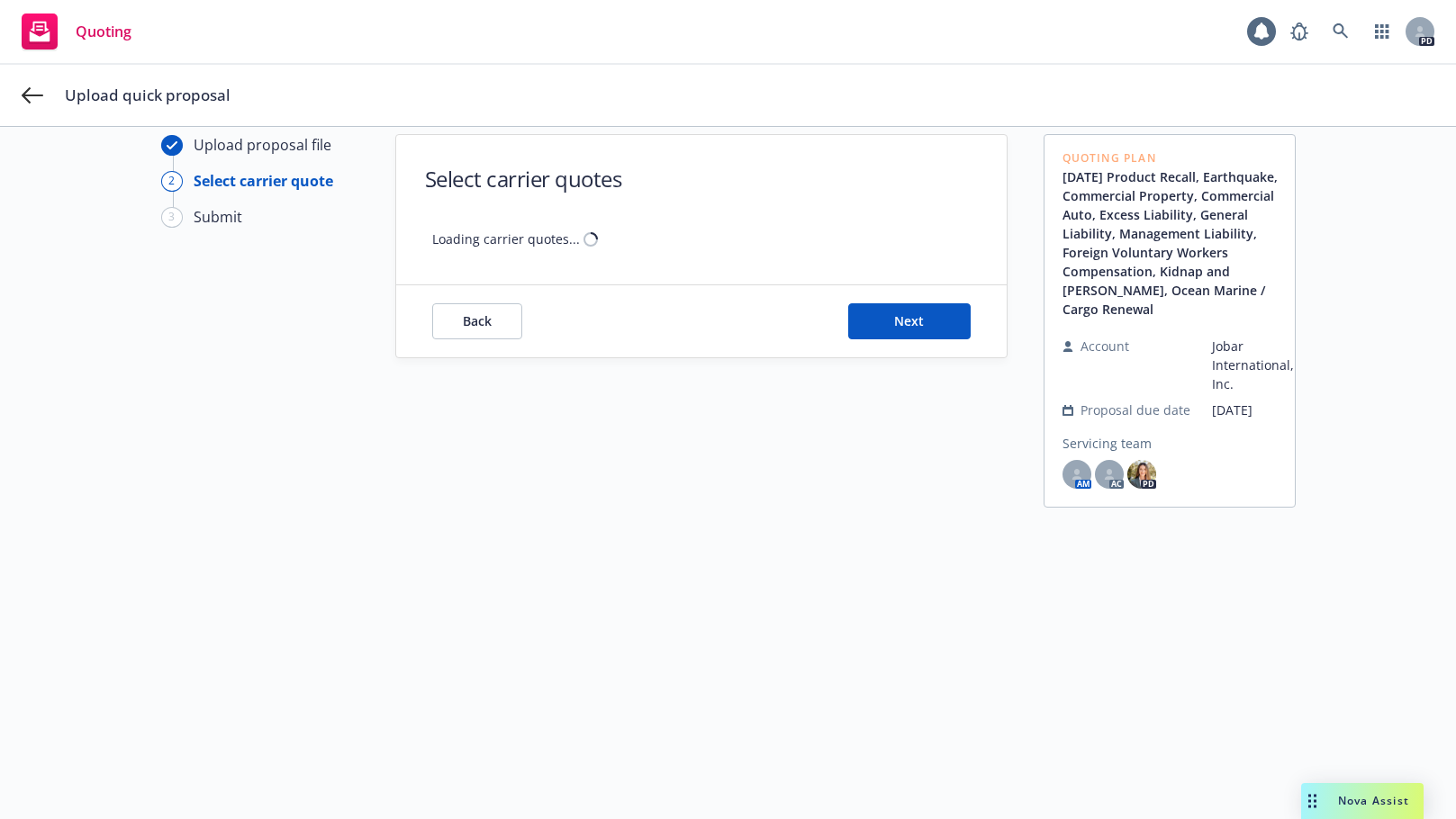
scroll to position [65, 0]
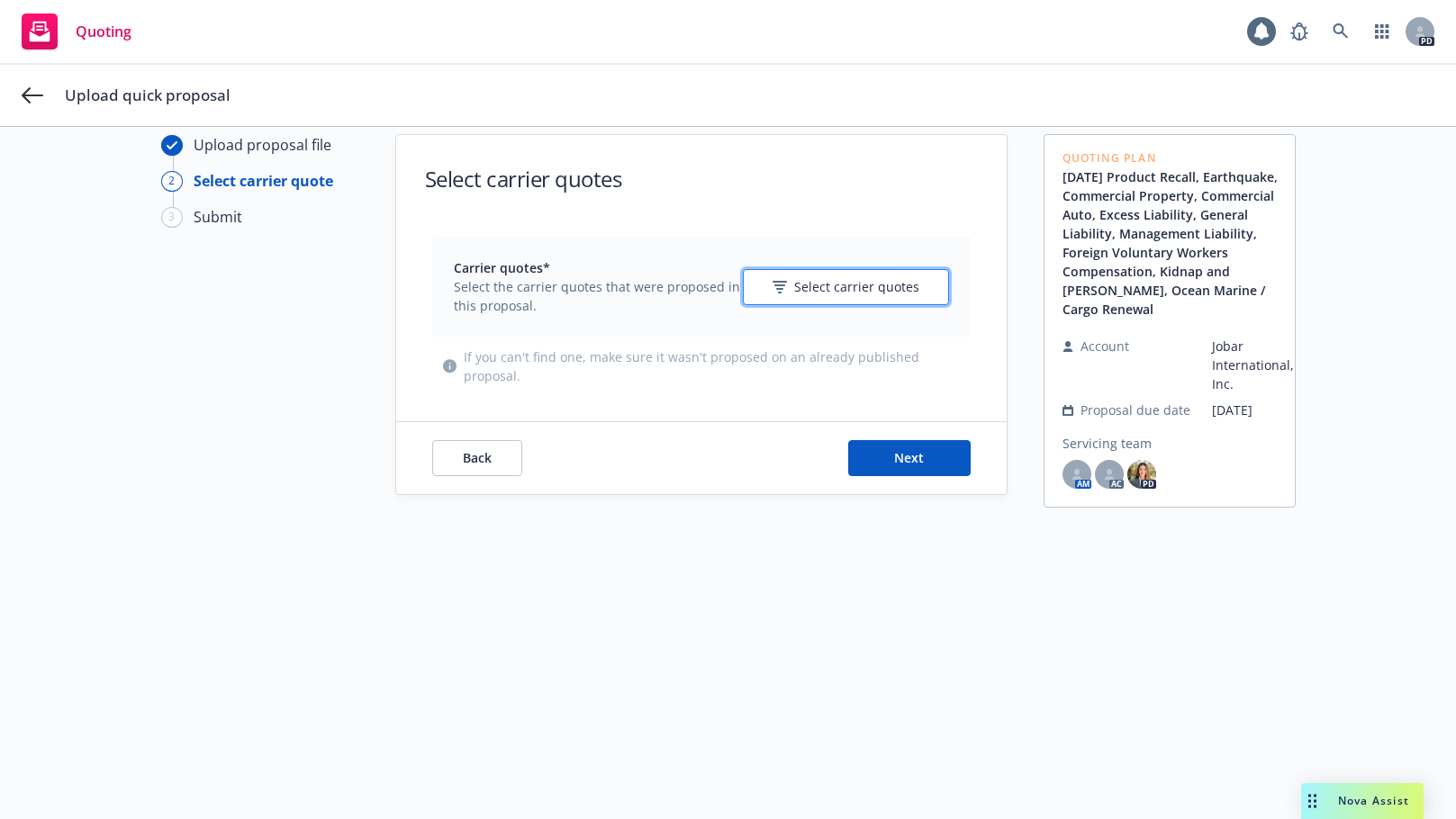
click at [776, 286] on icon "button" at bounding box center [779, 286] width 14 height 12
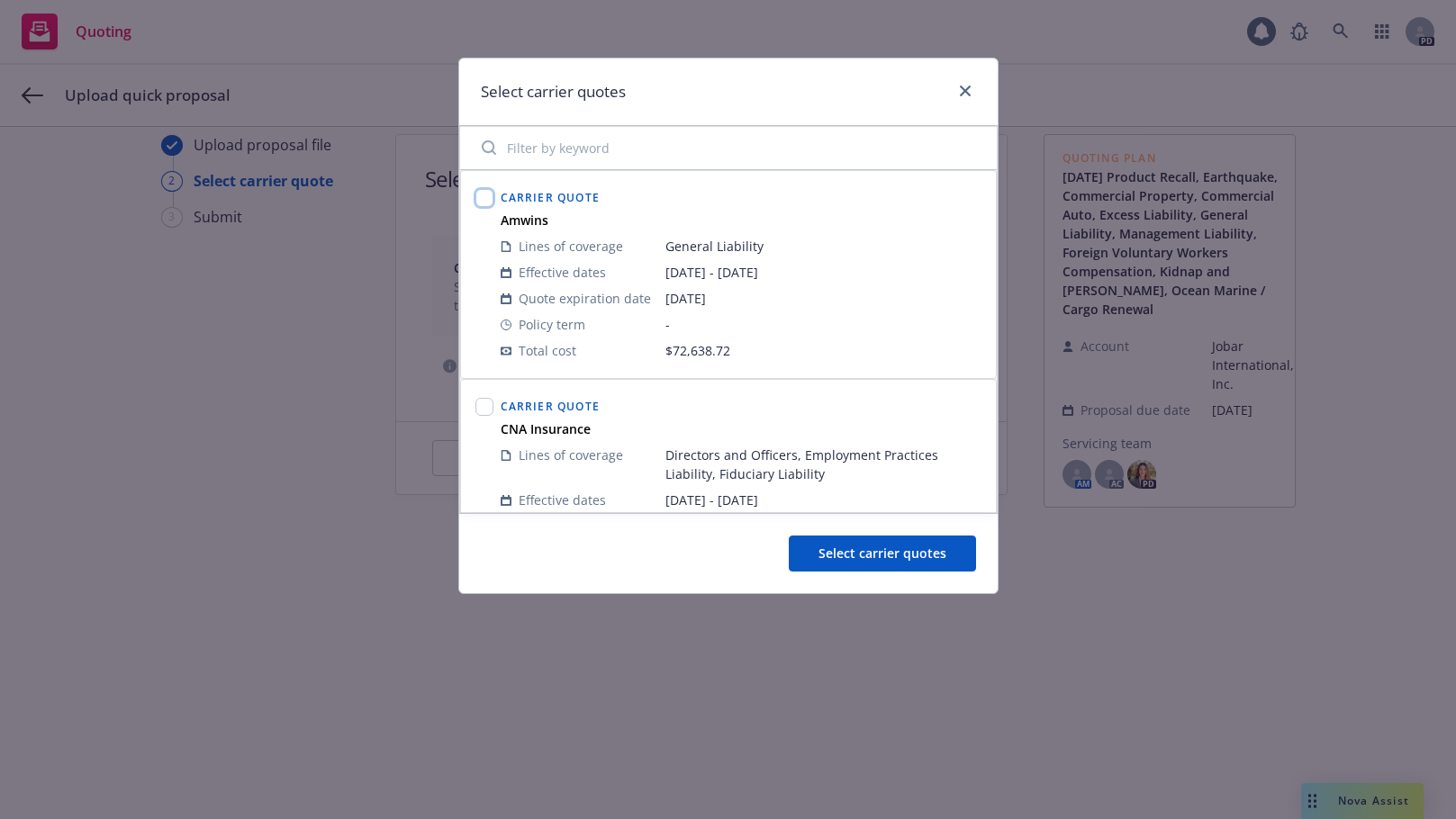
click at [485, 195] on input "checkbox" at bounding box center [484, 197] width 18 height 18
click at [486, 404] on input "checkbox" at bounding box center [484, 407] width 18 height 18
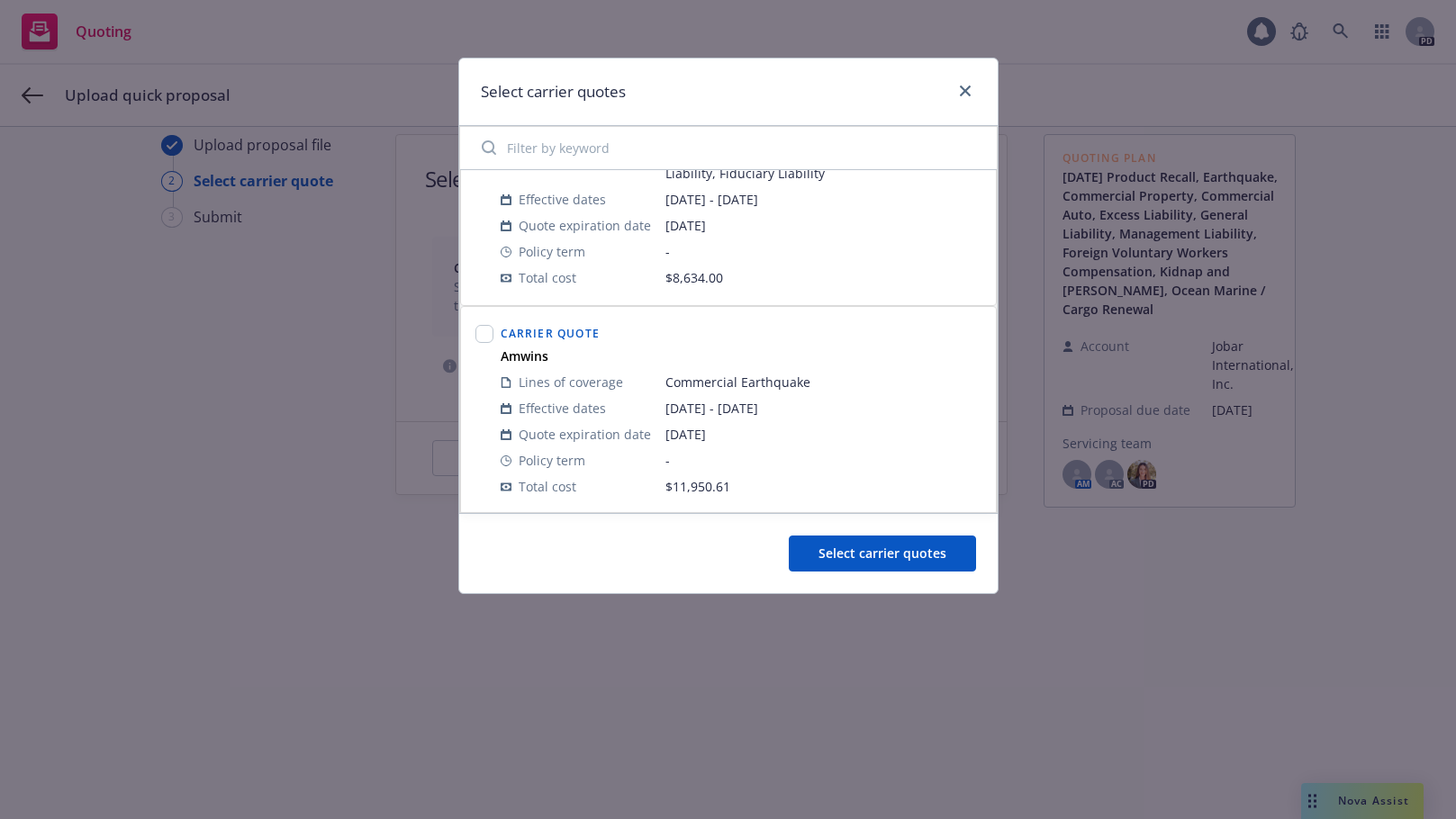
scroll to position [361, 0]
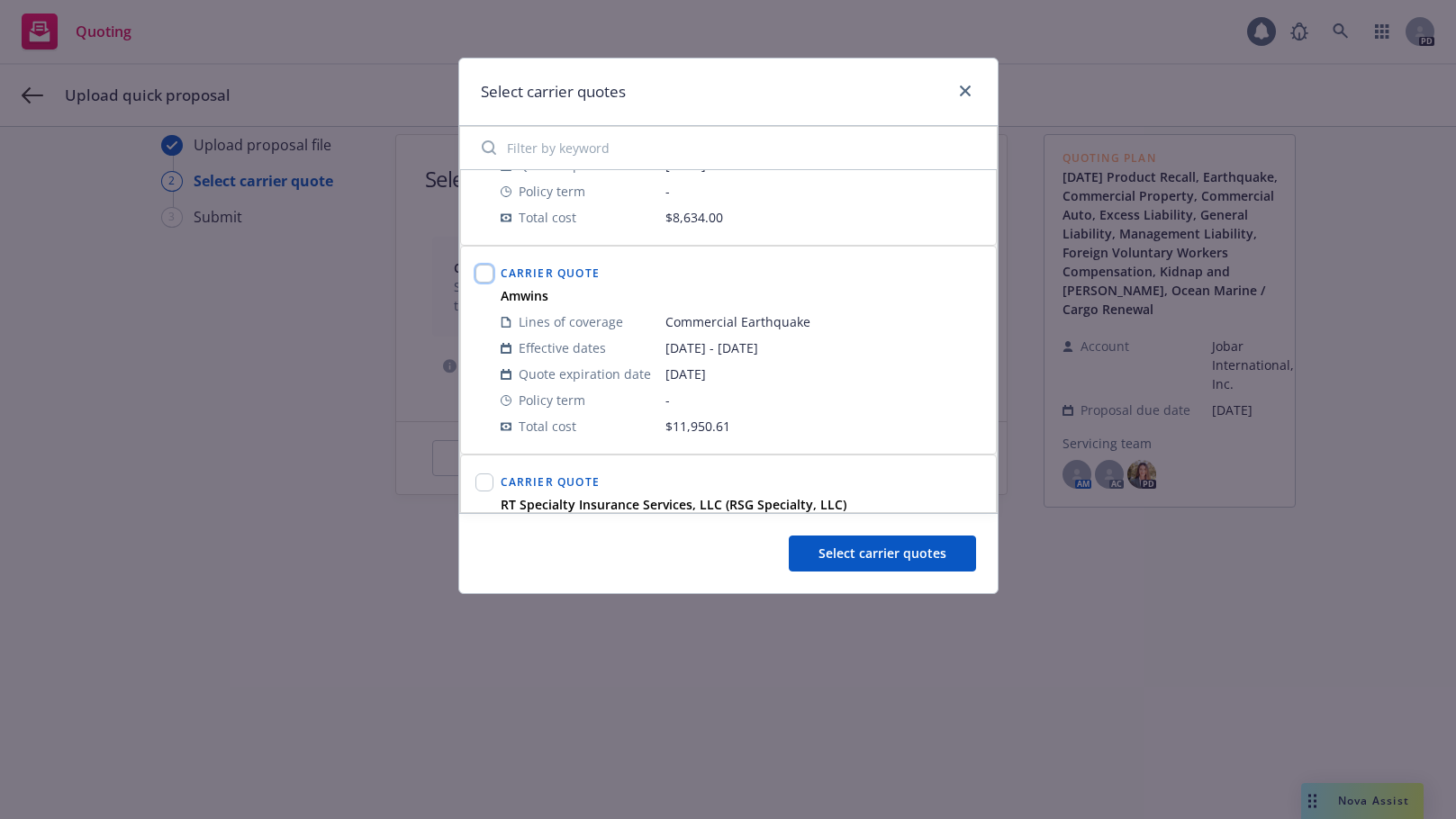
click at [485, 272] on input "checkbox" at bounding box center [484, 273] width 18 height 18
click at [488, 486] on input "checkbox" at bounding box center [484, 482] width 18 height 18
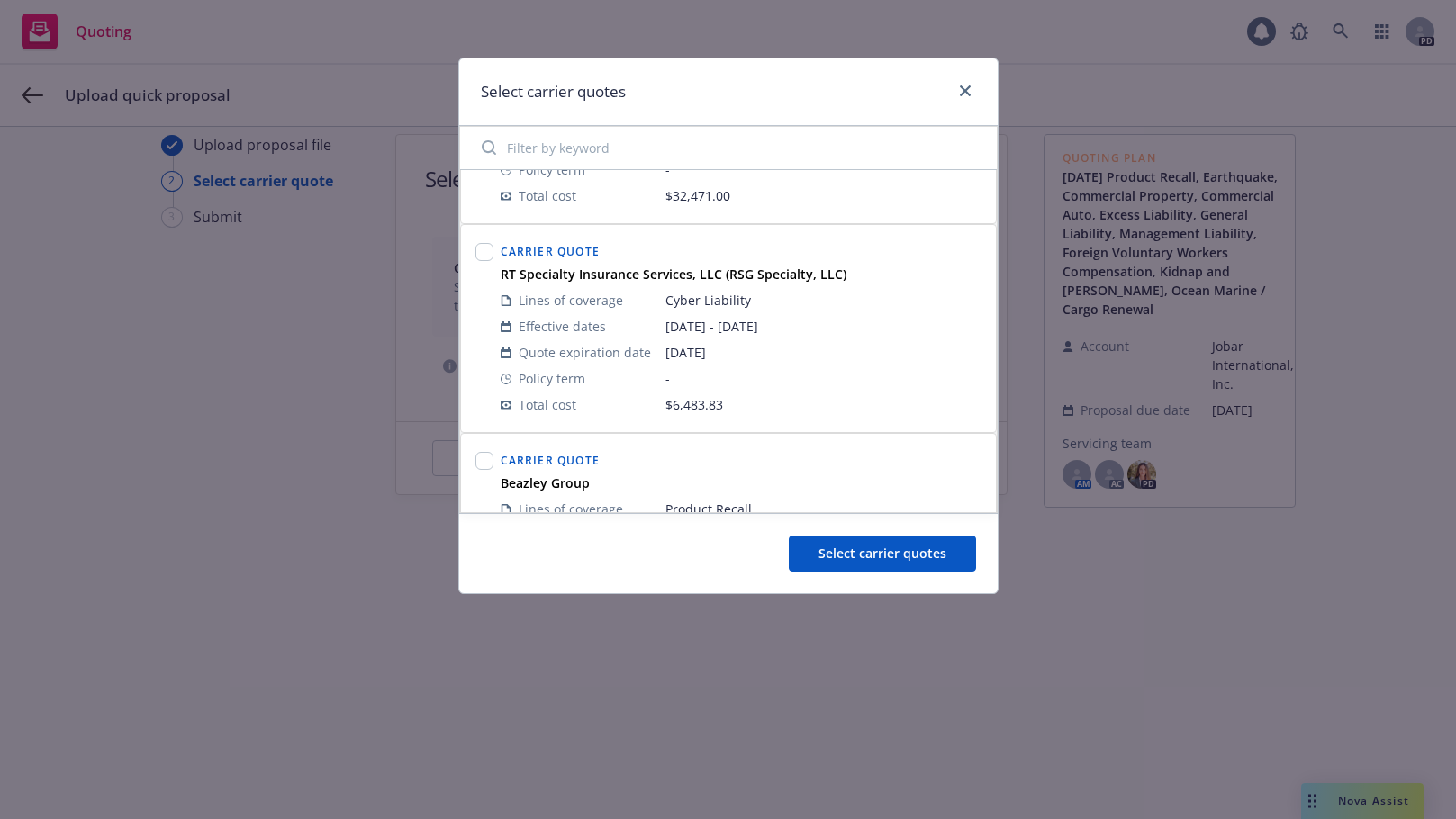
scroll to position [842, 0]
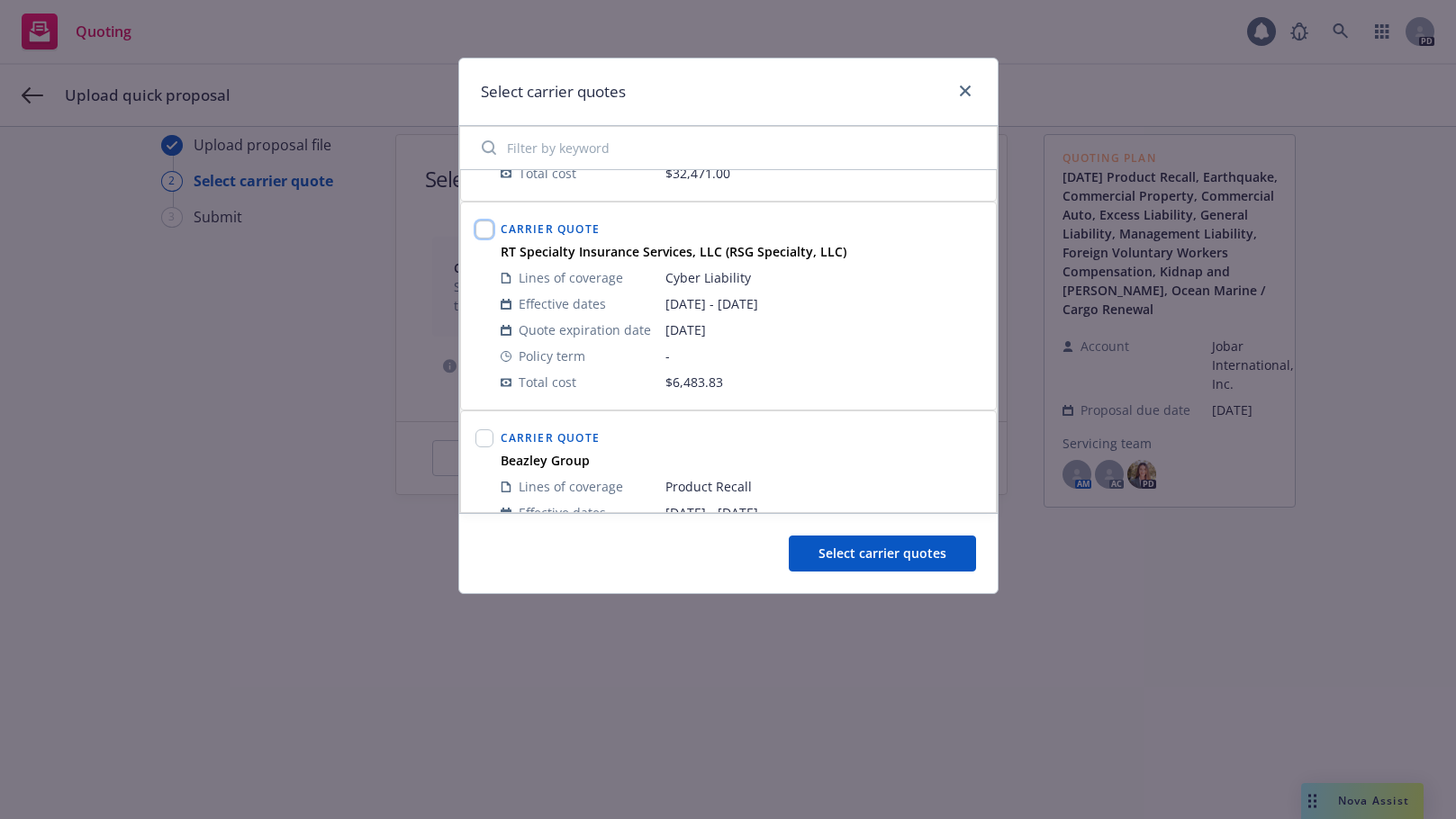
click at [487, 224] on input "checkbox" at bounding box center [484, 229] width 18 height 18
click at [488, 442] on input "checkbox" at bounding box center [484, 438] width 18 height 18
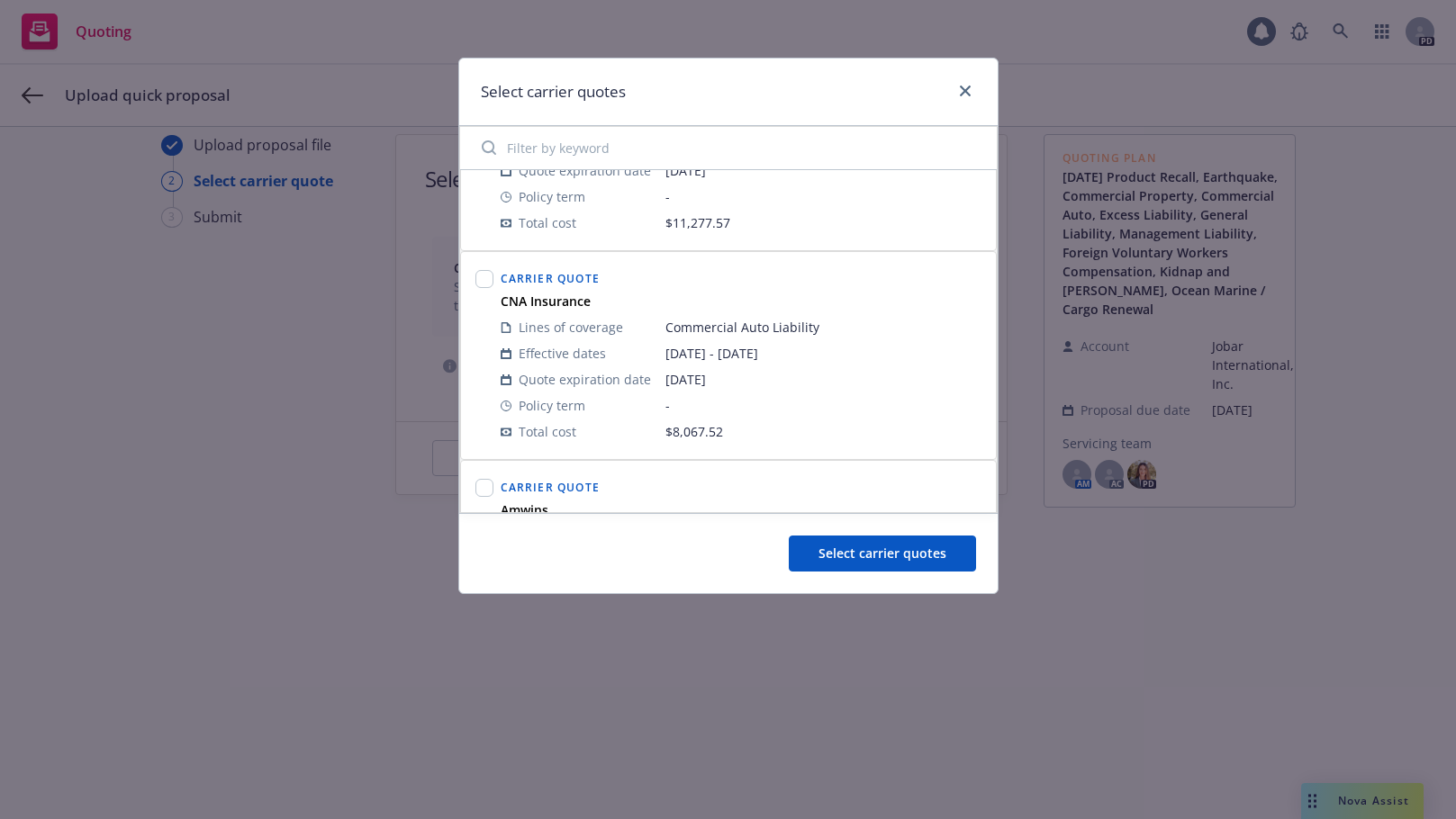
scroll to position [1218, 0]
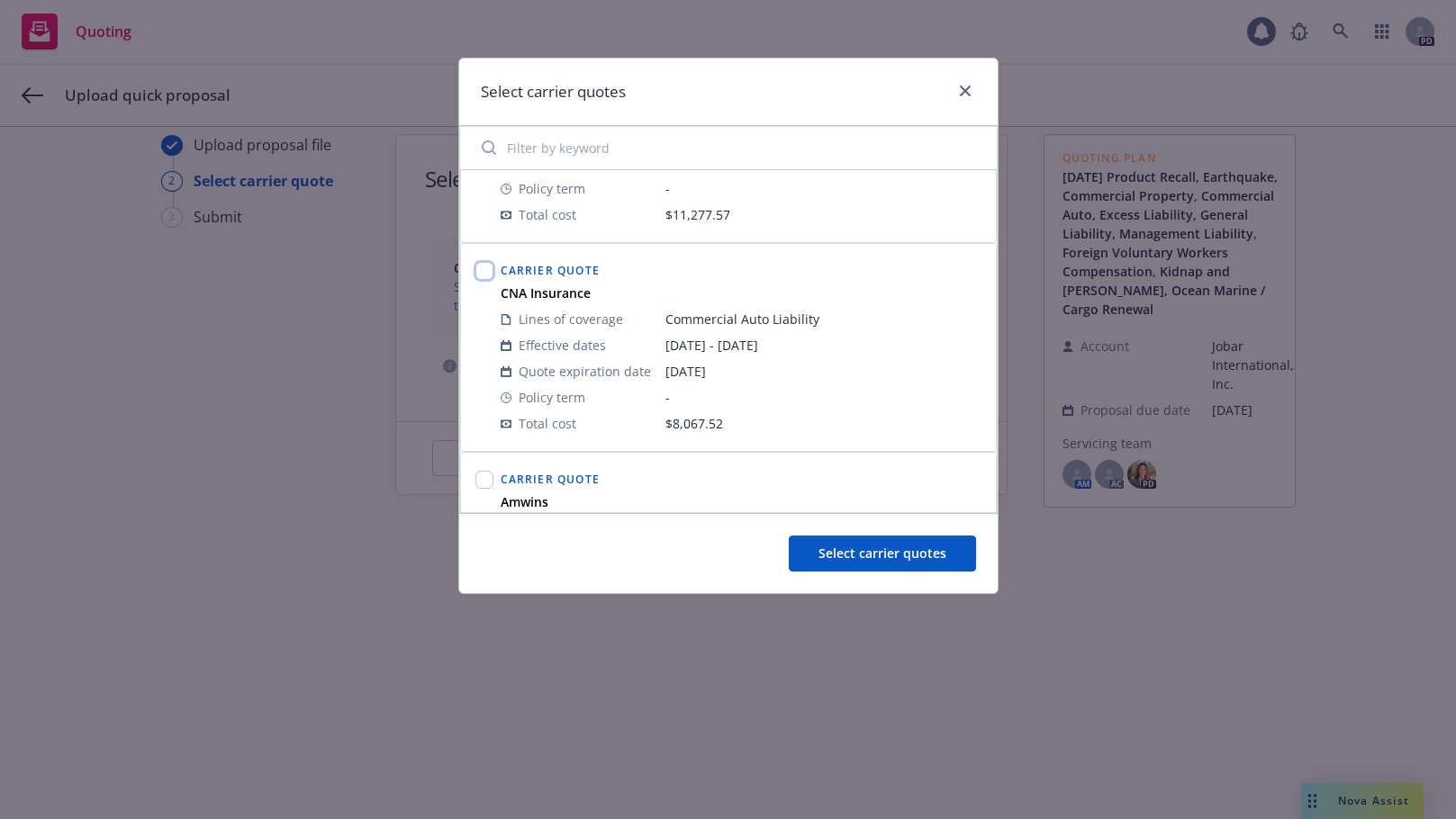
click at [486, 271] on input "checkbox" at bounding box center [484, 270] width 18 height 18
click at [485, 481] on input "checkbox" at bounding box center [484, 479] width 18 height 18
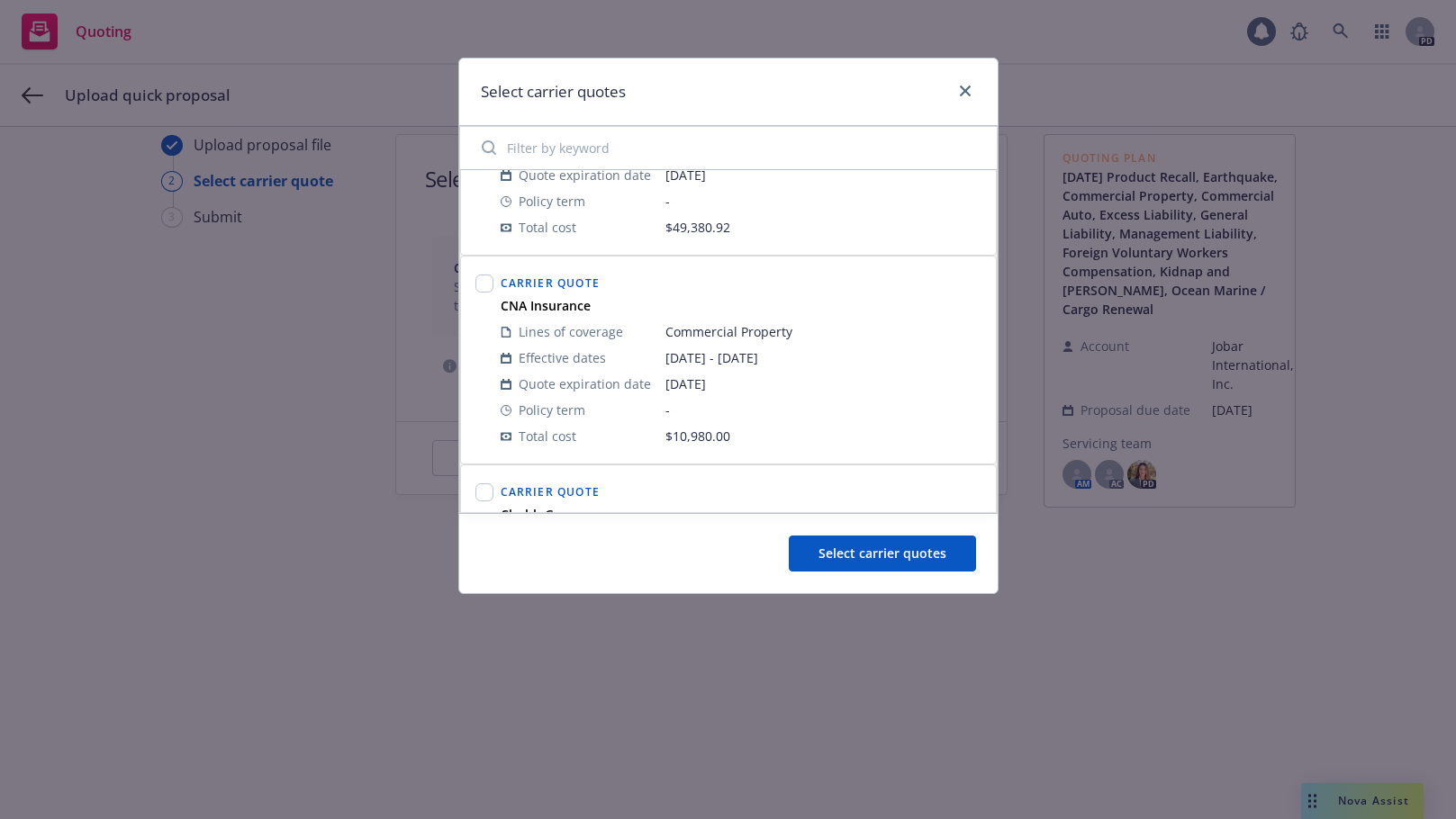
scroll to position [1699, 0]
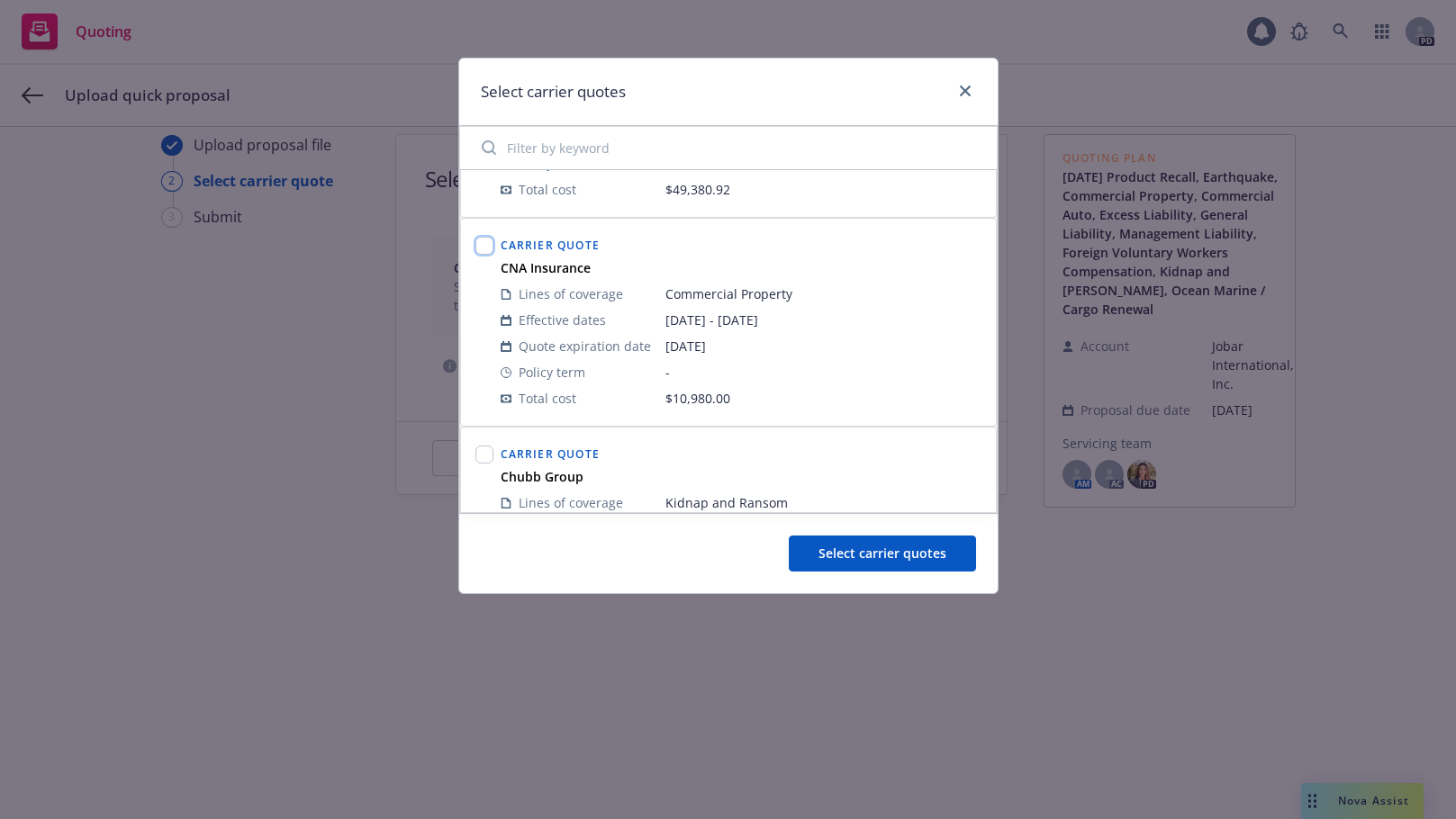
click at [491, 252] on input "checkbox" at bounding box center [484, 245] width 18 height 18
click at [486, 450] on input "checkbox" at bounding box center [484, 454] width 18 height 18
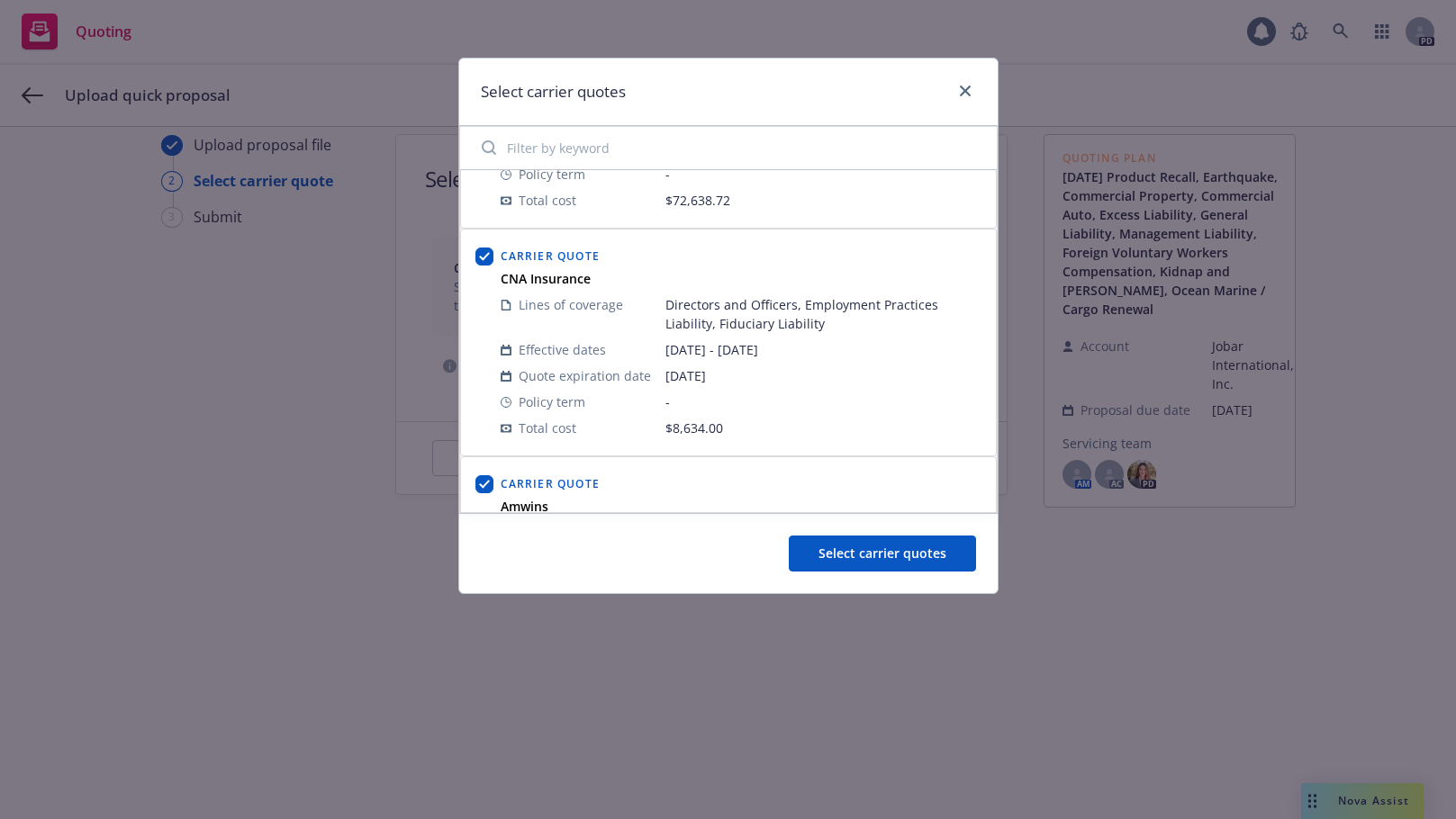
scroll to position [158, 0]
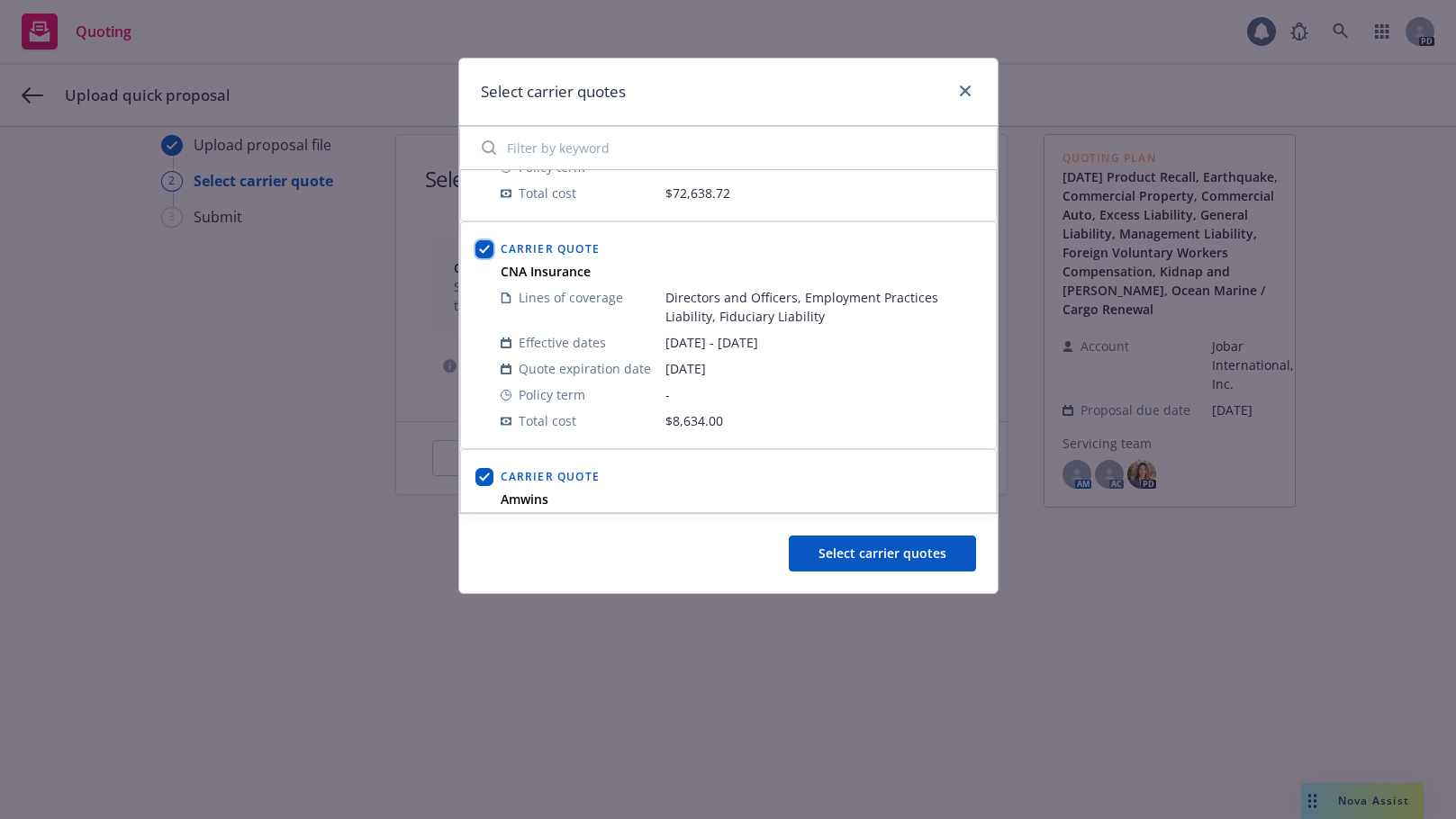
click at [485, 247] on input "checkbox" at bounding box center [484, 249] width 18 height 18
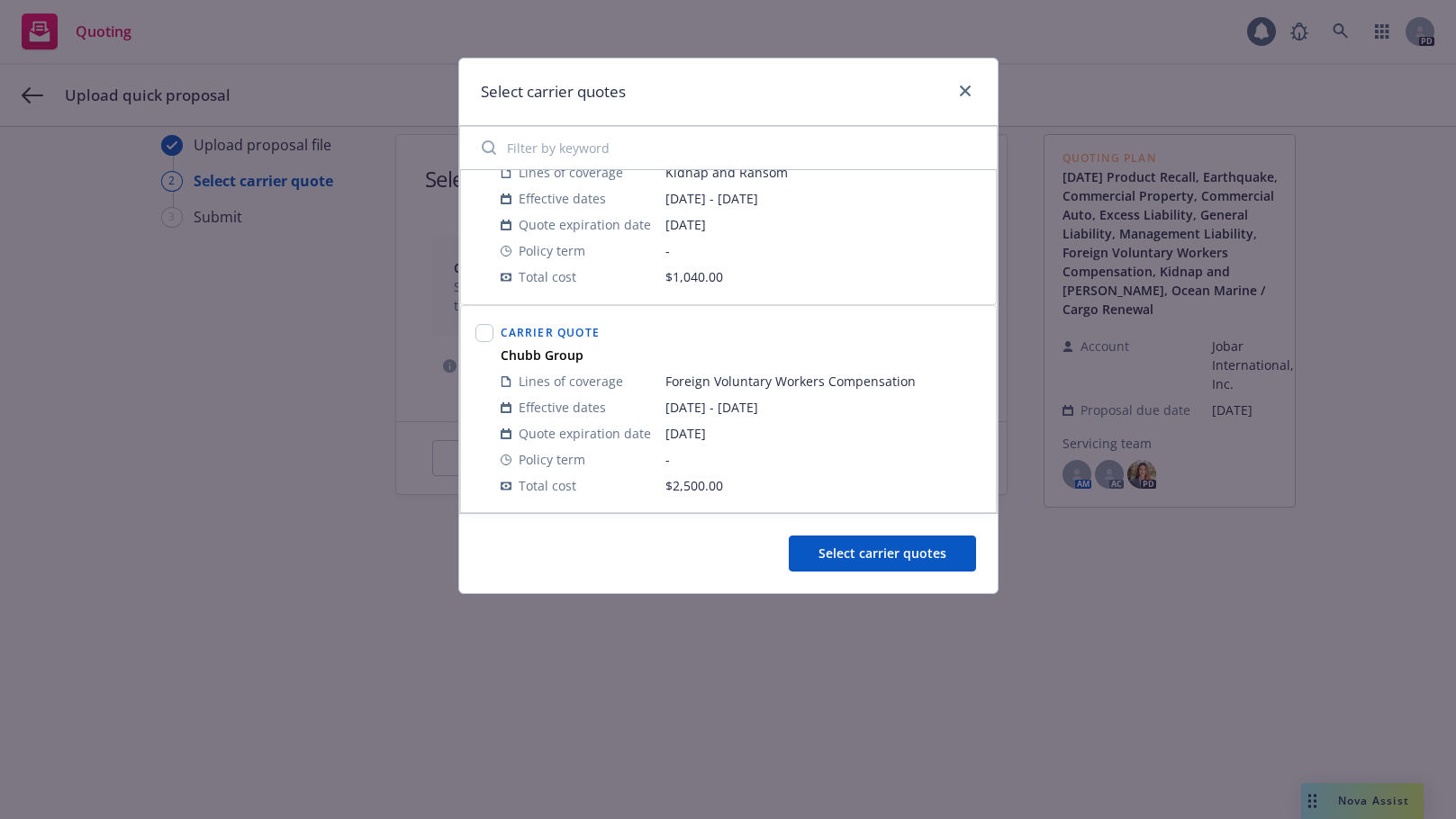
scroll to position [2051, 0]
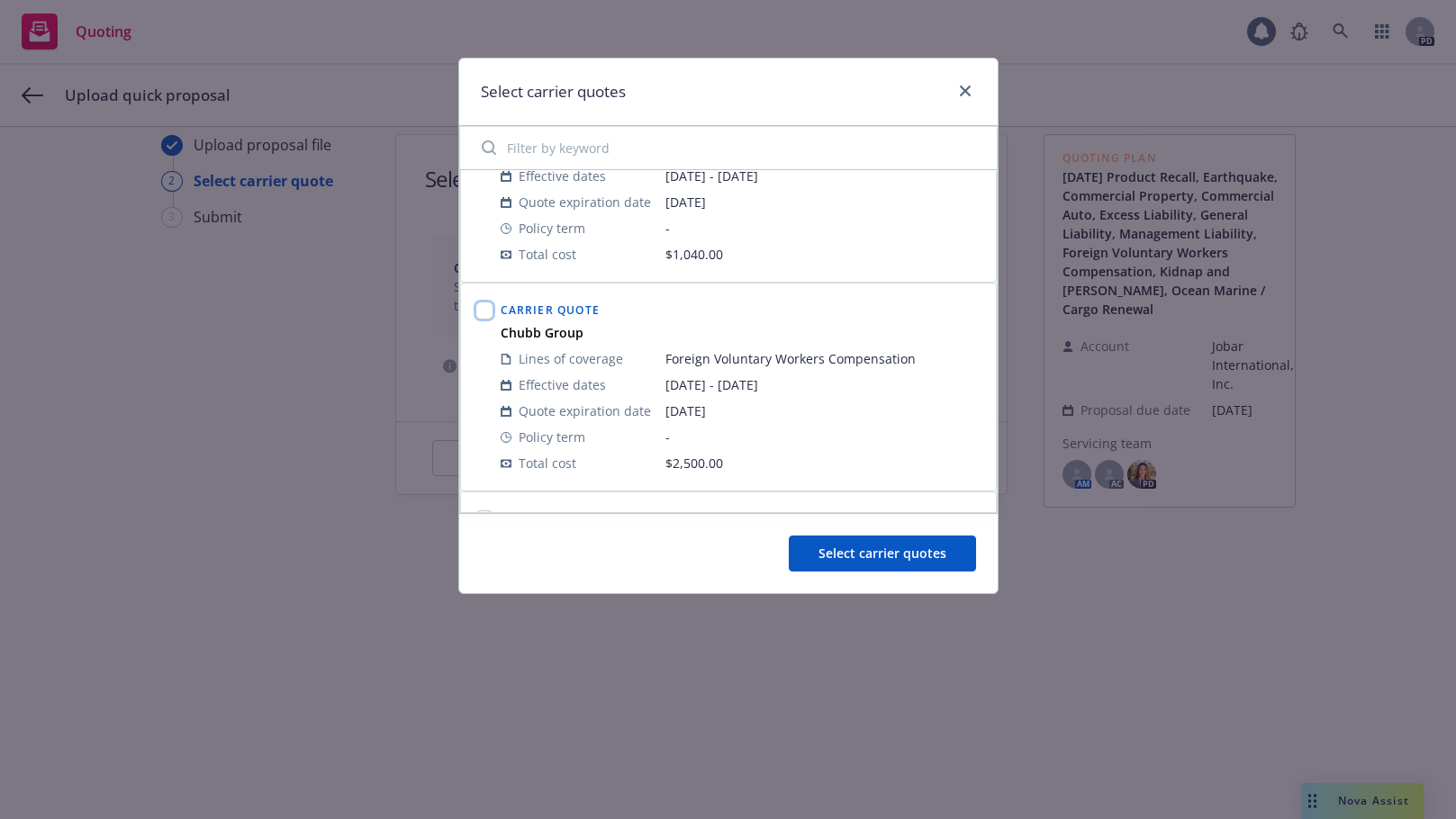
click at [481, 301] on input "checkbox" at bounding box center [484, 310] width 18 height 18
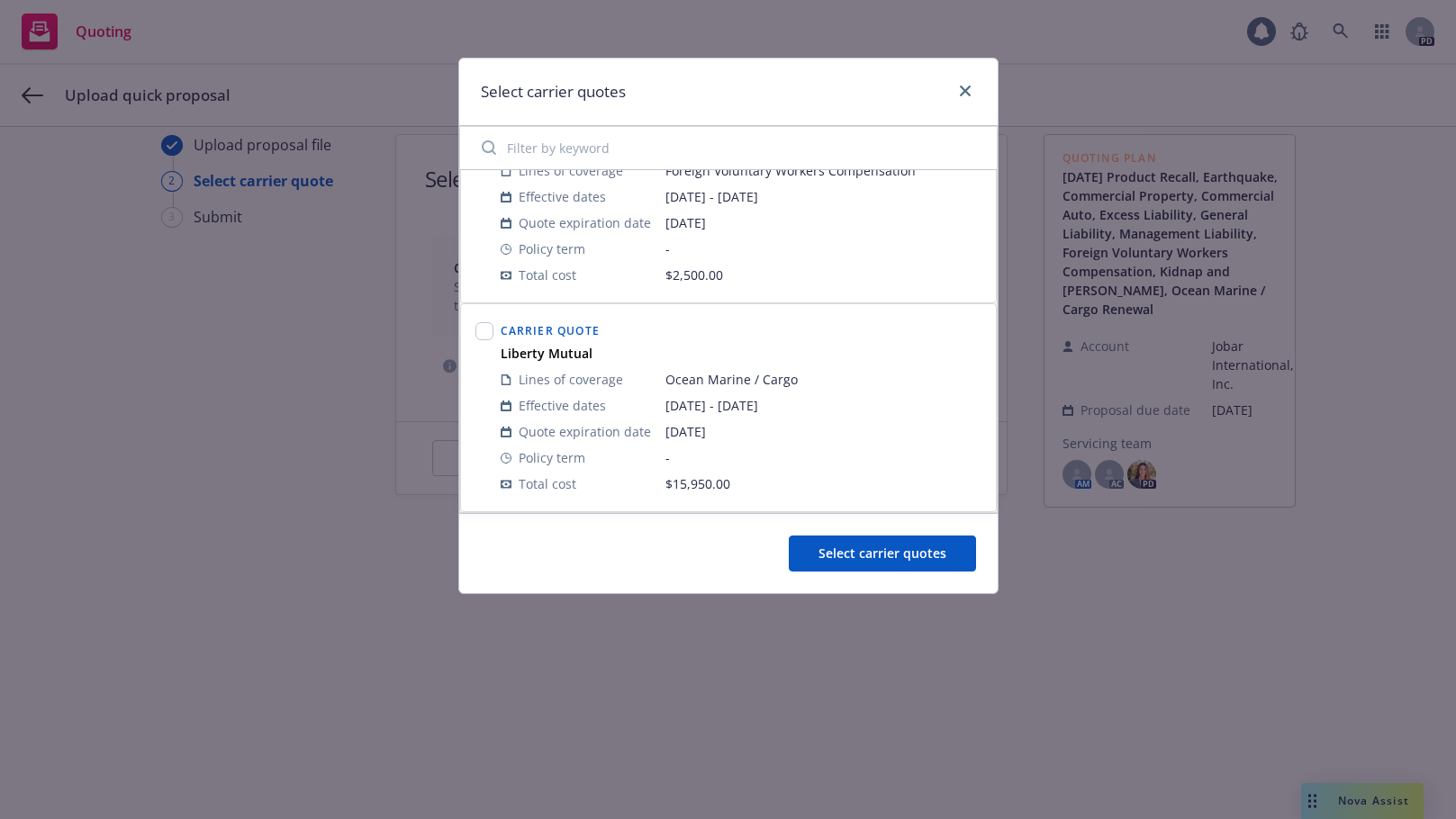
drag, startPoint x: 687, startPoint y: 337, endPoint x: 790, endPoint y: 339, distance: 103.0
click at [741, 337] on div "Carrier Quote" at bounding box center [741, 329] width 488 height 29
click at [857, 330] on div "Carrier Quote" at bounding box center [741, 329] width 488 height 29
click at [485, 332] on input "checkbox" at bounding box center [484, 331] width 18 height 18
click at [837, 553] on span "Select carrier quotes" at bounding box center [882, 553] width 128 height 17
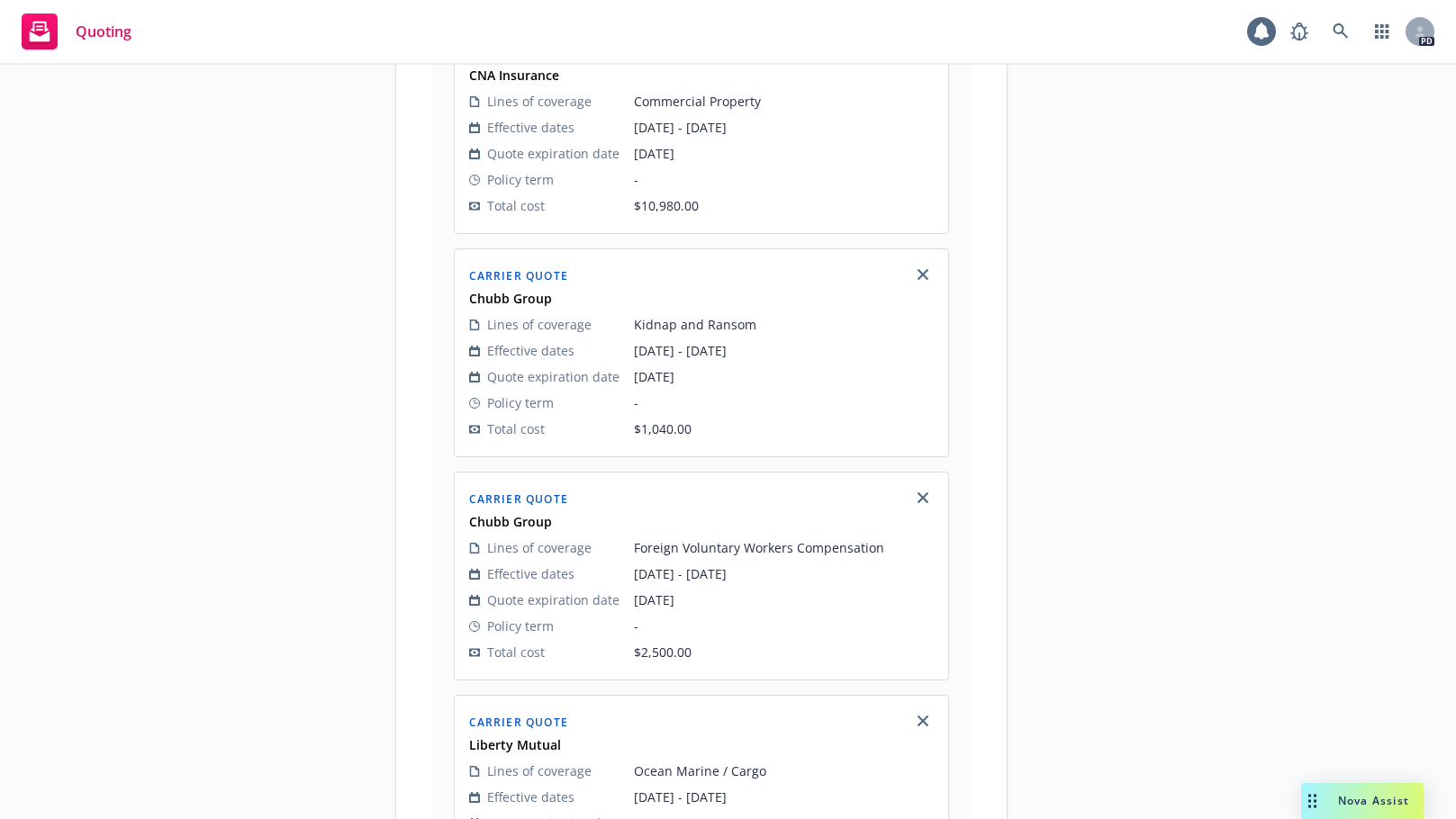
scroll to position [2326, 0]
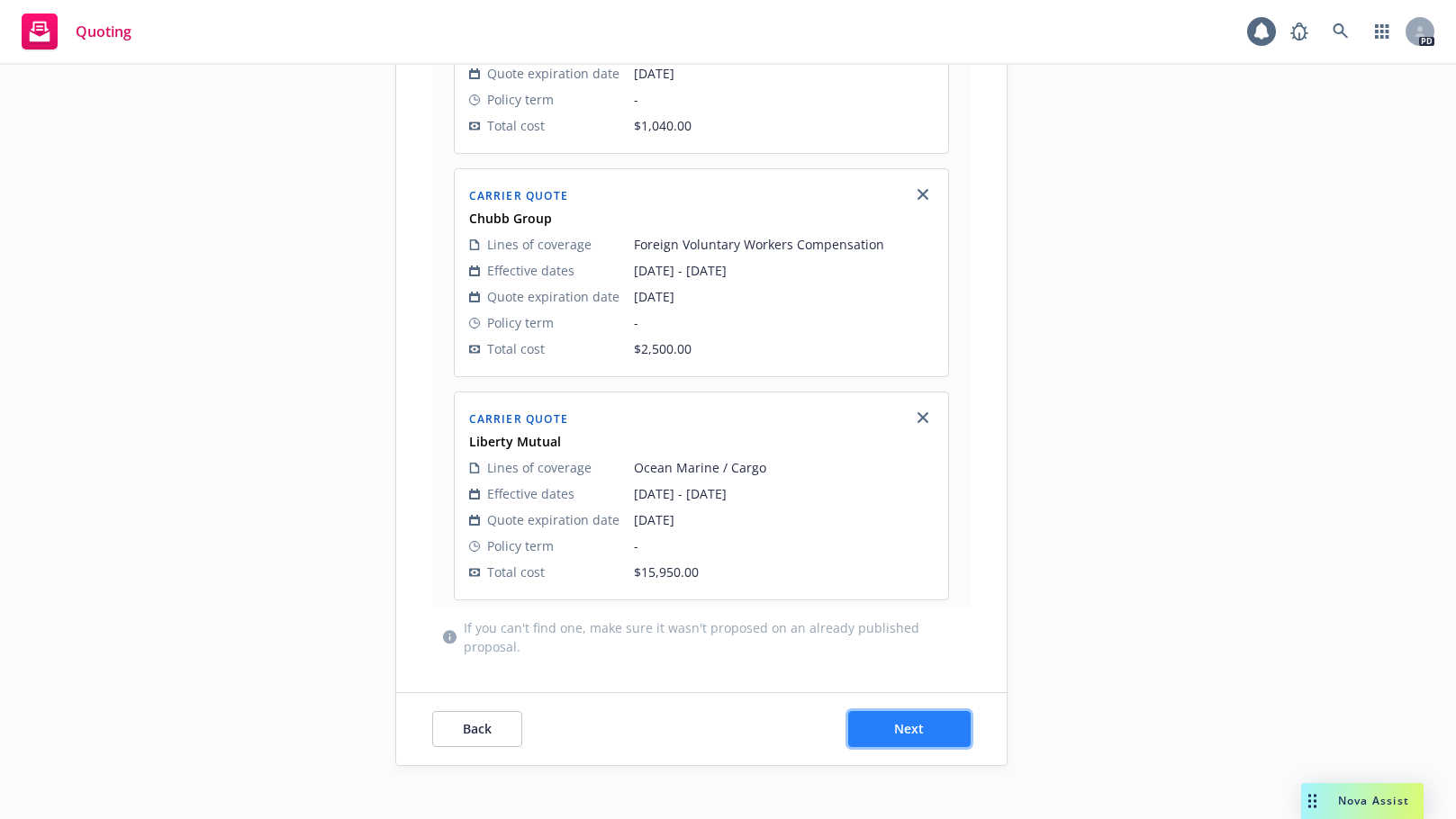
click at [902, 720] on span "Next" at bounding box center [909, 729] width 30 height 17
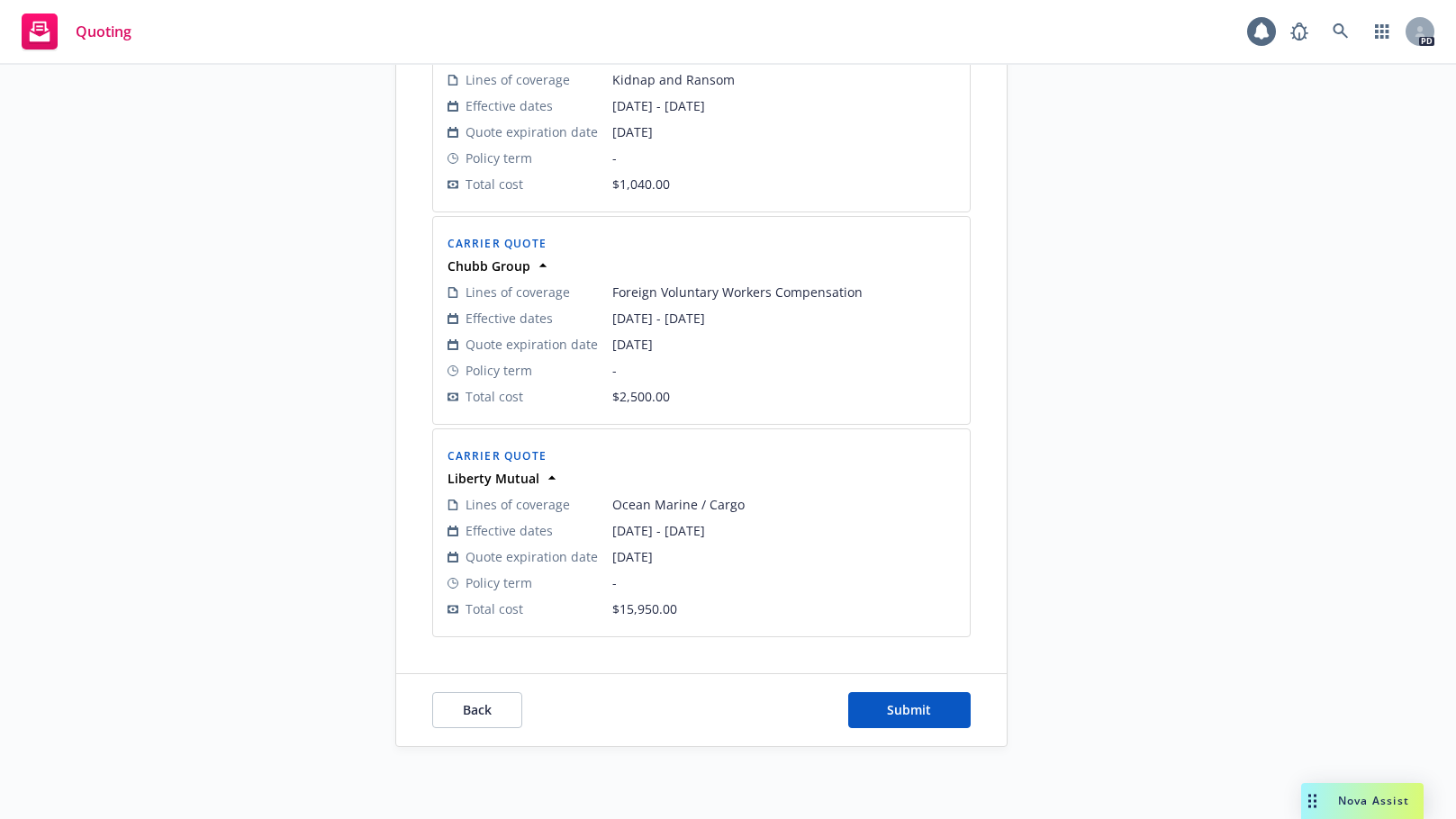
scroll to position [2256, 0]
click at [897, 709] on span "Submit" at bounding box center [908, 710] width 44 height 17
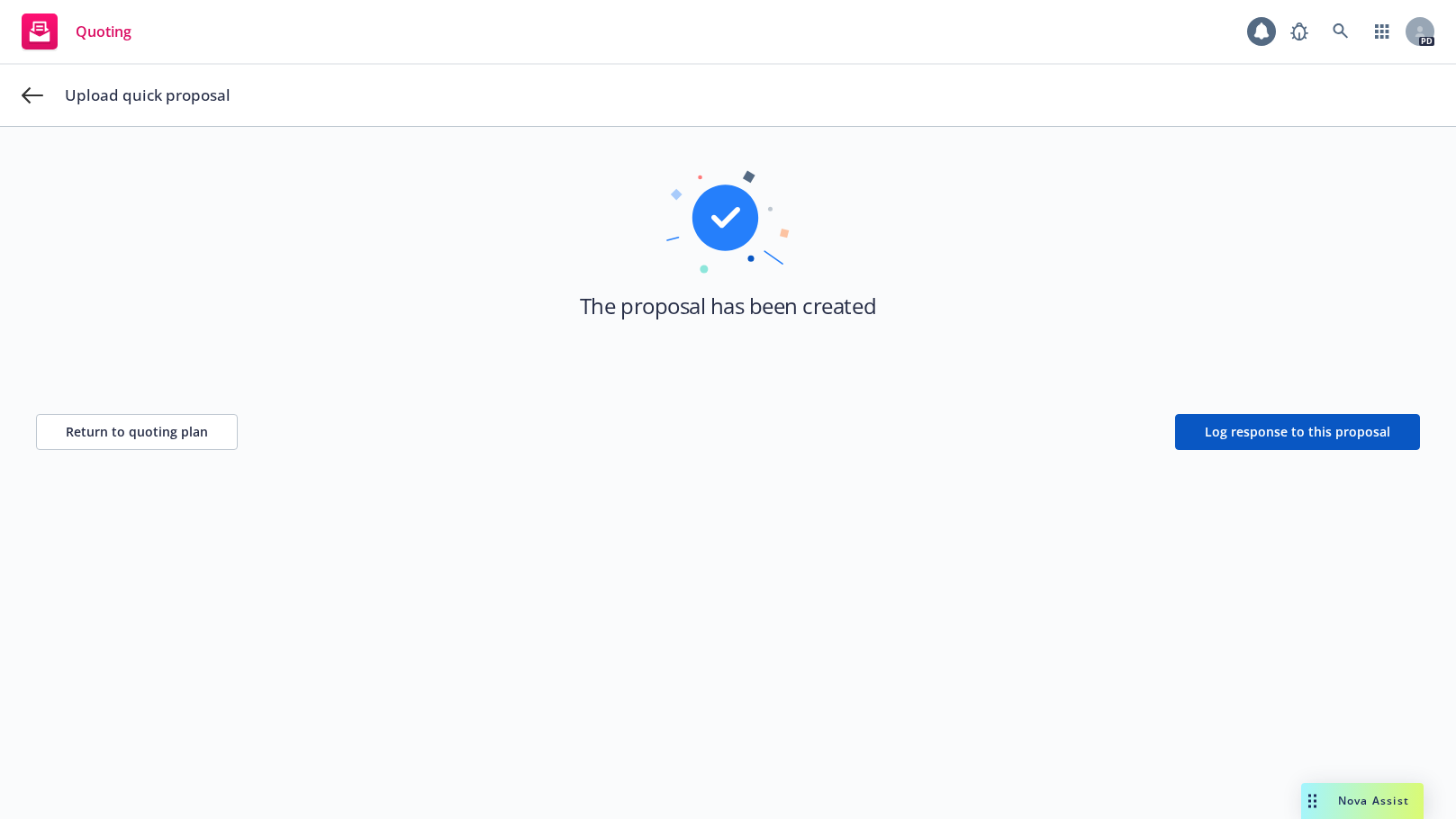
scroll to position [65, 0]
click at [27, 97] on icon at bounding box center [32, 95] width 22 height 16
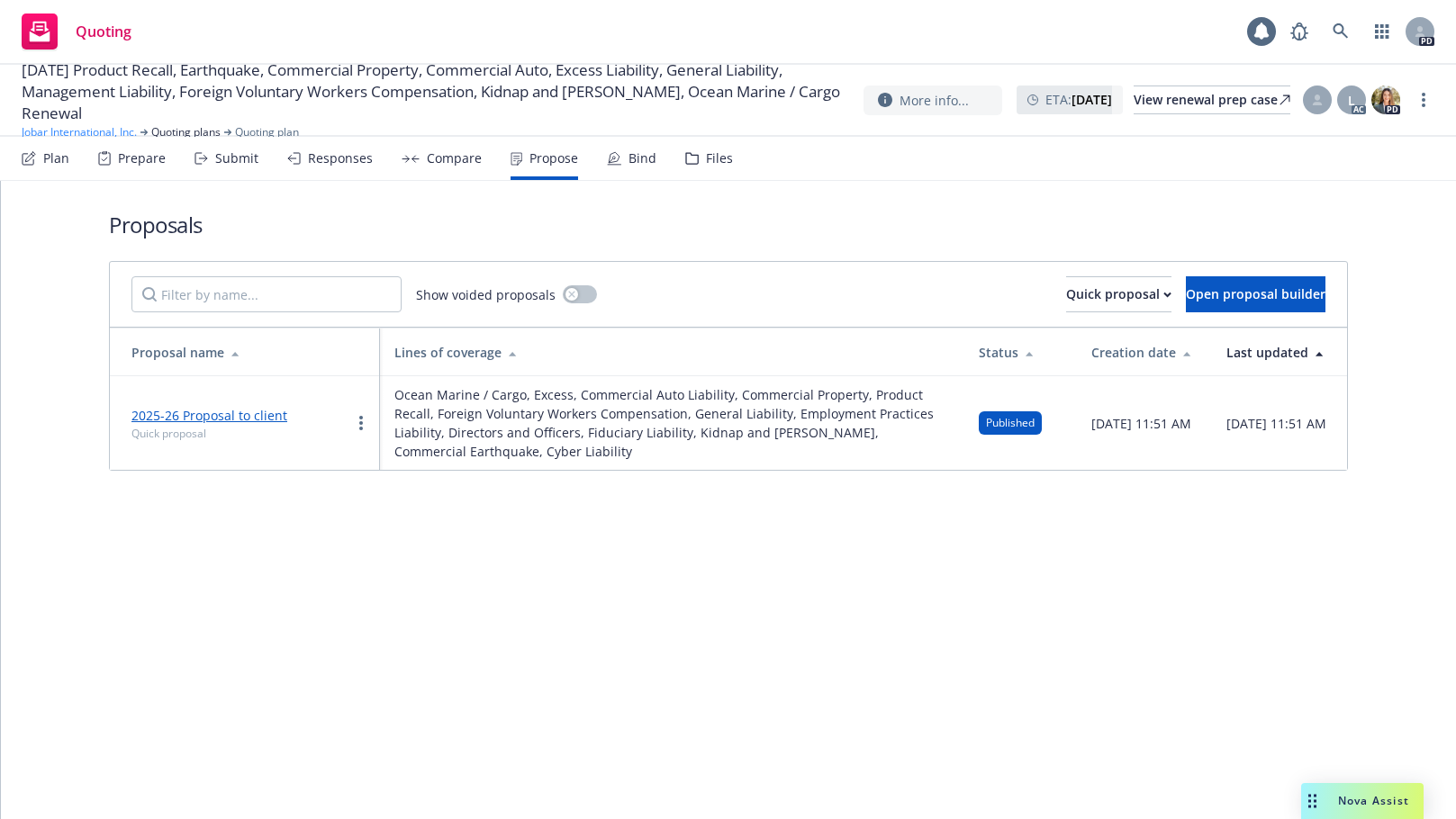
click at [68, 128] on link "Jobar International, Inc." at bounding box center [79, 131] width 116 height 16
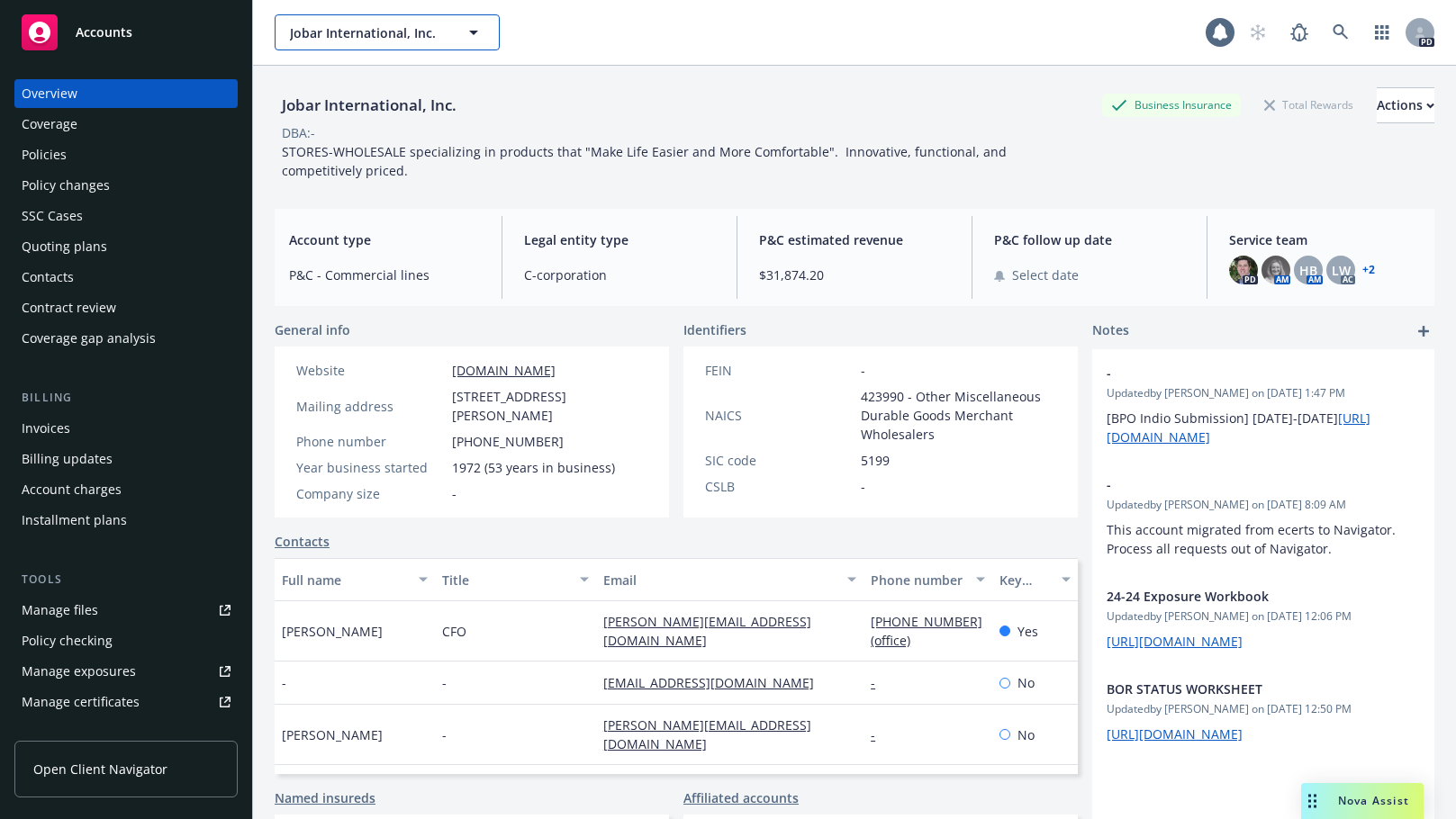
click at [395, 30] on span "Jobar International, Inc." at bounding box center [368, 33] width 156 height 19
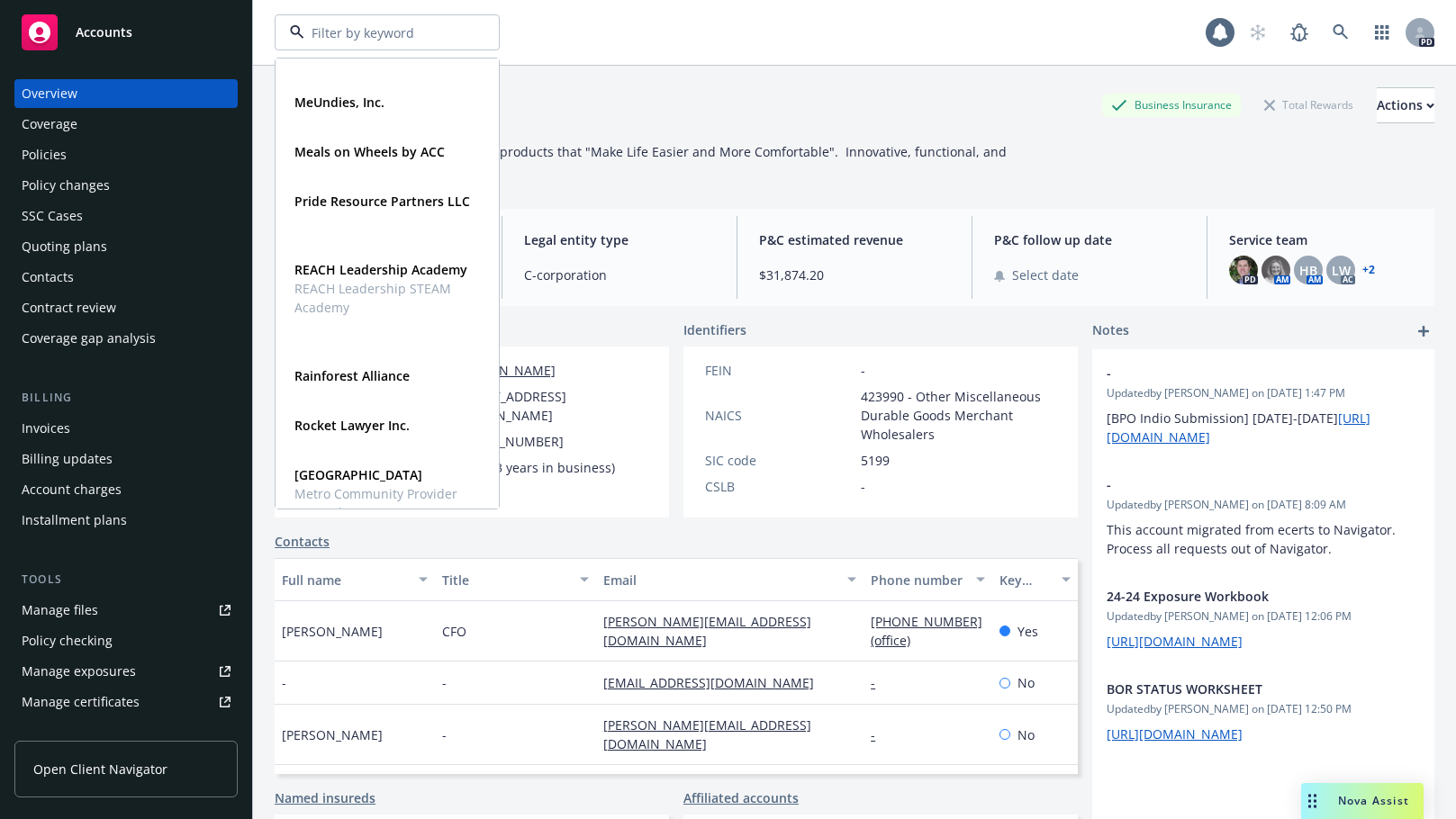
scroll to position [880, 0]
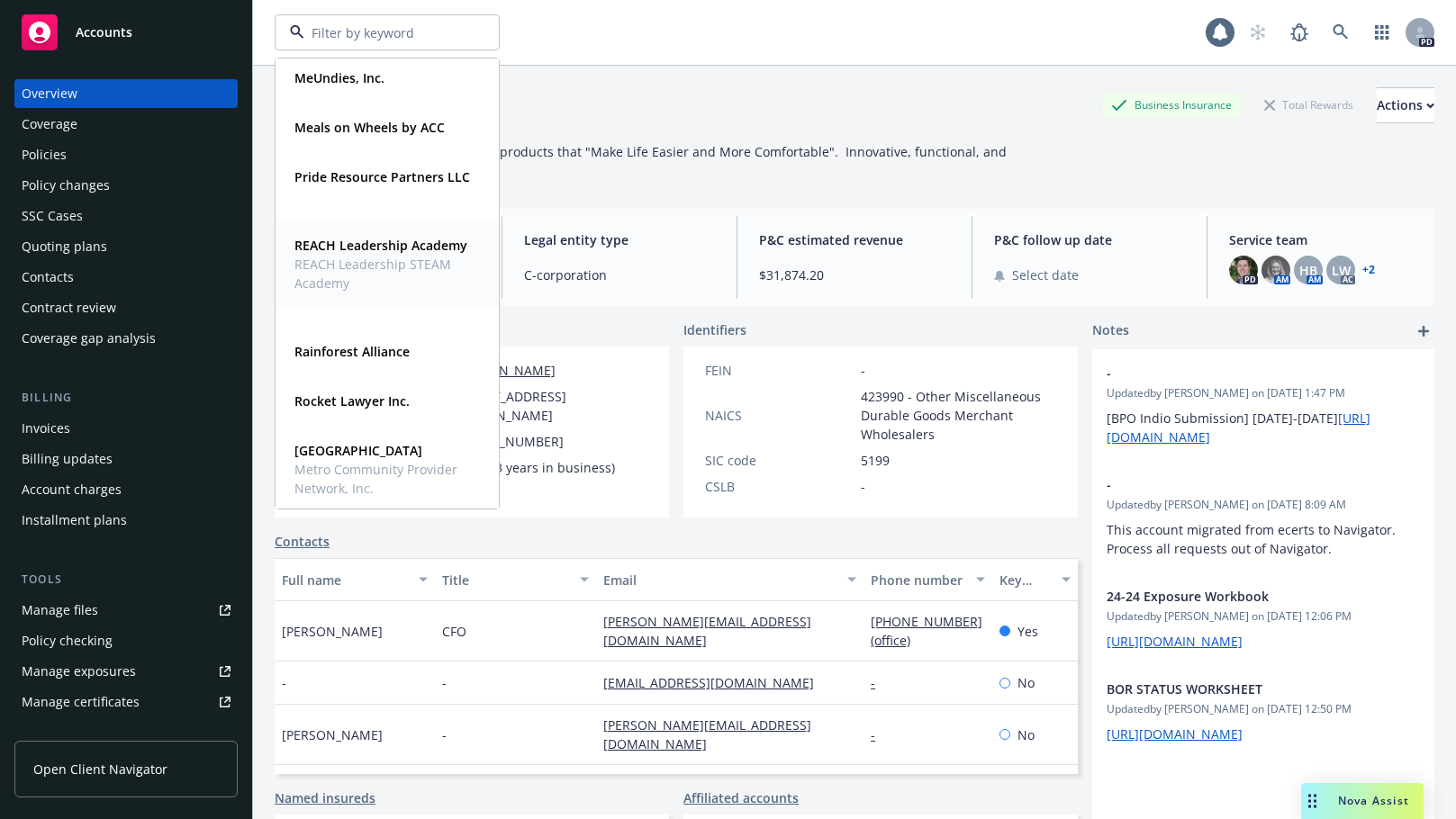
click at [321, 252] on strong "REACH Leadership Academy" at bounding box center [380, 245] width 173 height 17
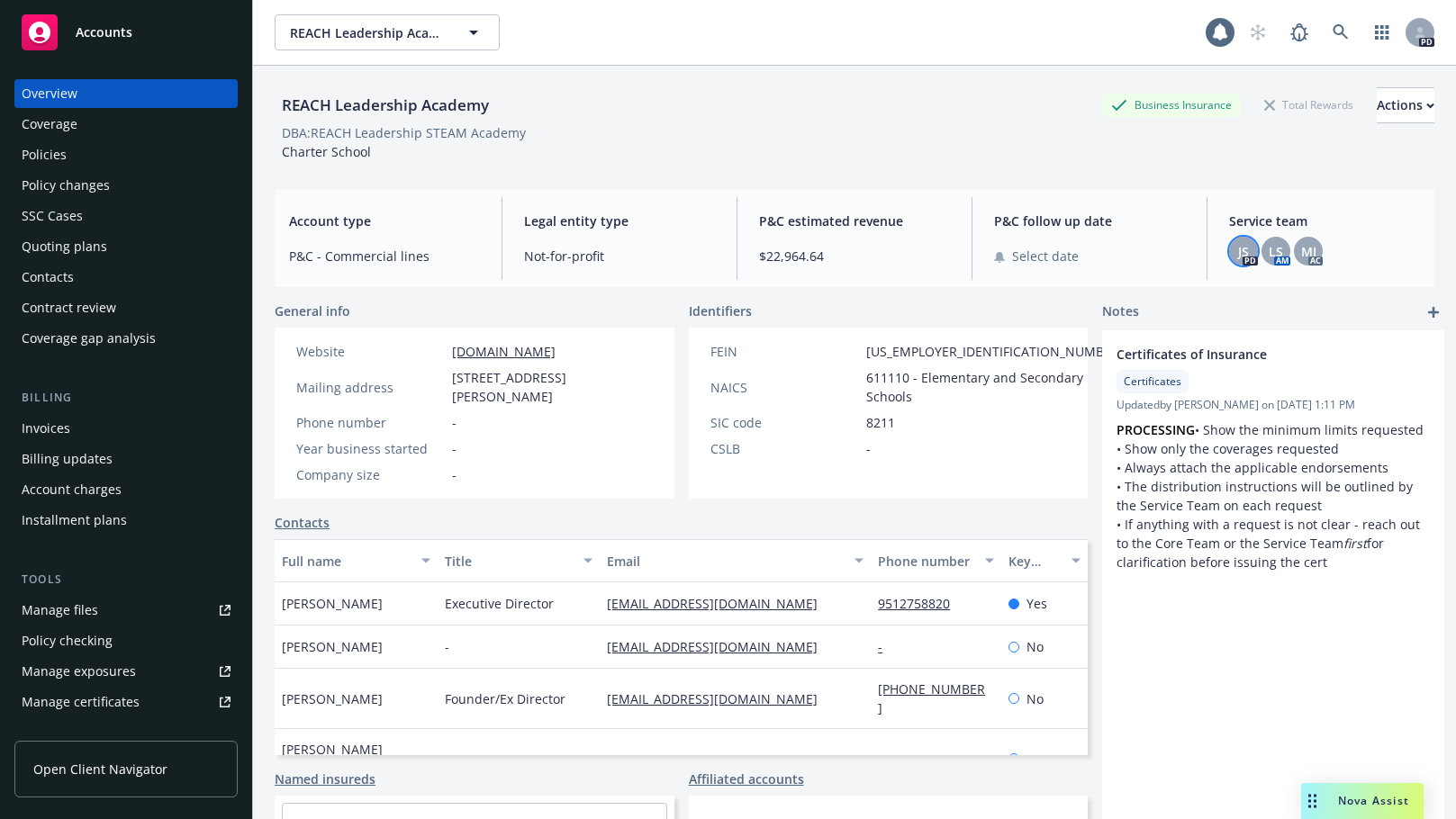
click at [1238, 257] on span "JS" at bounding box center [1244, 252] width 11 height 19
click at [914, 125] on div "DBA: REACH Leadership STEAM Academy" at bounding box center [854, 132] width 1160 height 19
click at [36, 153] on div "Policies" at bounding box center [44, 155] width 45 height 29
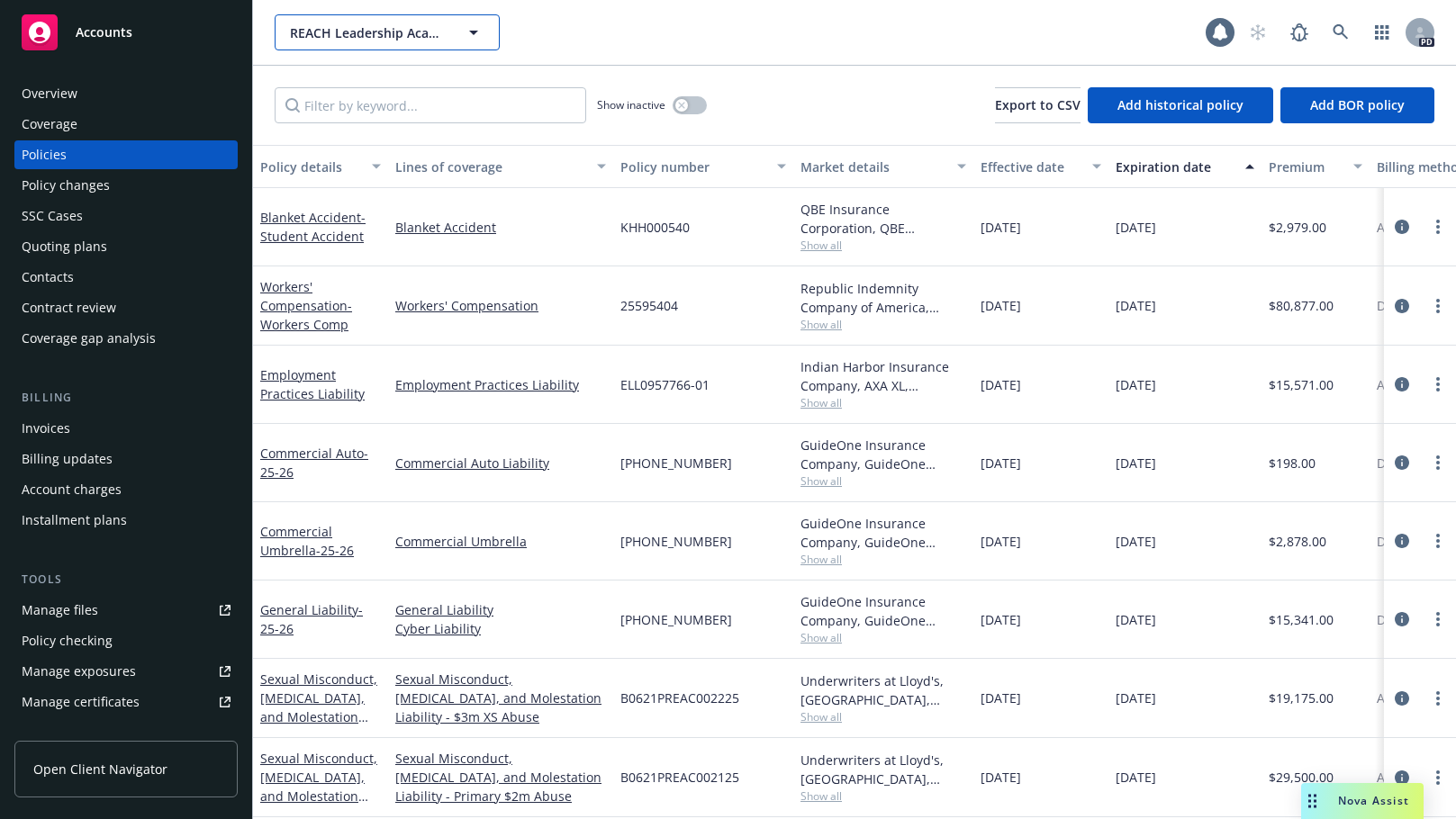
click at [428, 33] on span "REACH Leadership Academy" at bounding box center [368, 33] width 156 height 19
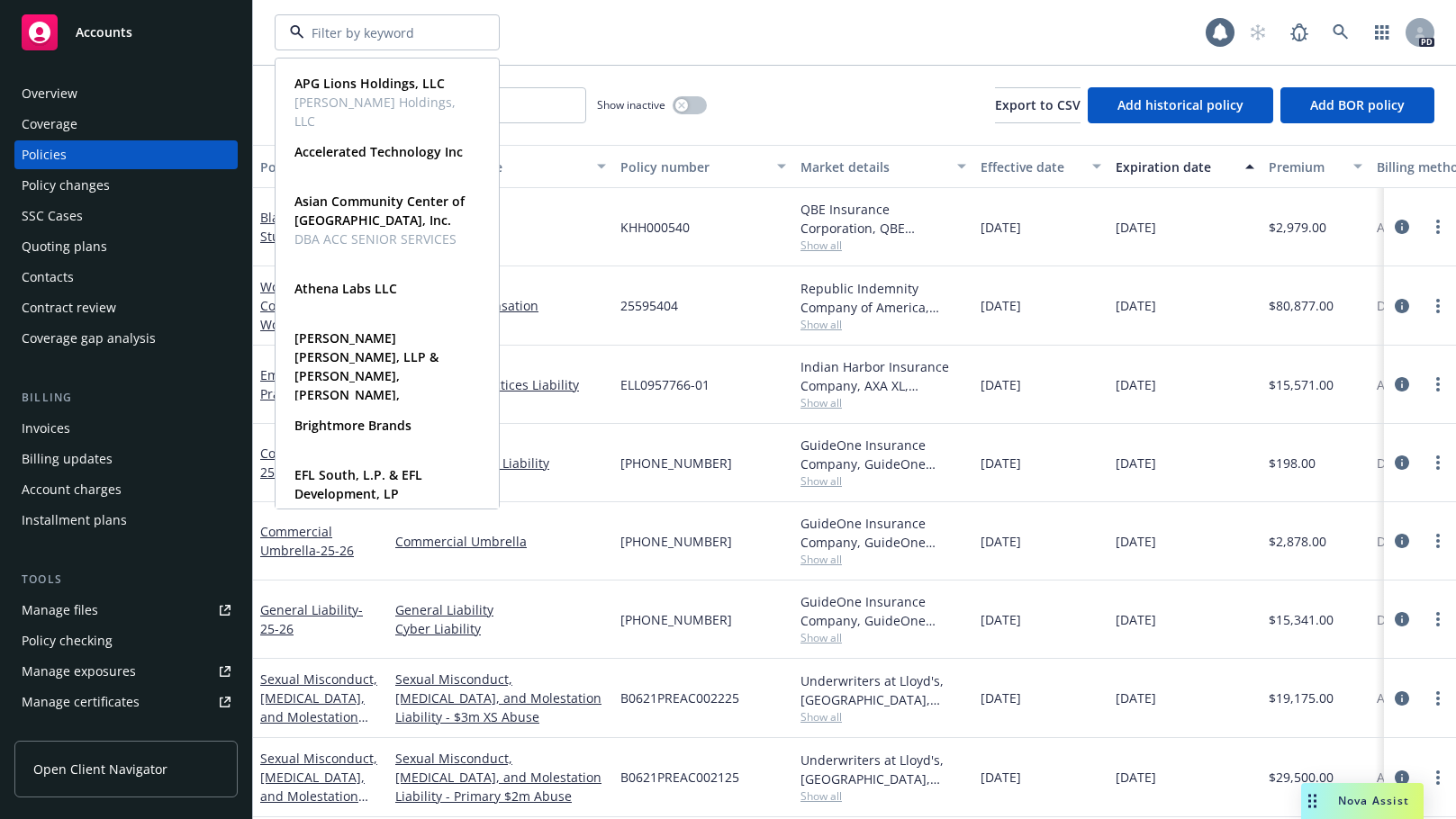
click at [565, 22] on div "APG Lions Holdings, LLC [PERSON_NAME] Holdings, LLC Type Commercial Accelerated…" at bounding box center [739, 32] width 931 height 36
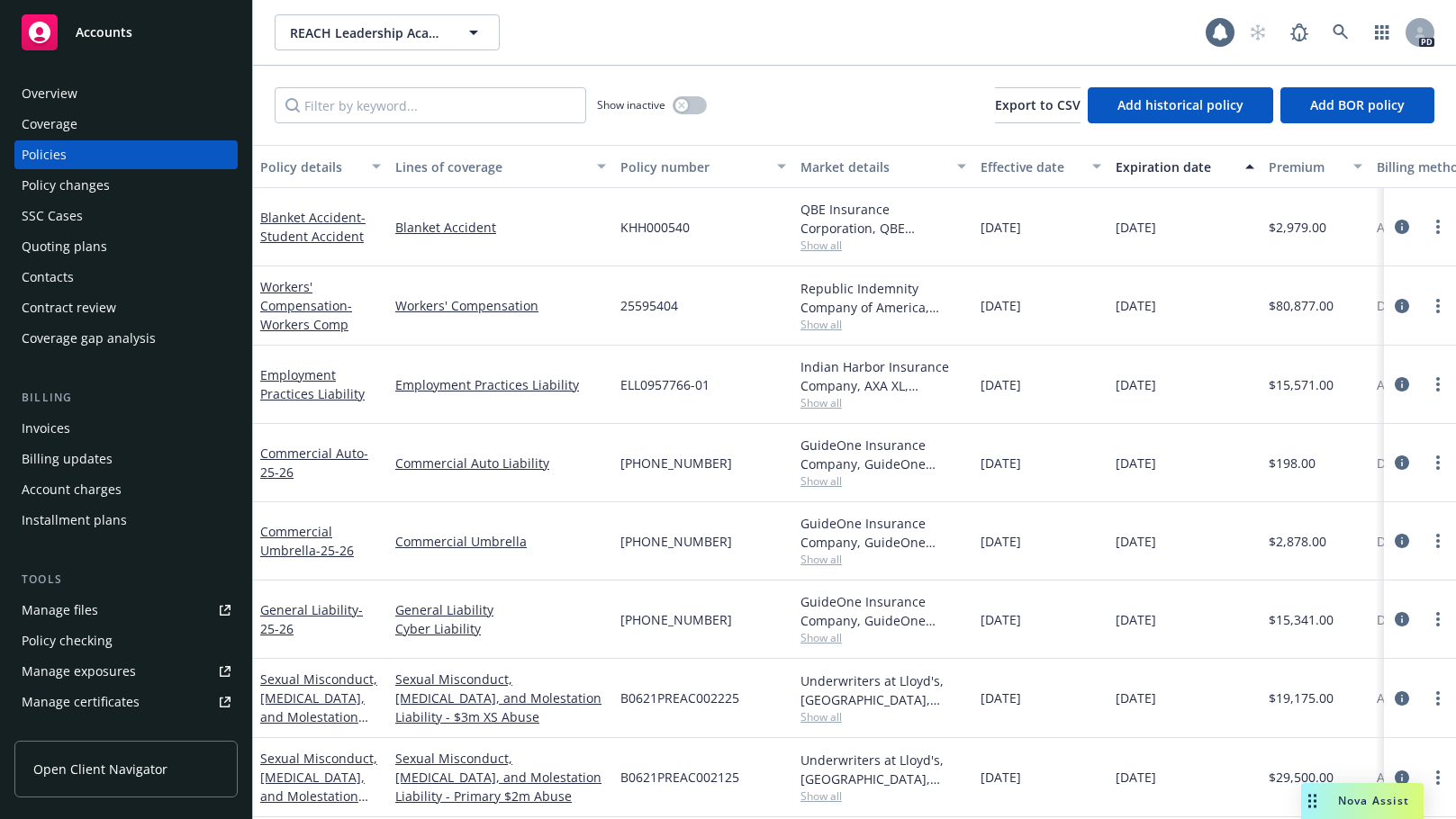
click at [54, 98] on div "Overview" at bounding box center [49, 93] width 55 height 29
